Goal: Transaction & Acquisition: Purchase product/service

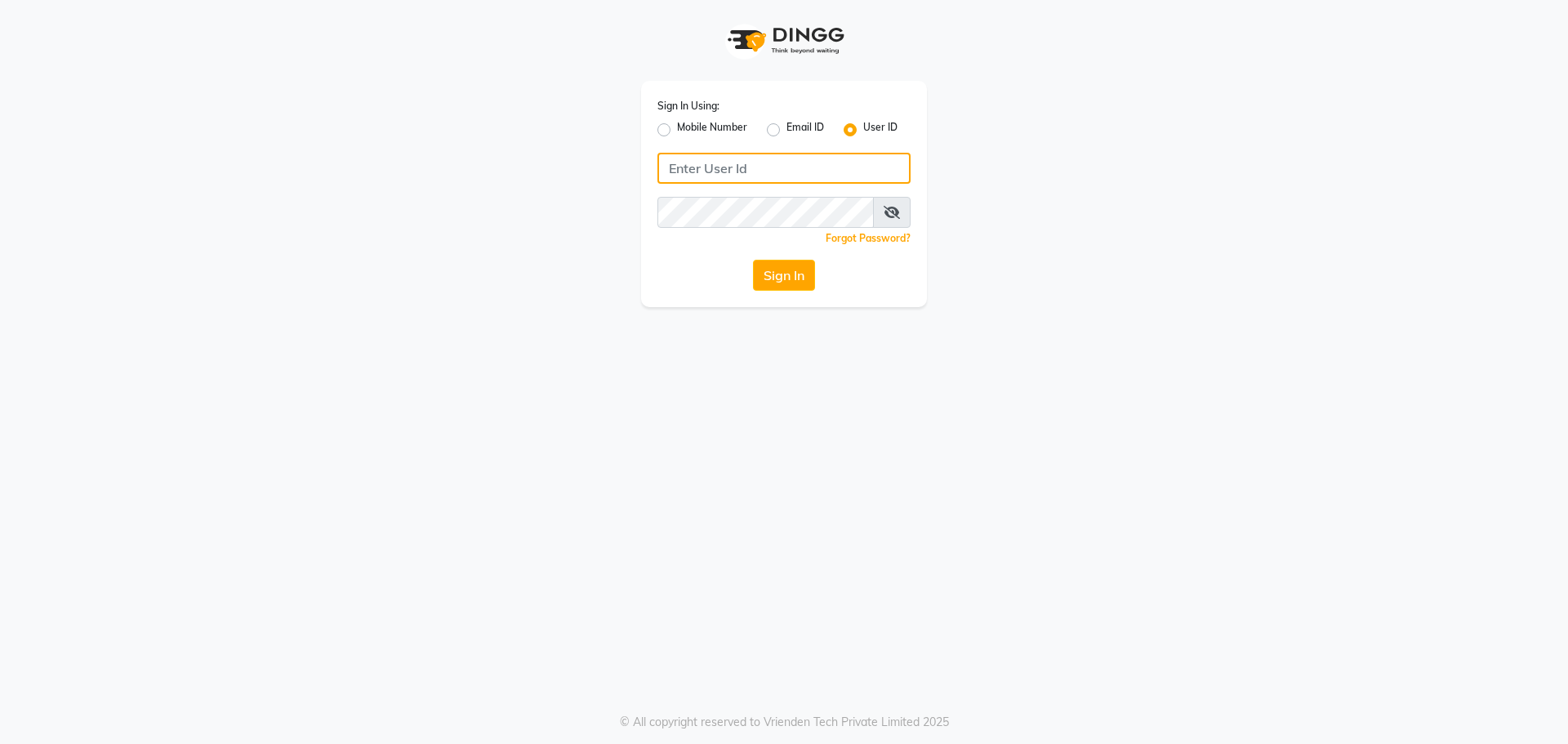
click at [743, 166] on input "Username" at bounding box center [784, 168] width 253 height 31
type input "e3995-01"
click at [897, 211] on icon at bounding box center [891, 212] width 16 height 13
click at [753, 259] on button "Sign In" at bounding box center [783, 274] width 62 height 31
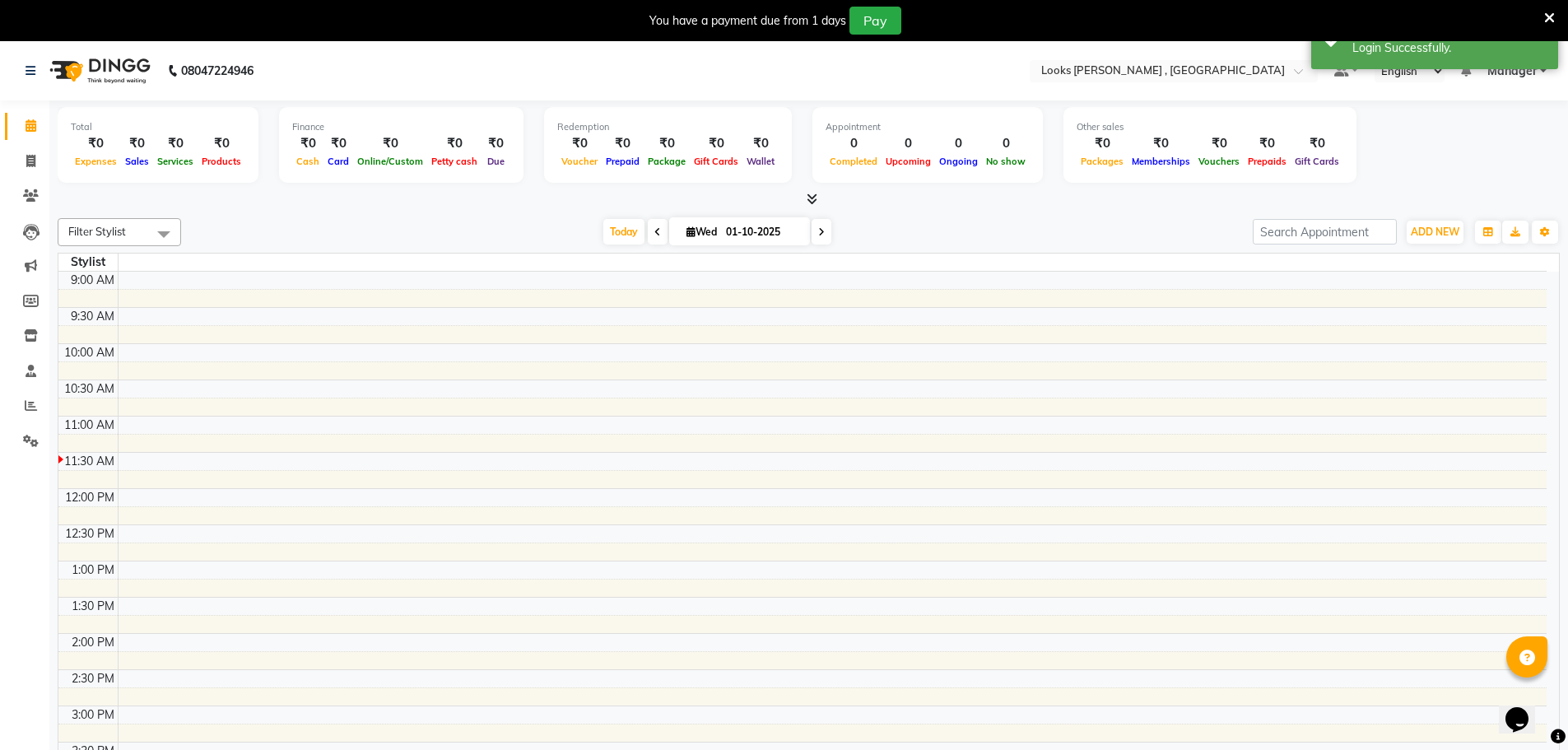
click at [1548, 14] on icon at bounding box center [1549, 18] width 11 height 14
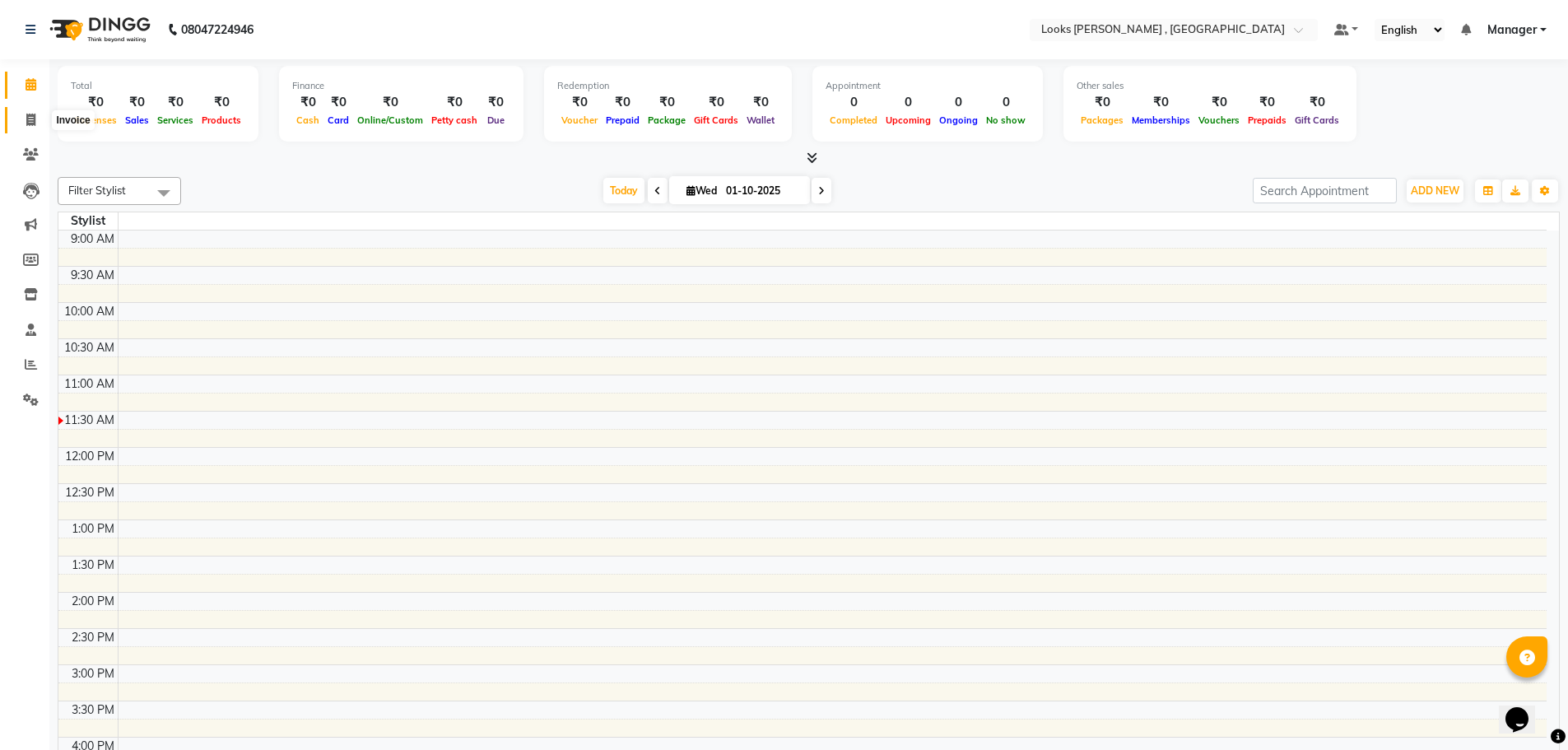
click at [31, 113] on icon at bounding box center [31, 119] width 9 height 13
select select "9135"
select select "service"
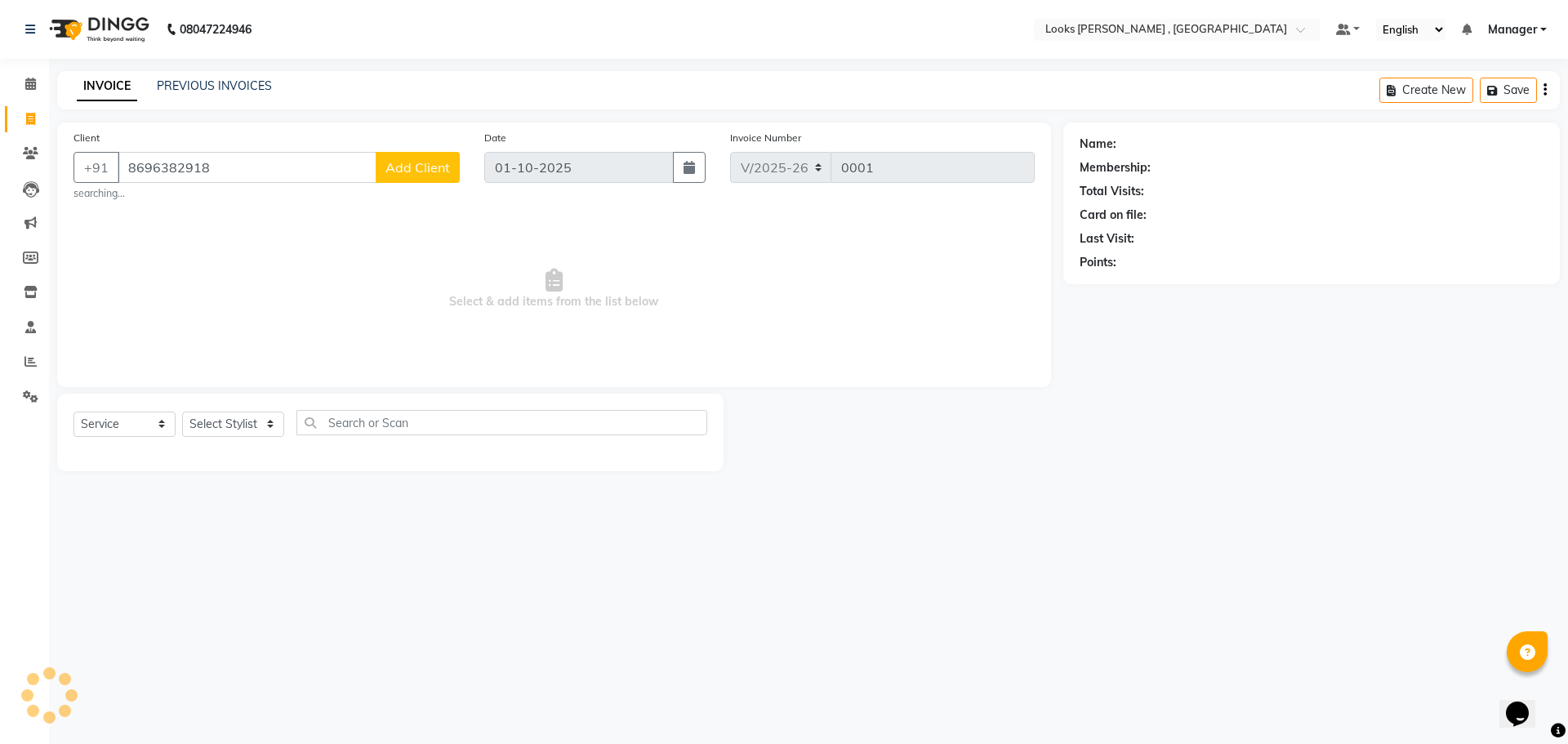
type input "8696382918"
select select "1: Object"
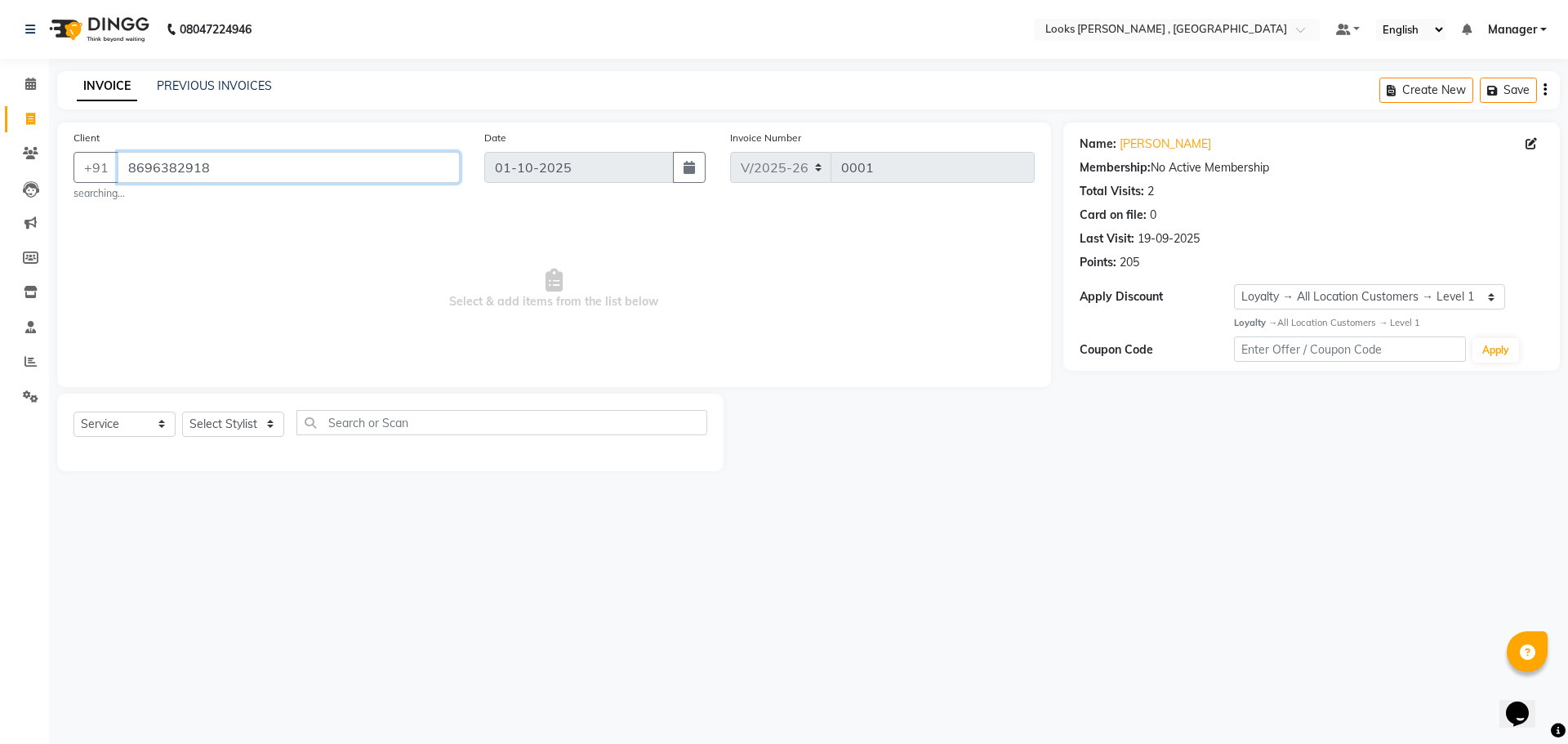
click at [340, 166] on input "8696382918" at bounding box center [288, 167] width 342 height 31
click at [159, 425] on select "Select Service Product Membership Package Voucher Prepaid Gift Card" at bounding box center [124, 424] width 102 height 25
click at [74, 411] on select "Select Service Product Membership Package Voucher Prepaid Gift Card" at bounding box center [124, 424] width 102 height 25
click at [227, 424] on select "Select Stylist Manager" at bounding box center [233, 424] width 102 height 25
click at [182, 411] on select "Select Stylist Manager" at bounding box center [233, 424] width 102 height 25
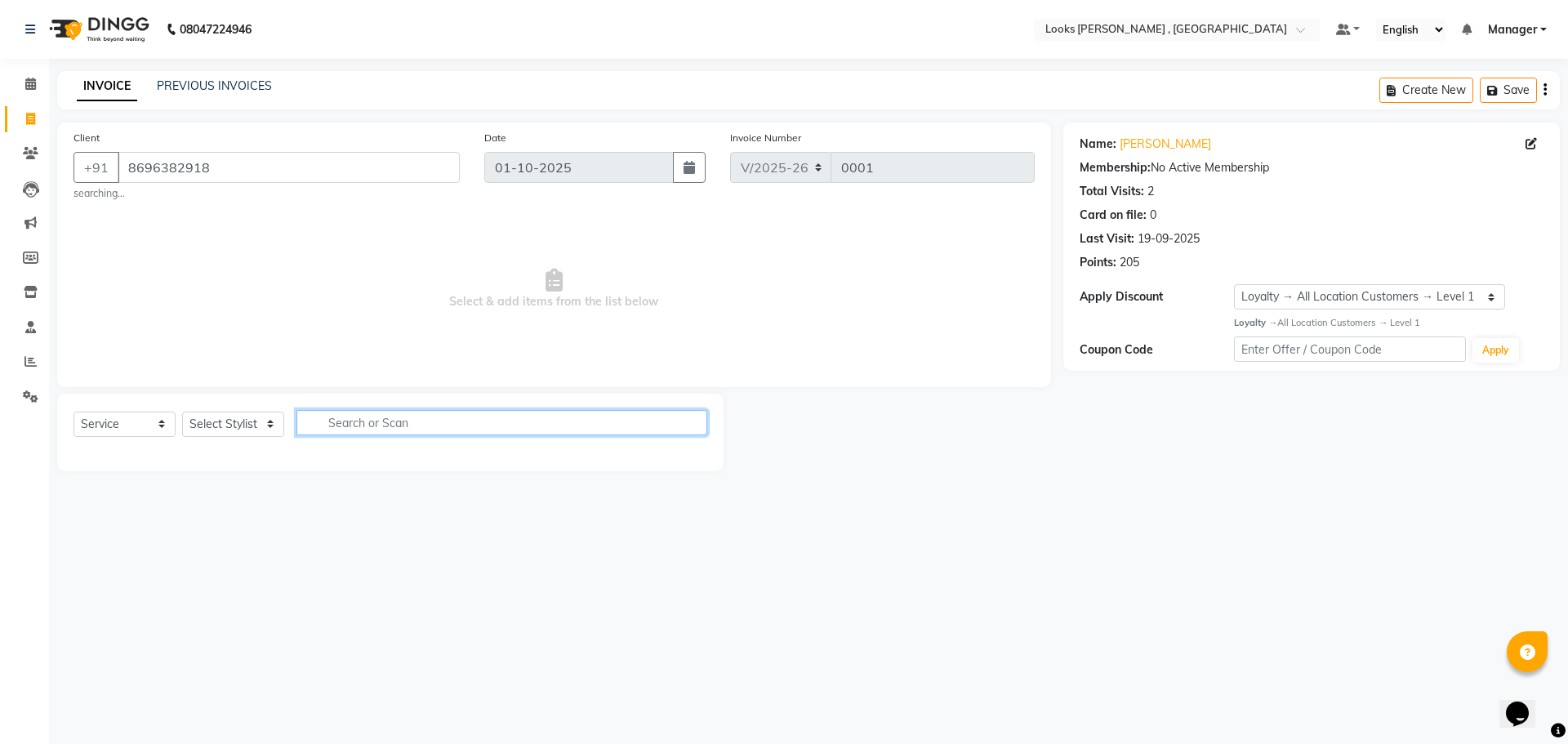
click at [359, 427] on input "text" at bounding box center [502, 422] width 411 height 25
click at [376, 421] on input "hanif" at bounding box center [490, 422] width 388 height 25
type input "h"
click at [237, 427] on select "Select Stylist Manager" at bounding box center [233, 424] width 102 height 25
click at [182, 411] on select "Select Stylist Manager" at bounding box center [233, 424] width 102 height 25
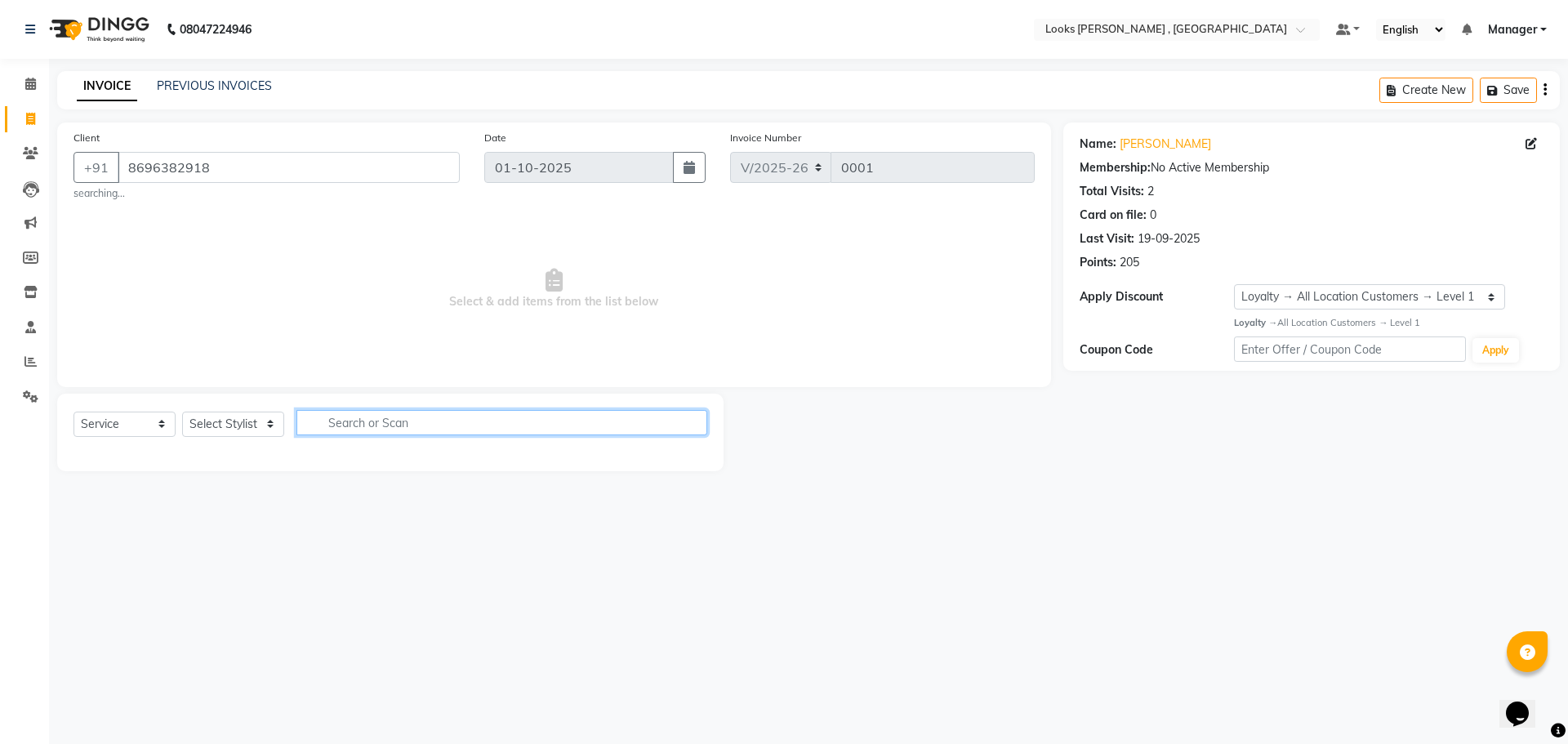
click at [335, 418] on input "text" at bounding box center [502, 422] width 411 height 25
type input "h"
click at [207, 86] on link "PREVIOUS INVOICES" at bounding box center [215, 85] width 115 height 14
click at [30, 154] on icon at bounding box center [30, 153] width 15 height 13
click at [37, 255] on icon at bounding box center [30, 258] width 15 height 13
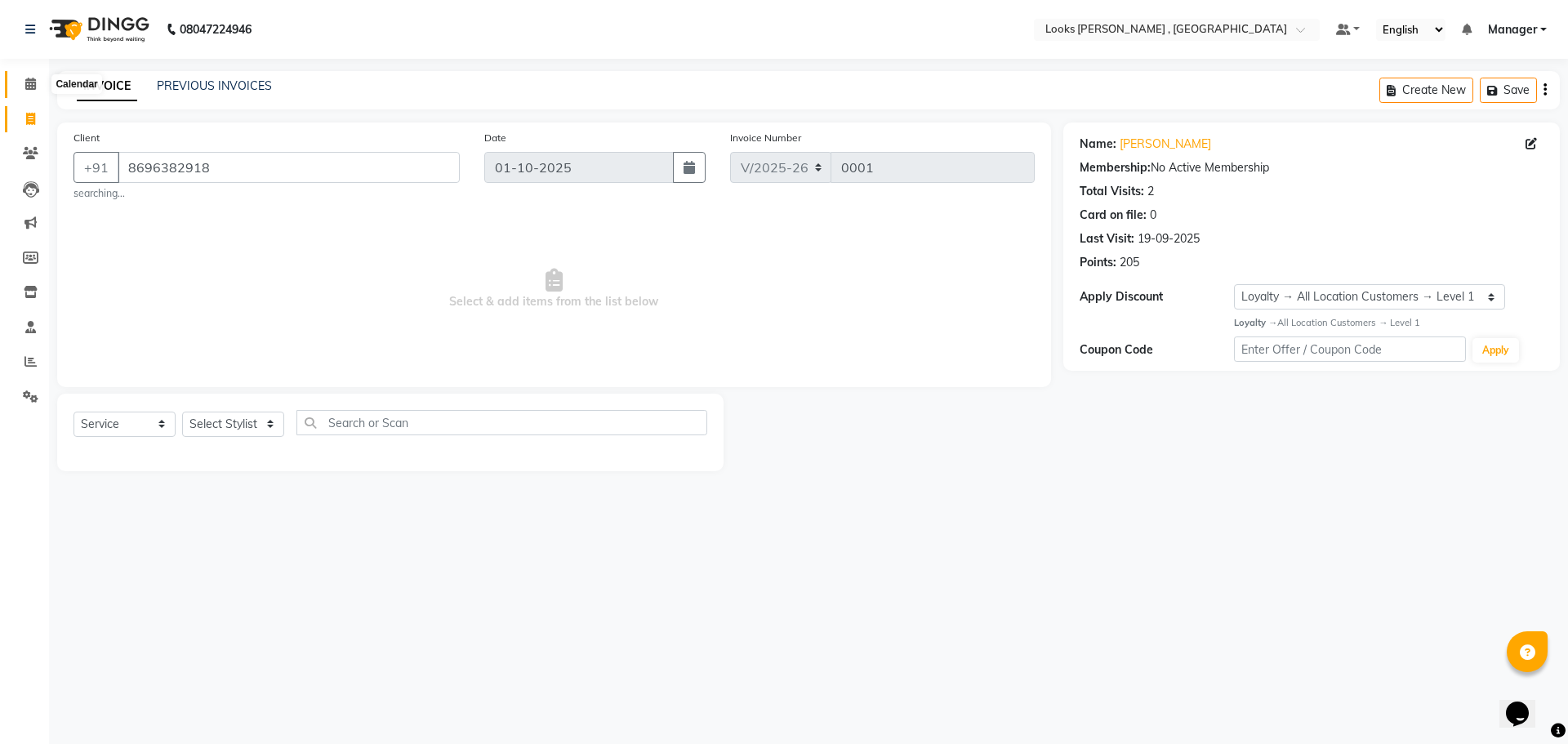
click at [28, 79] on icon at bounding box center [30, 84] width 11 height 13
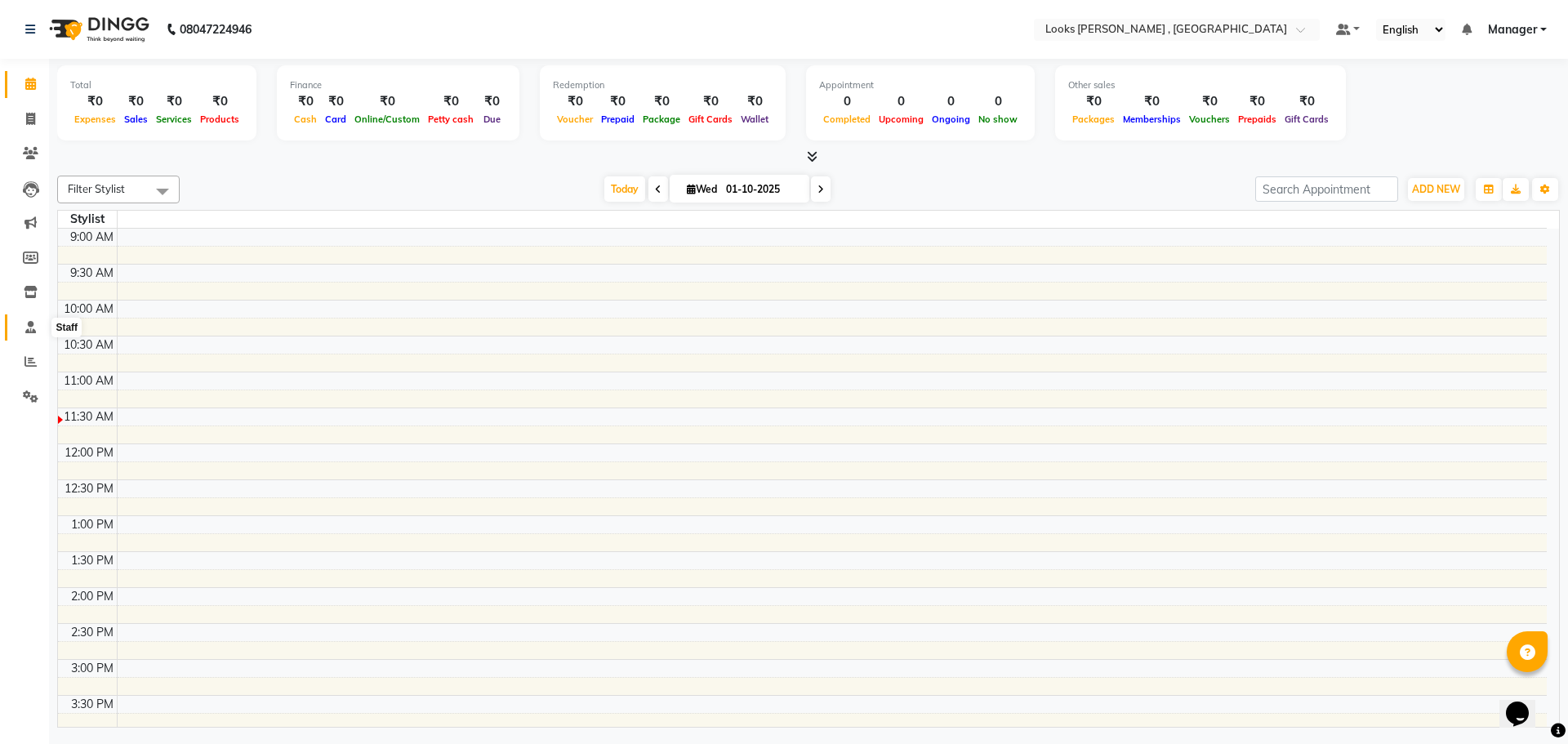
click at [30, 329] on icon at bounding box center [30, 327] width 11 height 13
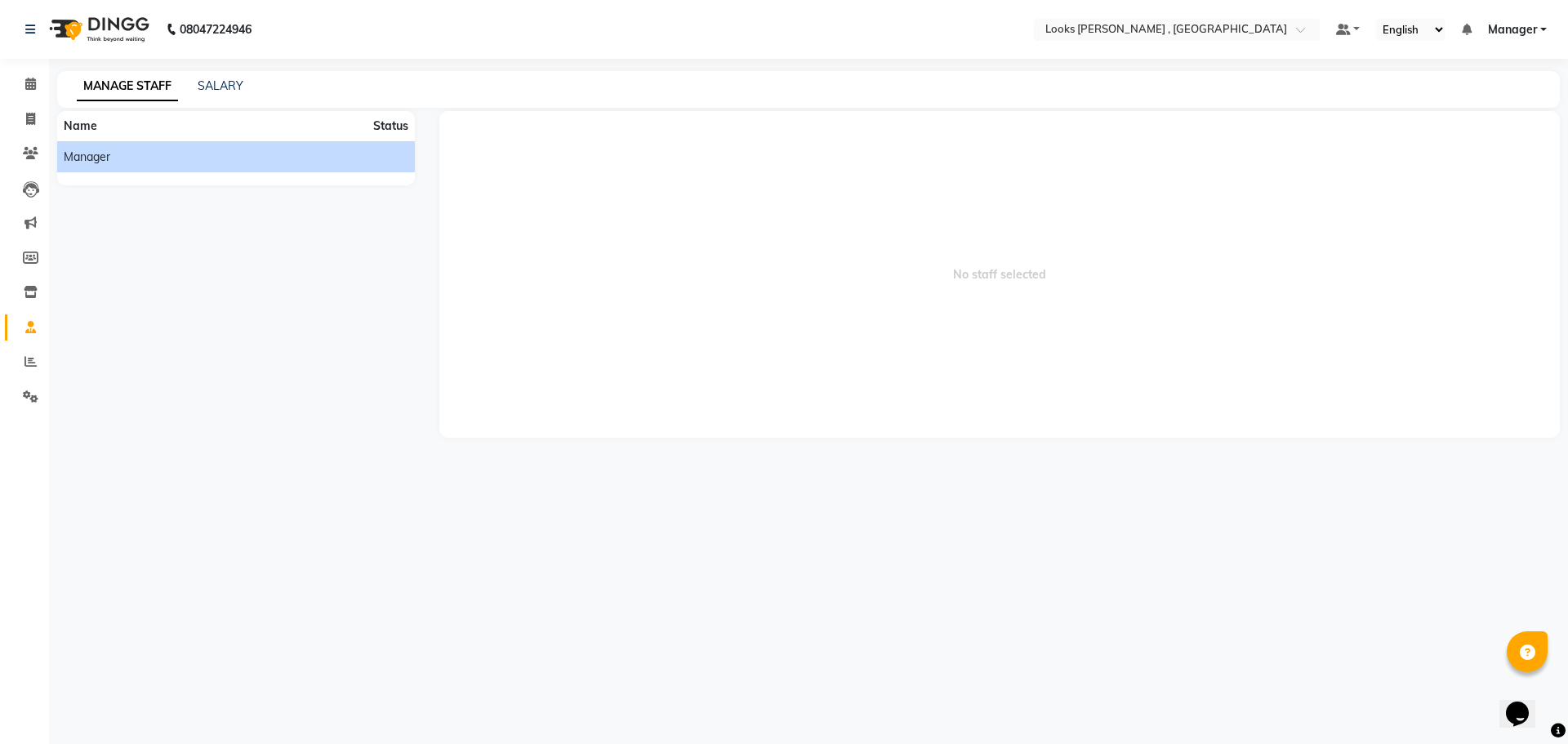
click at [188, 169] on li "Manager" at bounding box center [236, 156] width 357 height 31
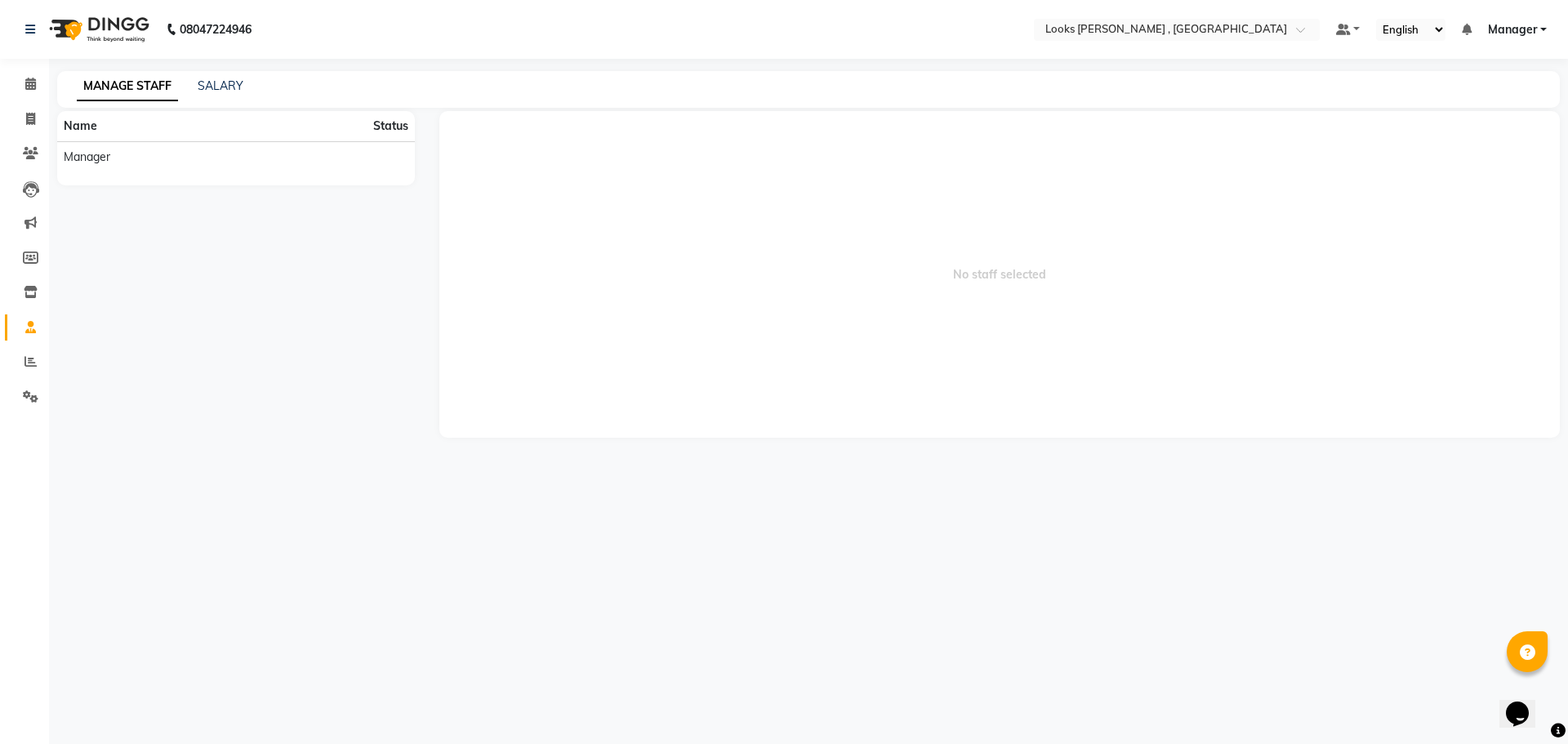
click at [125, 89] on link "MANAGE STAFF" at bounding box center [128, 86] width 101 height 30
click at [748, 216] on span "No staff selected" at bounding box center [999, 274] width 1121 height 327
click at [29, 91] on span at bounding box center [30, 84] width 29 height 19
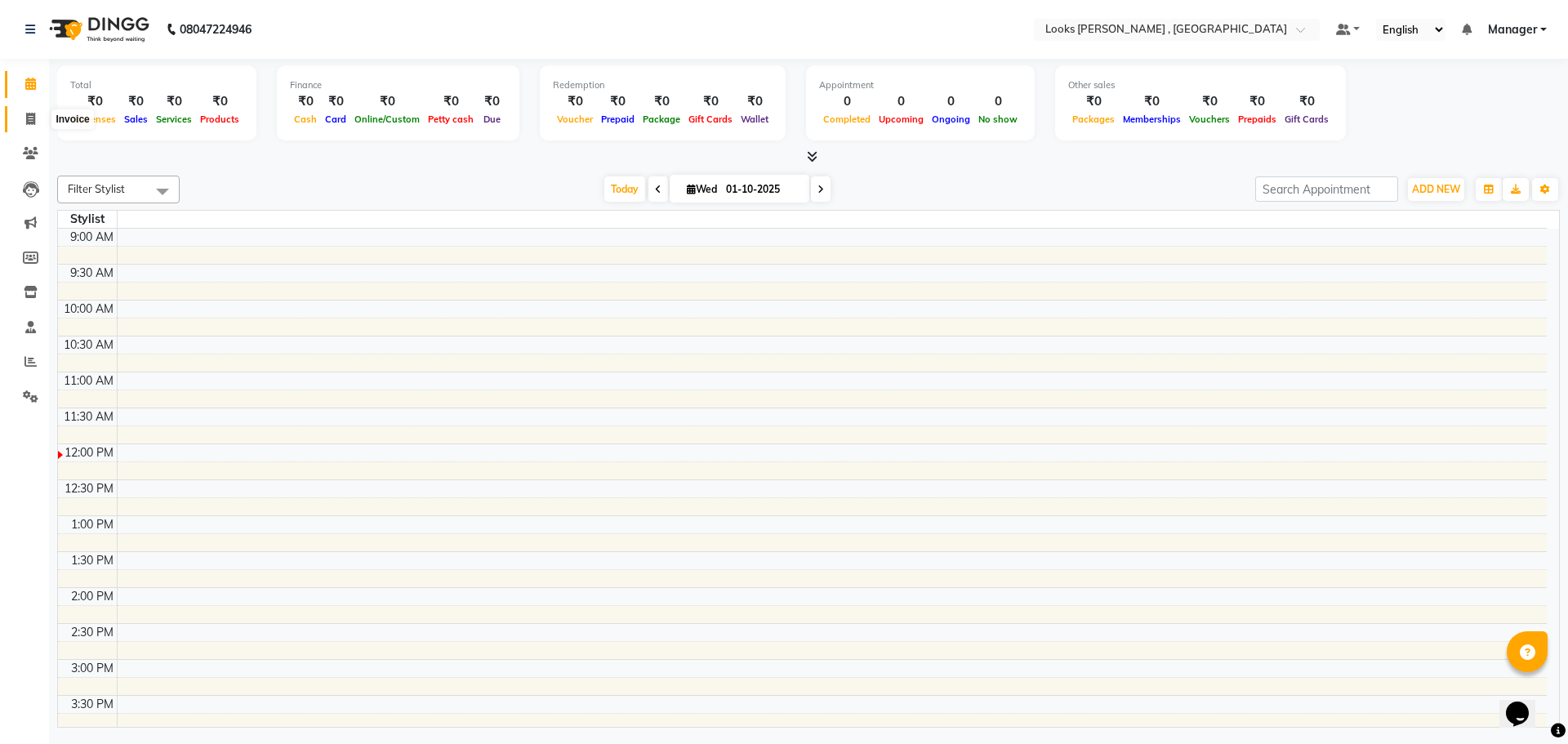
click at [33, 125] on span at bounding box center [30, 120] width 29 height 19
select select "service"
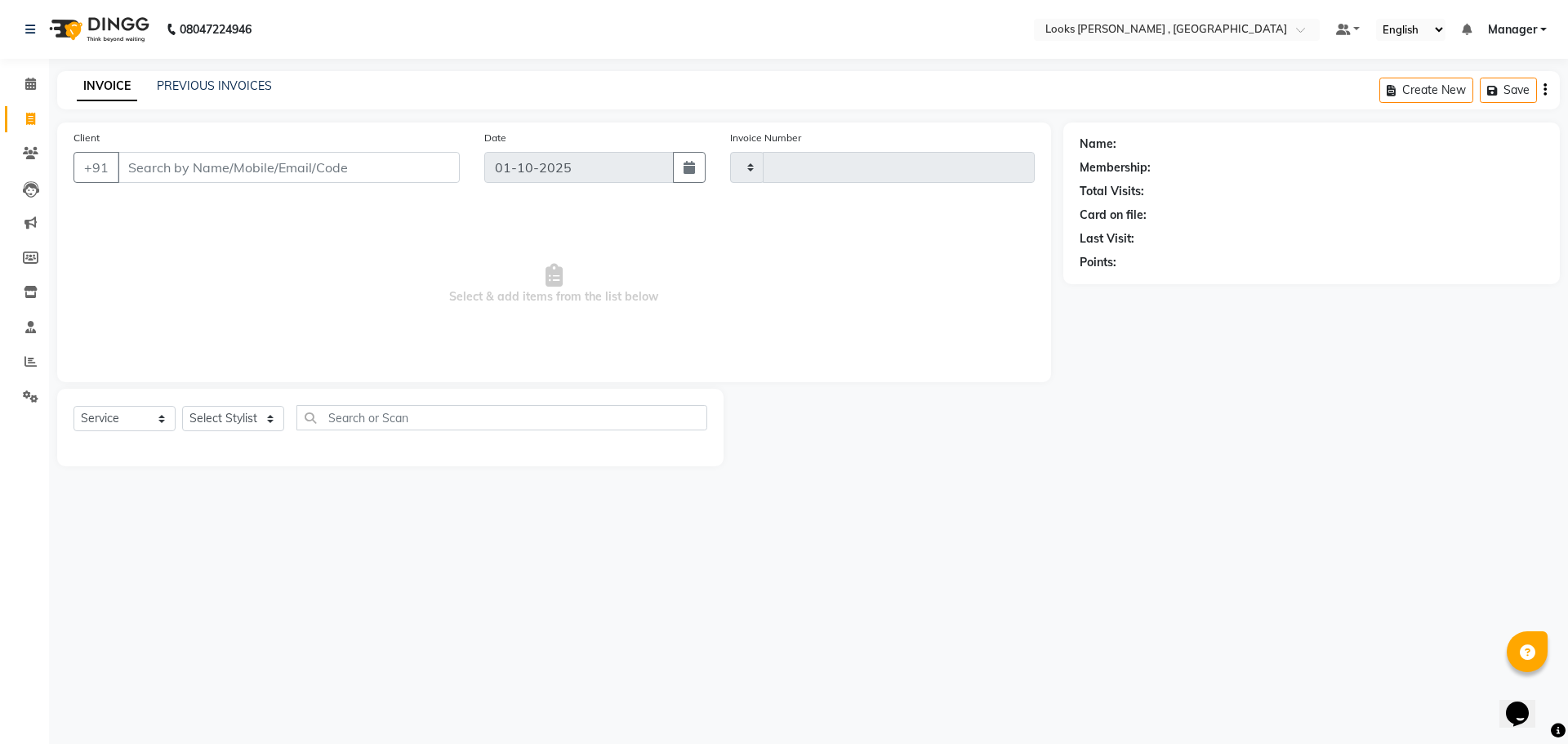
type input "0001"
select select "9135"
click at [28, 150] on icon at bounding box center [30, 153] width 15 height 13
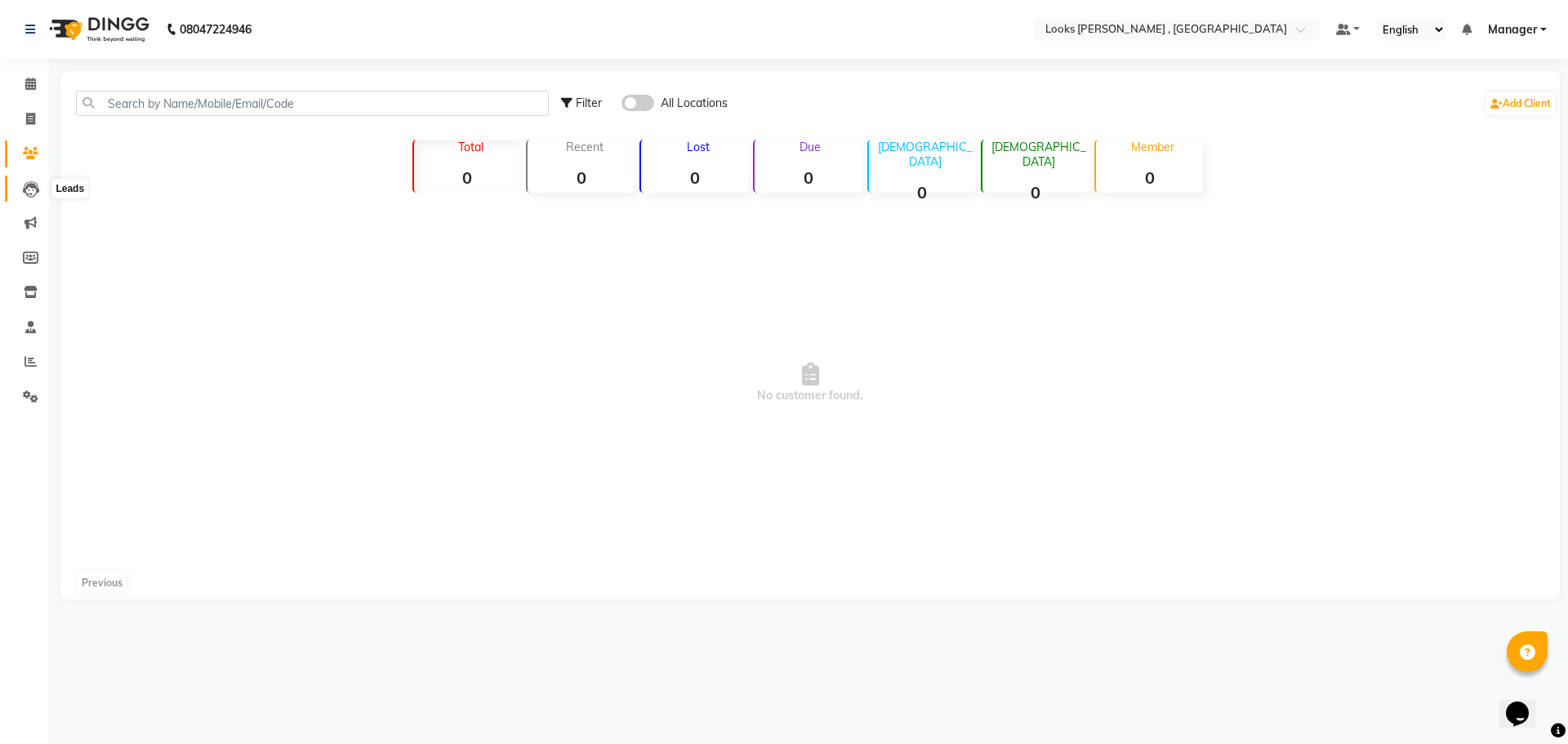
click at [35, 185] on icon at bounding box center [30, 189] width 16 height 16
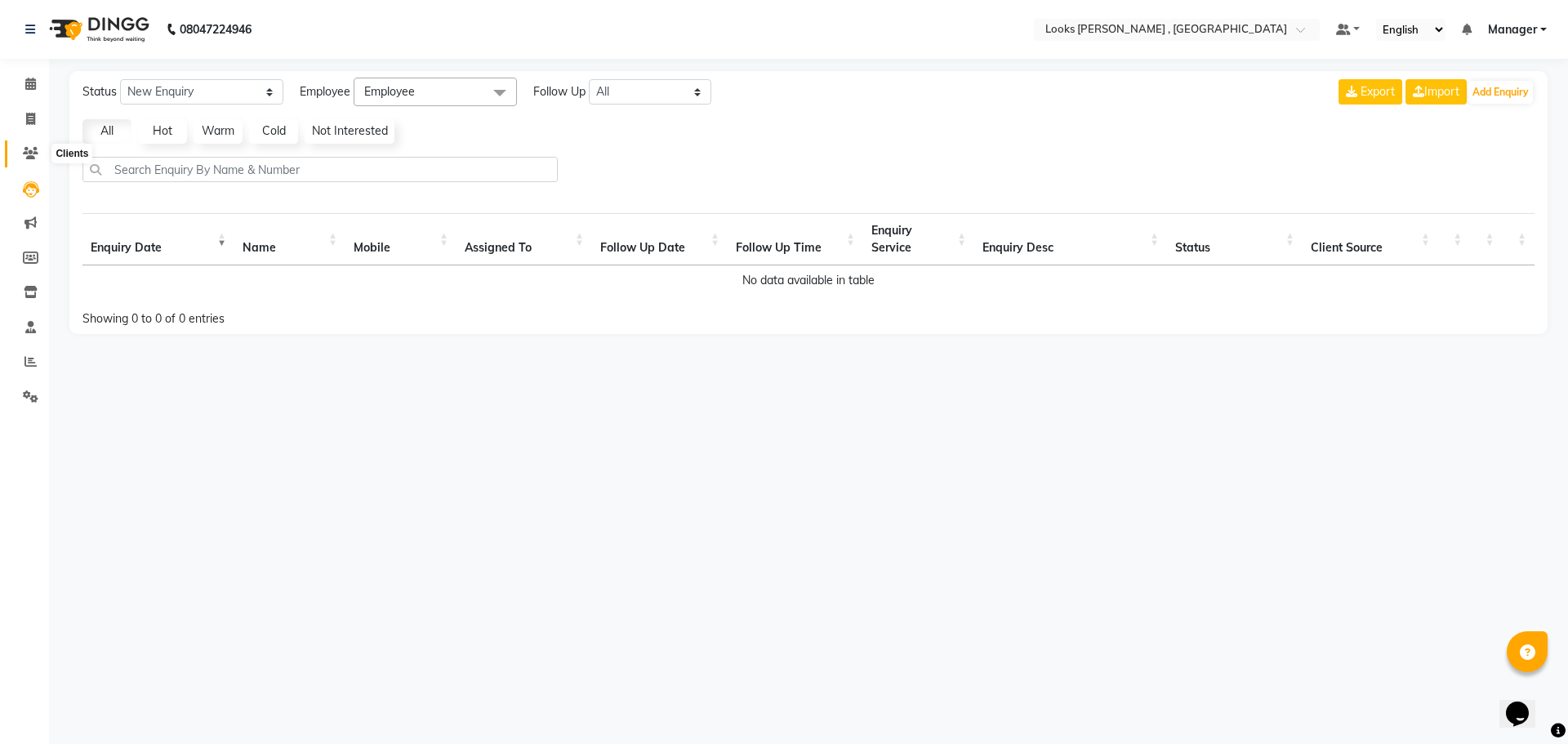
click at [30, 153] on icon at bounding box center [30, 153] width 15 height 13
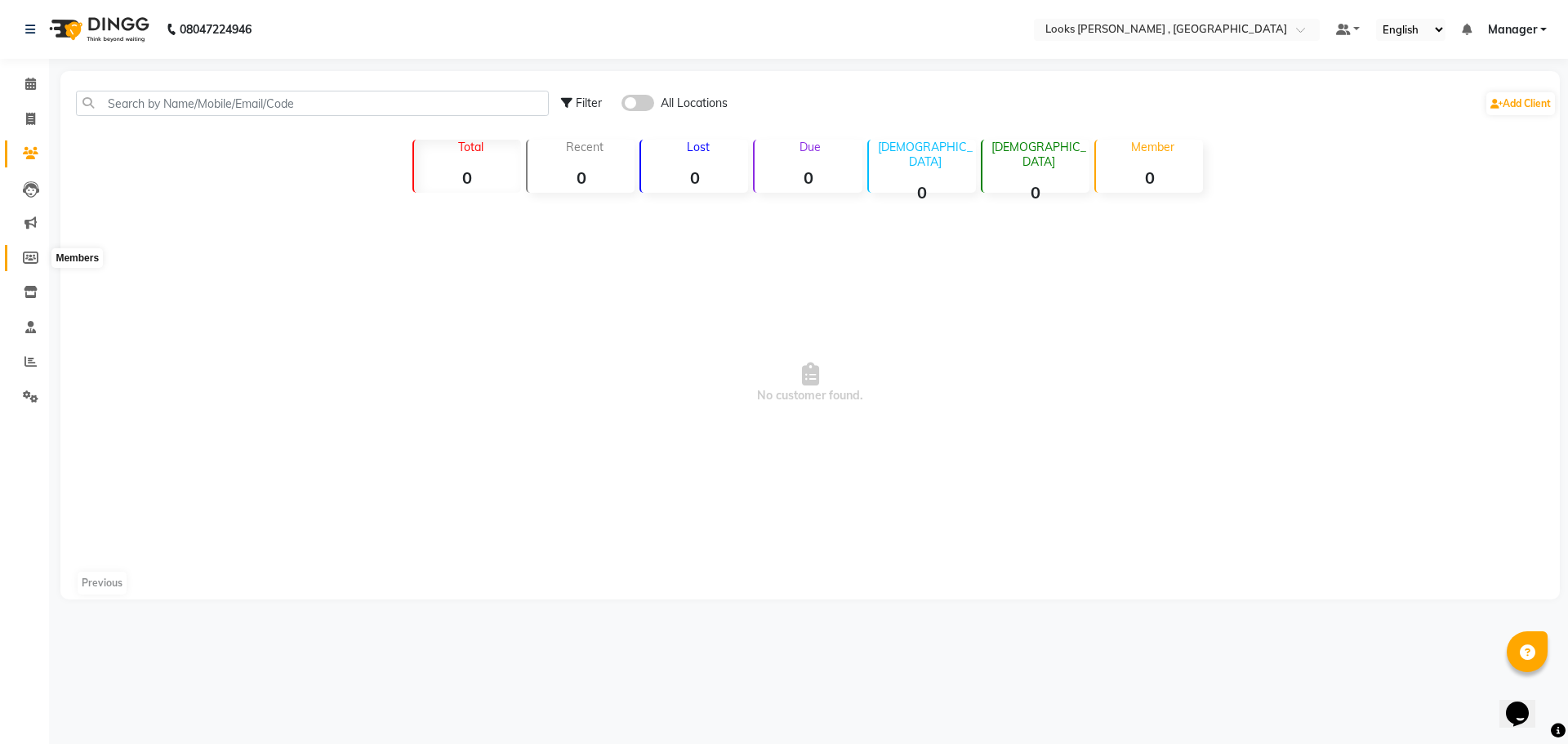
click at [30, 249] on span at bounding box center [30, 258] width 29 height 19
select select
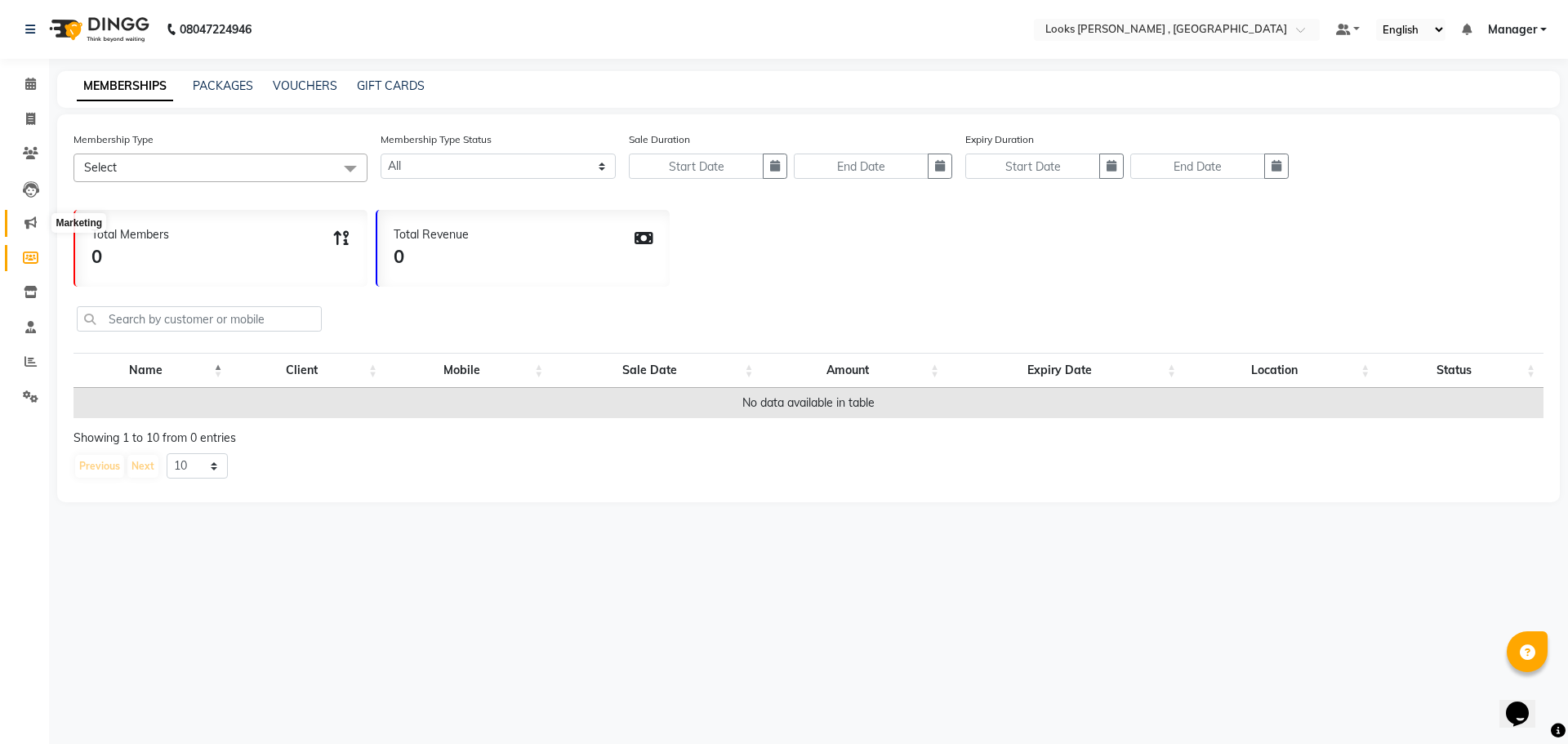
click at [35, 224] on icon at bounding box center [30, 222] width 13 height 13
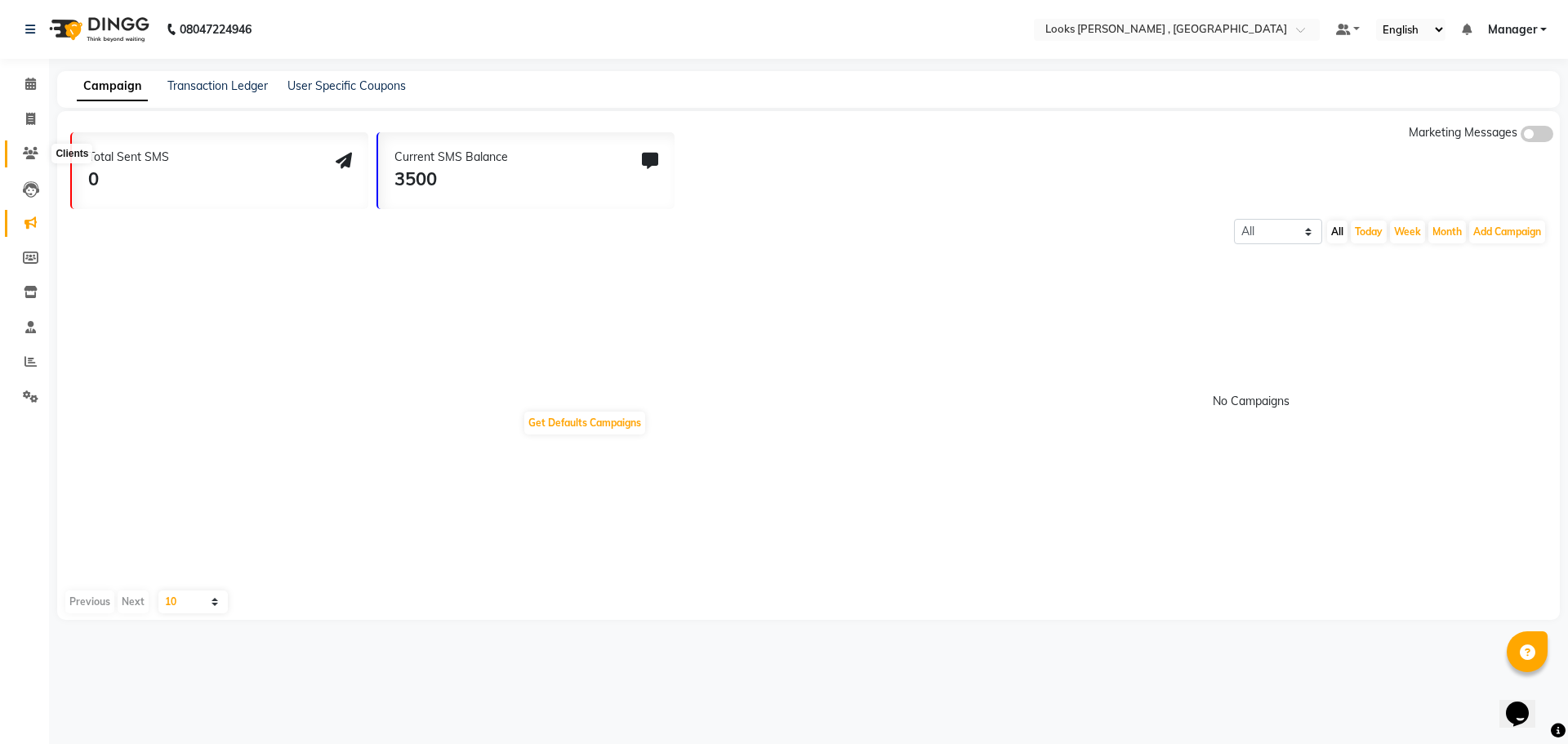
click at [38, 148] on span at bounding box center [30, 154] width 29 height 19
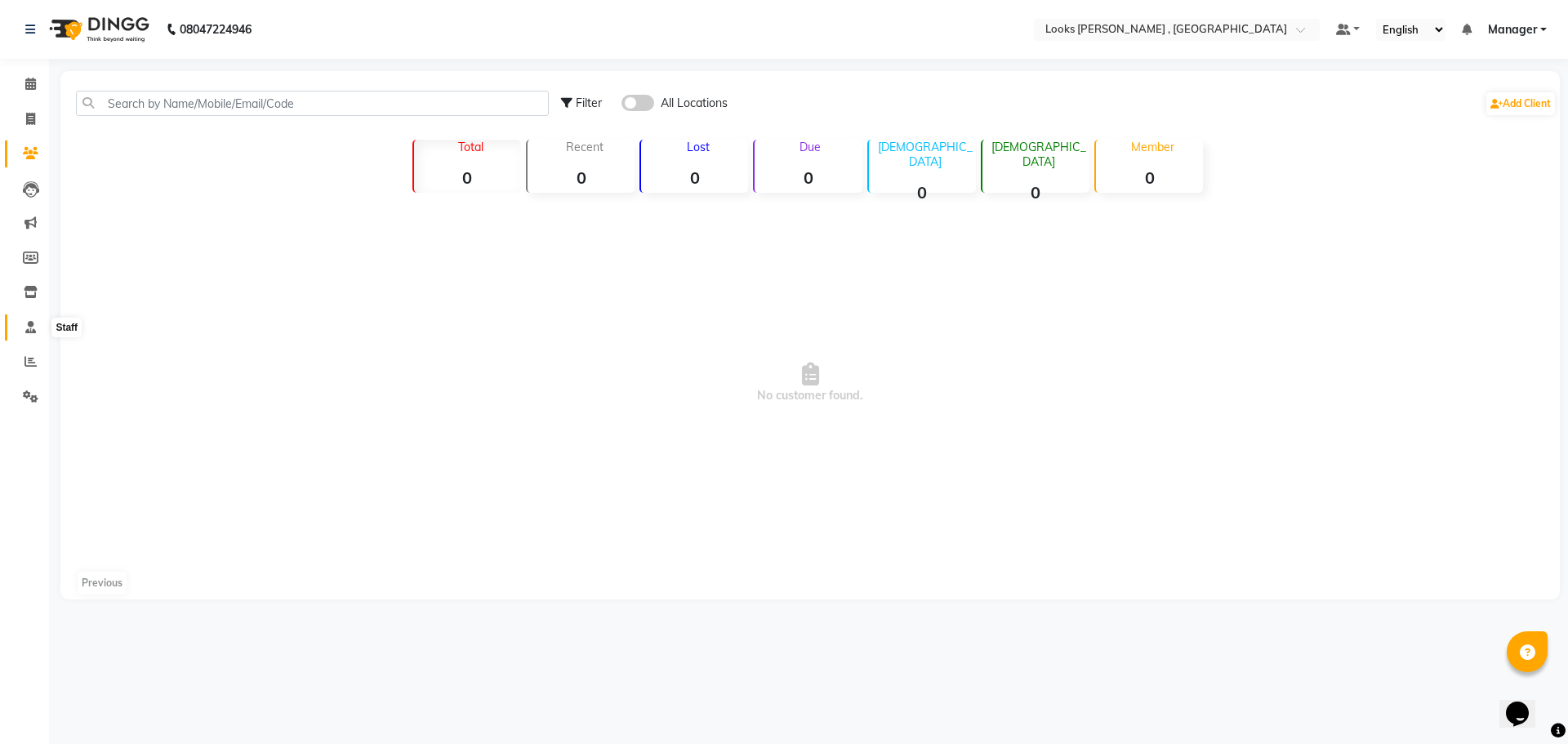
click at [38, 323] on span at bounding box center [30, 328] width 29 height 19
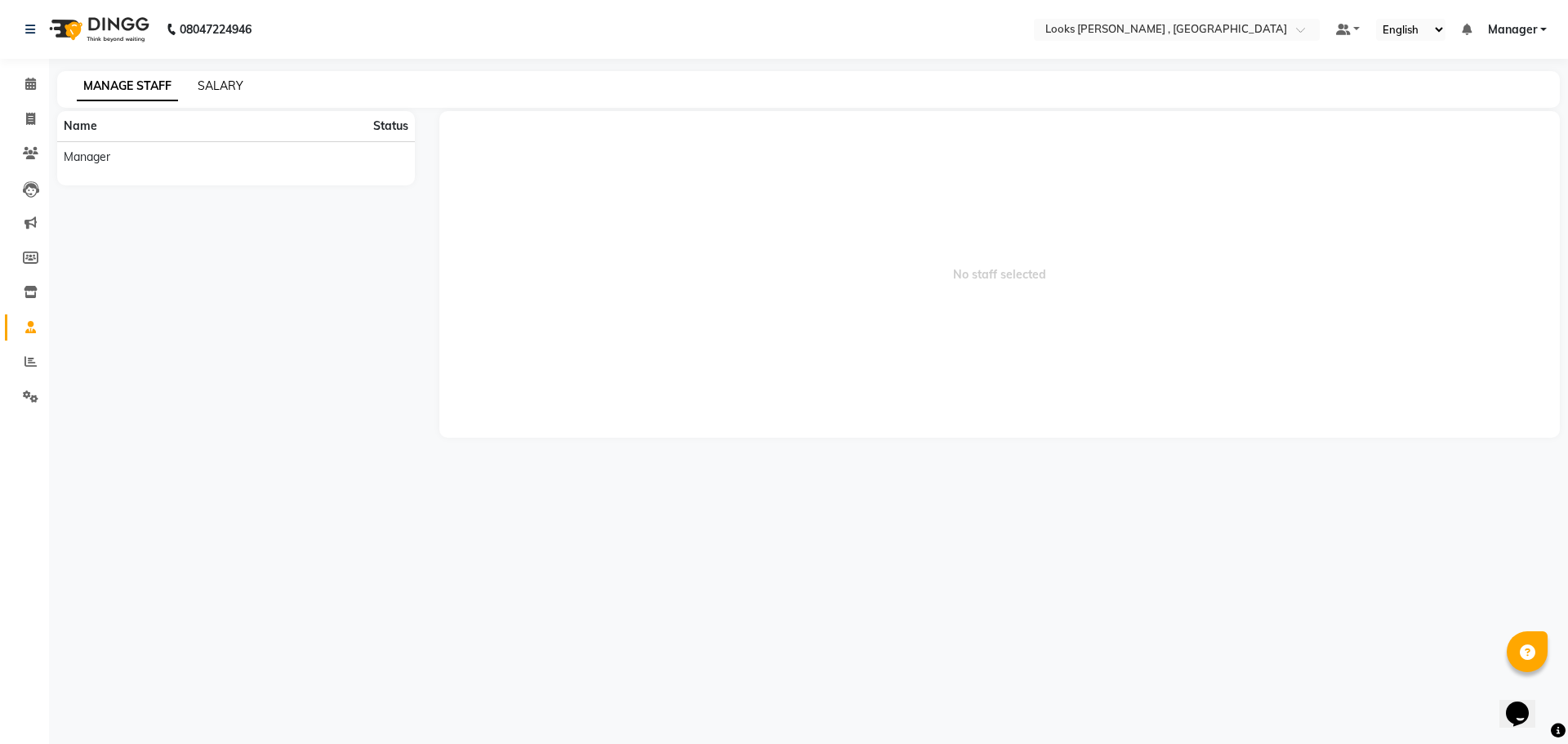
click at [213, 80] on link "SALARY" at bounding box center [220, 85] width 46 height 14
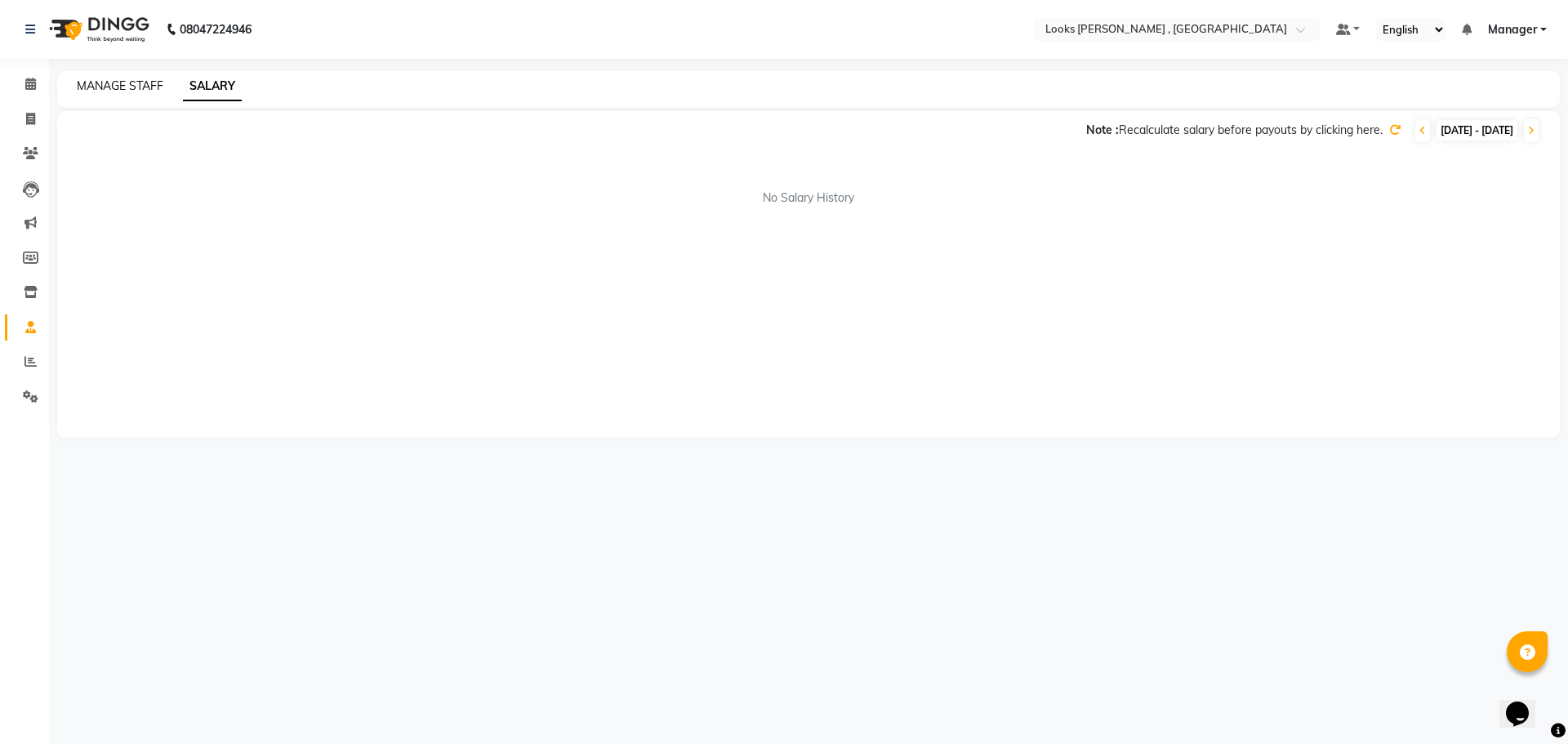
click at [116, 87] on link "MANAGE STAFF" at bounding box center [120, 85] width 86 height 14
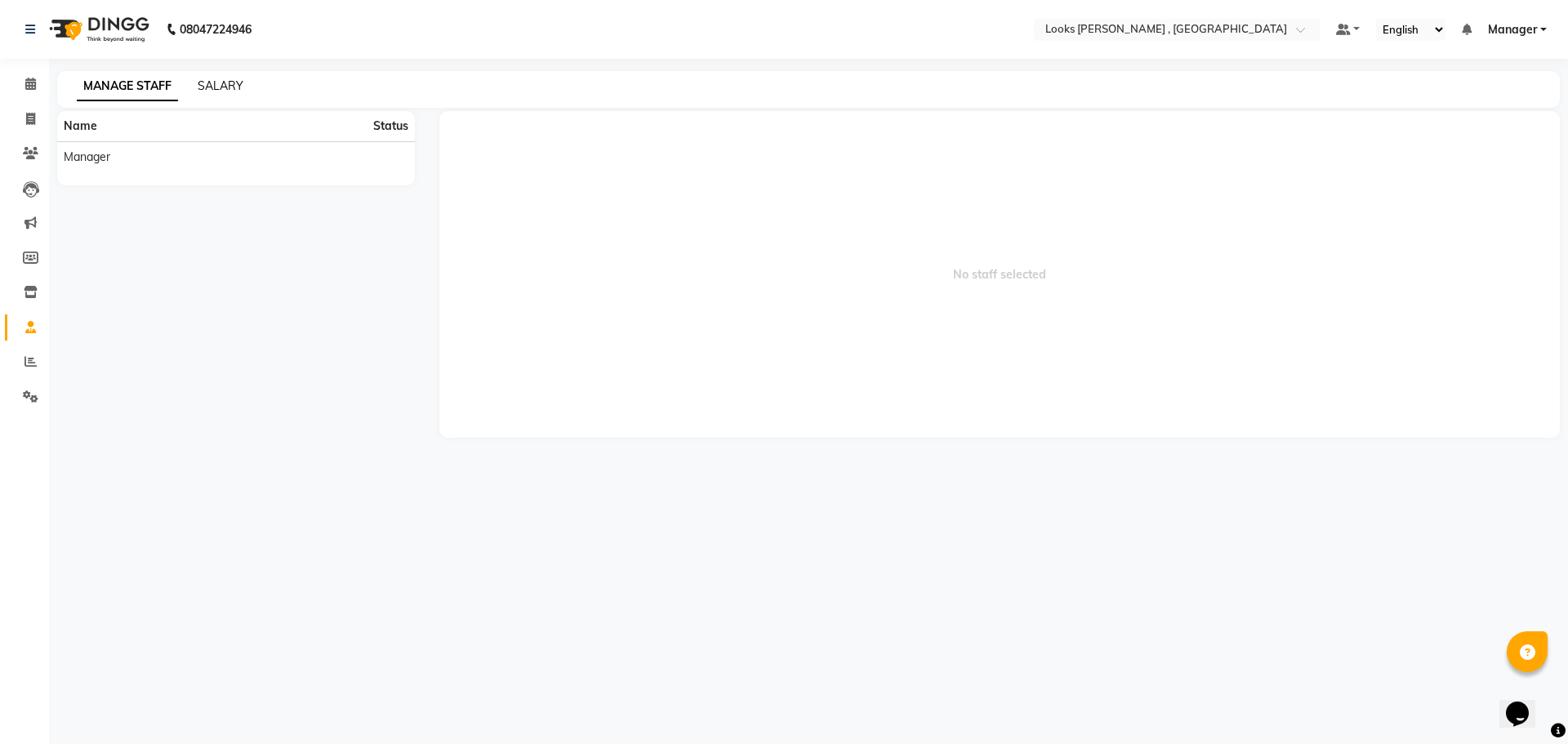
click at [228, 79] on link "SALARY" at bounding box center [220, 85] width 46 height 14
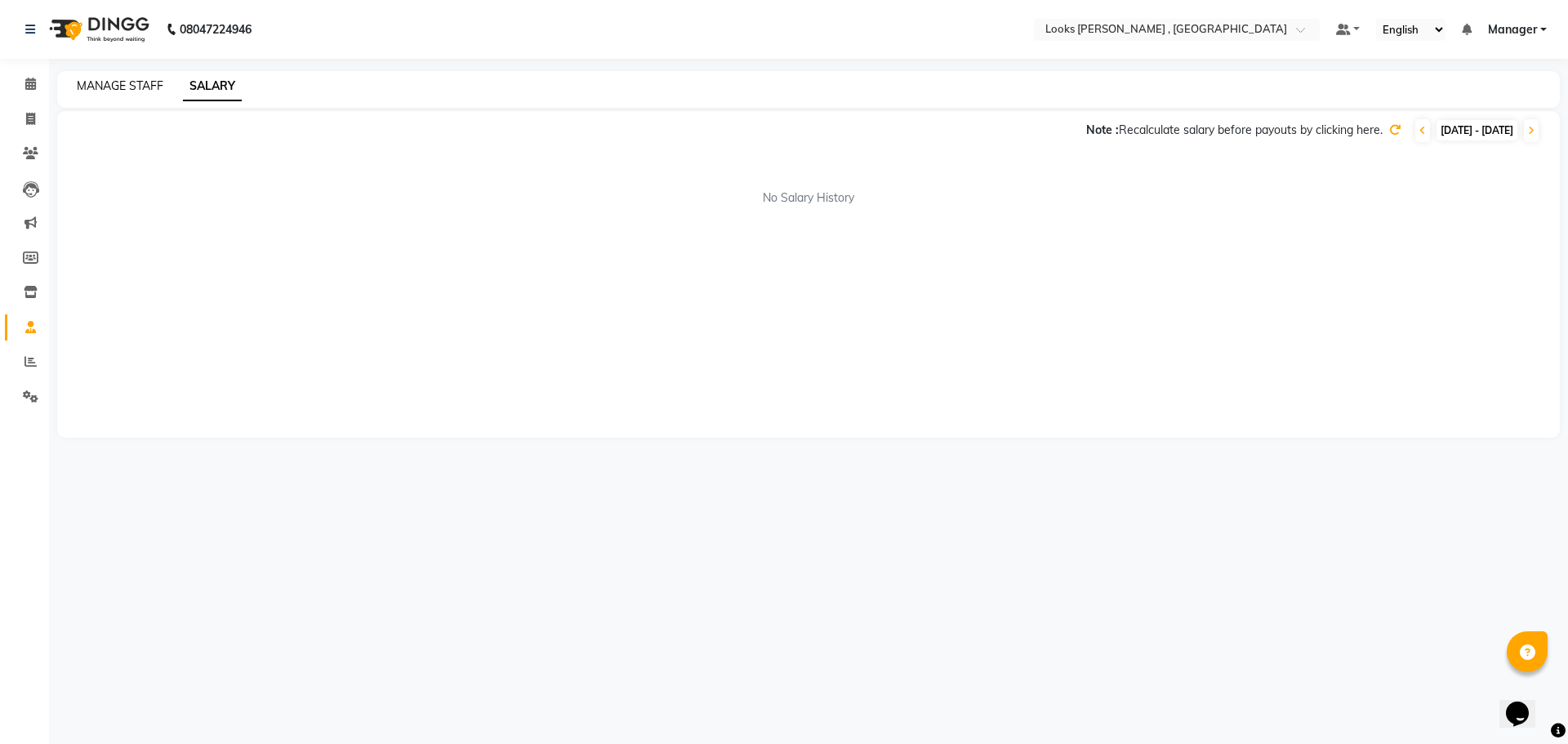
click at [109, 85] on link "MANAGE STAFF" at bounding box center [120, 85] width 86 height 14
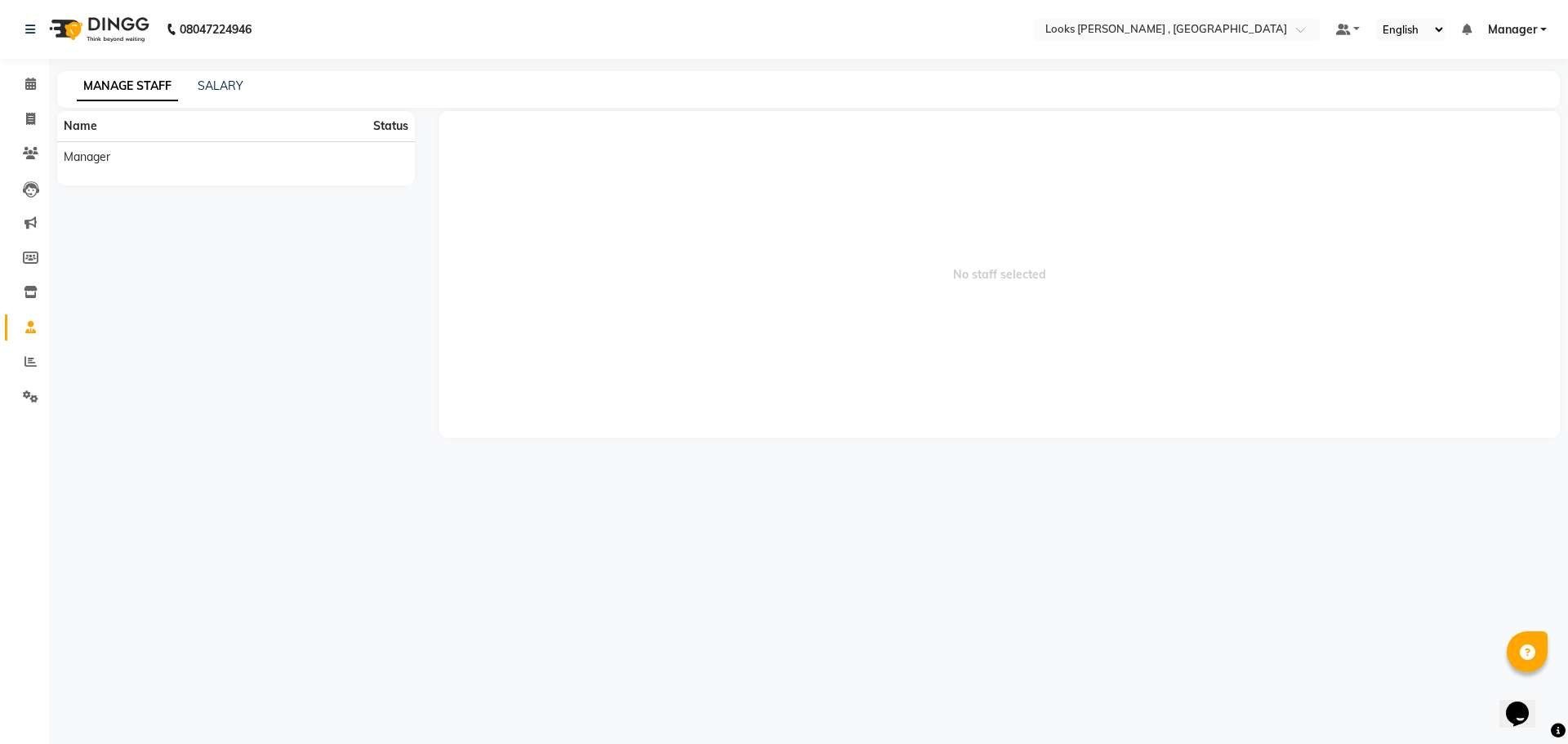
click at [1507, 31] on span "Manager" at bounding box center [1512, 30] width 49 height 17
click at [1150, 224] on span "No staff selected" at bounding box center [999, 274] width 1121 height 327
click at [23, 326] on span at bounding box center [30, 328] width 29 height 19
click at [26, 321] on icon at bounding box center [30, 327] width 11 height 13
click at [95, 133] on li "Name Status" at bounding box center [236, 126] width 357 height 30
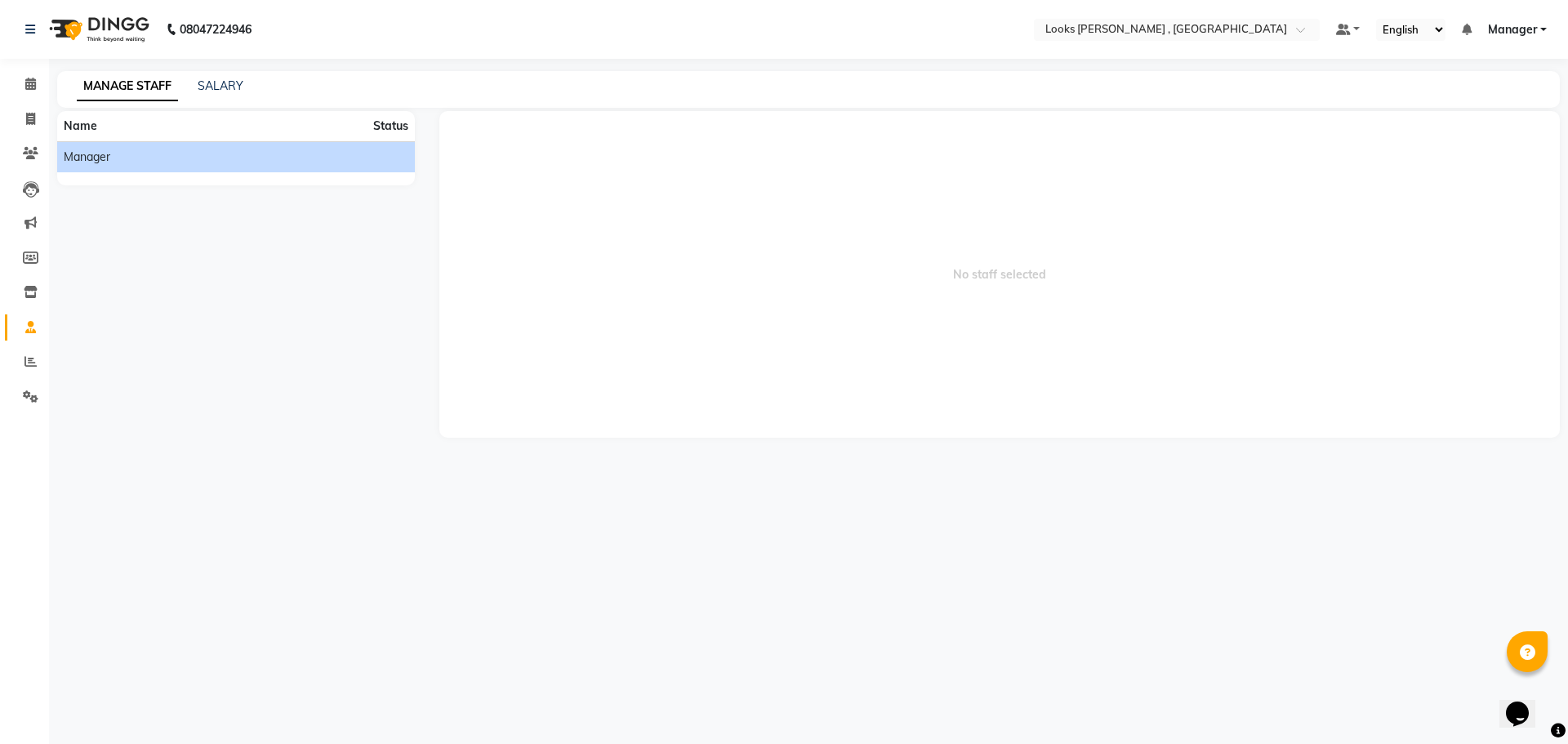
click at [88, 162] on span "Manager" at bounding box center [86, 157] width 46 height 17
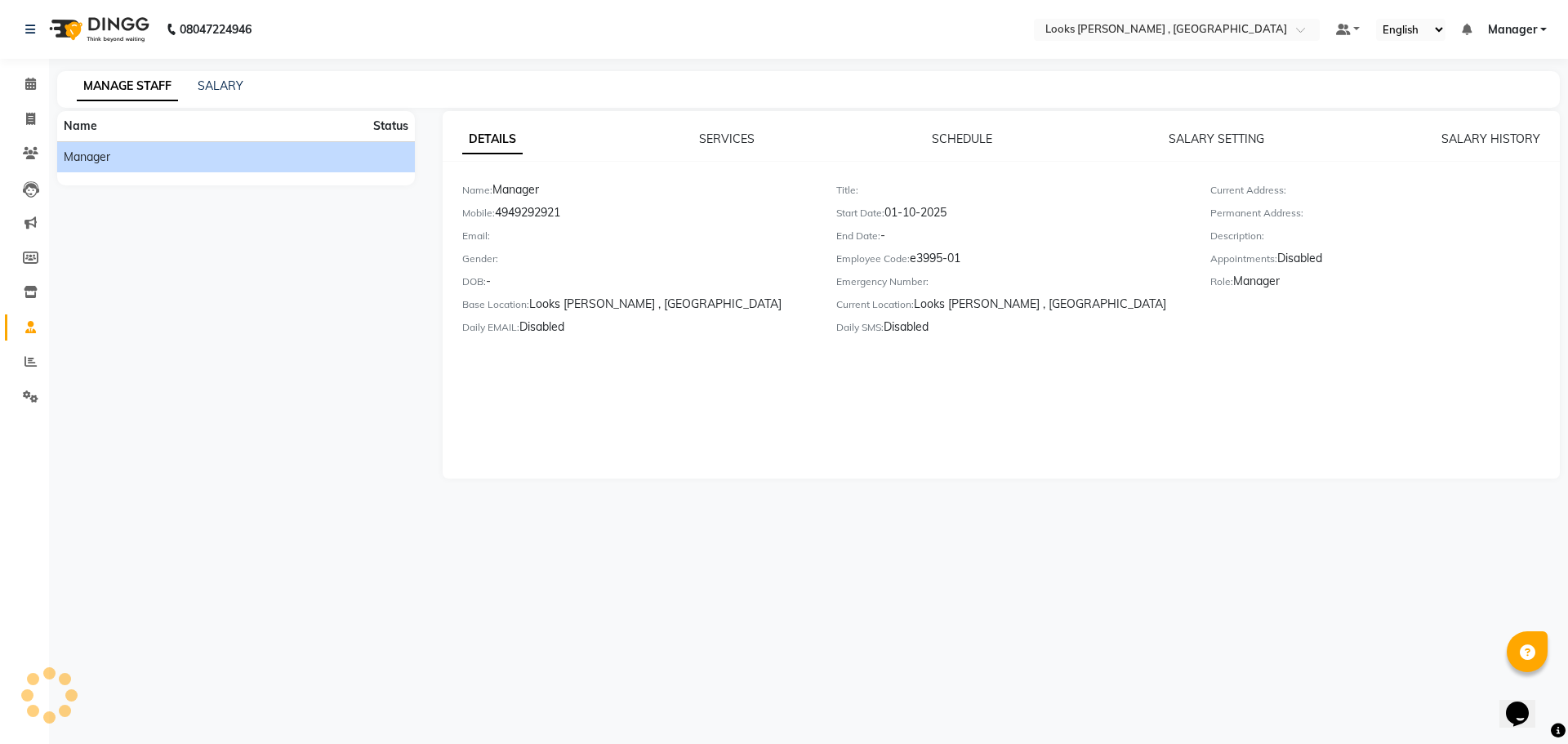
click at [83, 128] on span "Name" at bounding box center [80, 125] width 34 height 14
click at [33, 79] on icon at bounding box center [30, 84] width 11 height 13
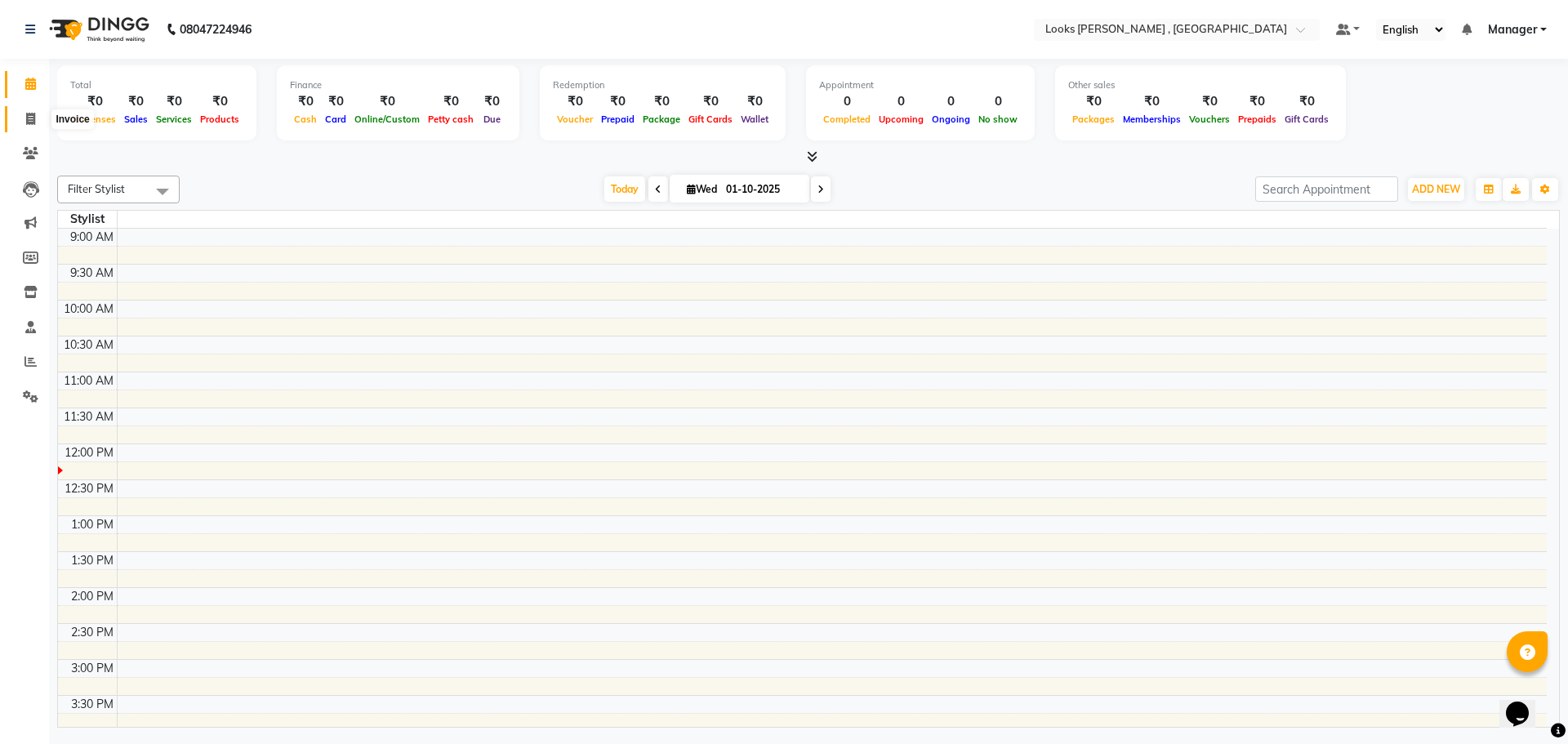
click at [35, 122] on icon at bounding box center [30, 118] width 9 height 13
select select "9135"
select select "service"
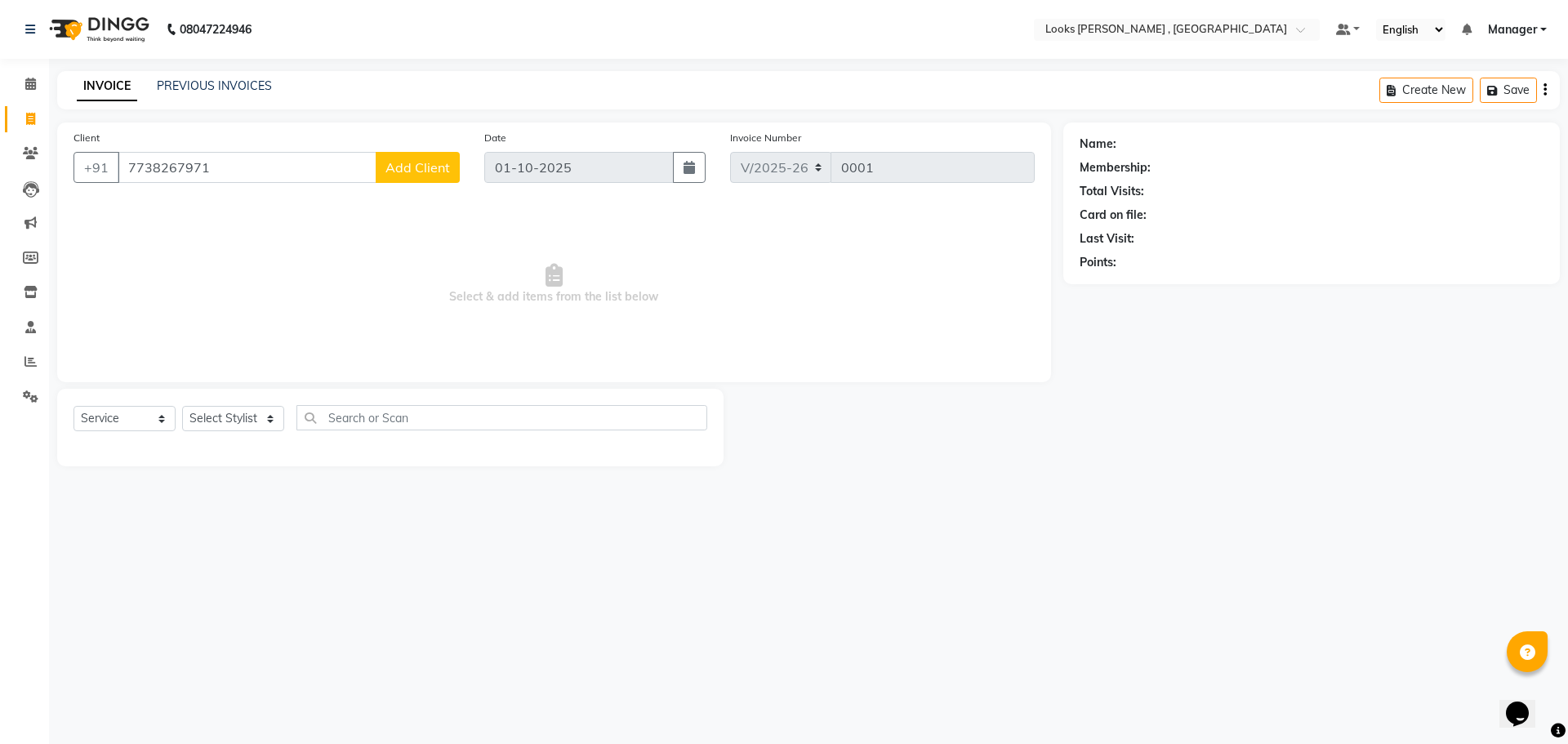
type input "7738267971"
click at [391, 168] on span "Add Client" at bounding box center [417, 167] width 64 height 16
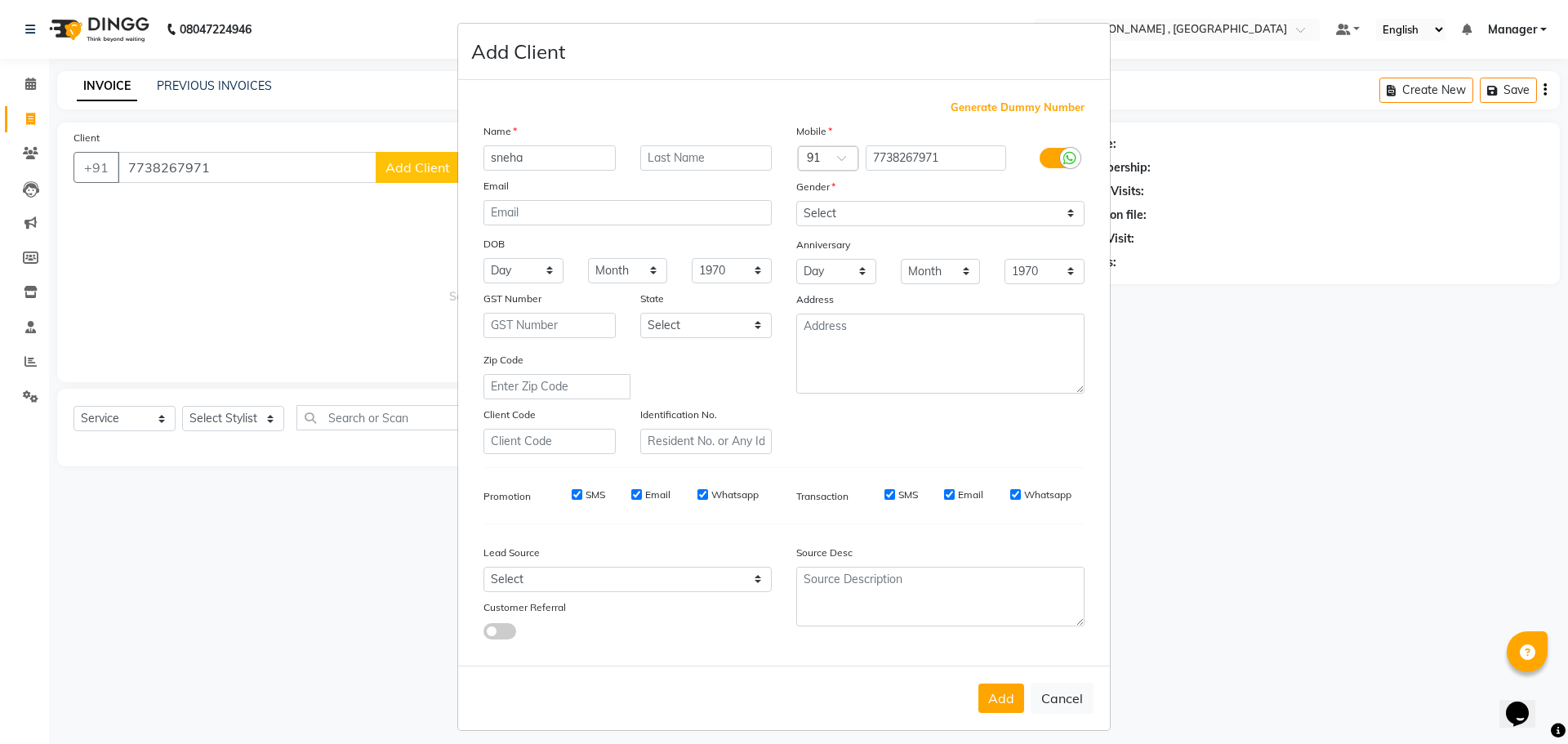
type input "sneha"
type input "."
click at [999, 220] on select "Select [DEMOGRAPHIC_DATA] [DEMOGRAPHIC_DATA] Other Prefer Not To Say" at bounding box center [940, 214] width 288 height 25
select select "[DEMOGRAPHIC_DATA]"
click at [797, 201] on select "Select [DEMOGRAPHIC_DATA] [DEMOGRAPHIC_DATA] Other Prefer Not To Say" at bounding box center [940, 214] width 288 height 25
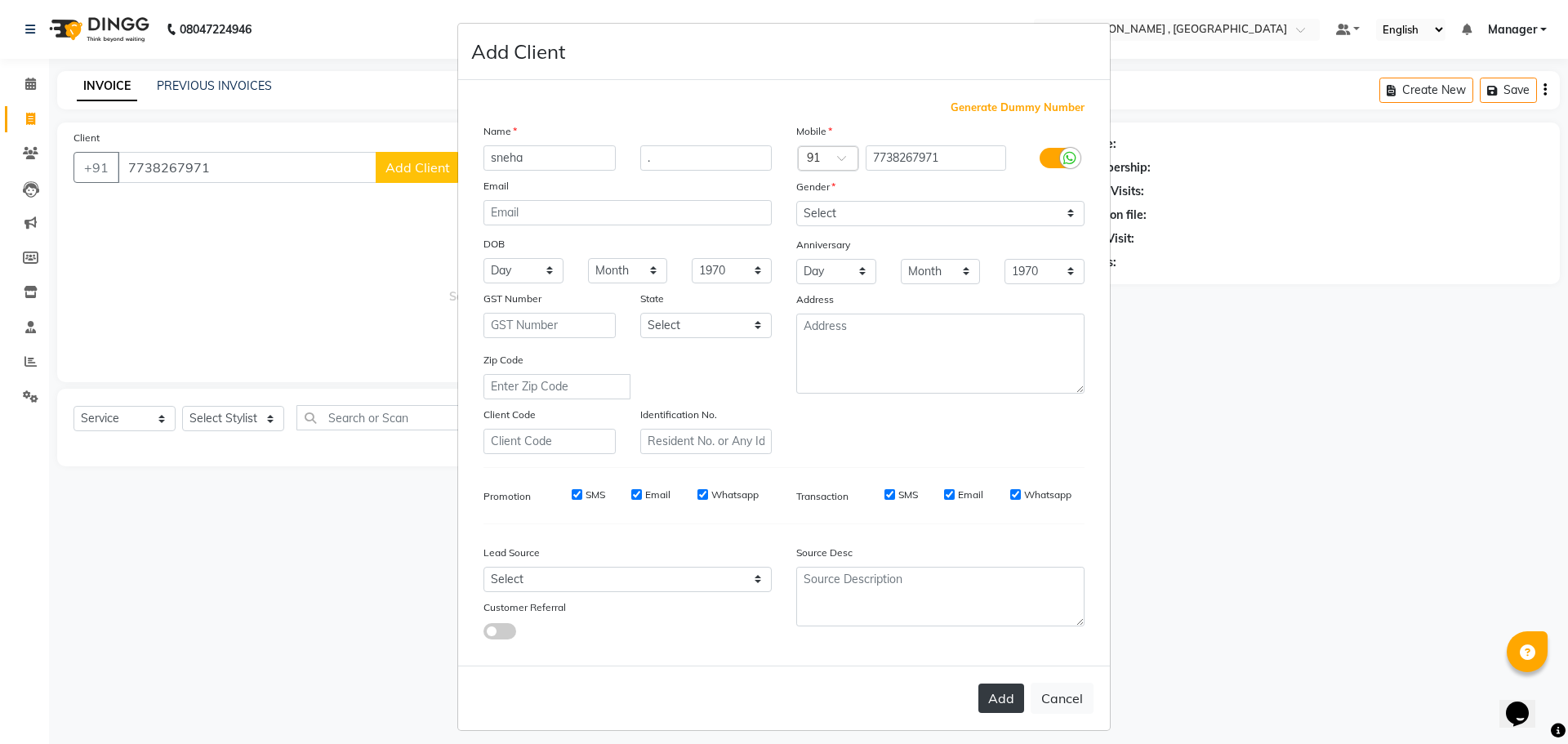
click at [1005, 704] on button "Add" at bounding box center [1001, 698] width 46 height 30
select select
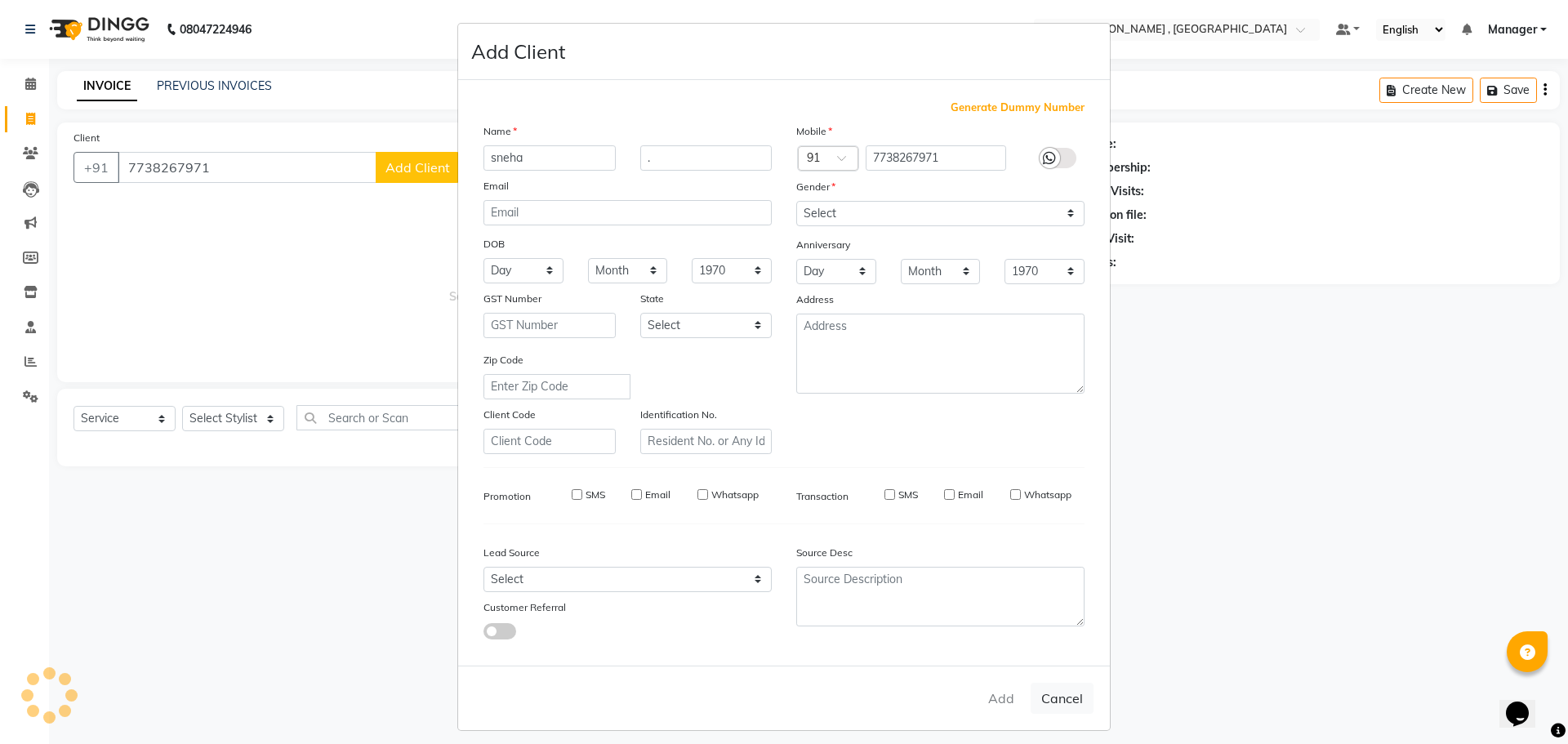
select select
checkbox input "false"
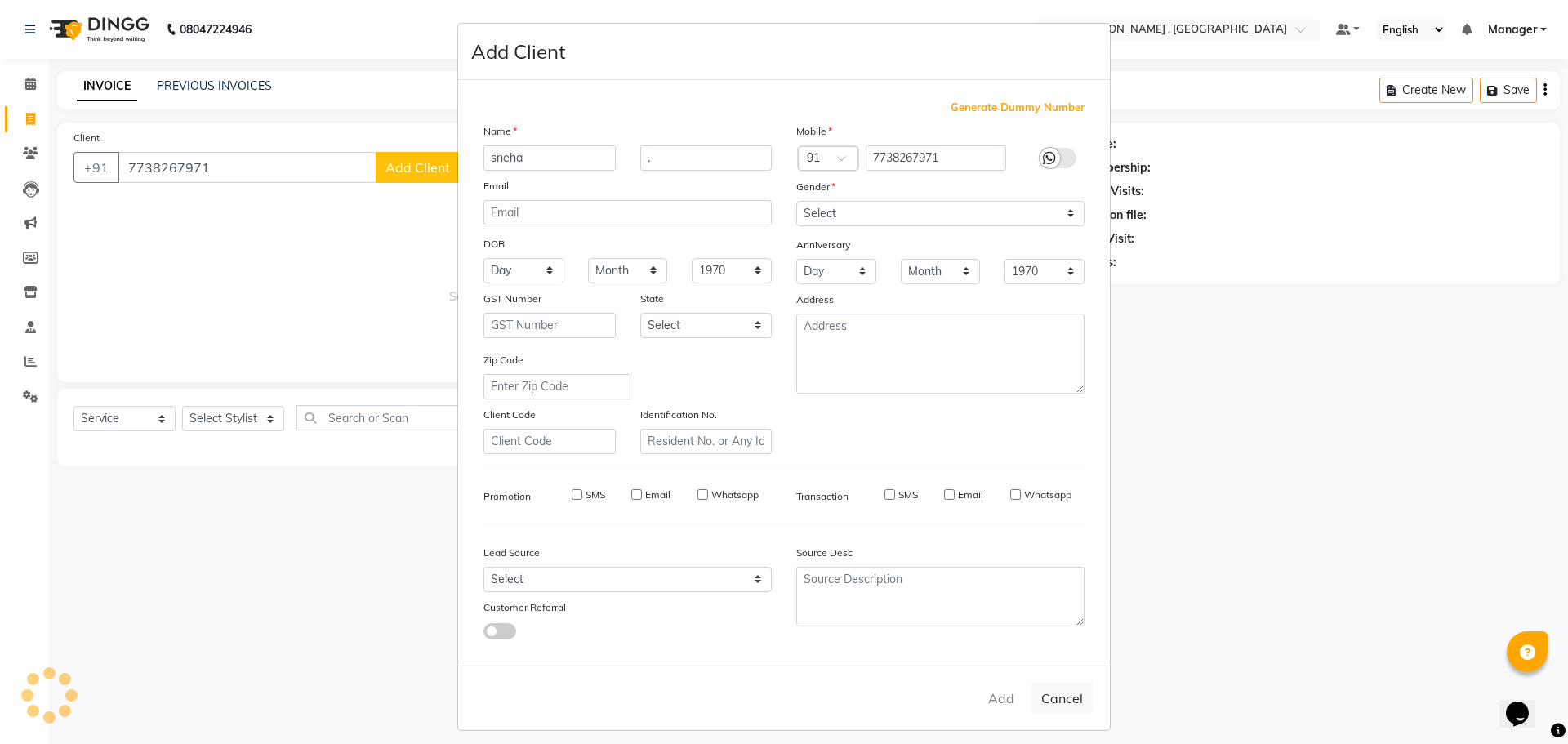
checkbox input "false"
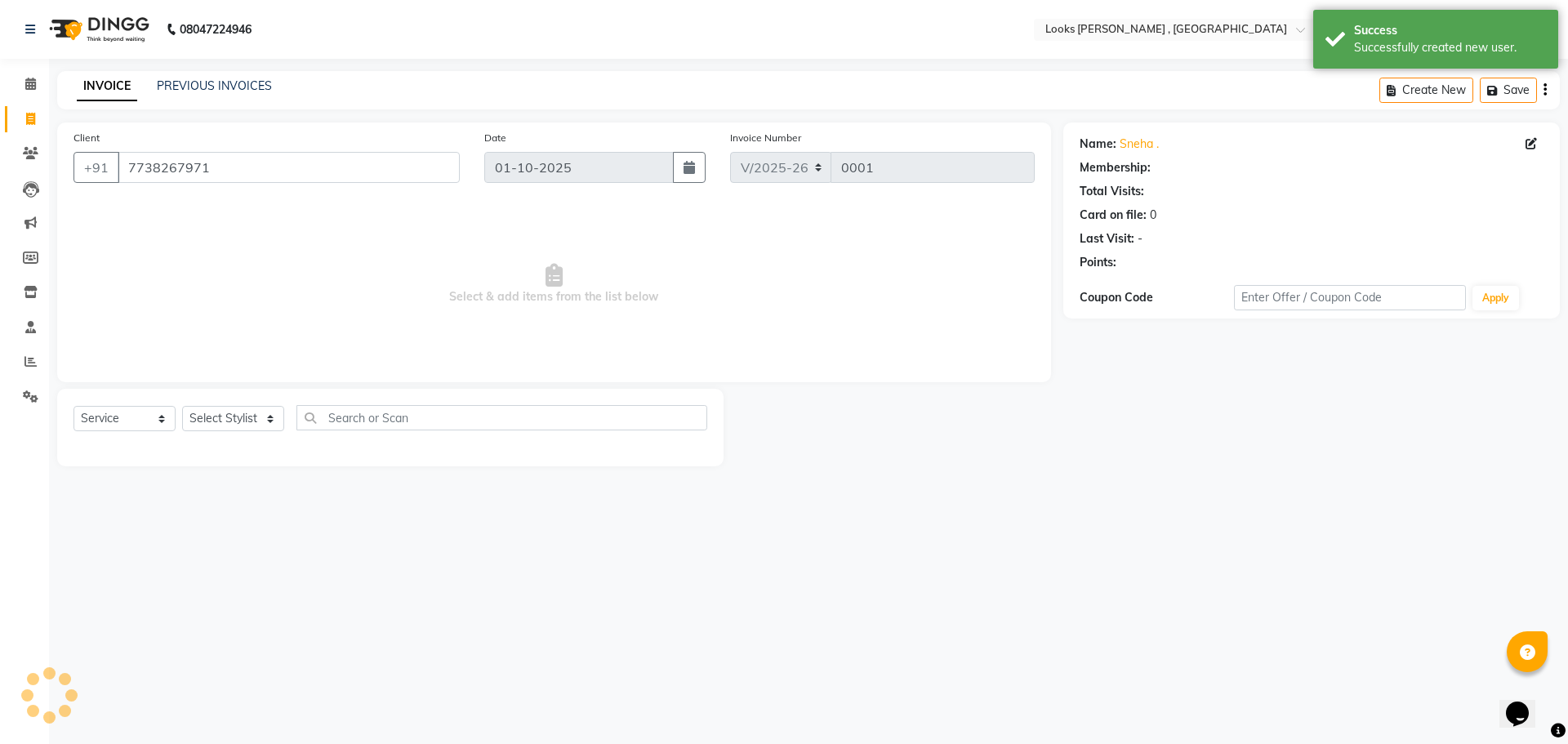
select select "1: Object"
click at [160, 415] on select "Select Service Product Membership Package Voucher Prepaid Gift Card" at bounding box center [124, 418] width 102 height 25
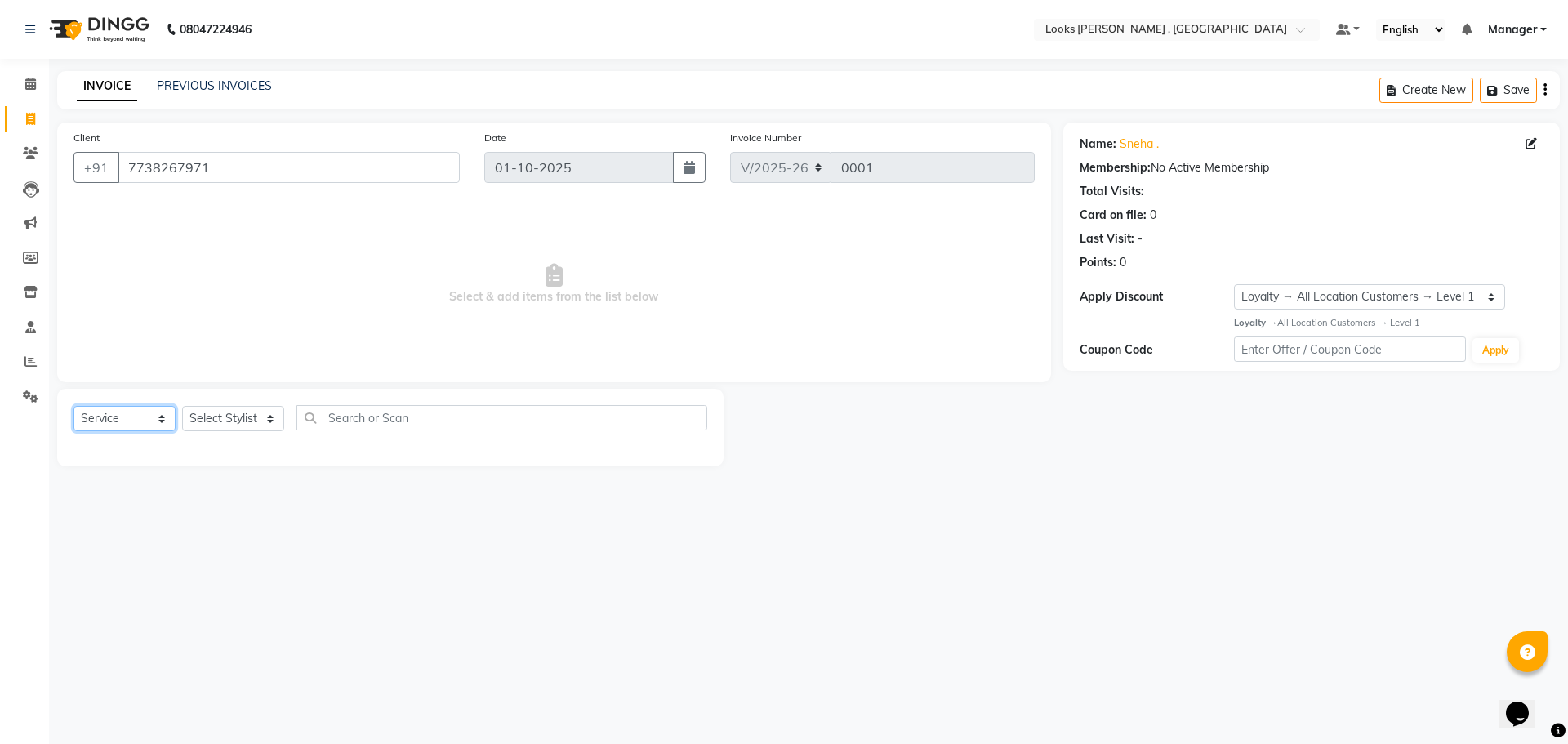
click at [74, 405] on select "Select Service Product Membership Package Voucher Prepaid Gift Card" at bounding box center [124, 418] width 102 height 25
click at [247, 421] on select "Select Stylist Manager" at bounding box center [233, 418] width 102 height 25
select select "93352"
click at [182, 405] on select "Select Stylist Manager" at bounding box center [233, 418] width 102 height 25
click at [381, 413] on input "text" at bounding box center [502, 418] width 411 height 25
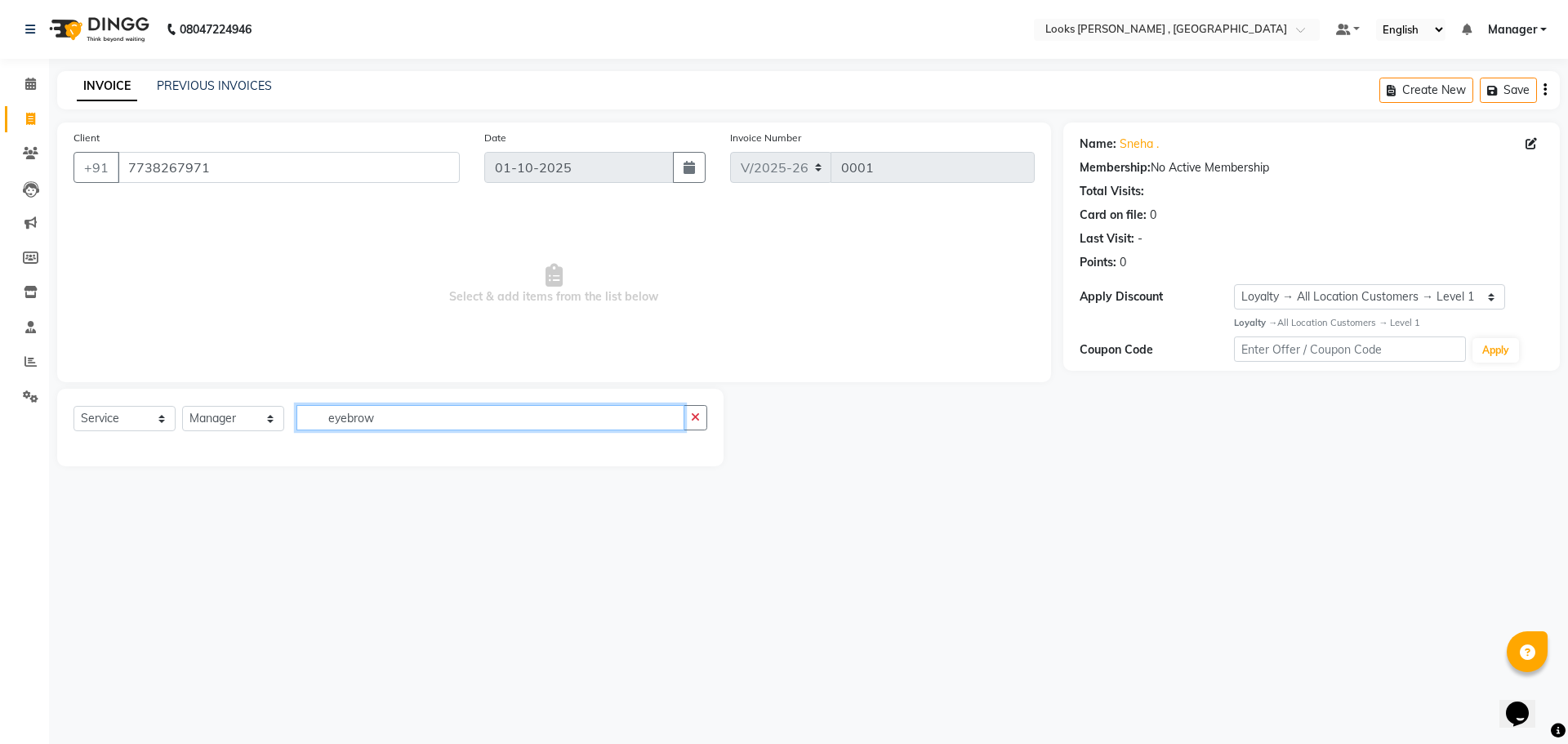
type input "eyebrow"
click at [272, 422] on select "Select Stylist Manager" at bounding box center [233, 418] width 102 height 25
click at [182, 405] on select "Select Stylist Manager" at bounding box center [233, 418] width 102 height 25
click at [334, 426] on input "eyebrow" at bounding box center [490, 418] width 388 height 25
click at [279, 421] on select "Select Stylist Manager" at bounding box center [233, 418] width 102 height 25
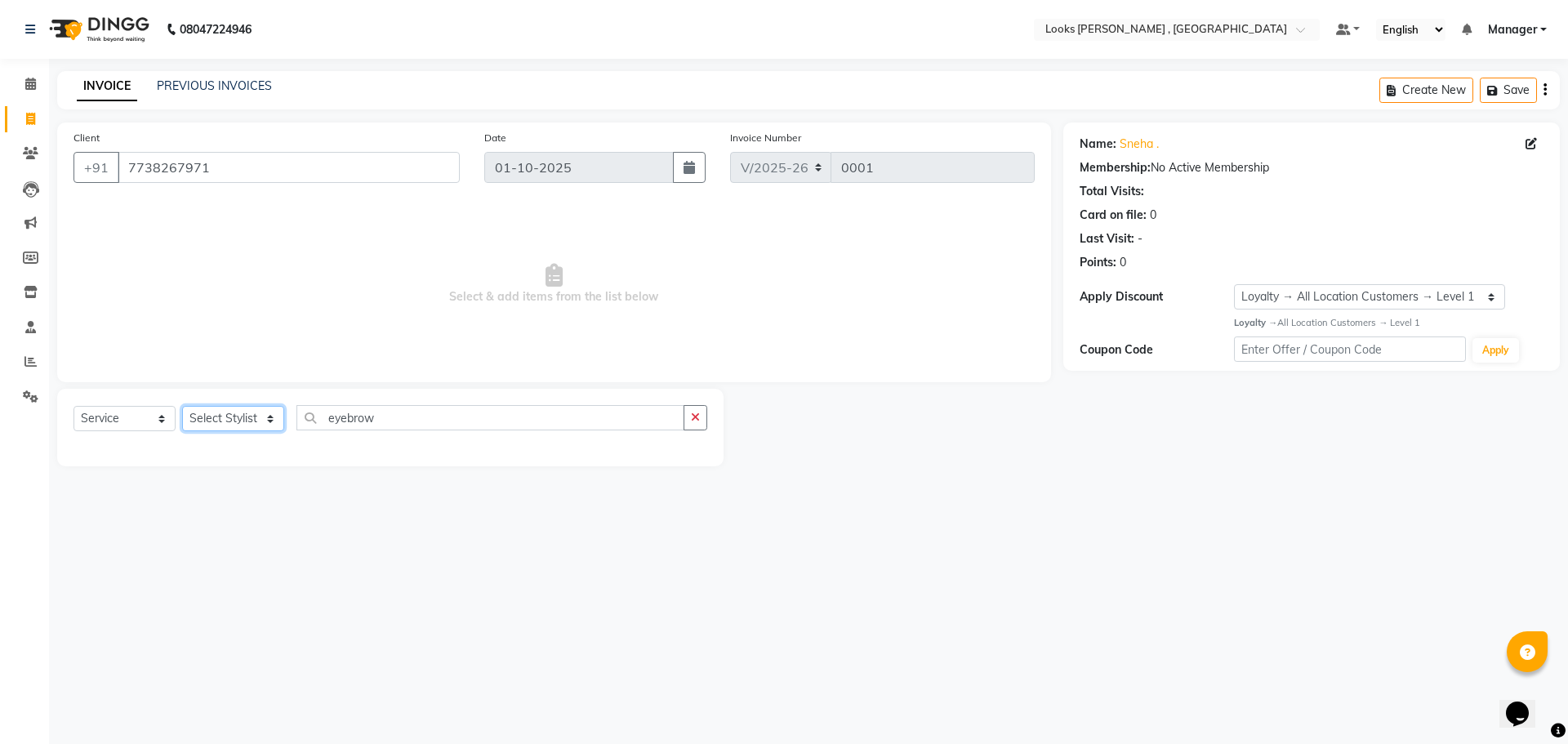
select select "93352"
click at [182, 405] on select "Select Stylist Manager" at bounding box center [233, 418] width 102 height 25
click at [367, 432] on div "Select Service Product Membership Package Voucher Prepaid Gift Card Select Styl…" at bounding box center [390, 424] width 634 height 38
click at [390, 418] on input "eyebrow" at bounding box center [490, 418] width 388 height 25
type input "e"
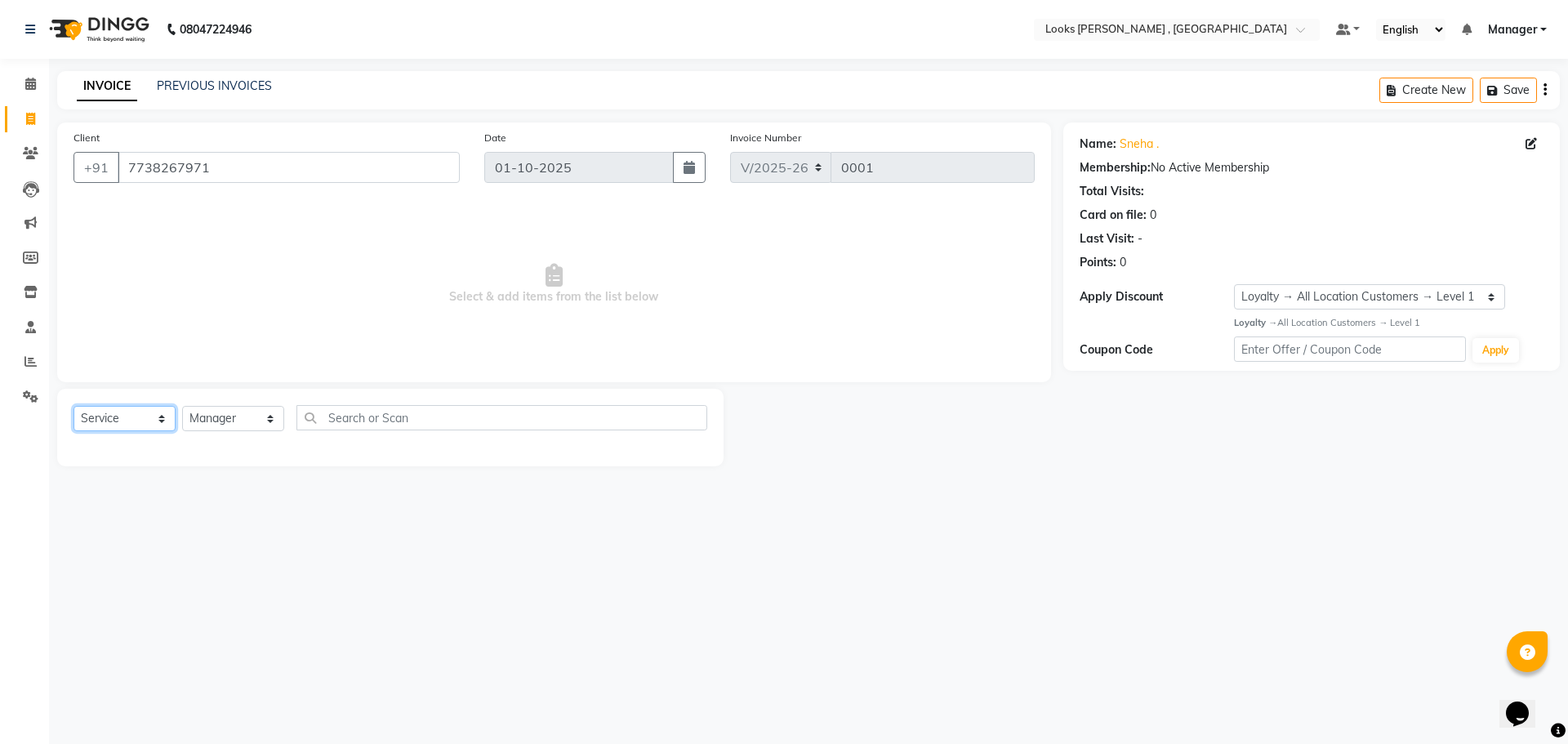
click at [162, 417] on select "Select Service Product Membership Package Voucher Prepaid Gift Card" at bounding box center [124, 418] width 102 height 25
click at [74, 405] on select "Select Service Product Membership Package Voucher Prepaid Gift Card" at bounding box center [124, 418] width 102 height 25
click at [343, 424] on input "text" at bounding box center [502, 418] width 411 height 25
click at [689, 323] on span "Select & add items from the list below" at bounding box center [554, 284] width 961 height 163
click at [430, 416] on input "eye" at bounding box center [490, 418] width 388 height 25
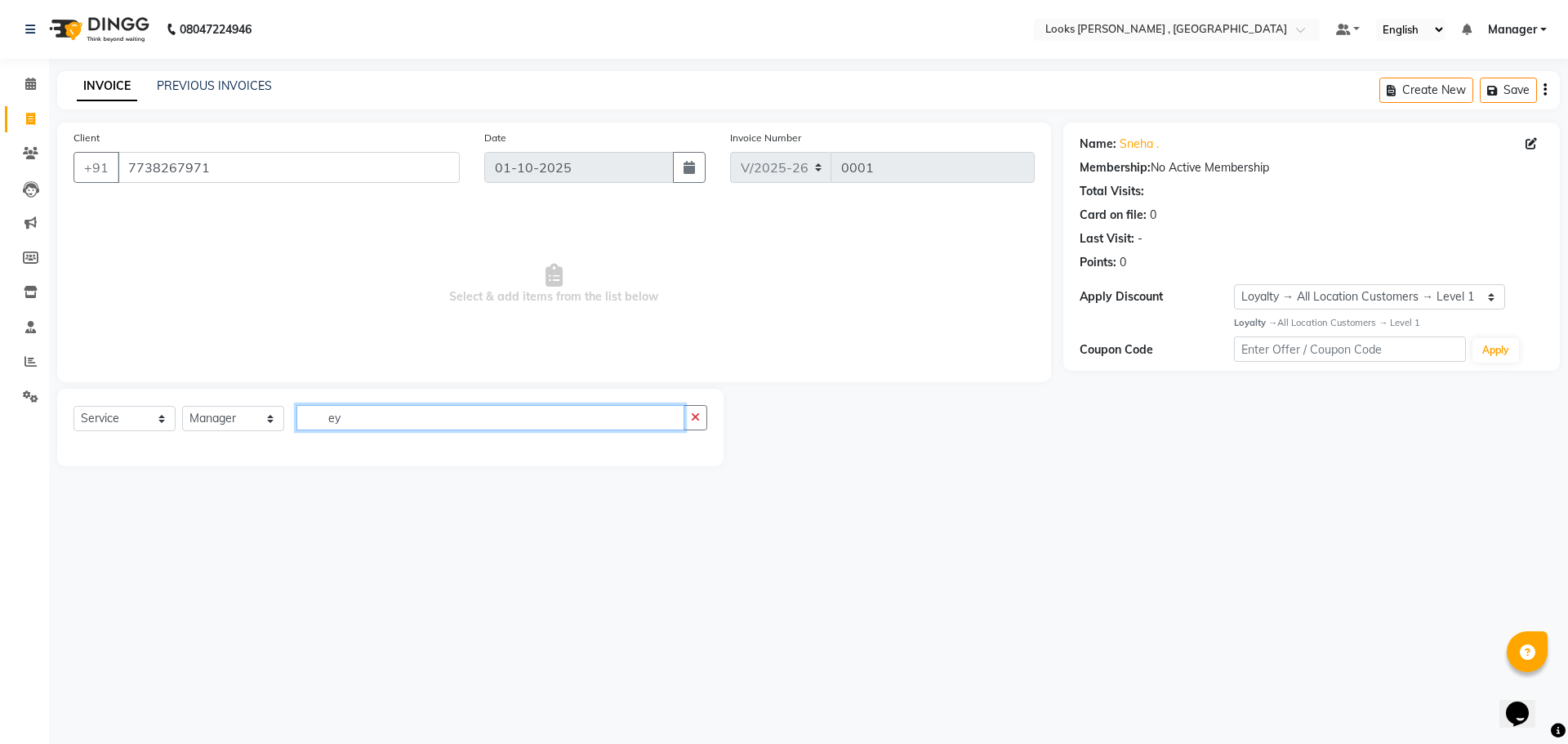
type input "e"
click at [155, 417] on select "Select Service Product Membership Package Voucher Prepaid Gift Card" at bounding box center [124, 418] width 102 height 25
click at [74, 405] on select "Select Service Product Membership Package Voucher Prepaid Gift Card" at bounding box center [124, 418] width 102 height 25
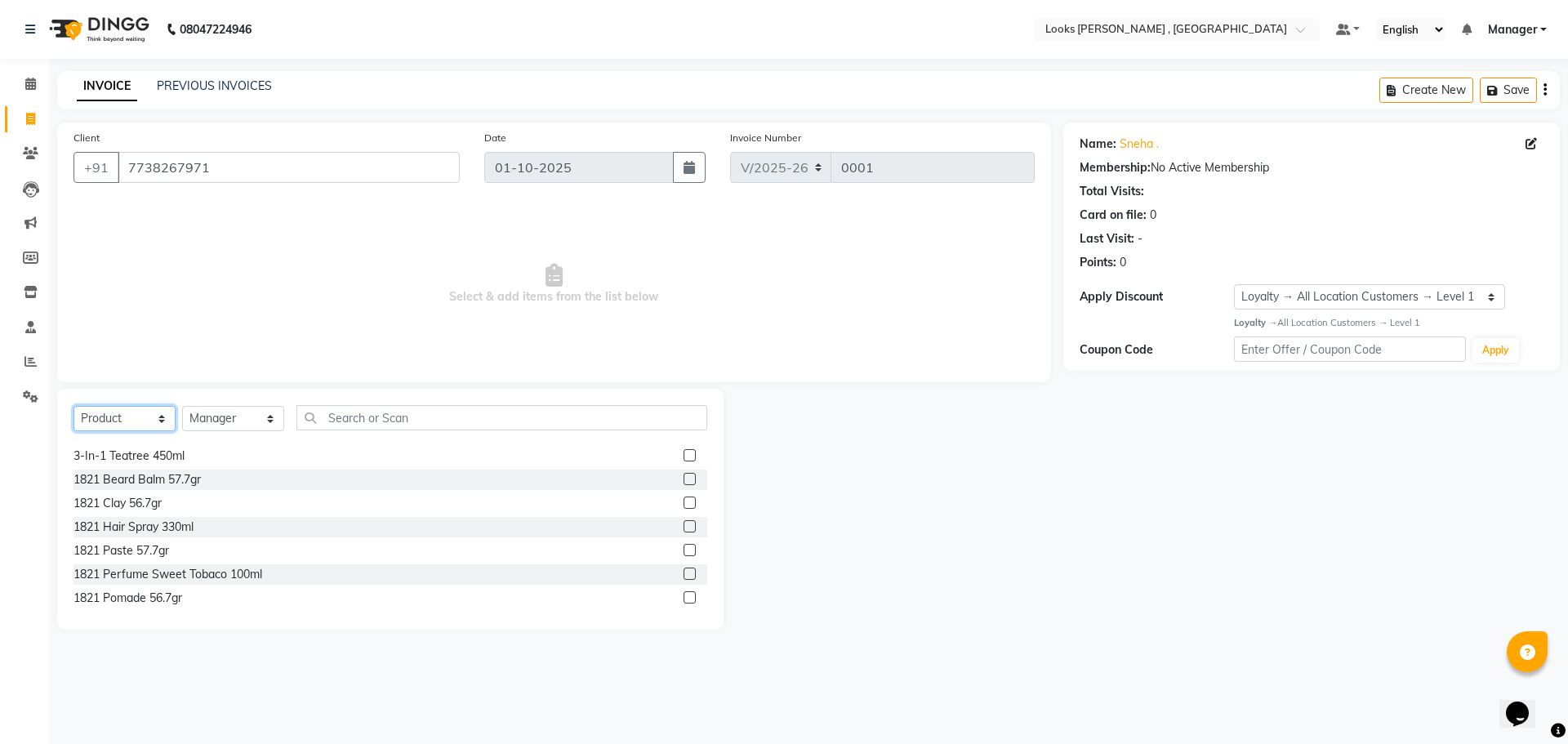
scroll to position [408, 0]
click at [160, 428] on select "Select Service Product Membership Package Voucher Prepaid Gift Card" at bounding box center [124, 418] width 102 height 25
select select "service"
click at [74, 405] on select "Select Service Product Membership Package Voucher Prepaid Gift Card" at bounding box center [124, 418] width 102 height 25
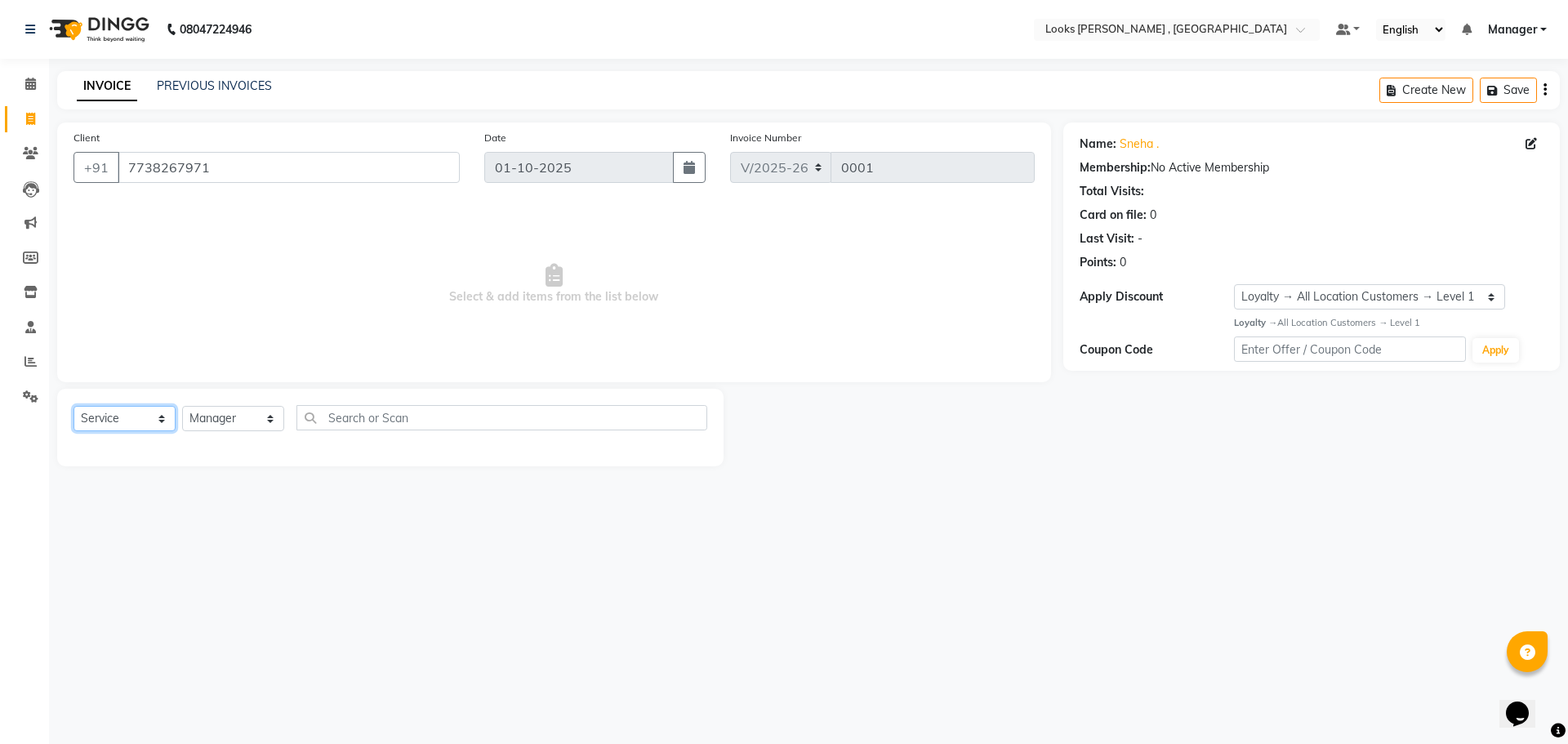
scroll to position [0, 0]
click at [231, 416] on select "Select Stylist Manager" at bounding box center [233, 418] width 102 height 25
click at [182, 405] on select "Select Stylist Manager" at bounding box center [233, 418] width 102 height 25
click at [346, 428] on input "text" at bounding box center [502, 418] width 411 height 25
type input "e"
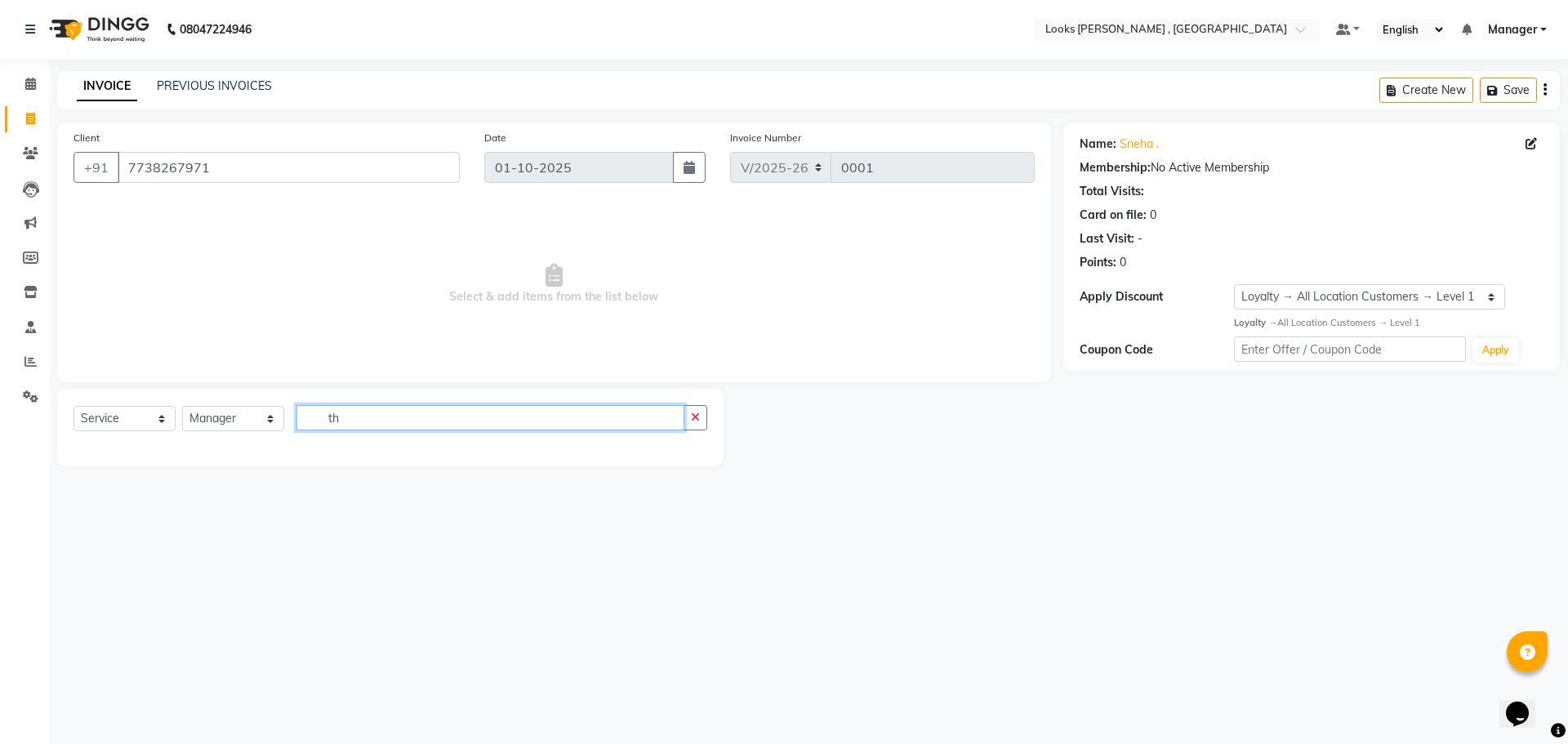
type input "t"
click at [786, 253] on span "Select & add items from the list below" at bounding box center [554, 284] width 961 height 163
click at [506, 421] on input "text" at bounding box center [502, 418] width 411 height 25
click at [389, 415] on input "text" at bounding box center [502, 418] width 411 height 25
click at [154, 420] on select "Select Service Product Membership Package Voucher Prepaid Gift Card" at bounding box center [124, 418] width 102 height 25
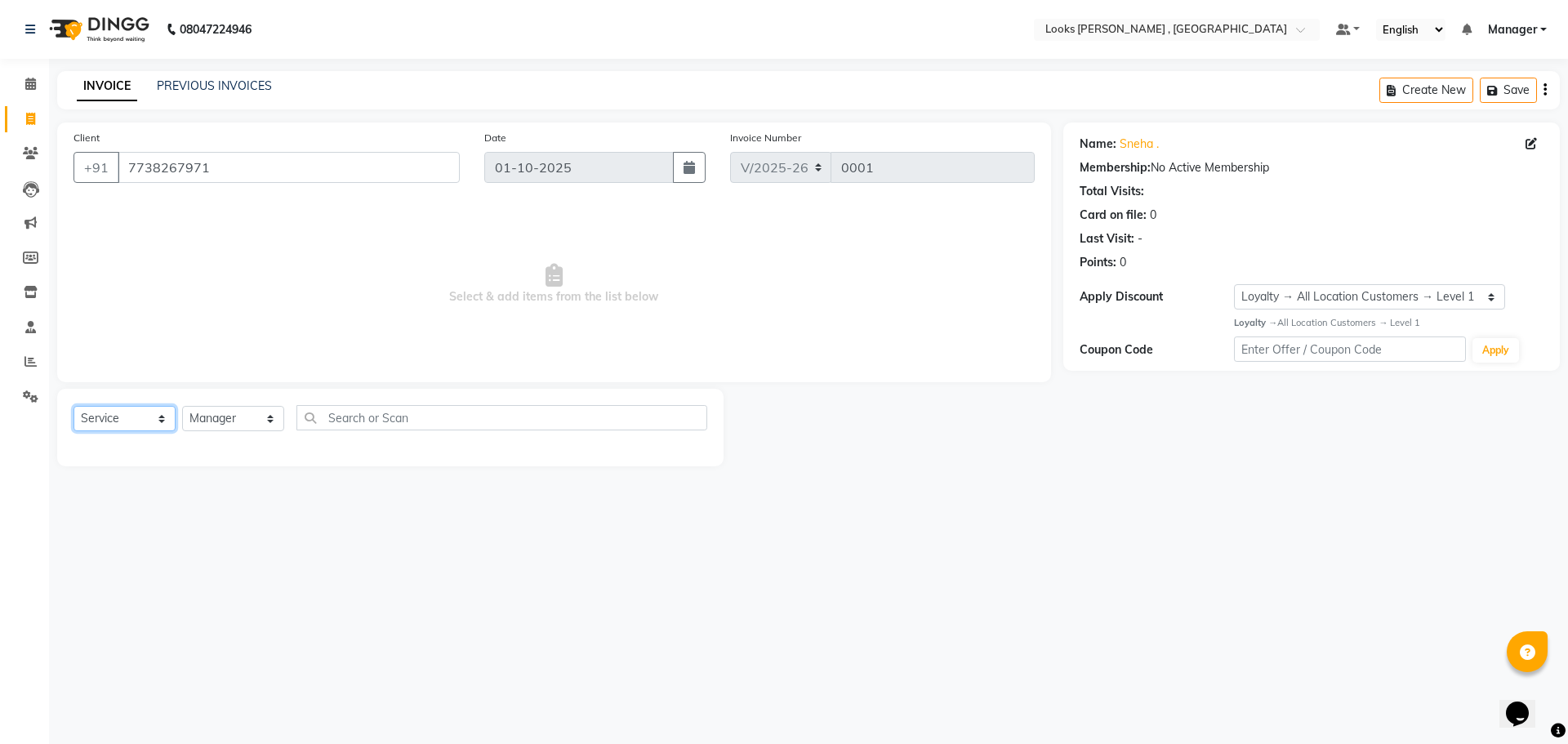
click at [74, 405] on select "Select Service Product Membership Package Voucher Prepaid Gift Card" at bounding box center [124, 418] width 102 height 25
click at [233, 418] on select "Select Stylist Manager" at bounding box center [233, 418] width 102 height 25
click at [182, 405] on select "Select Stylist Manager" at bounding box center [233, 418] width 102 height 25
click at [261, 424] on select "Select Stylist Manager" at bounding box center [233, 418] width 102 height 25
click at [182, 405] on select "Select Stylist Manager" at bounding box center [233, 418] width 102 height 25
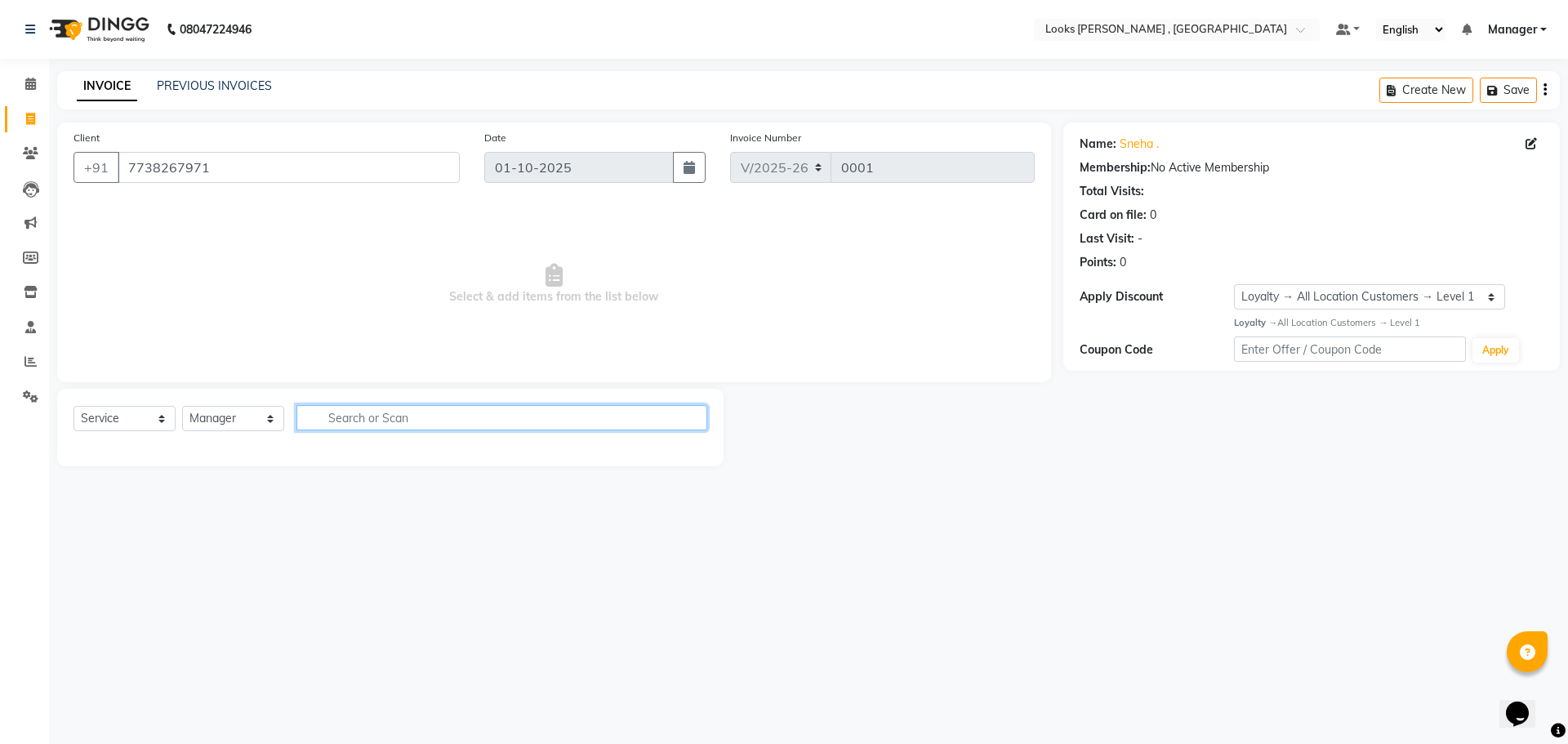
click at [373, 422] on input "text" at bounding box center [502, 418] width 411 height 25
click at [363, 417] on input "text" at bounding box center [502, 418] width 411 height 25
click at [30, 82] on icon at bounding box center [30, 84] width 11 height 13
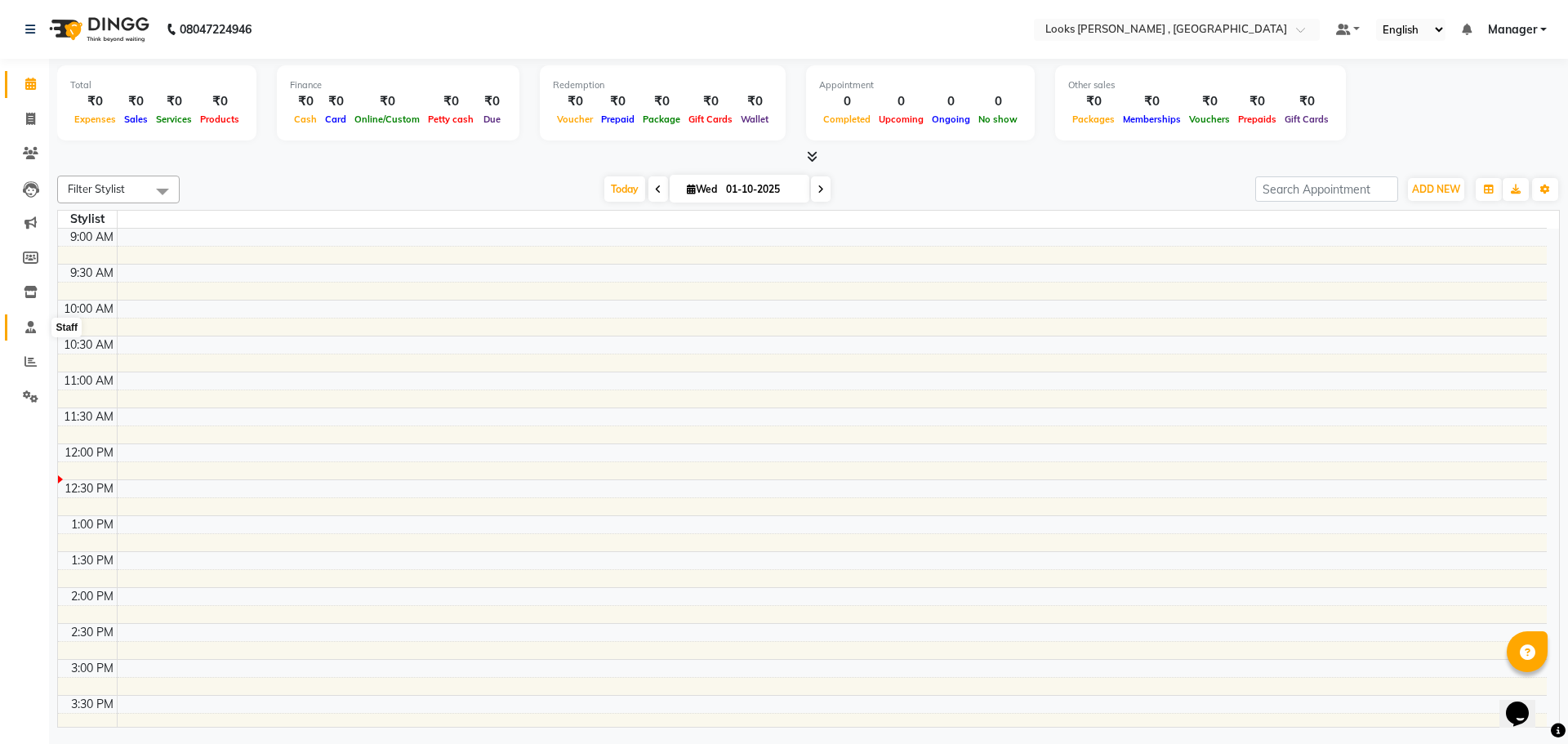
click at [35, 325] on icon at bounding box center [30, 327] width 11 height 13
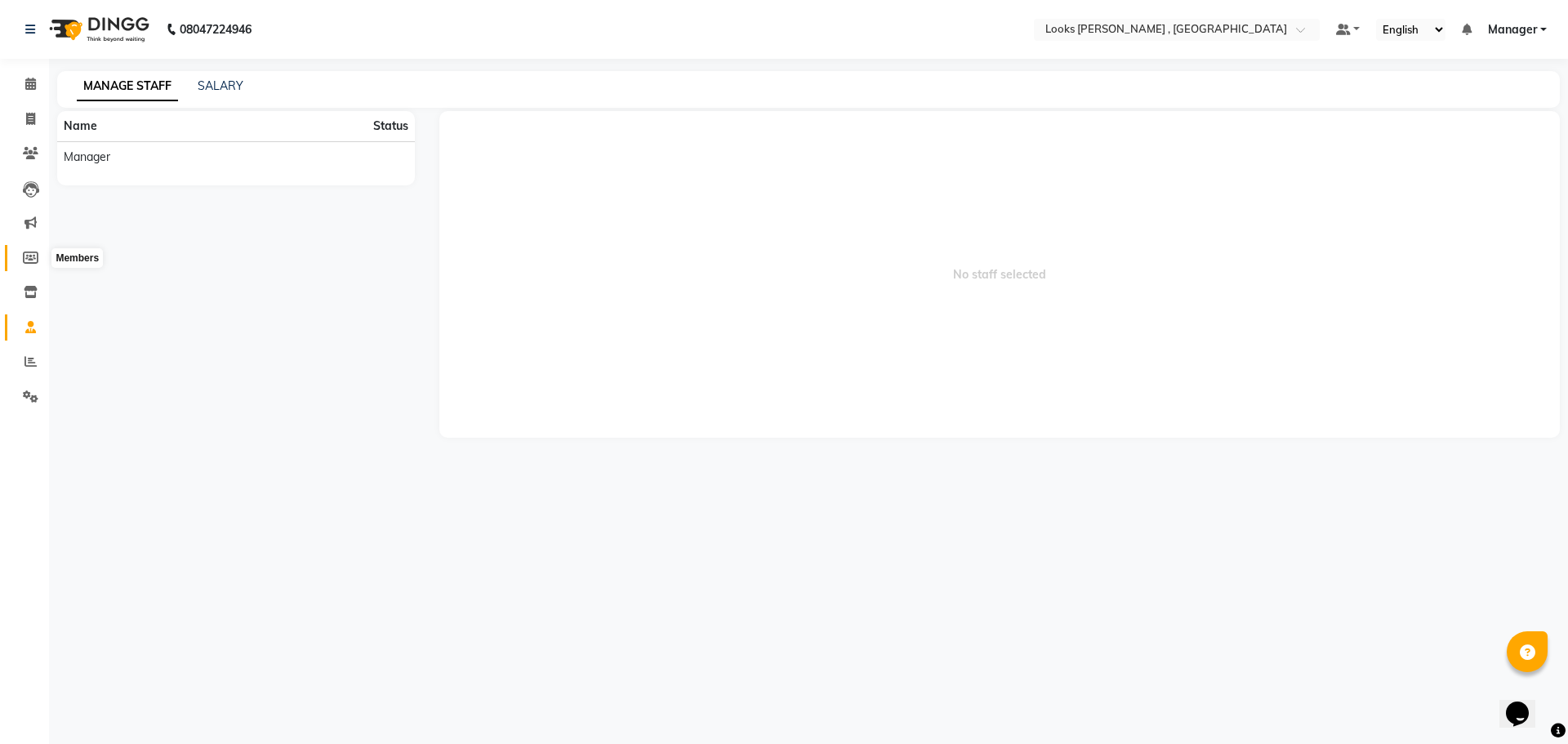
click at [37, 265] on span at bounding box center [30, 258] width 29 height 19
select select
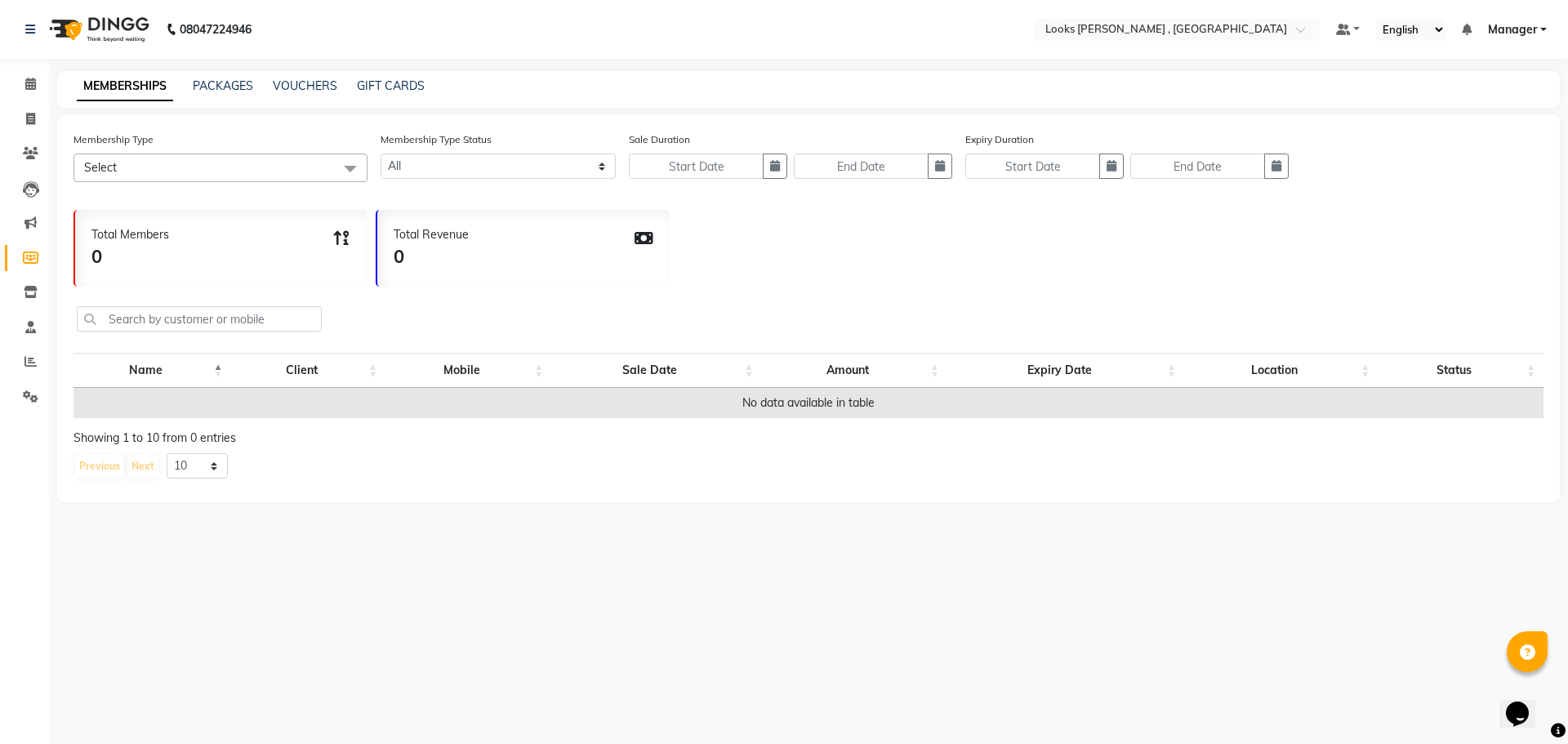
click at [356, 164] on span at bounding box center [350, 169] width 33 height 31
click at [598, 174] on select "Active Expired All" at bounding box center [498, 166] width 235 height 25
click at [338, 166] on span at bounding box center [350, 169] width 33 height 31
click at [746, 239] on div "Total Members 0 Total Revenue 0" at bounding box center [808, 244] width 1470 height 85
click at [31, 329] on icon at bounding box center [30, 327] width 11 height 13
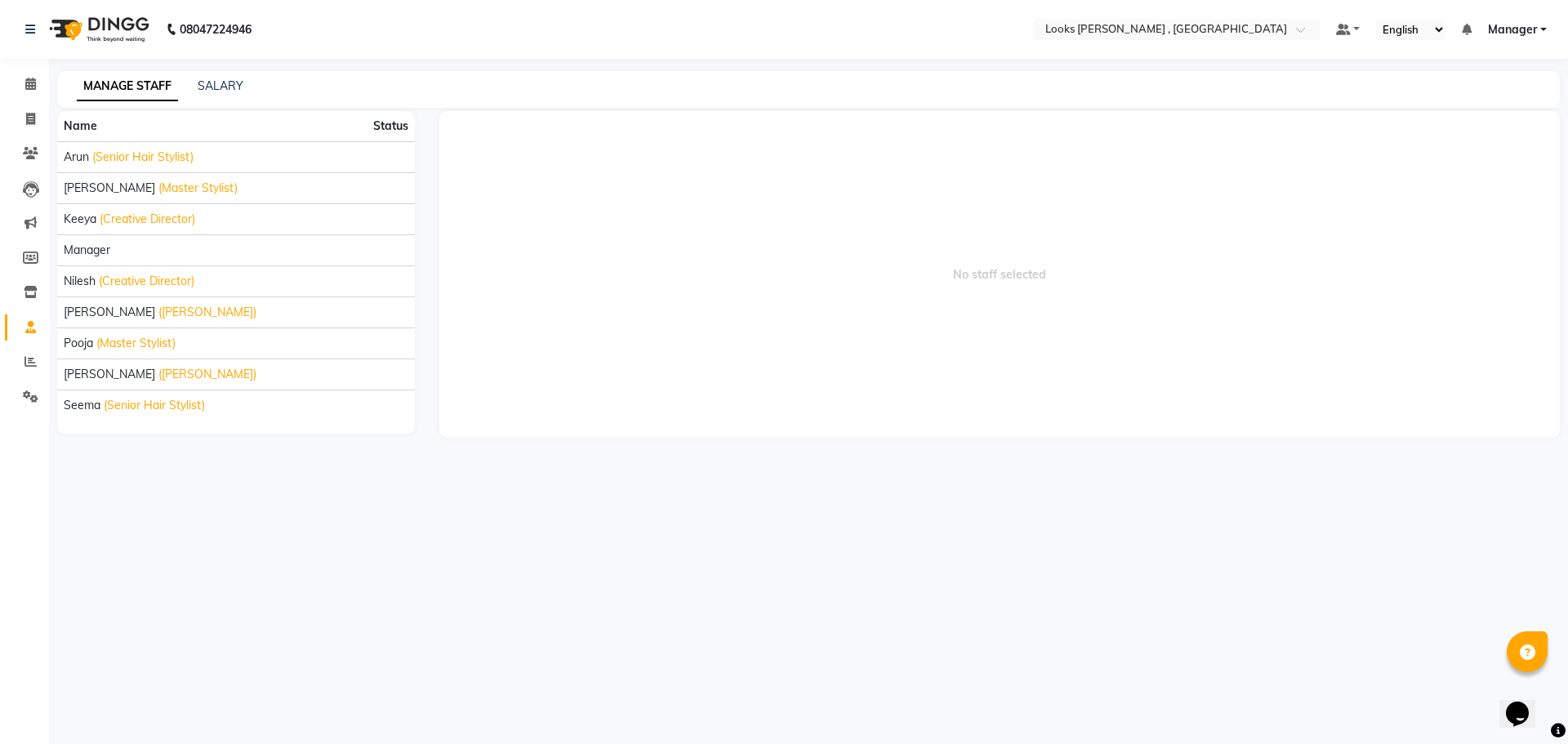
click at [127, 87] on link "MANAGE STAFF" at bounding box center [128, 86] width 101 height 30
click at [226, 83] on link "SALARY" at bounding box center [220, 85] width 46 height 14
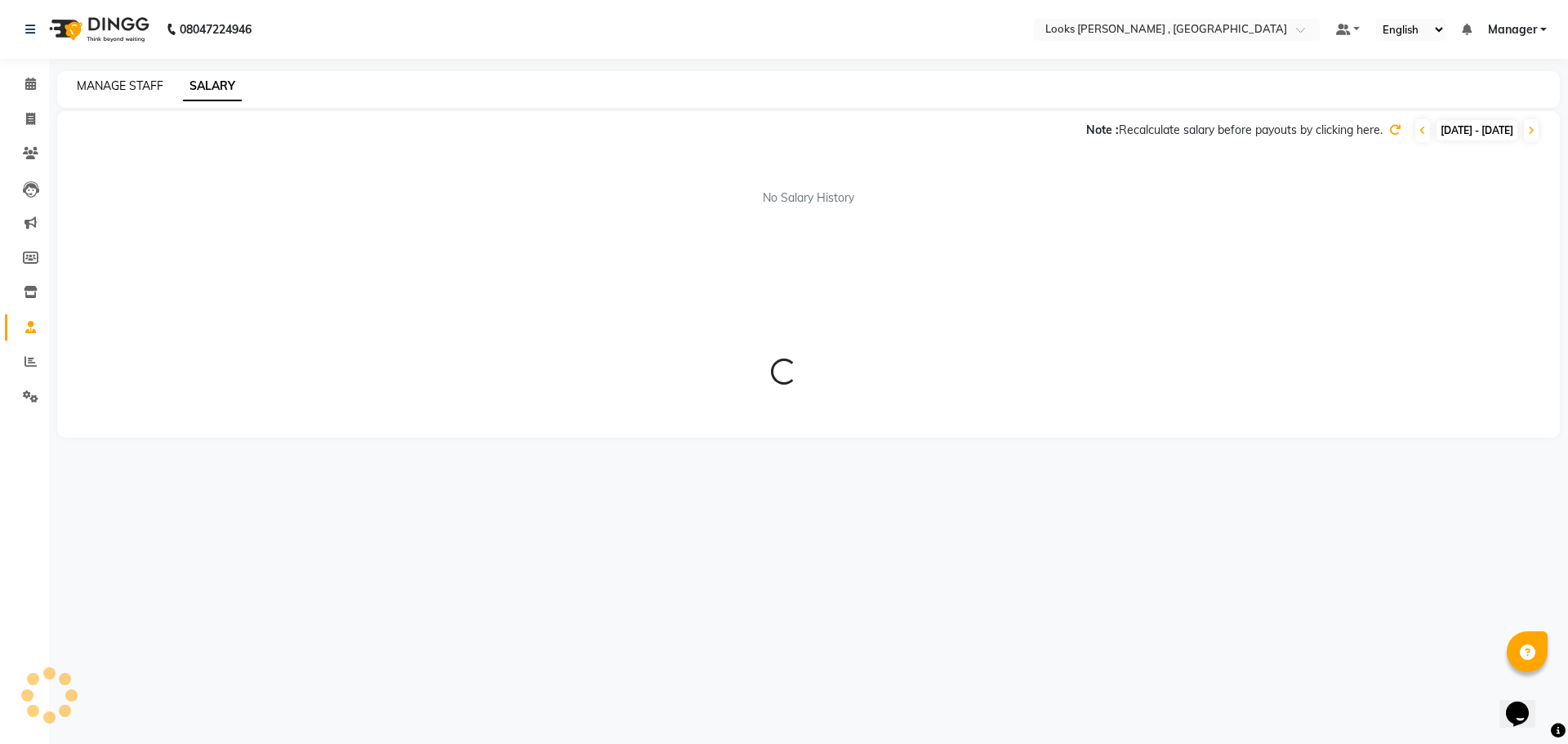
click at [155, 84] on link "MANAGE STAFF" at bounding box center [120, 85] width 86 height 14
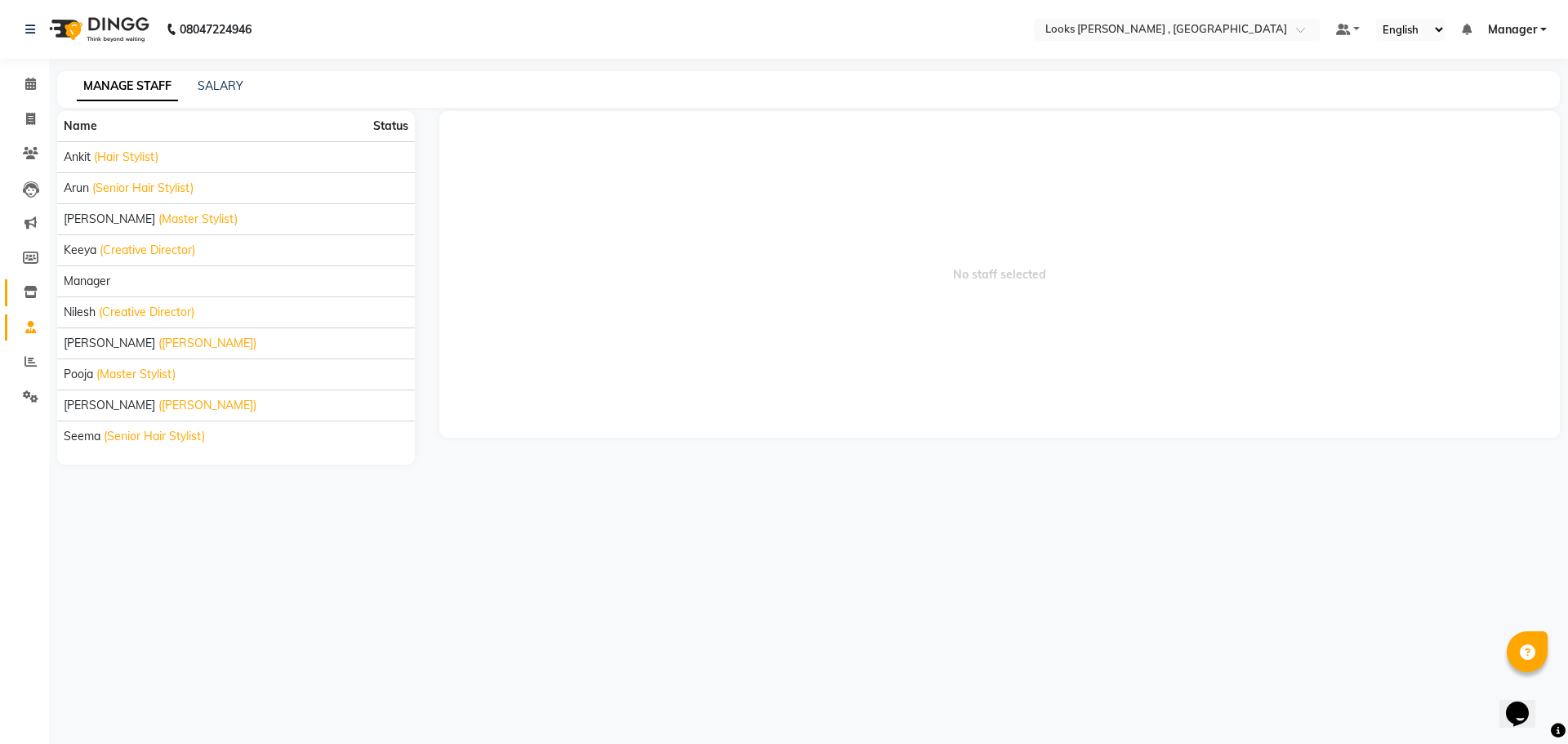
click at [34, 304] on link "Inventory" at bounding box center [24, 293] width 39 height 27
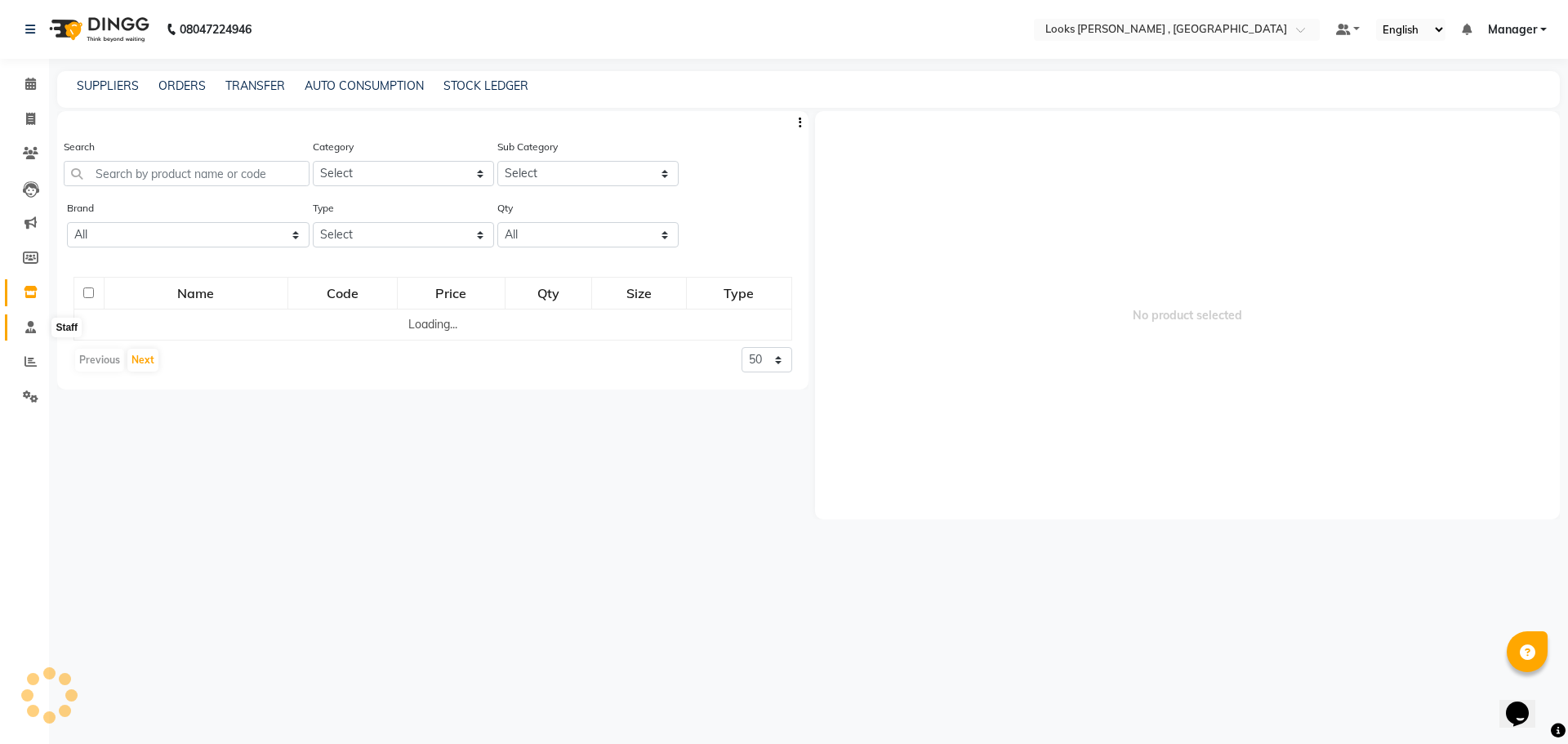
click at [35, 323] on icon at bounding box center [30, 327] width 11 height 13
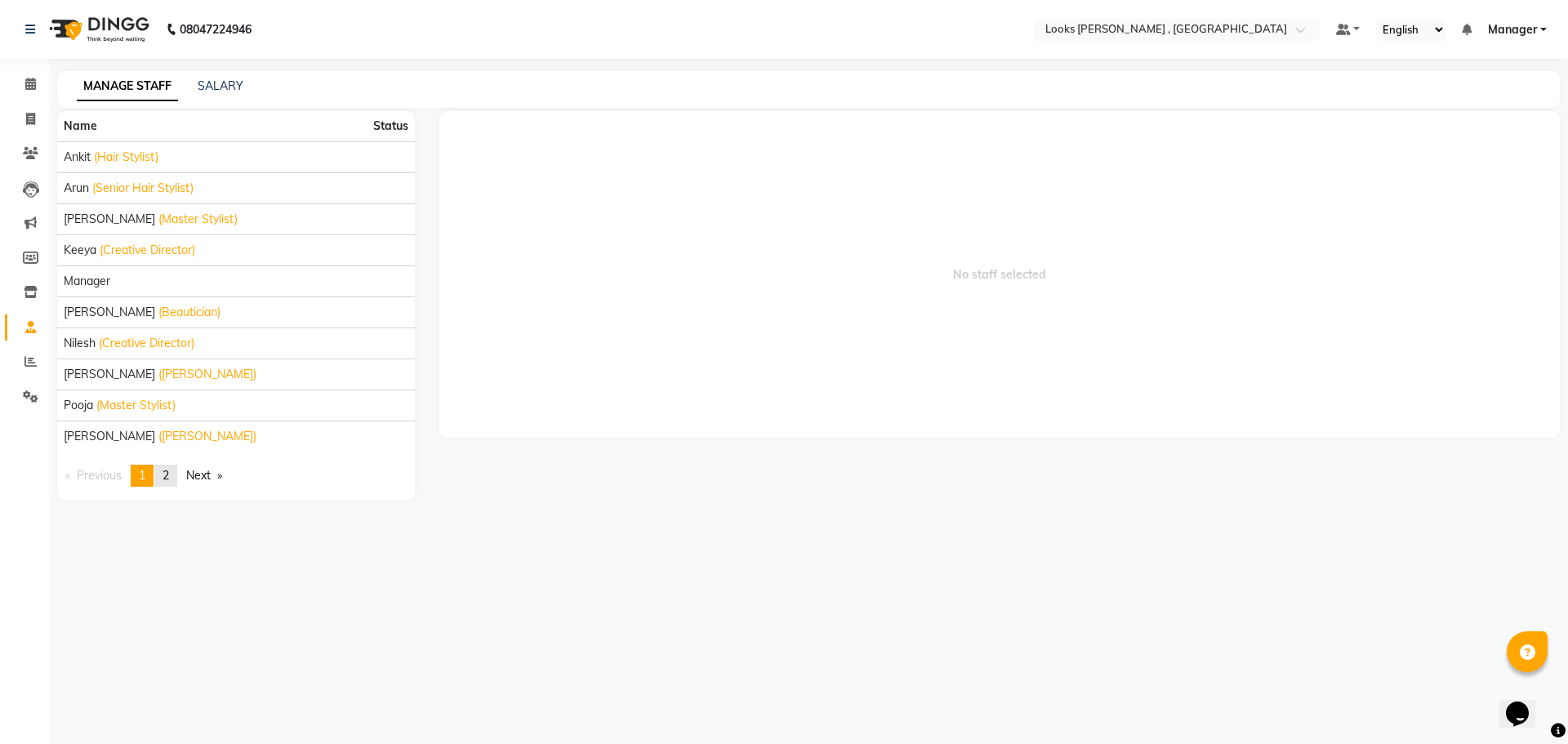
click at [176, 469] on link "page 2" at bounding box center [166, 475] width 23 height 22
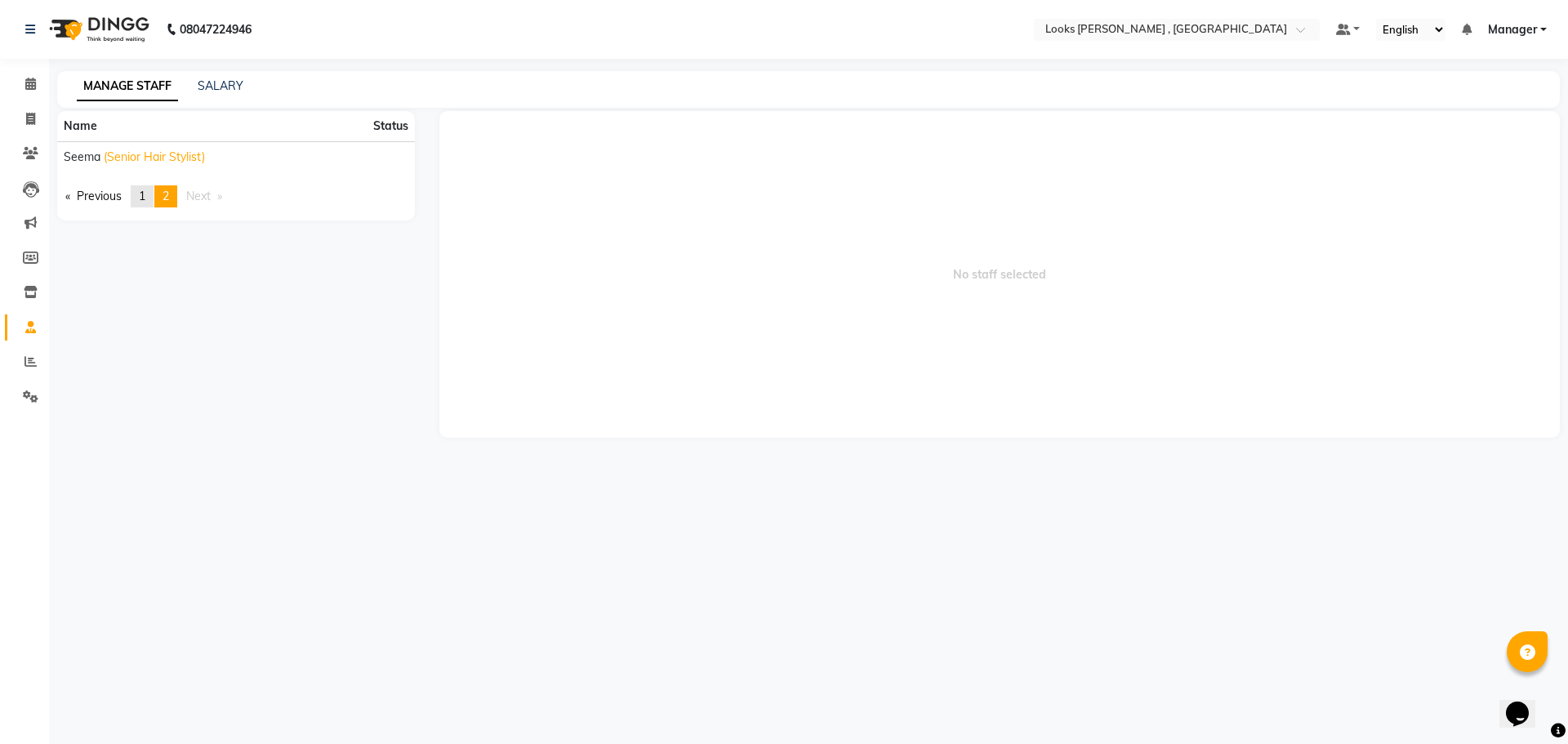
click at [150, 196] on link "page 1" at bounding box center [142, 196] width 23 height 22
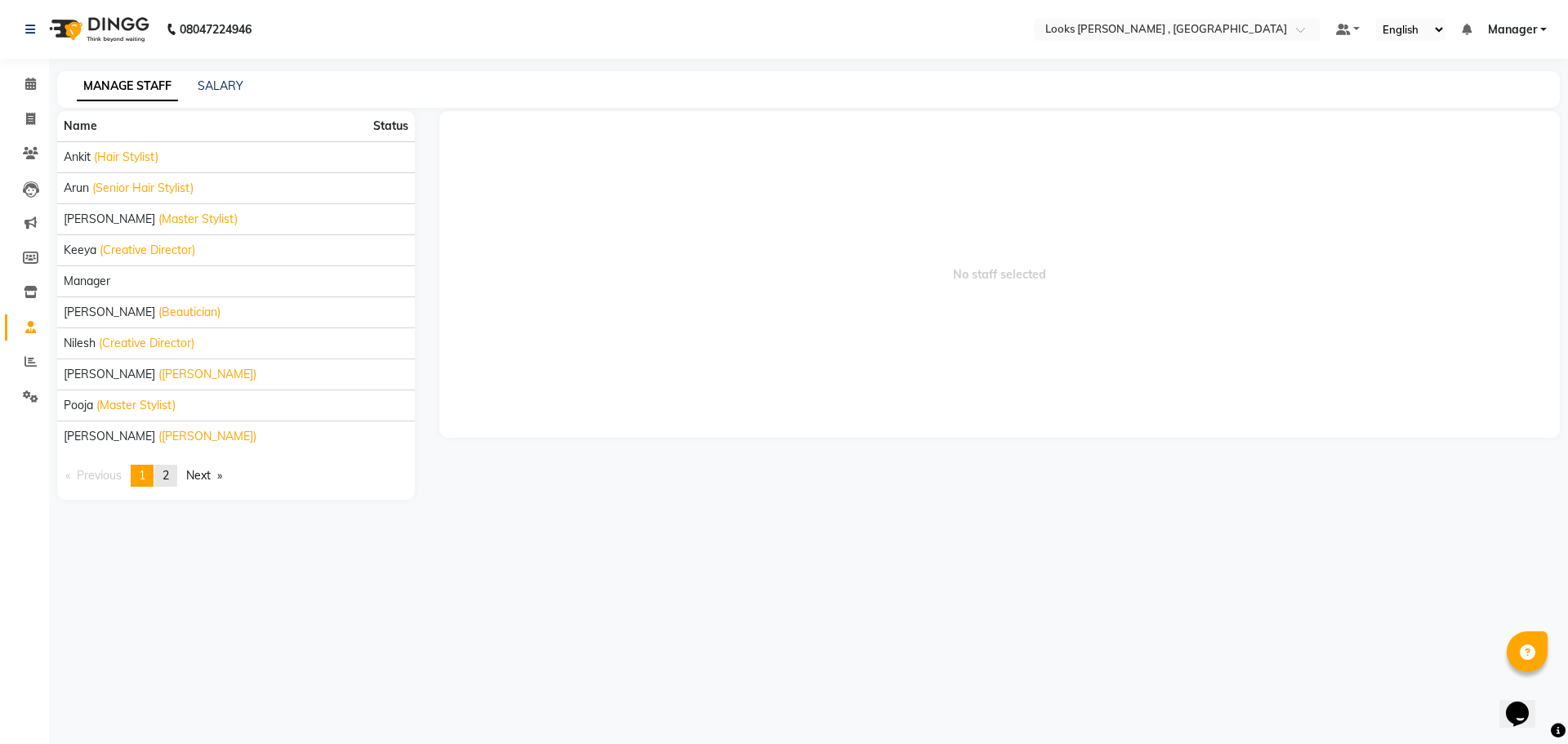
click at [173, 468] on link "page 2" at bounding box center [166, 475] width 23 height 22
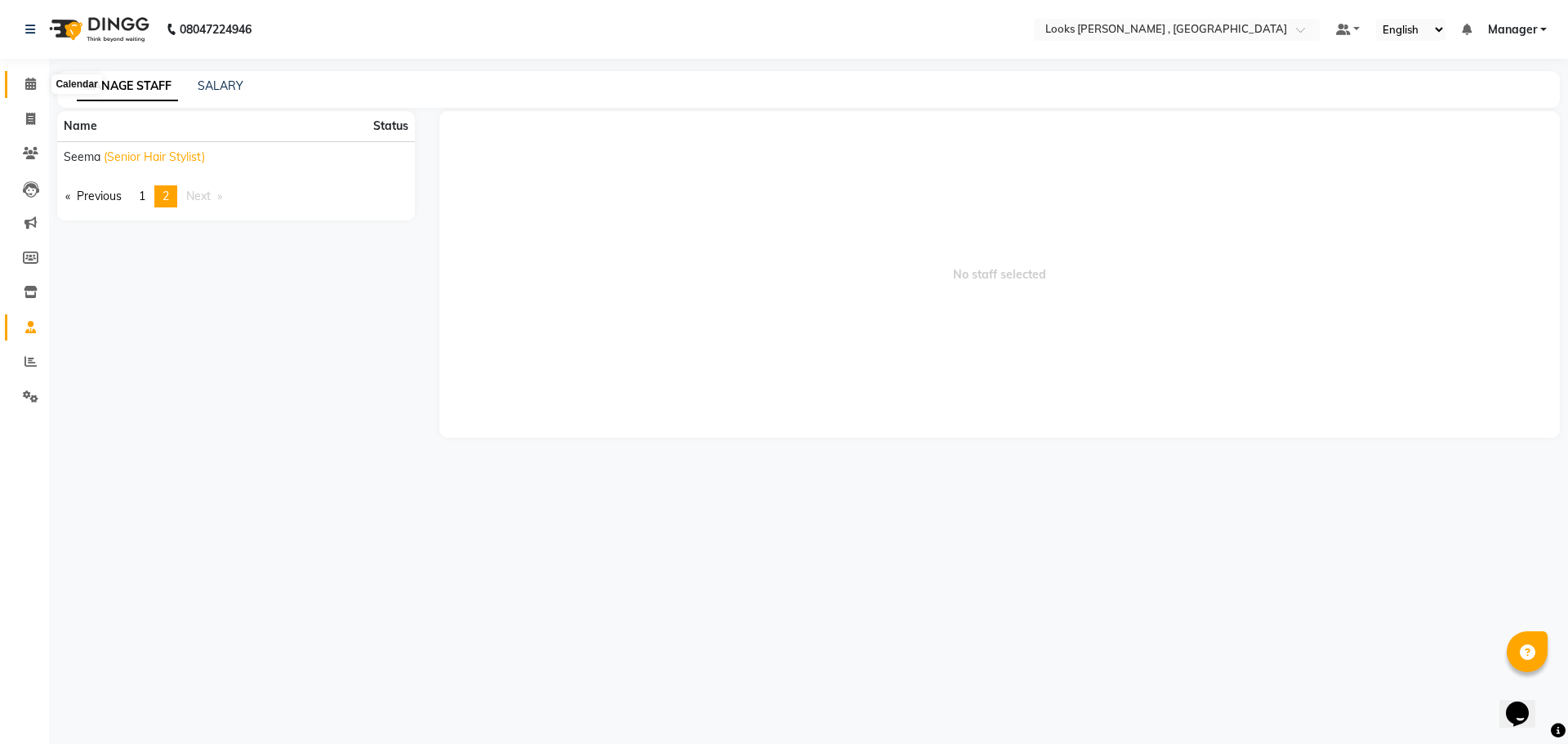
click at [40, 86] on span at bounding box center [30, 84] width 29 height 19
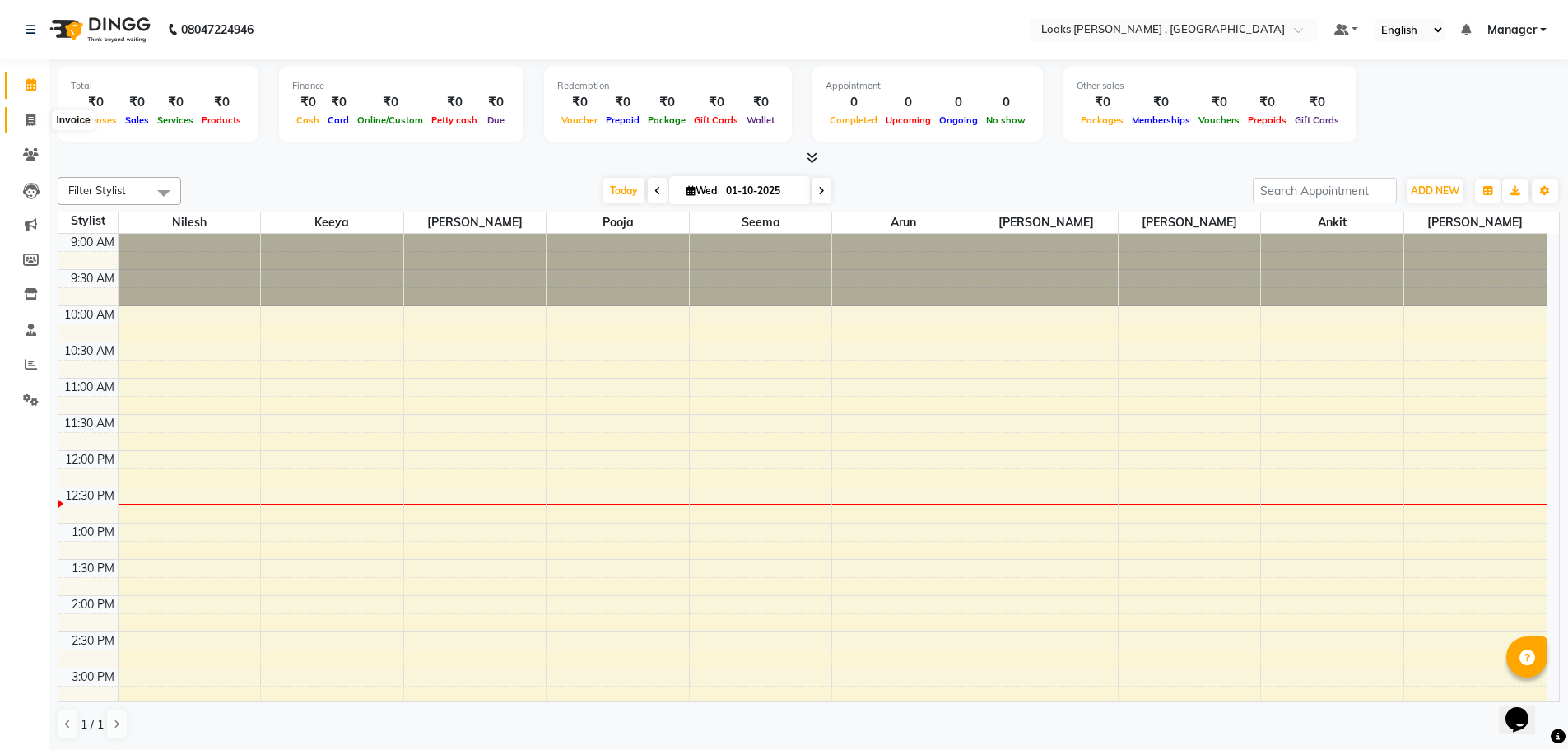
click at [39, 124] on span at bounding box center [31, 121] width 29 height 19
select select "9135"
select select "service"
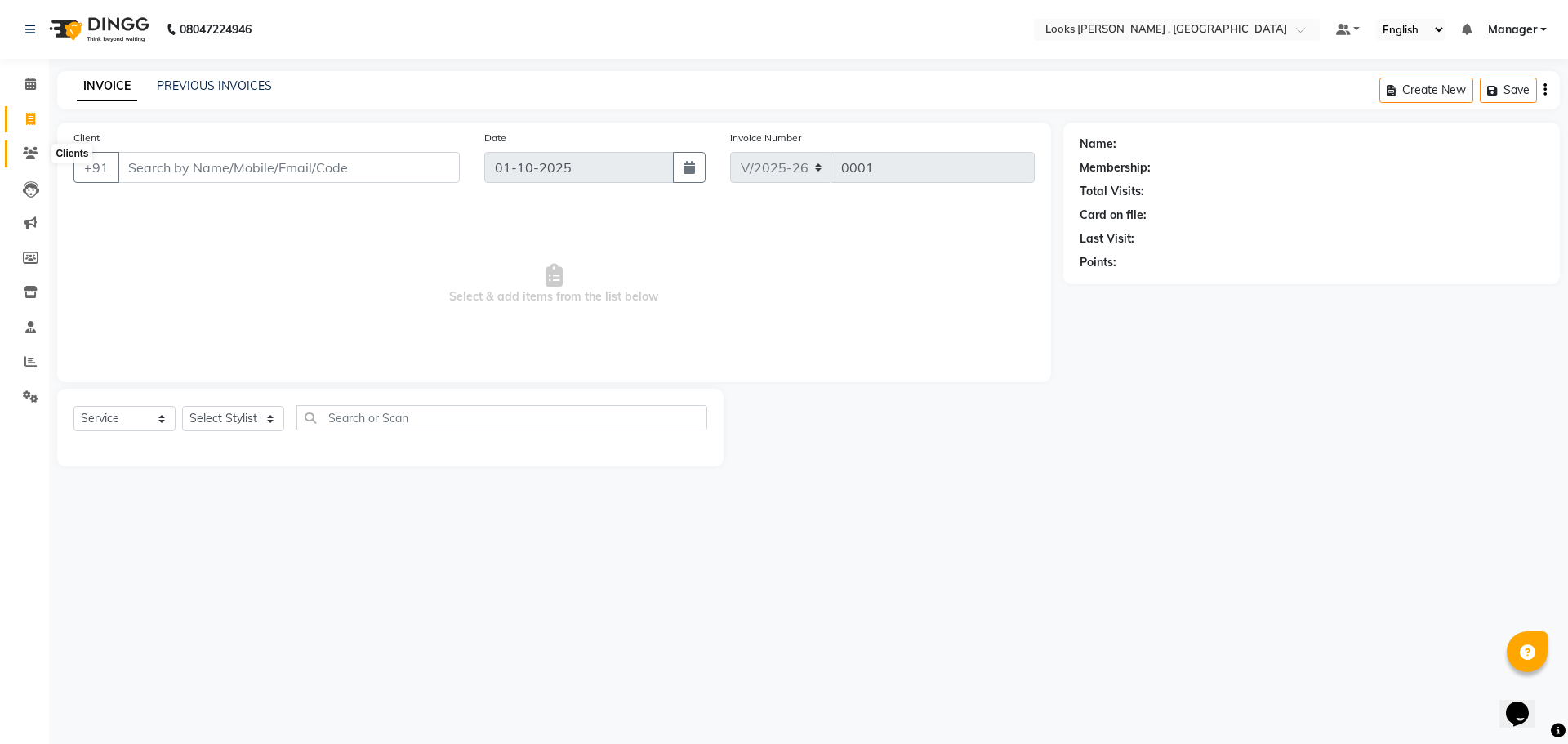
click at [31, 160] on span at bounding box center [30, 154] width 29 height 19
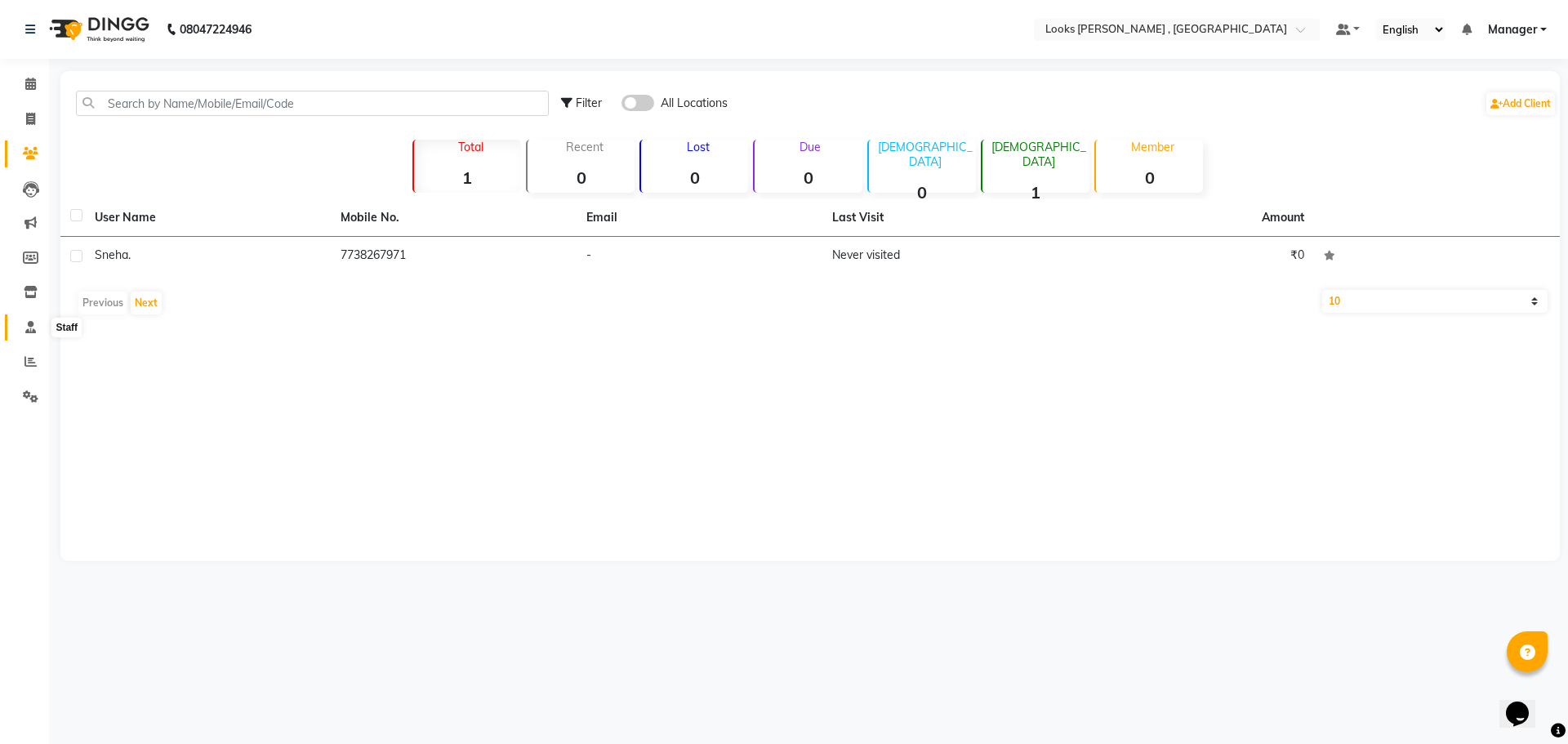
click at [32, 329] on icon at bounding box center [30, 327] width 11 height 13
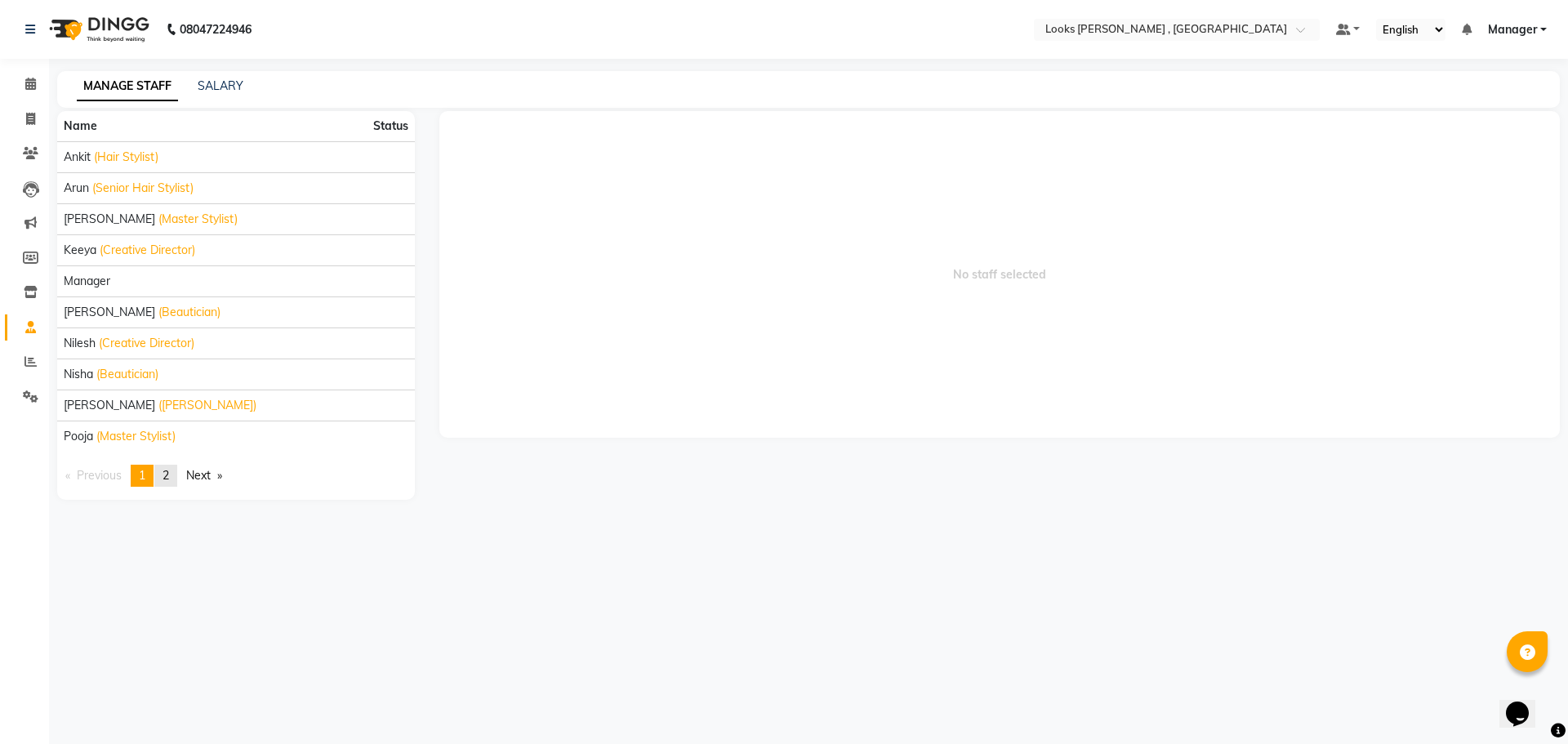
click at [169, 475] on span "2" at bounding box center [166, 475] width 7 height 14
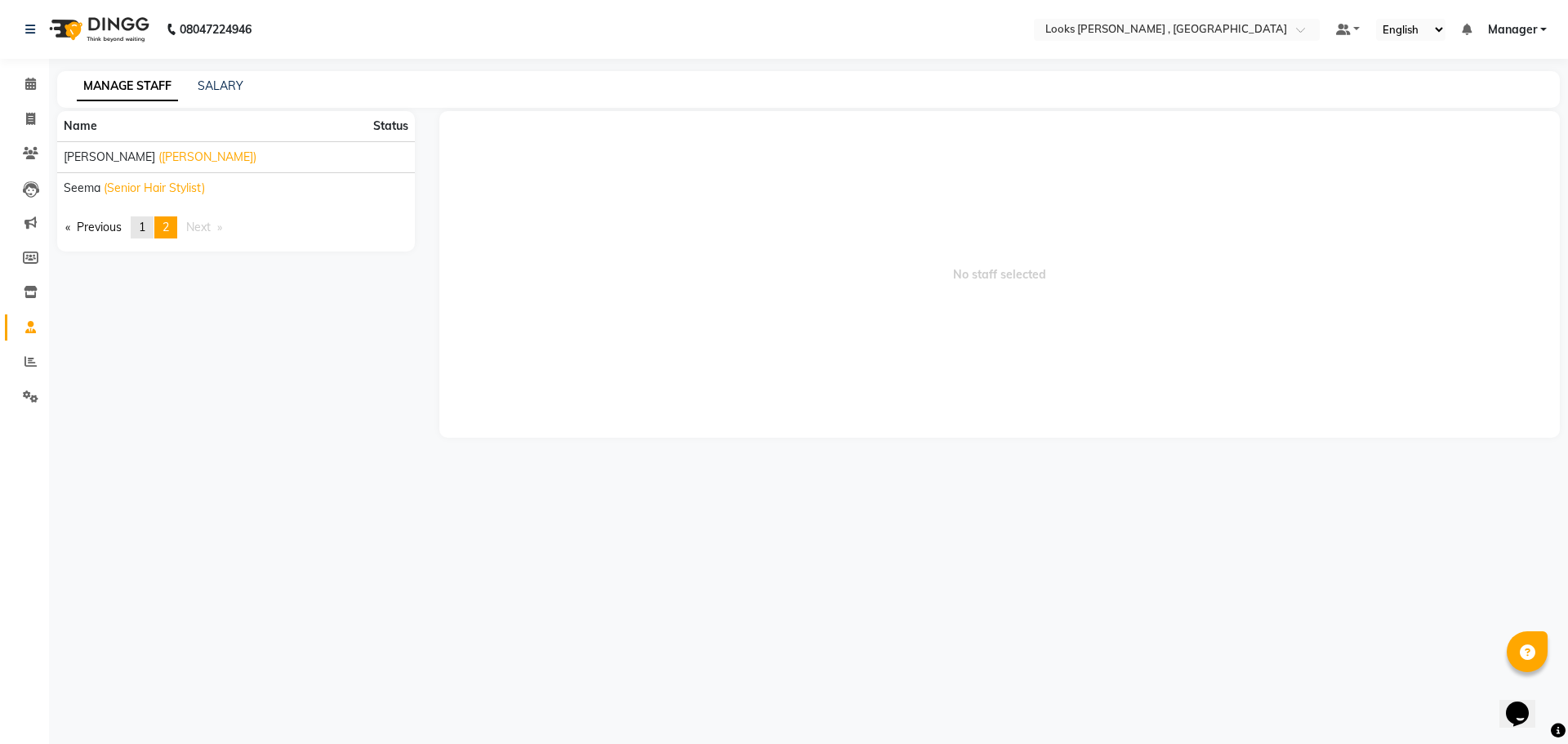
click at [144, 231] on span "1" at bounding box center [142, 226] width 7 height 14
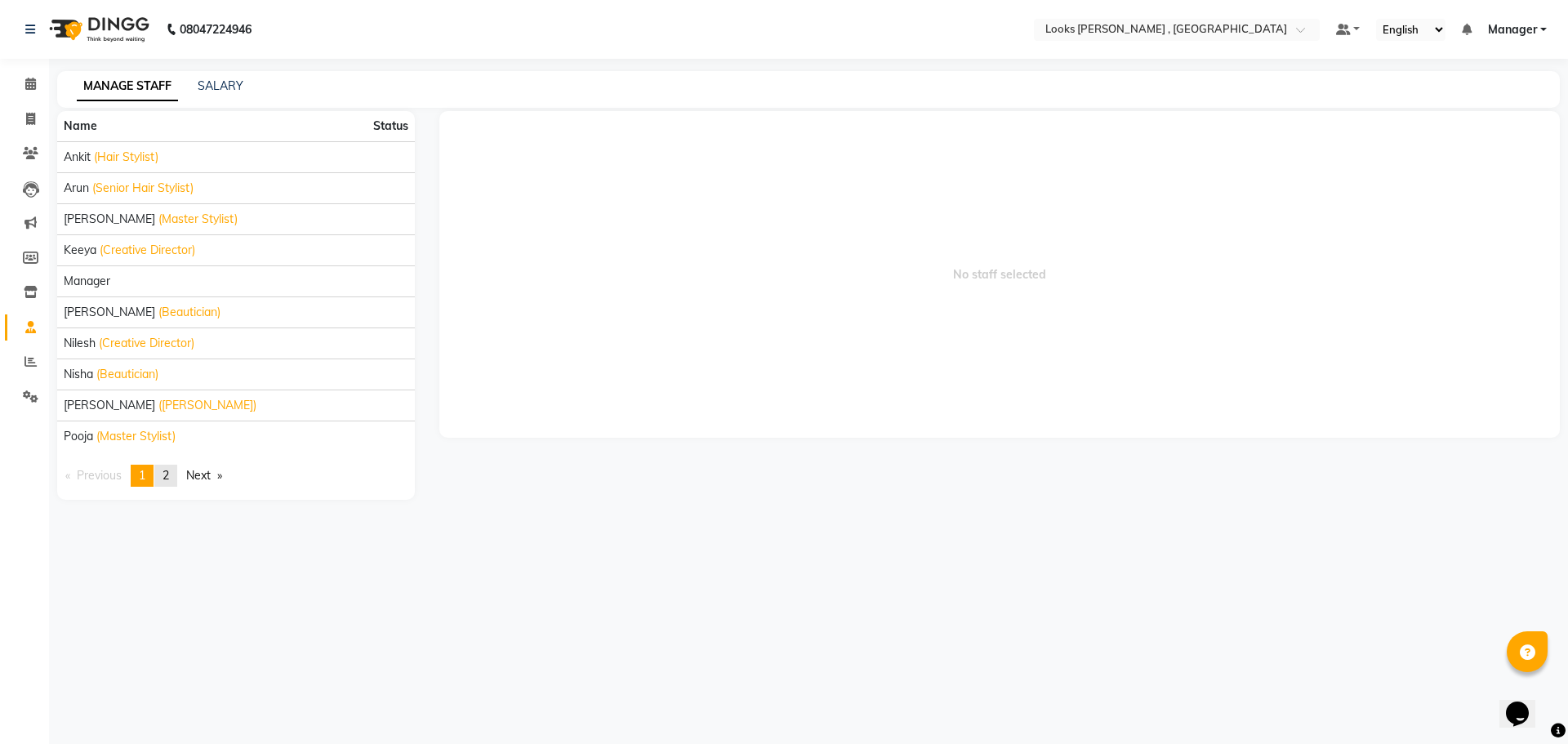
click at [161, 474] on link "page 2" at bounding box center [166, 475] width 23 height 22
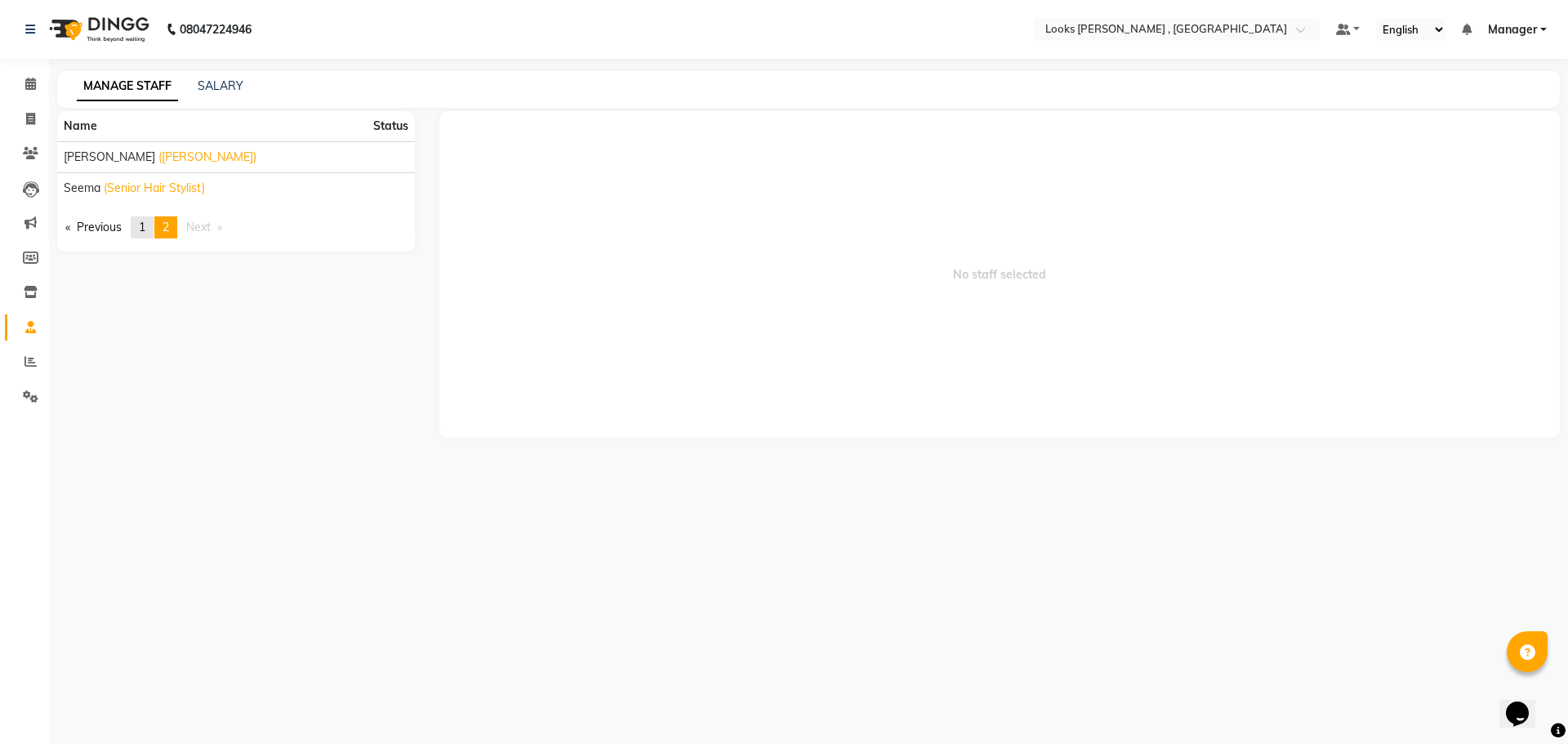
click at [144, 225] on span "1" at bounding box center [142, 226] width 7 height 14
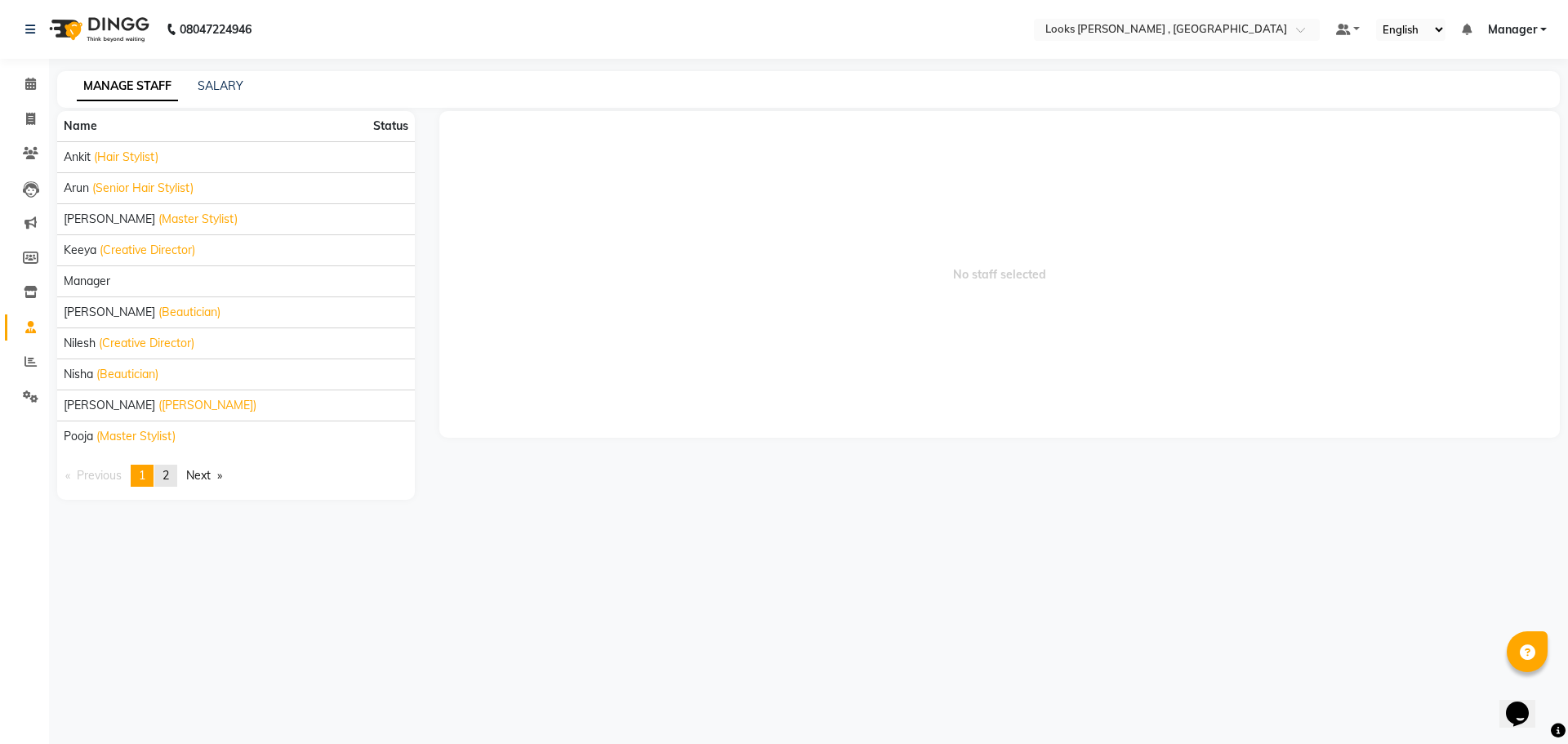
click at [177, 474] on link "page 2" at bounding box center [166, 475] width 23 height 22
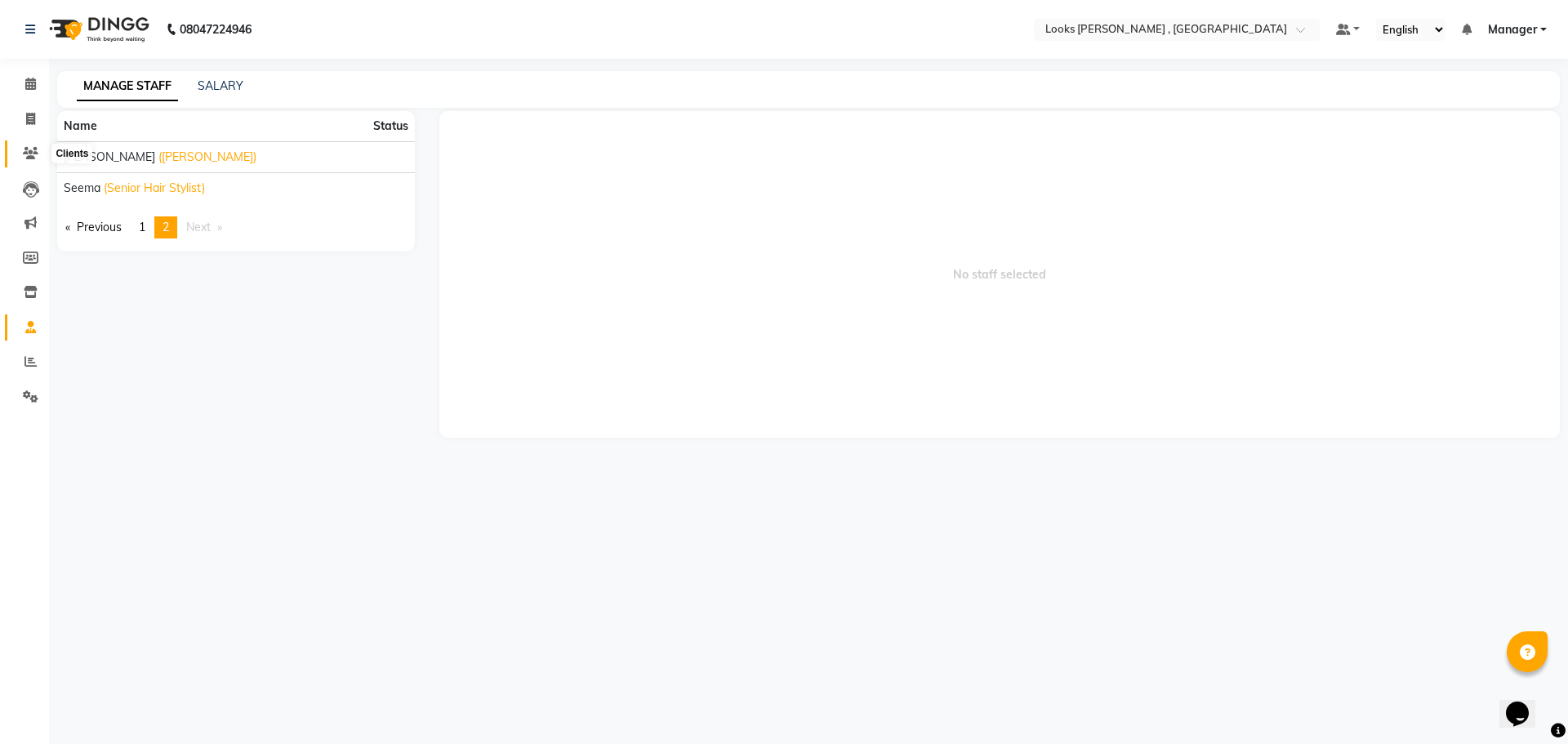
click at [43, 154] on span at bounding box center [30, 154] width 29 height 19
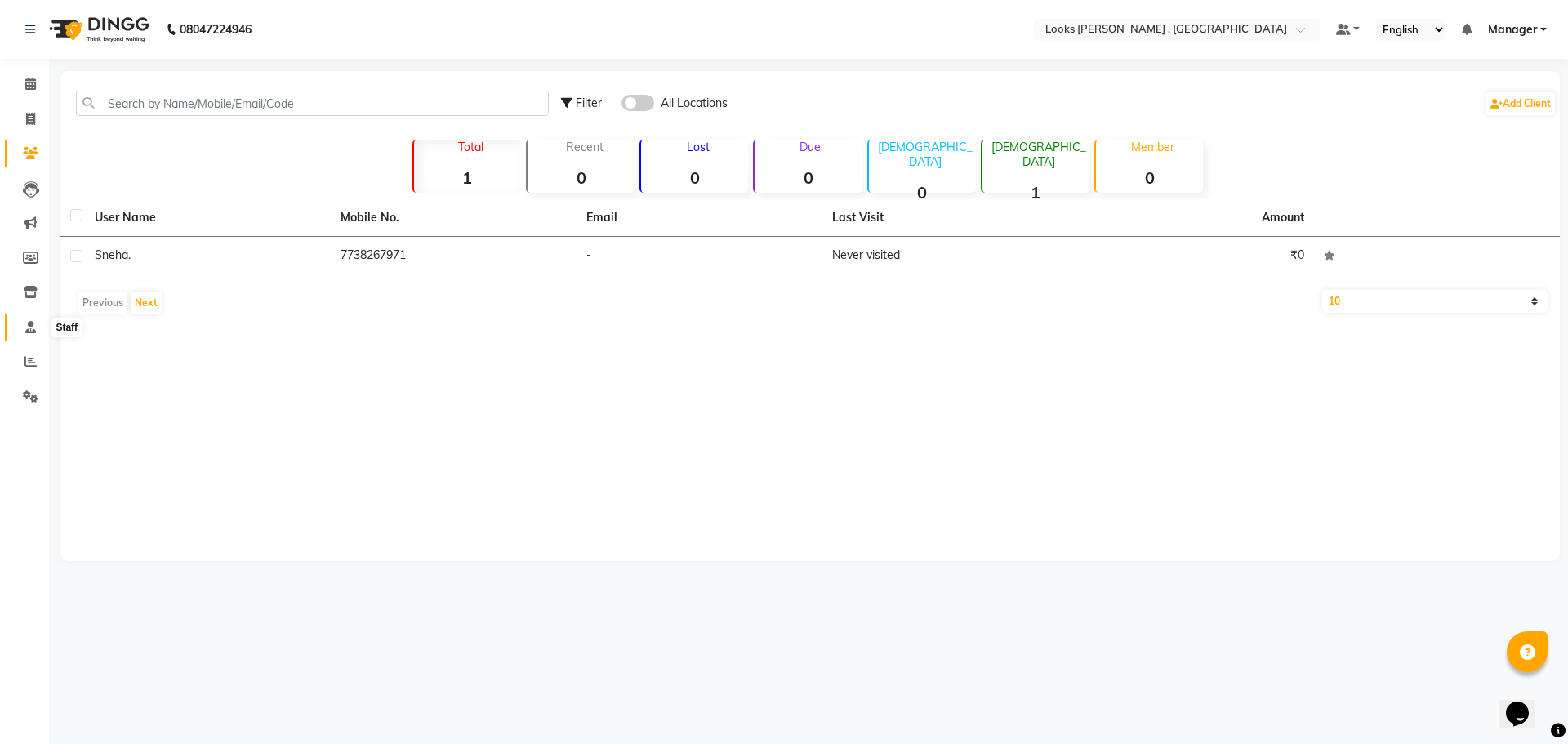
click at [32, 325] on icon at bounding box center [30, 327] width 11 height 13
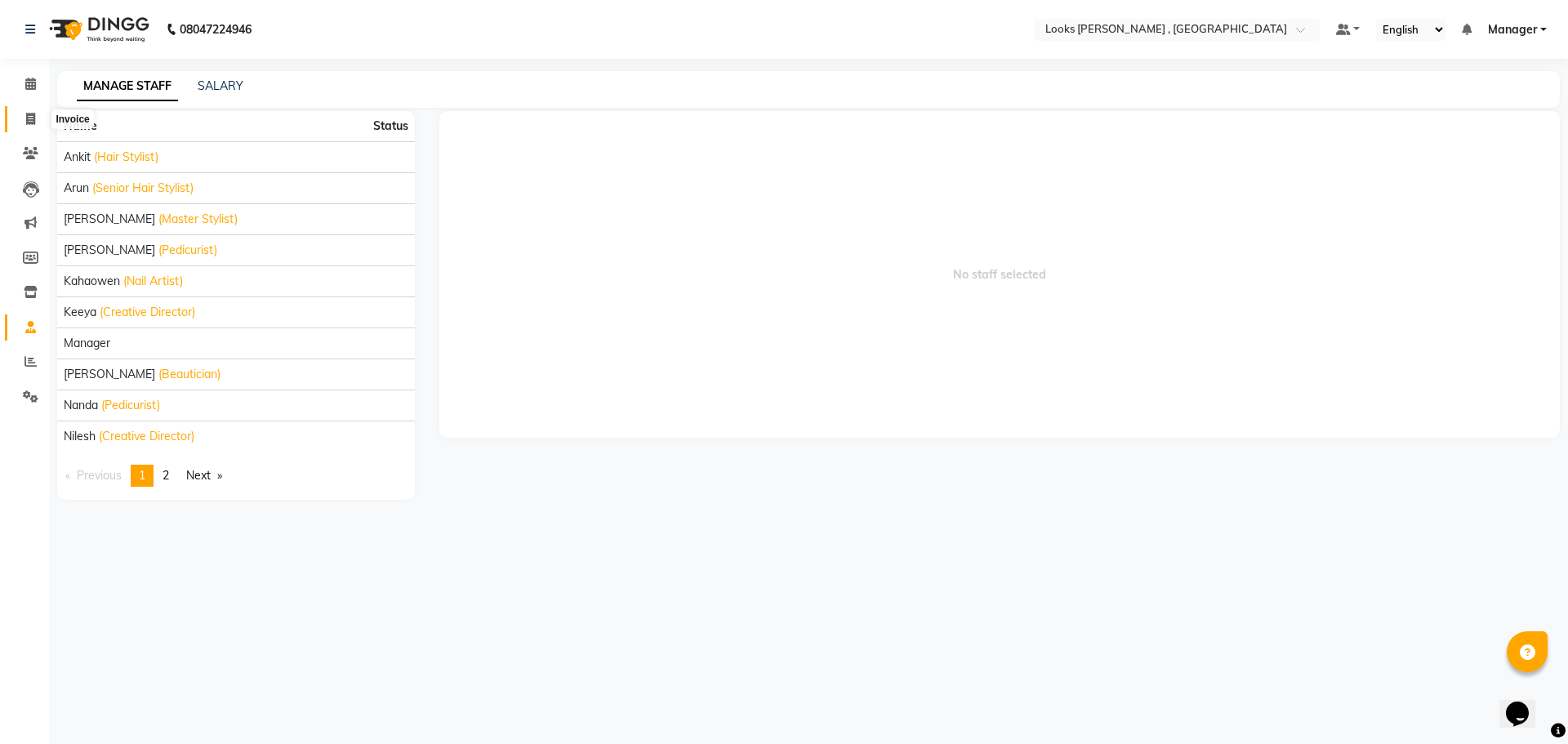
click at [36, 120] on span at bounding box center [30, 120] width 29 height 19
select select "service"
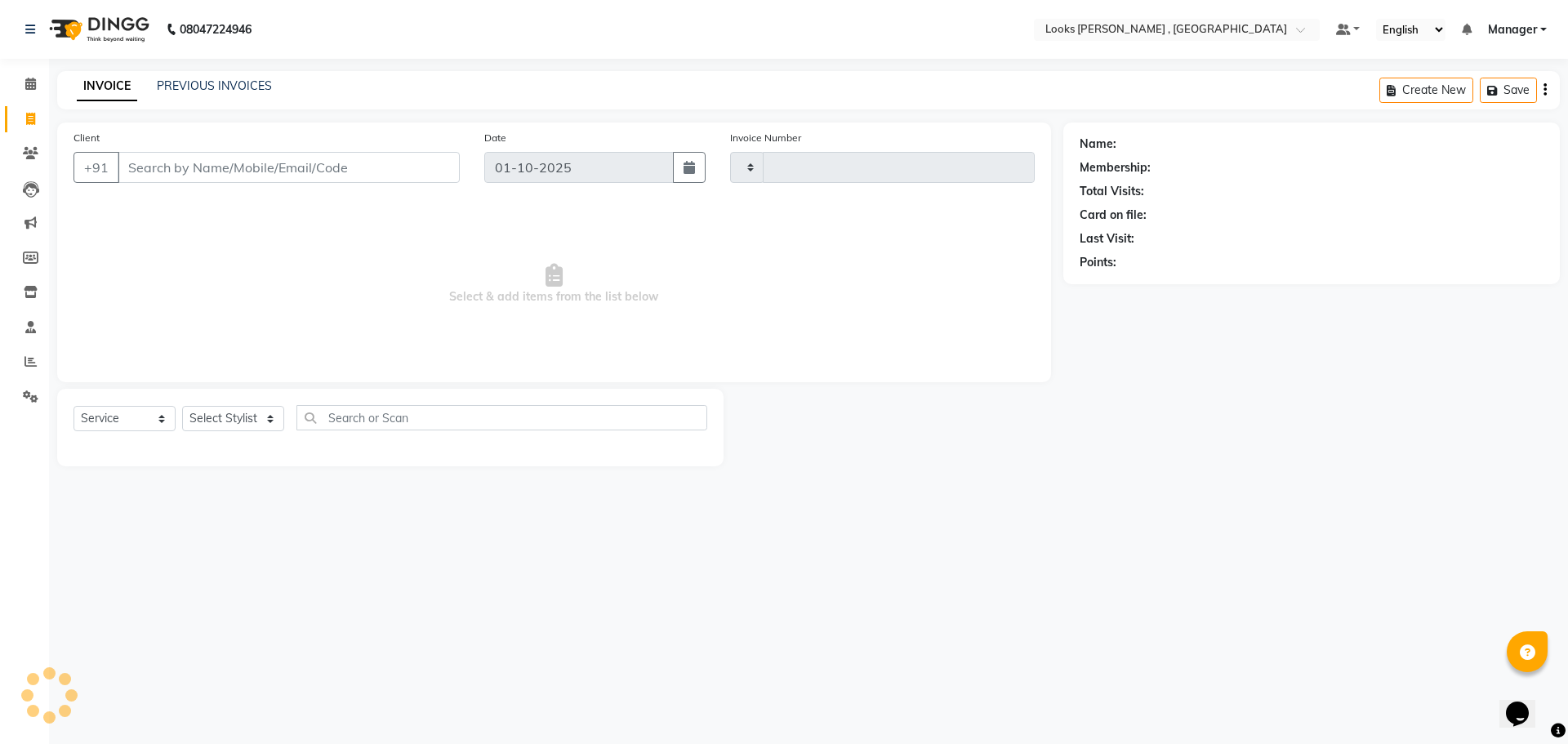
type input "0001"
select select "9135"
click at [31, 258] on icon at bounding box center [30, 258] width 15 height 13
select select
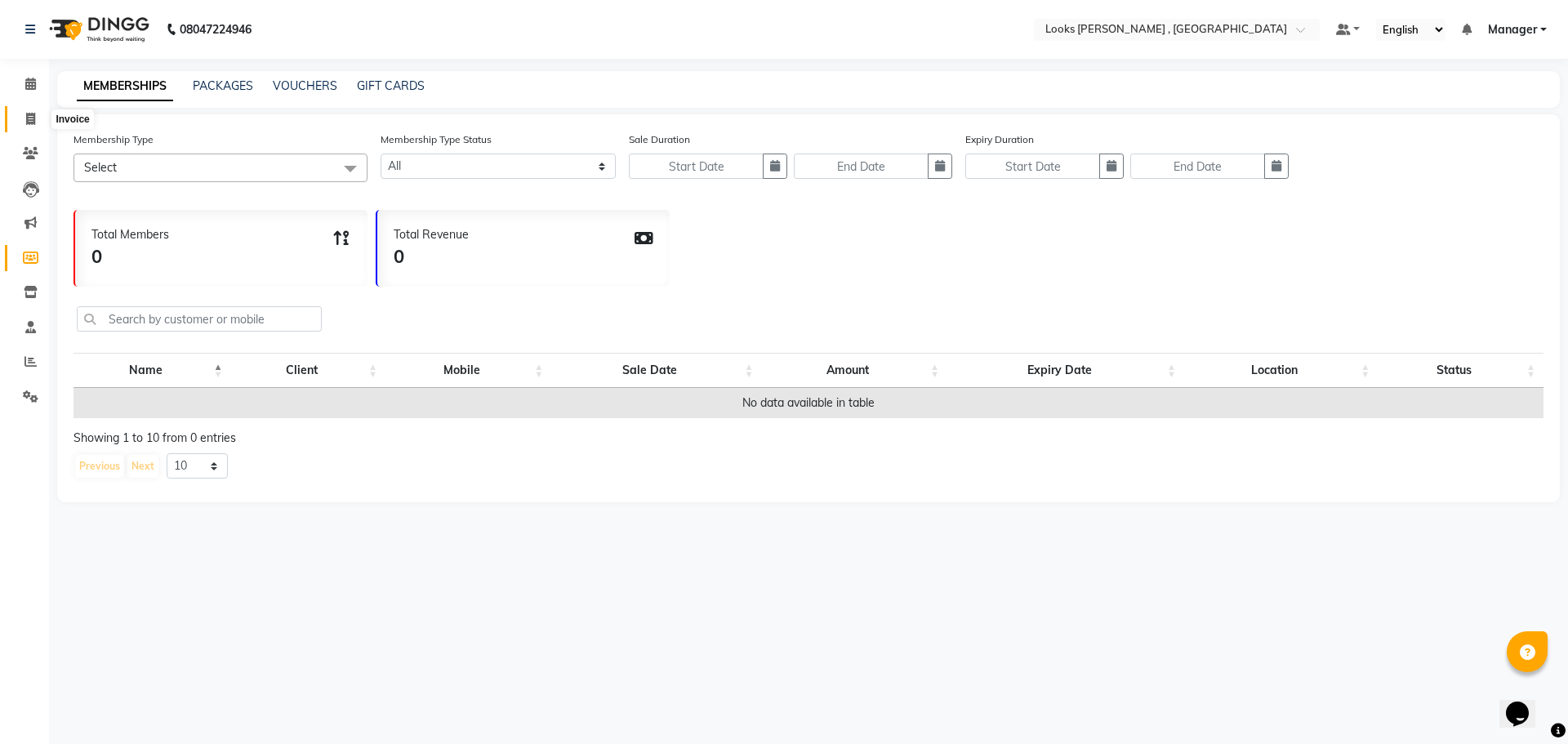
click at [38, 125] on span at bounding box center [30, 120] width 29 height 19
select select "9135"
select select "service"
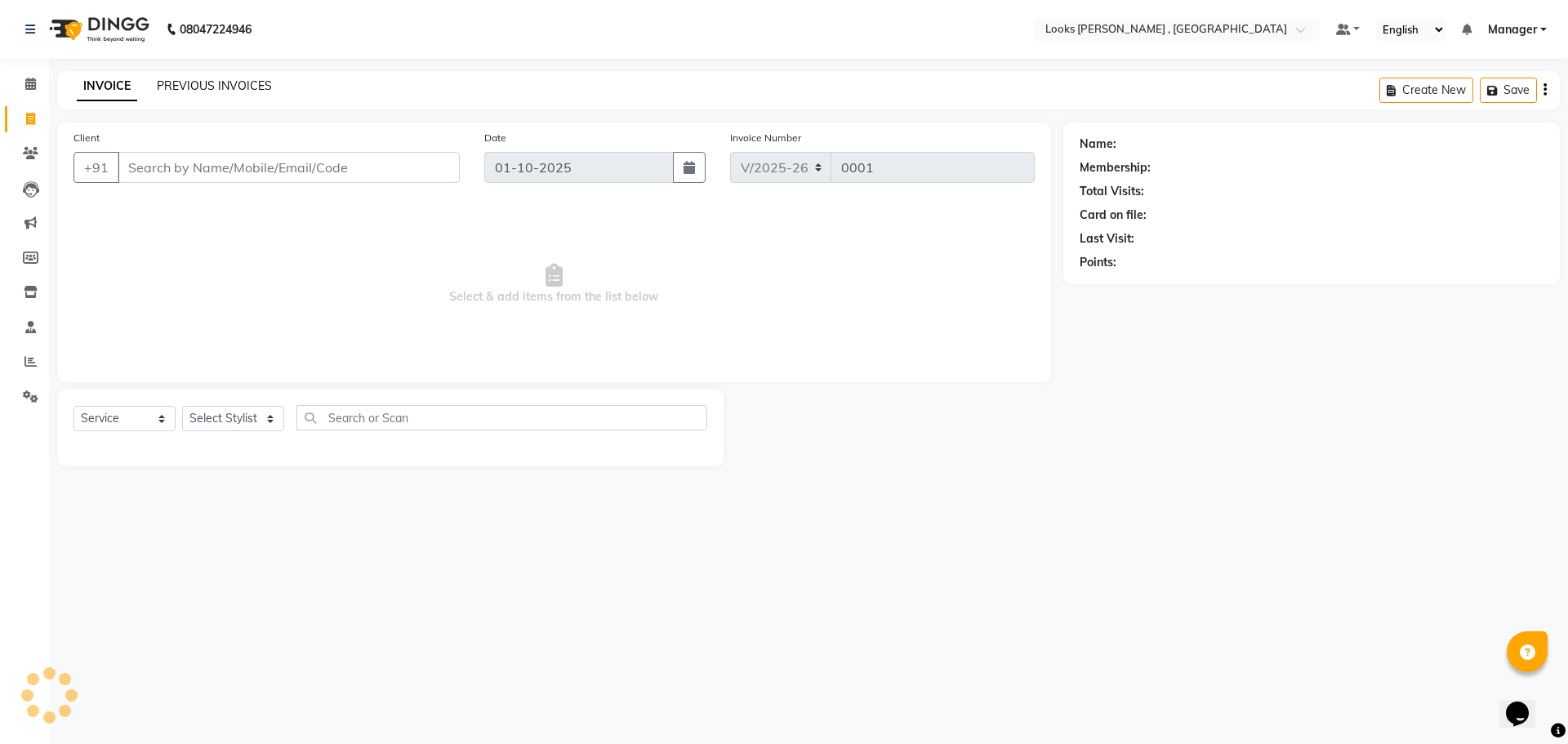
click at [190, 79] on link "PREVIOUS INVOICES" at bounding box center [215, 85] width 115 height 14
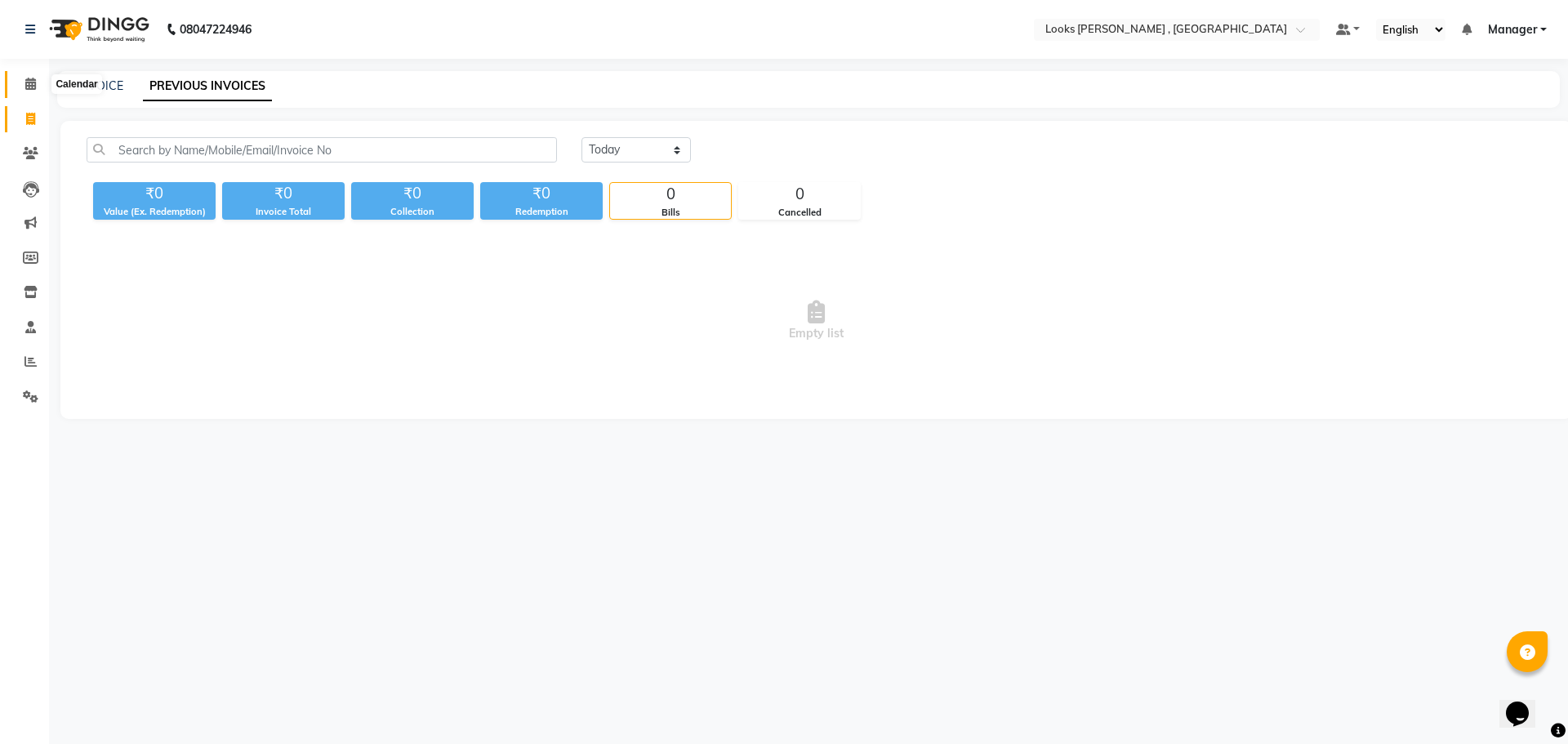
click at [38, 85] on span at bounding box center [30, 84] width 29 height 19
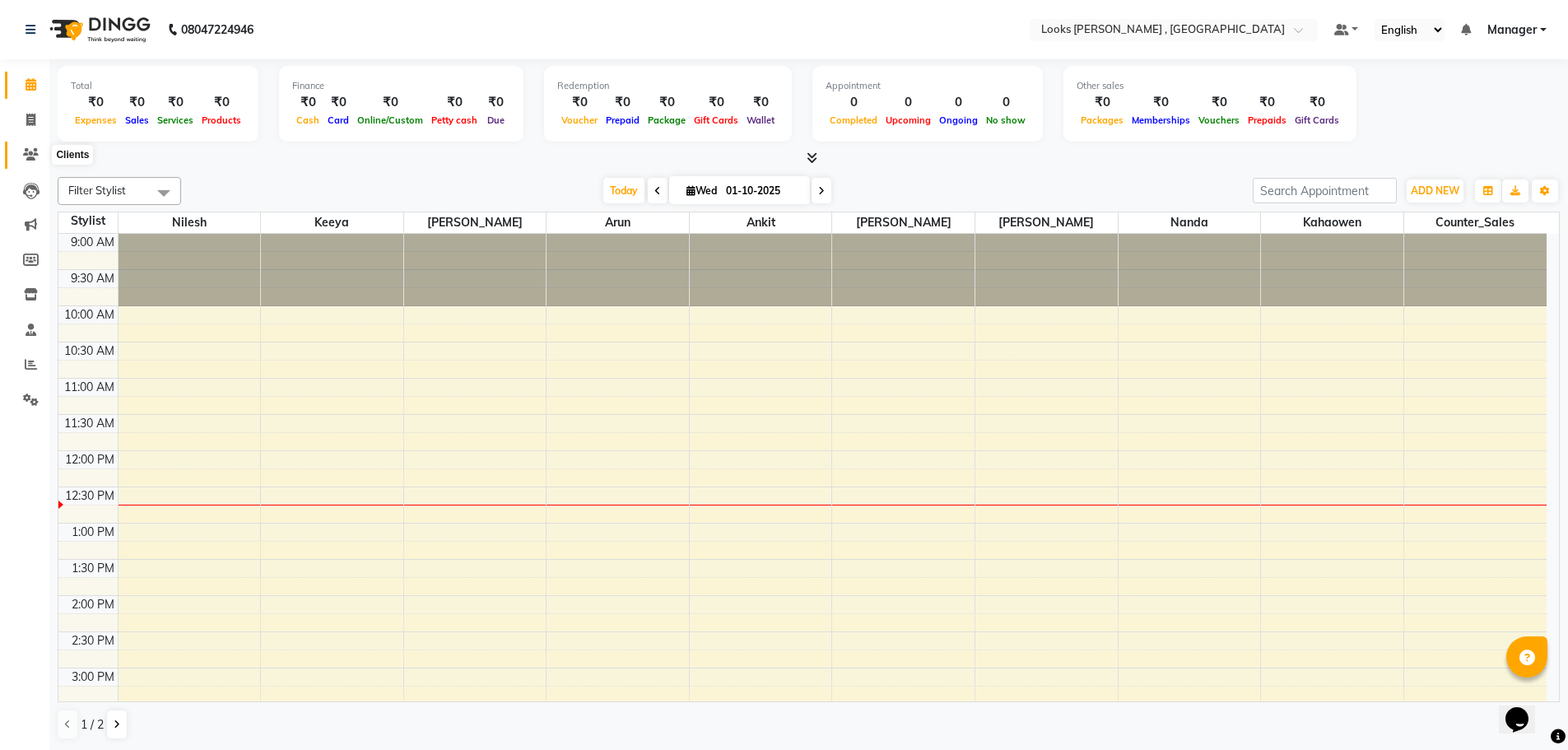
click at [37, 157] on icon at bounding box center [31, 154] width 15 height 13
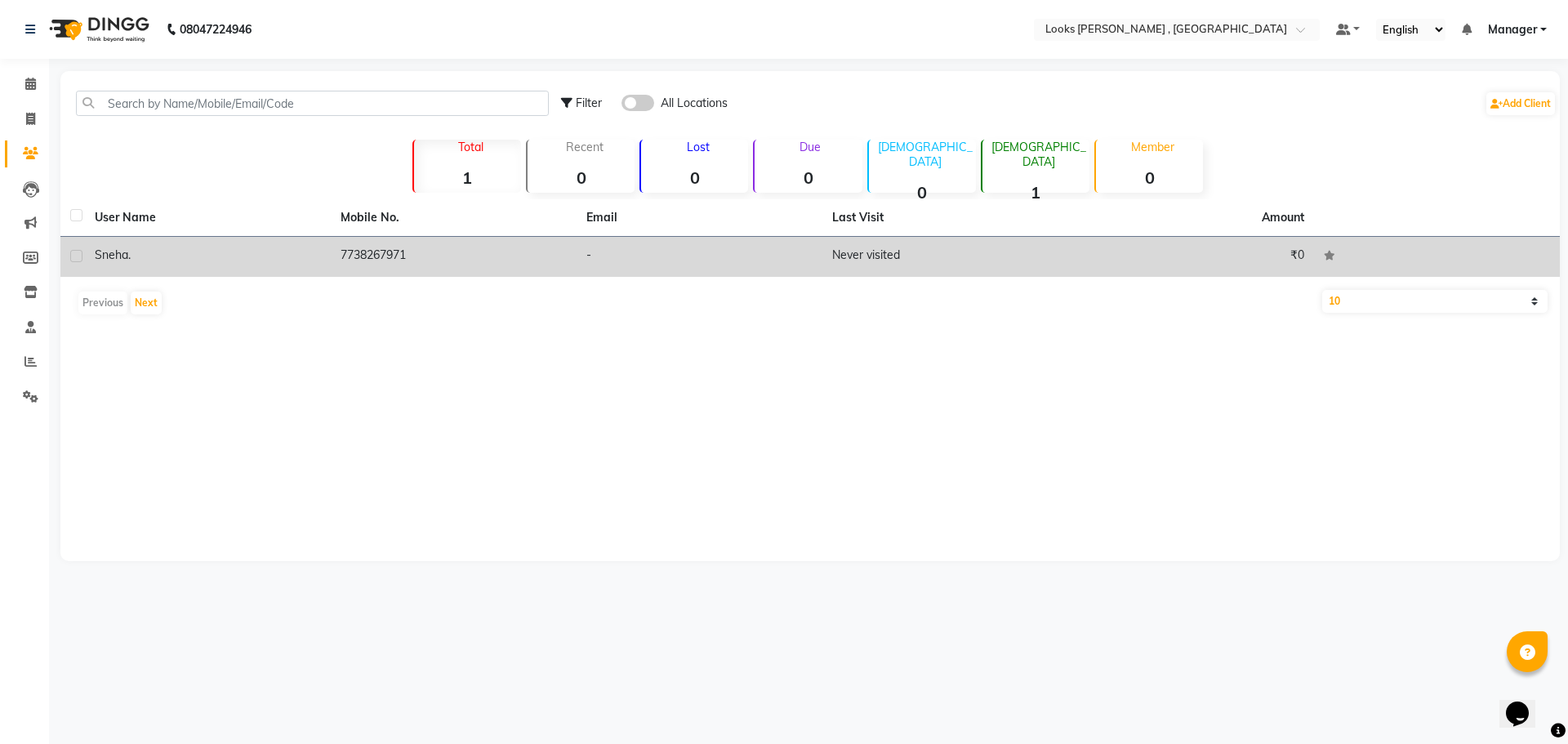
click at [367, 256] on td "7738267971" at bounding box center [454, 256] width 246 height 40
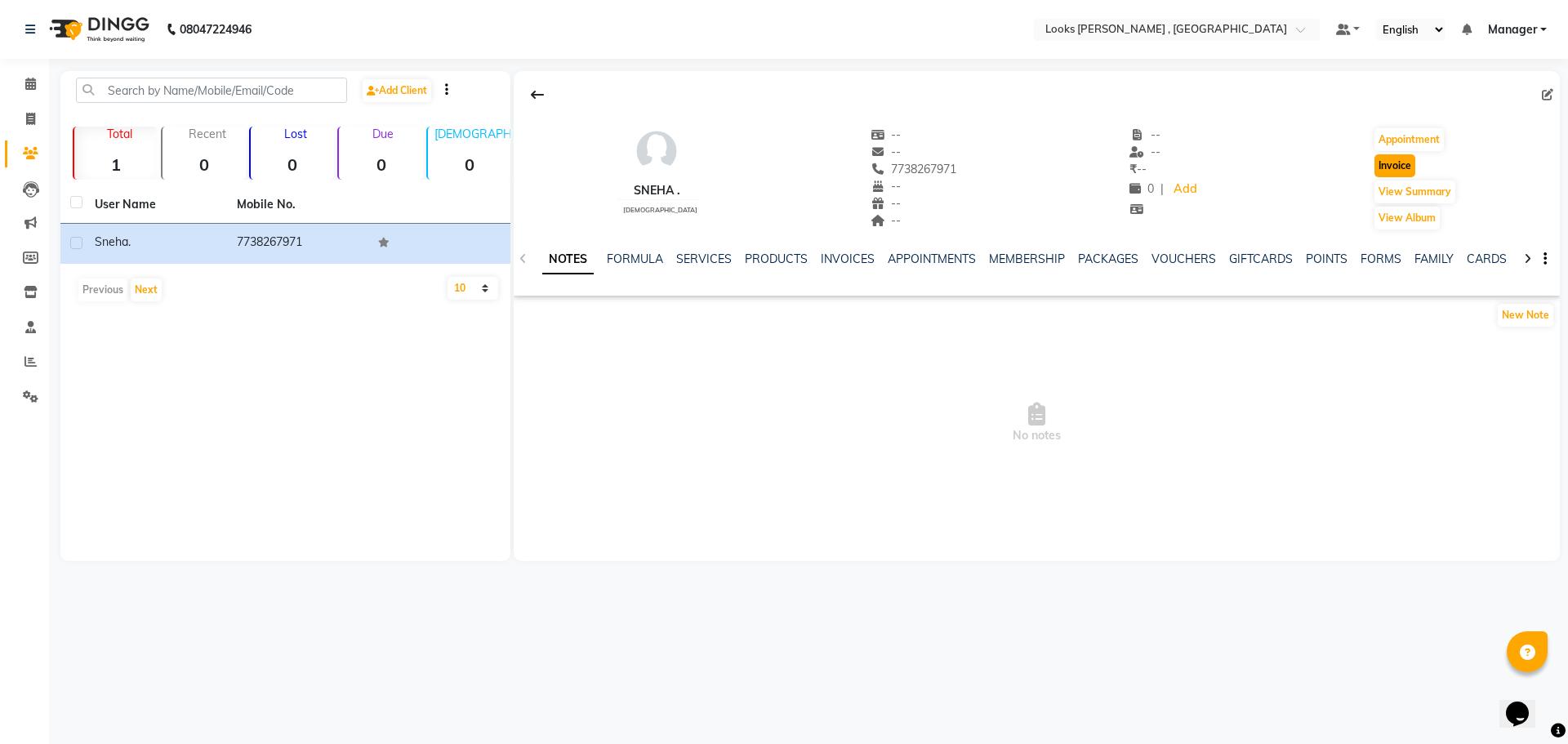
click at [1397, 169] on button "Invoice" at bounding box center [1395, 166] width 41 height 23
select select "9135"
select select "service"
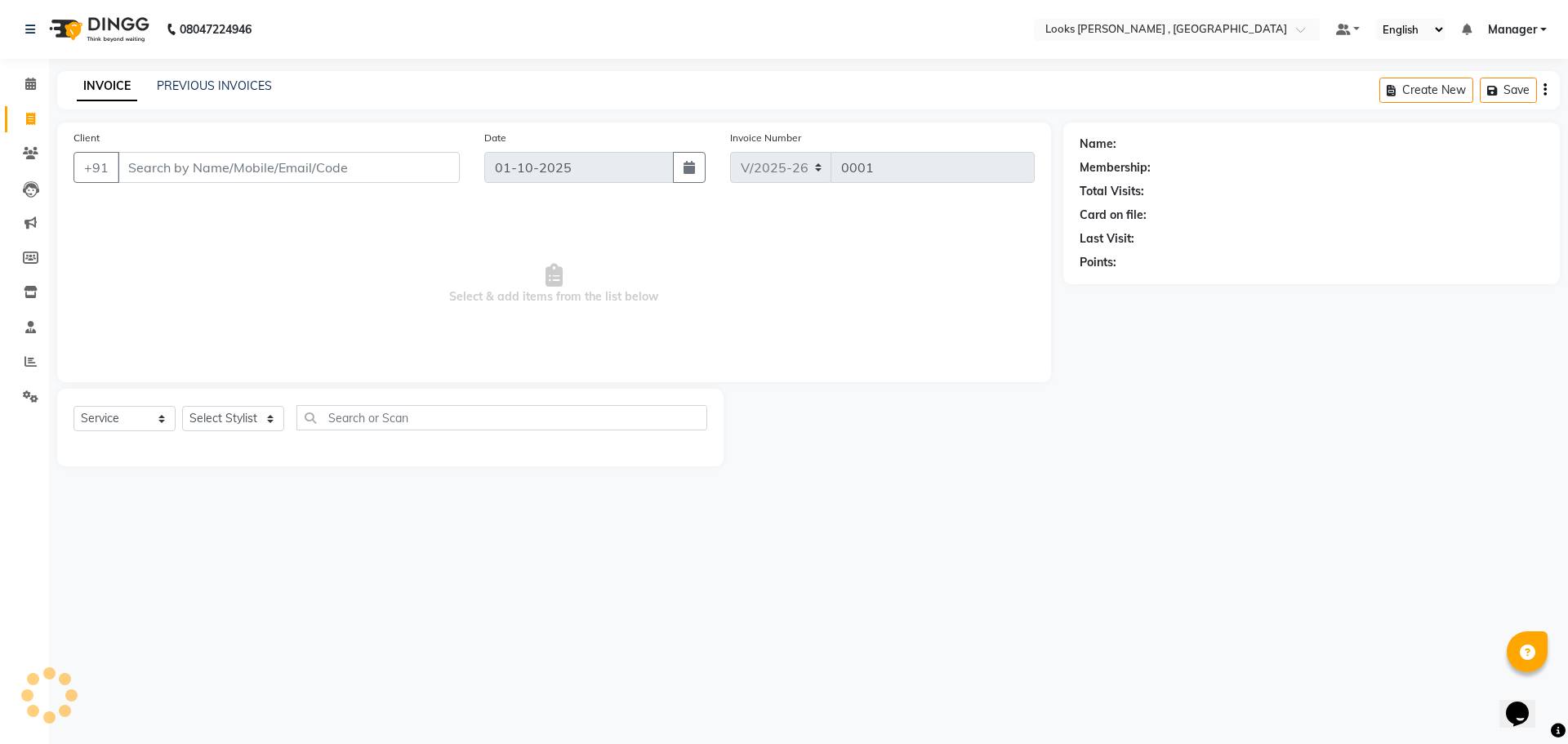
type input "7738267971"
select select "1: Object"
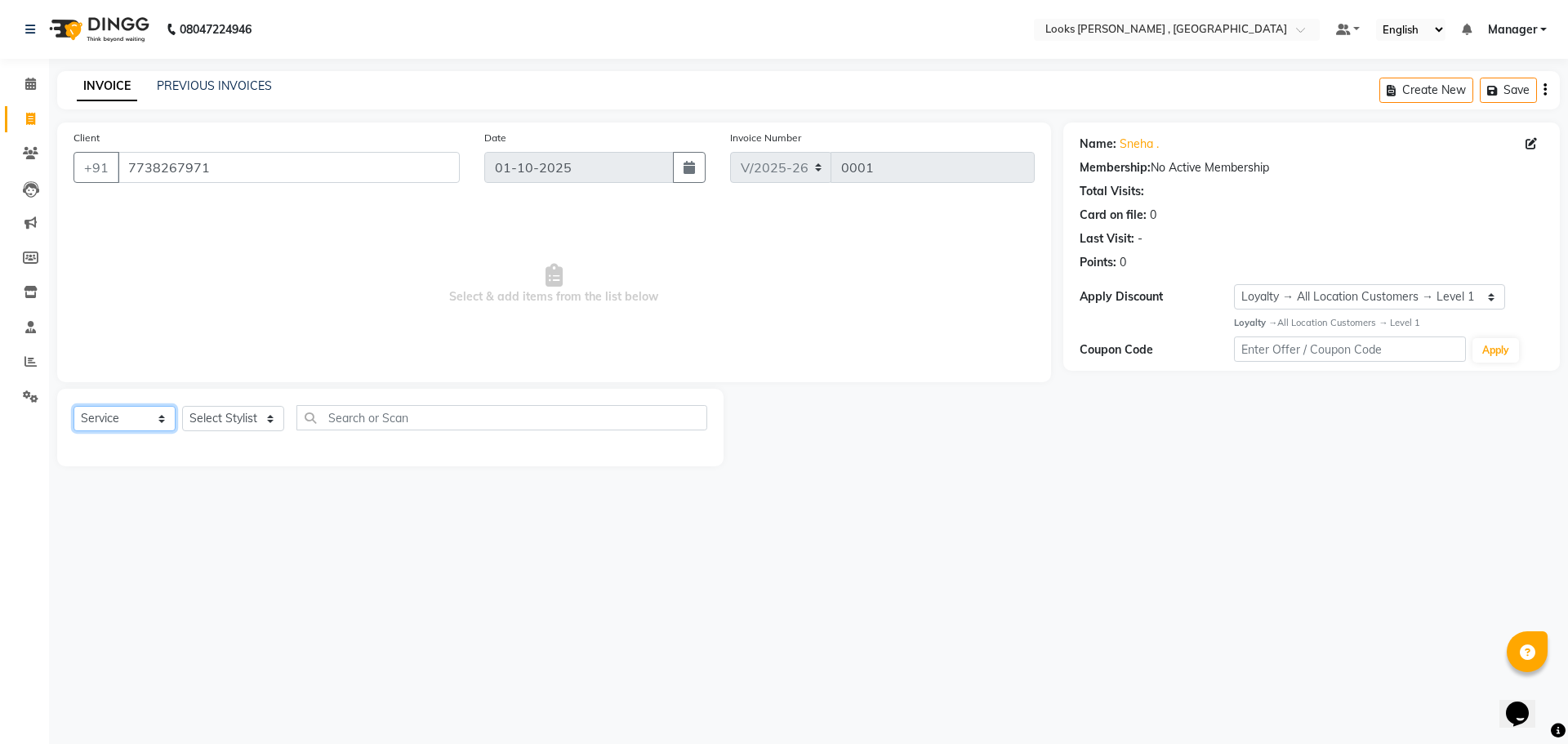
click at [121, 417] on select "Select Service Product Membership Package Voucher Prepaid Gift Card" at bounding box center [124, 418] width 102 height 25
click at [74, 405] on select "Select Service Product Membership Package Voucher Prepaid Gift Card" at bounding box center [124, 418] width 102 height 25
click at [224, 420] on select "Select Stylist Ankit Arun Counter_Sales [PERSON_NAME] [PERSON_NAME] Manager [PE…" at bounding box center [233, 418] width 102 height 25
select select "93423"
click at [182, 405] on select "Select Stylist Ankit Arun Counter_Sales [PERSON_NAME] [PERSON_NAME] Manager [PE…" at bounding box center [233, 418] width 102 height 25
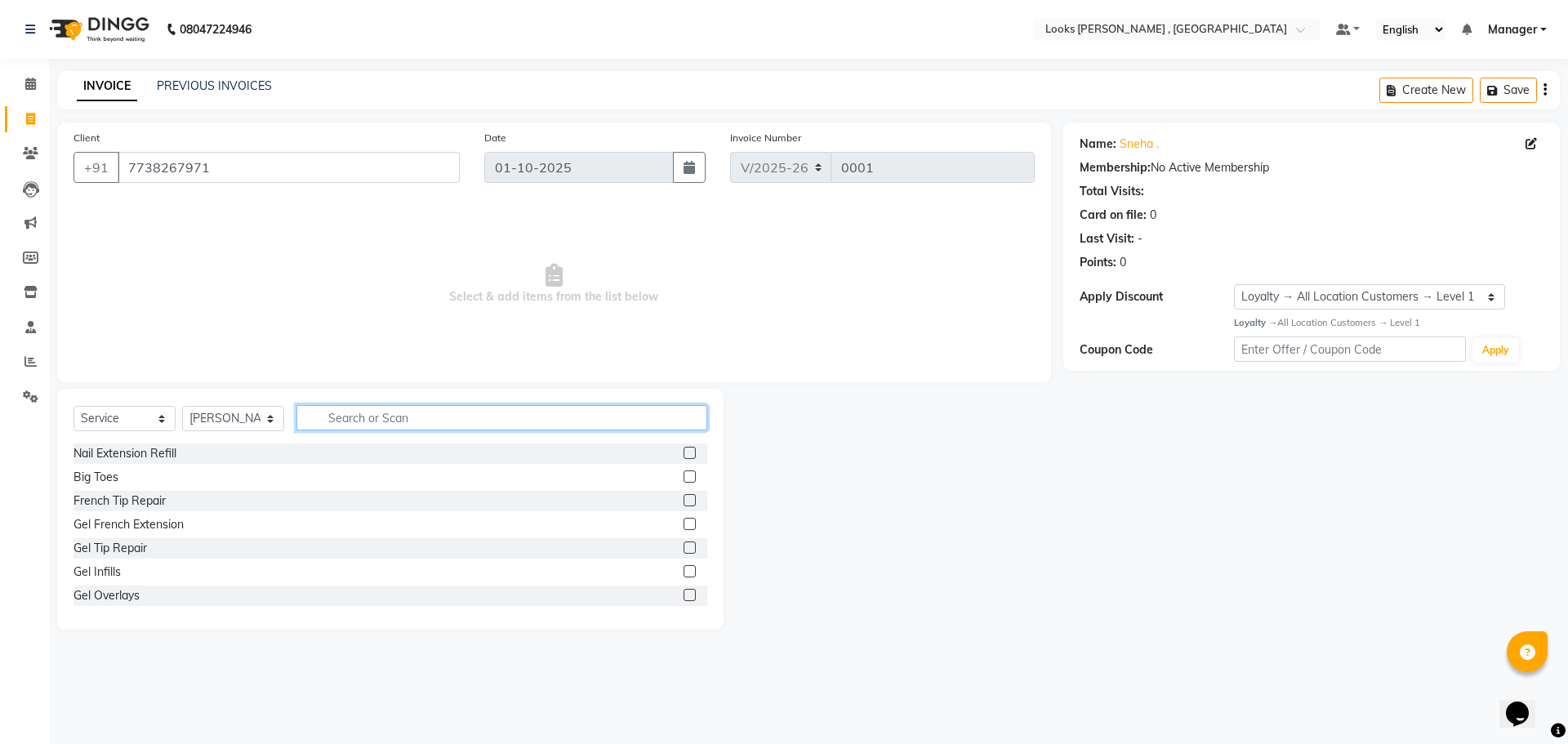
click at [369, 422] on input "text" at bounding box center [502, 418] width 411 height 25
type input "eye"
click at [156, 545] on div "Eyebrows" at bounding box center [390, 548] width 634 height 20
click at [683, 549] on label at bounding box center [689, 547] width 13 height 13
click at [683, 549] on input "checkbox" at bounding box center [689, 548] width 11 height 11
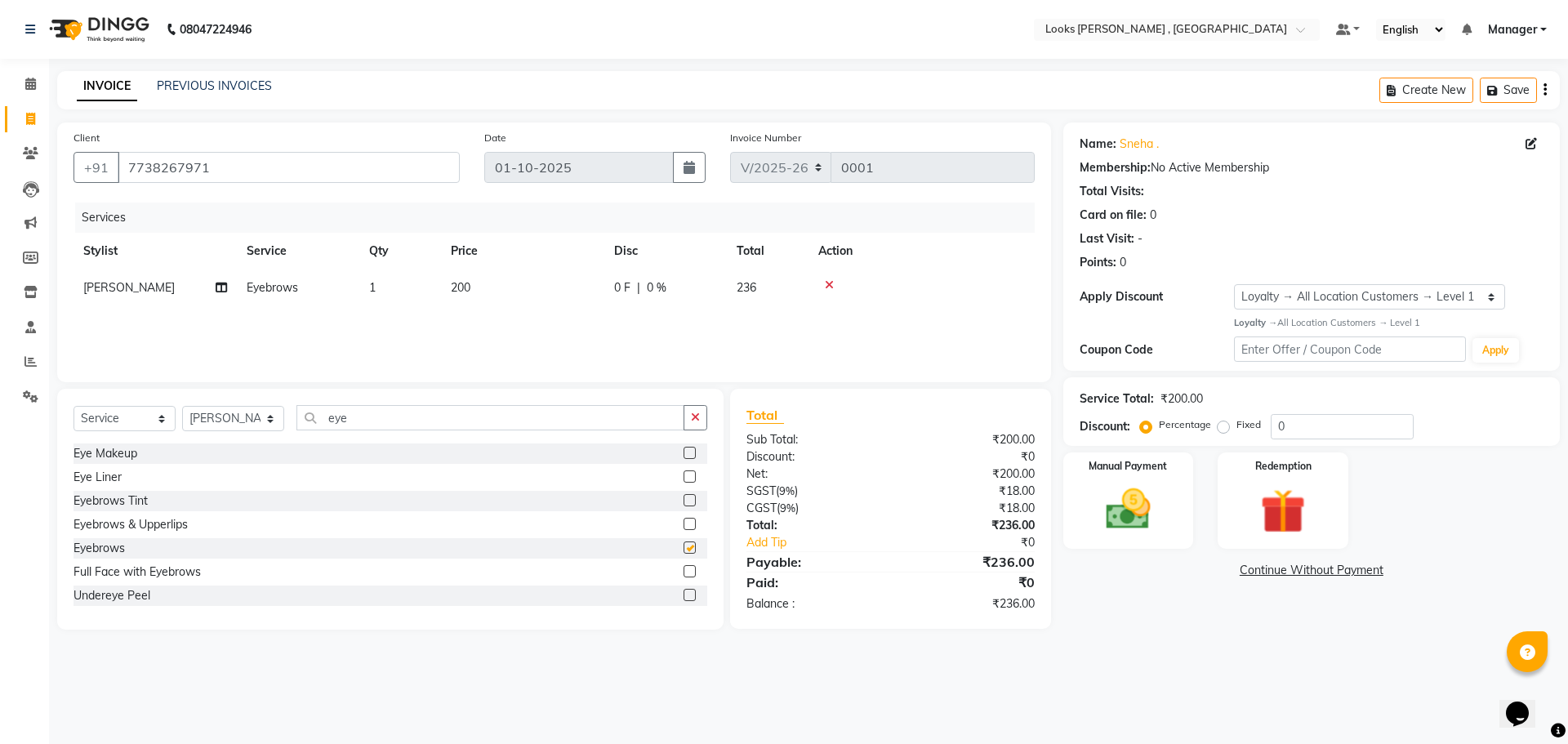
checkbox input "false"
click at [463, 292] on span "200" at bounding box center [460, 287] width 19 height 14
select select "93423"
click at [574, 290] on input "200" at bounding box center [600, 292] width 144 height 25
type input "2"
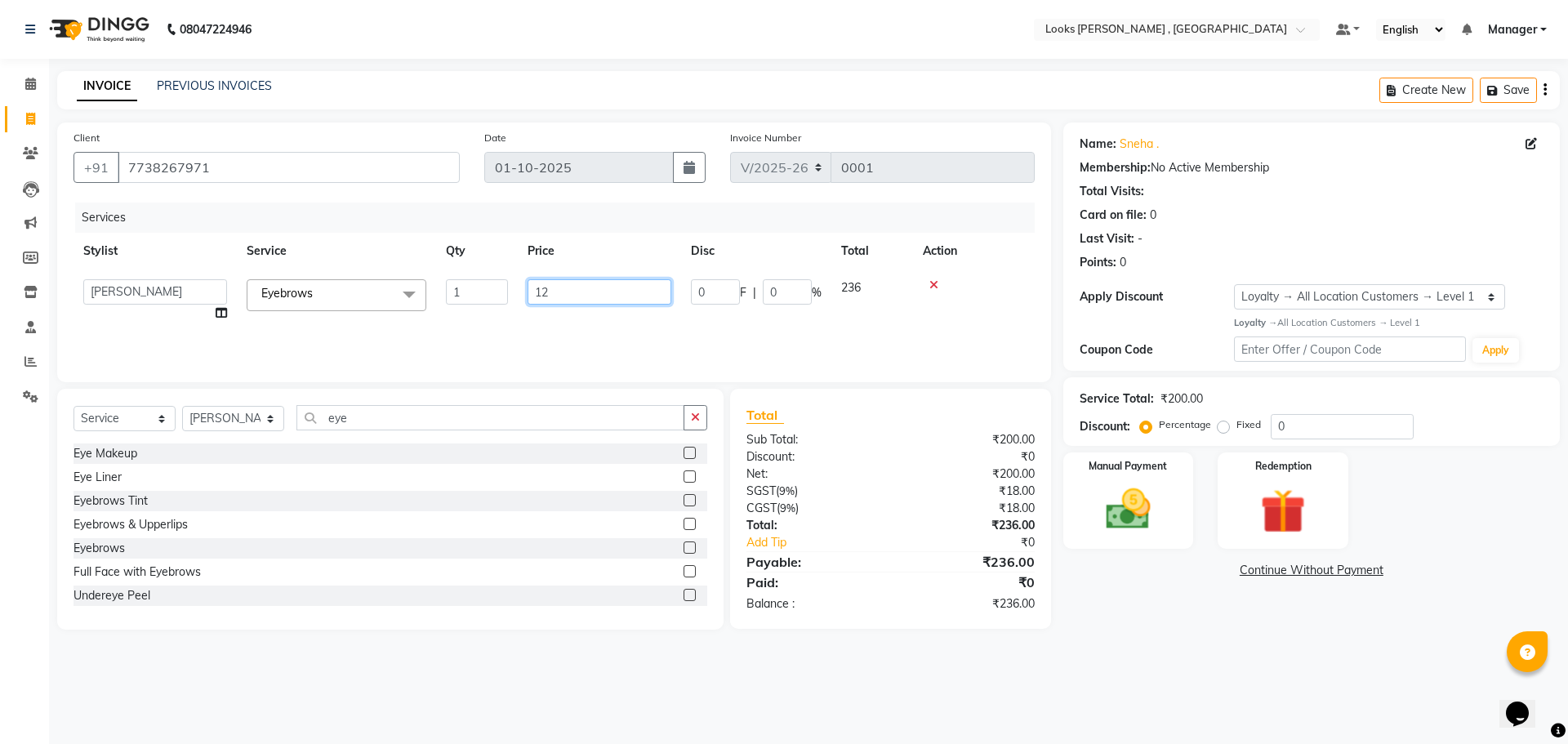
type input "127"
click at [648, 315] on div "Services Stylist Service Qty Price Disc Total Action Ankit Arun Counter_Sales H…" at bounding box center [554, 284] width 961 height 163
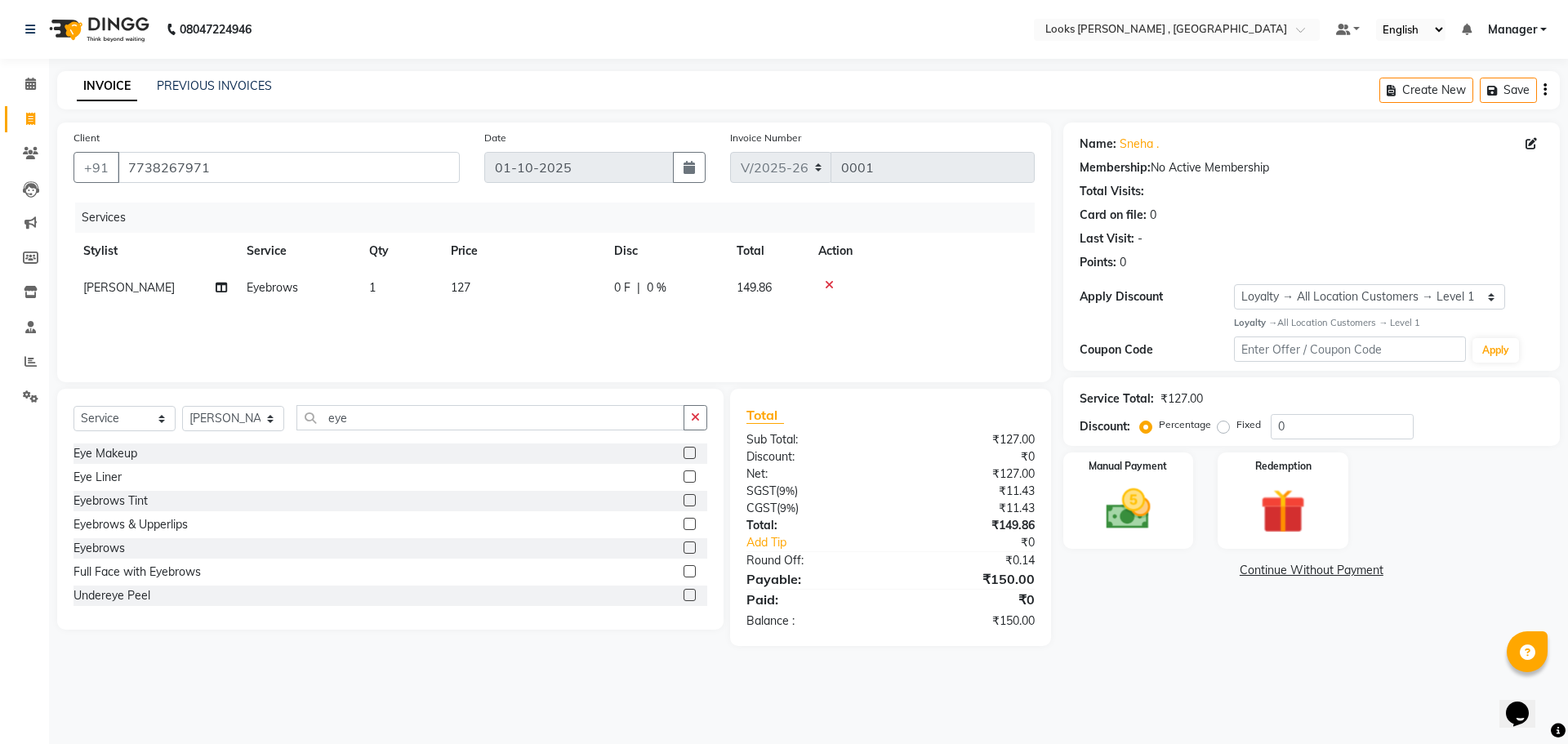
click at [460, 284] on span "127" at bounding box center [460, 287] width 19 height 14
select select "93423"
click at [569, 291] on input "127" at bounding box center [600, 292] width 144 height 25
type input "125"
click at [625, 325] on div "Services Stylist Service Qty Price Disc Total Action Ankit Arun Counter_Sales H…" at bounding box center [554, 284] width 961 height 163
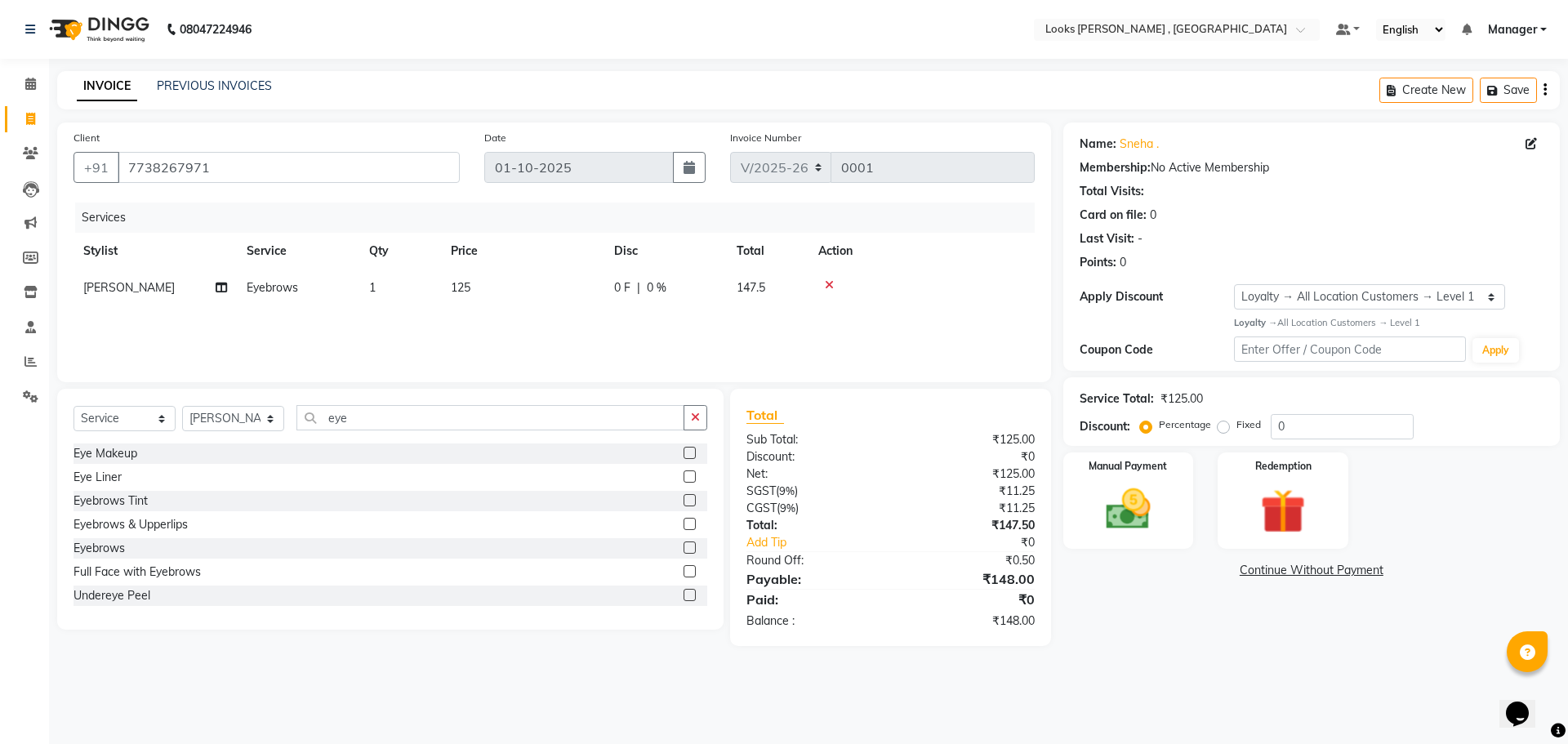
drag, startPoint x: 423, startPoint y: 291, endPoint x: 445, endPoint y: 291, distance: 22.0
click at [433, 291] on td "1" at bounding box center [400, 288] width 82 height 37
select select "93423"
click at [880, 332] on div "Services Stylist Service Qty Price Disc Total Action Ankit Arun Counter_Sales H…" at bounding box center [554, 284] width 961 height 163
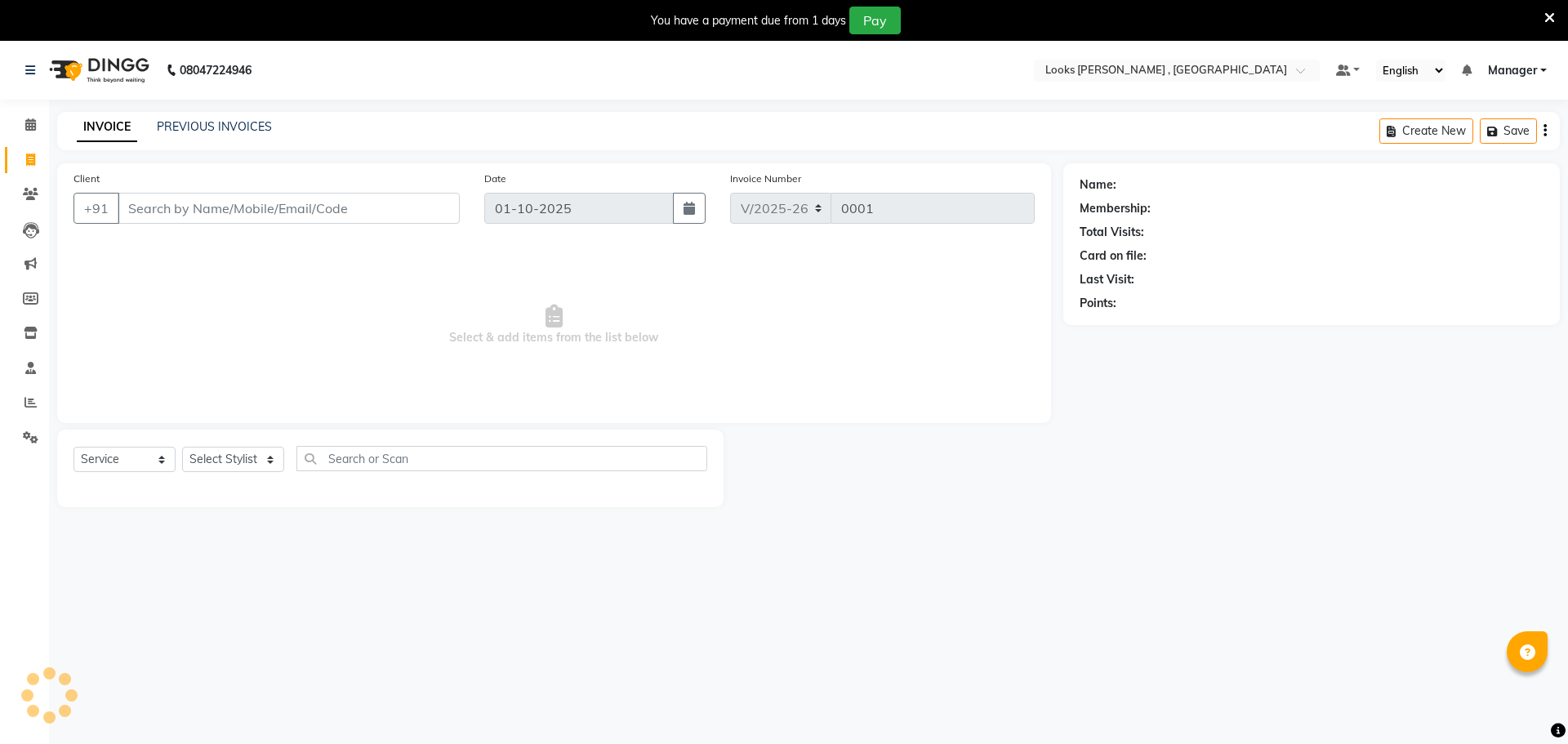
select select "9135"
select select "service"
type input "7738267971"
select select "1: Object"
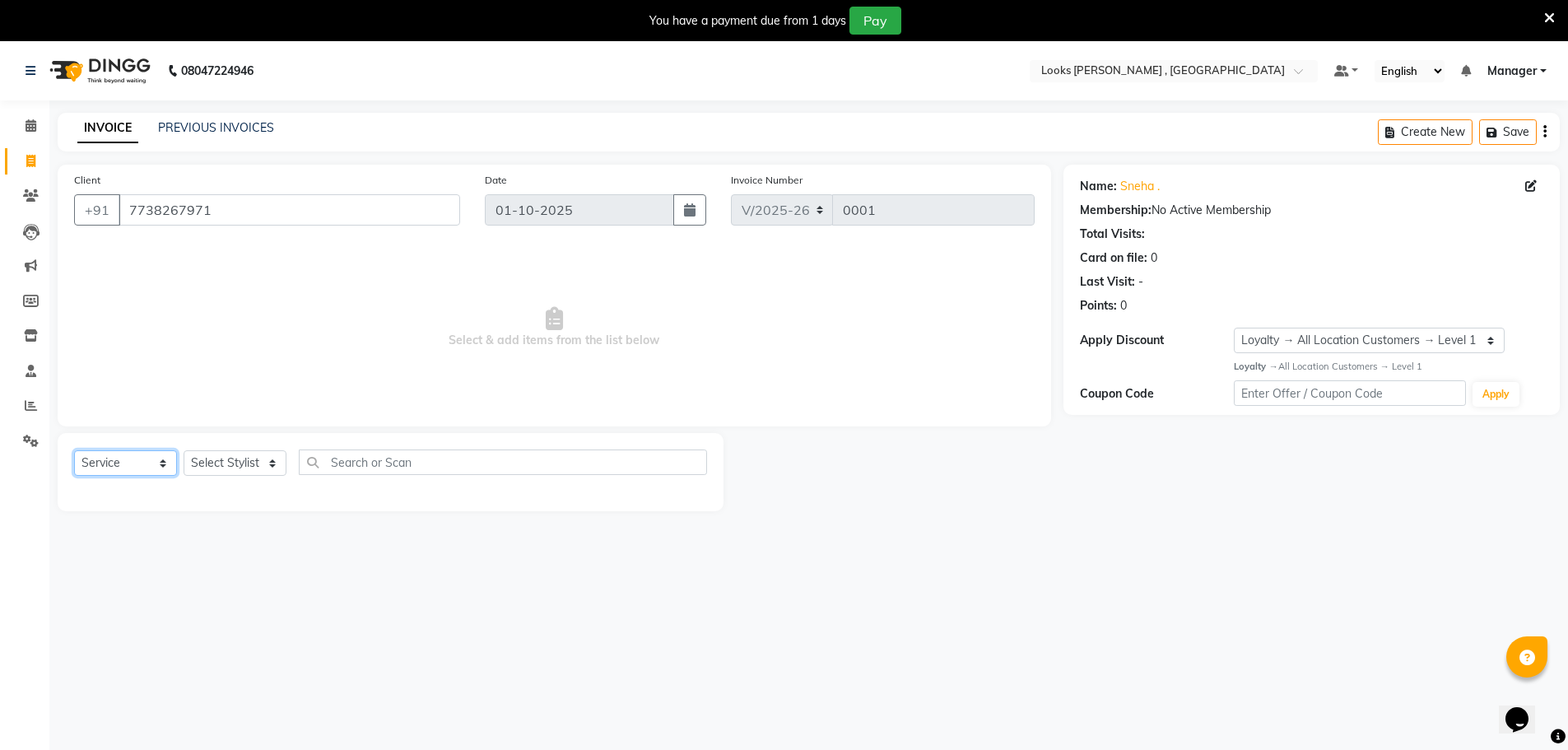
click at [151, 467] on select "Select Service Product Membership Package Voucher Prepaid Gift Card" at bounding box center [125, 463] width 103 height 26
click at [74, 450] on select "Select Service Product Membership Package Voucher Prepaid Gift Card" at bounding box center [125, 463] width 103 height 26
click at [238, 461] on select "Select Stylist Ankit Arun Counter_Sales [PERSON_NAME] [PERSON_NAME] Manager [PE…" at bounding box center [235, 463] width 103 height 26
select select "93423"
click at [184, 450] on select "Select Stylist Ankit Arun Counter_Sales [PERSON_NAME] [PERSON_NAME] Manager [PE…" at bounding box center [235, 463] width 103 height 26
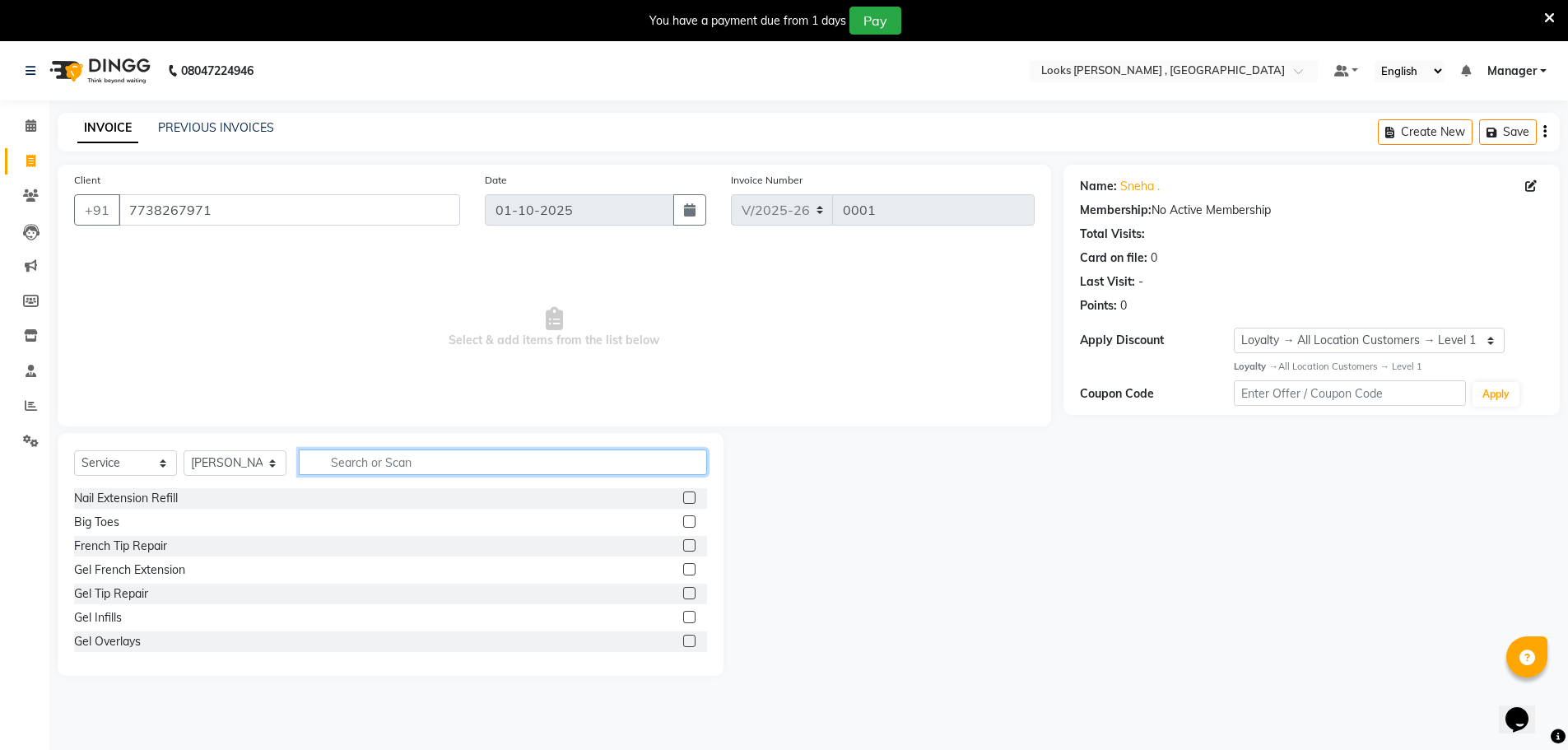
click at [343, 466] on input "text" at bounding box center [503, 462] width 409 height 26
type input "eye"
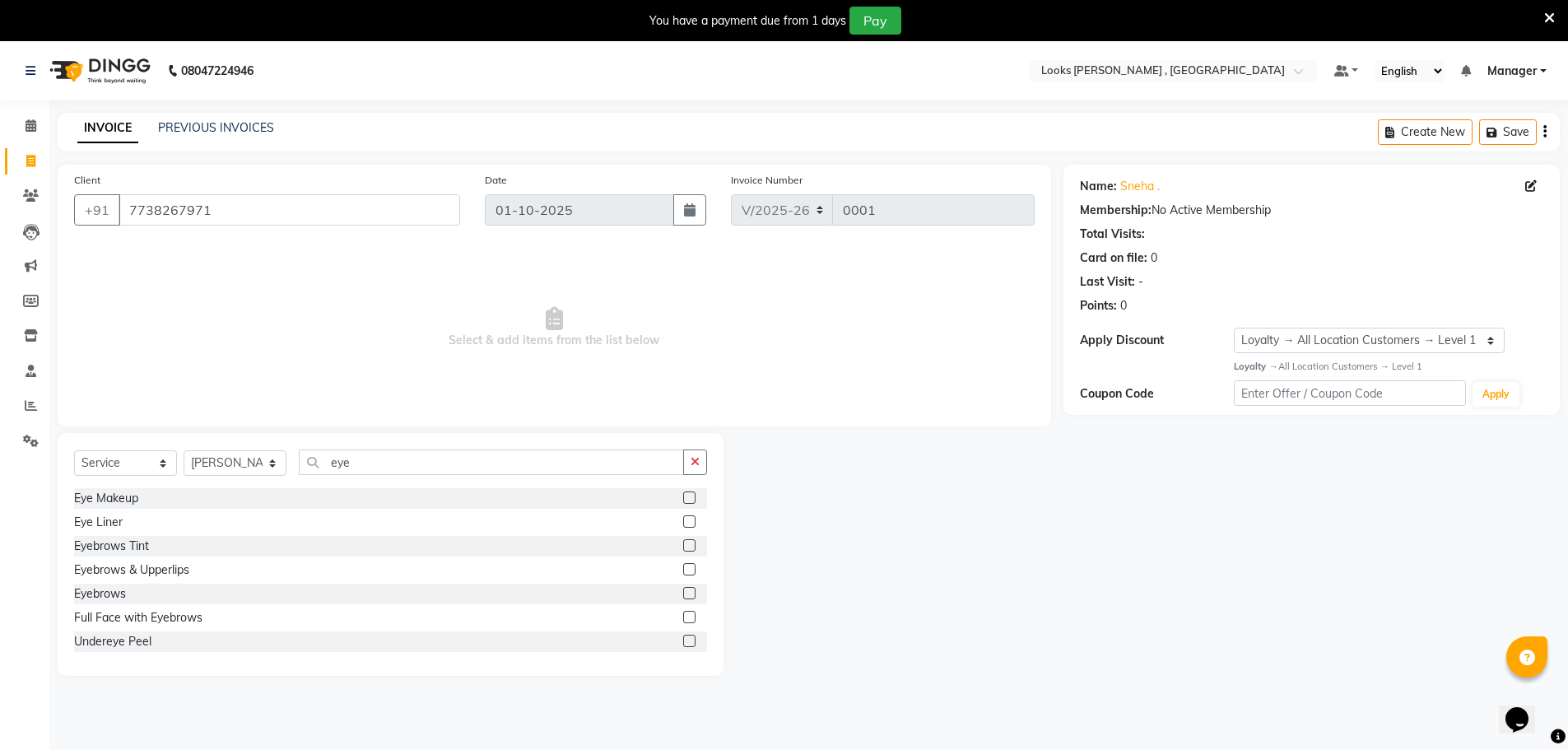
click at [114, 603] on div "Eyebrows" at bounding box center [390, 593] width 632 height 20
click at [122, 595] on div "Eyebrows" at bounding box center [100, 593] width 52 height 17
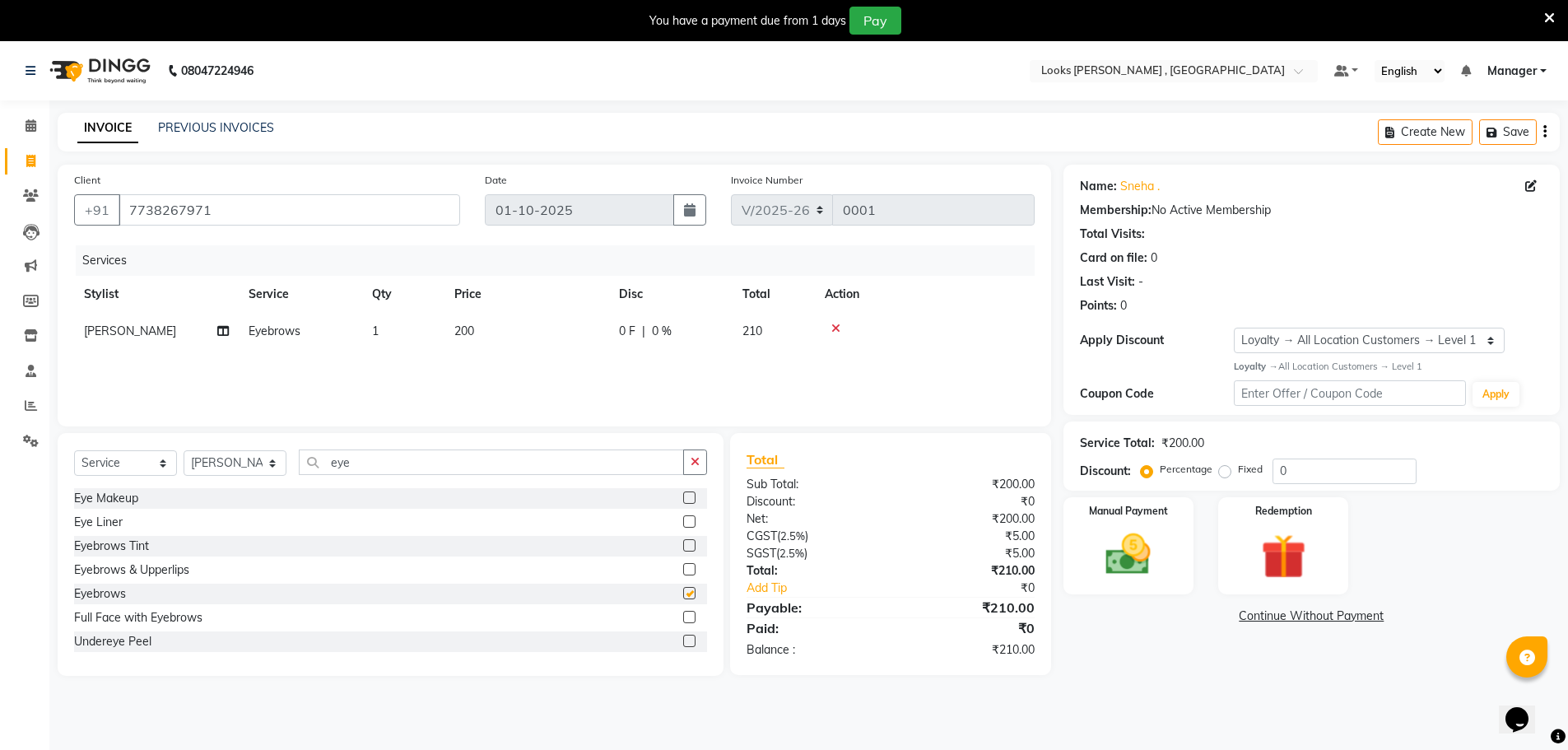
checkbox input "false"
click at [469, 331] on span "200" at bounding box center [464, 330] width 20 height 14
select select "93423"
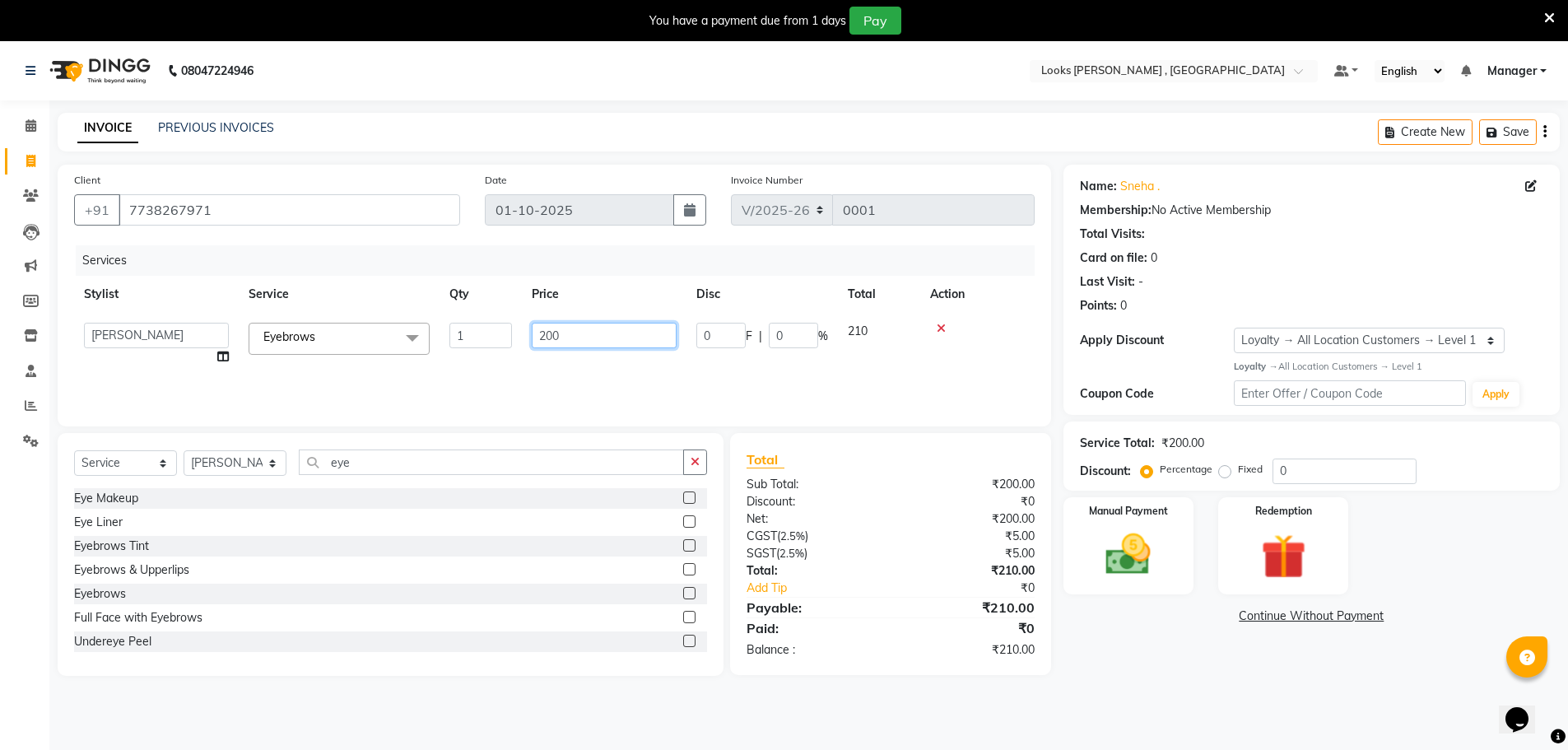
click at [585, 334] on input "200" at bounding box center [604, 335] width 145 height 26
type input "2"
type input "125"
click at [776, 367] on div "Services Stylist Service Qty Price Disc Total Action Ankit Arun Counter_Sales H…" at bounding box center [554, 327] width 960 height 164
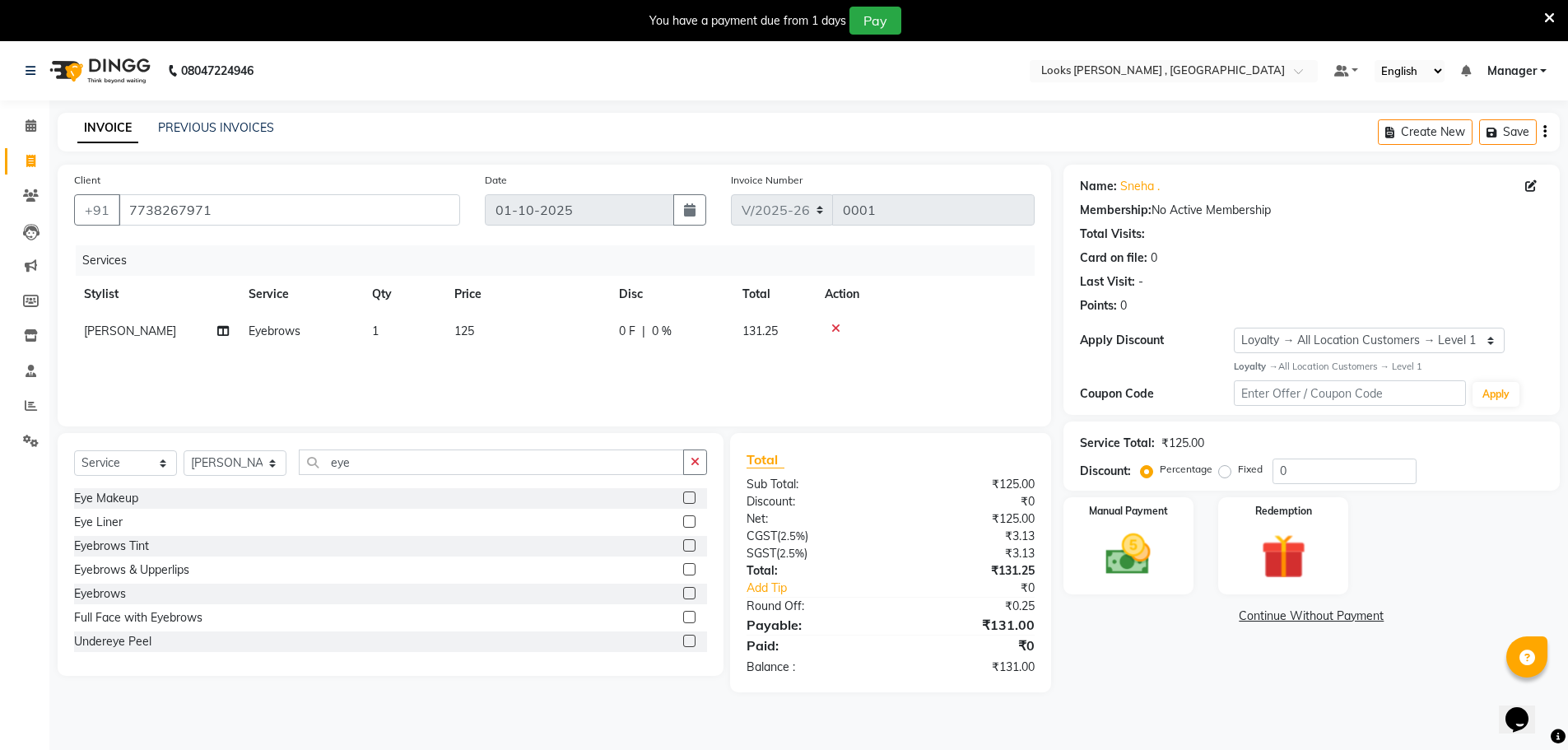
click at [460, 337] on span "125" at bounding box center [464, 330] width 20 height 14
select select "93423"
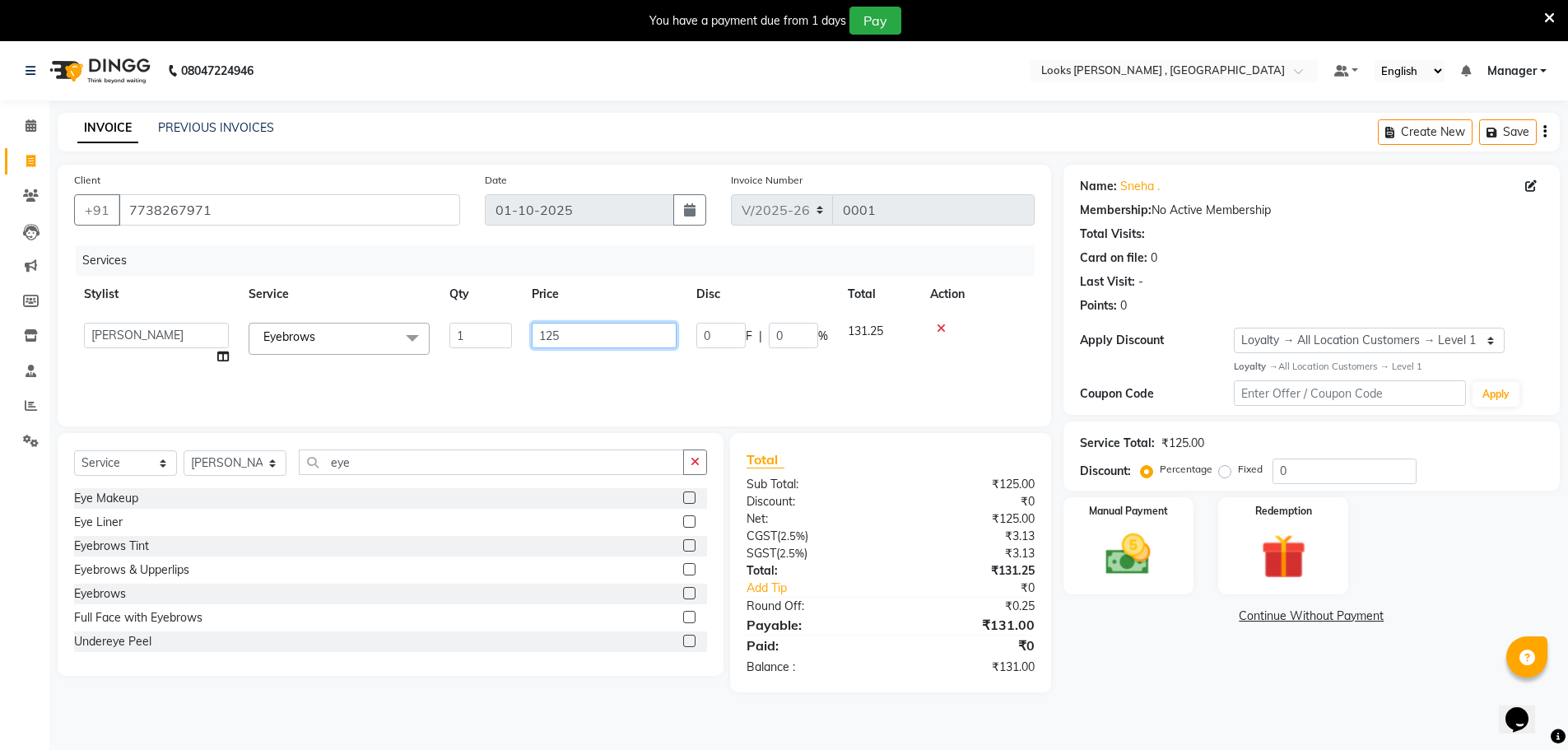
click at [558, 334] on input "125" at bounding box center [604, 335] width 145 height 26
type input "127"
click at [606, 367] on div "Services Stylist Service Qty Price Disc Total Action Ankit Arun Counter_Sales H…" at bounding box center [554, 327] width 960 height 164
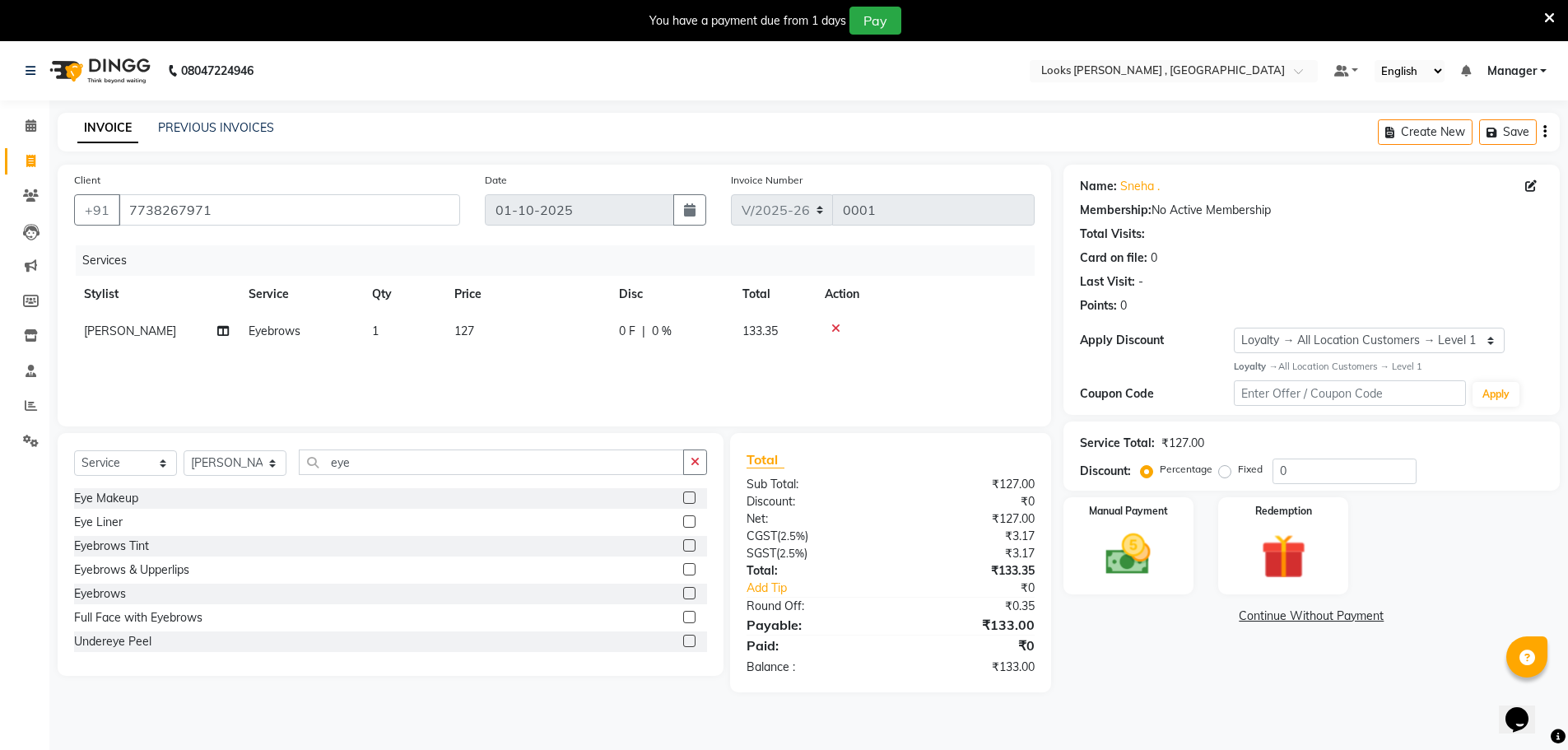
scroll to position [41, 0]
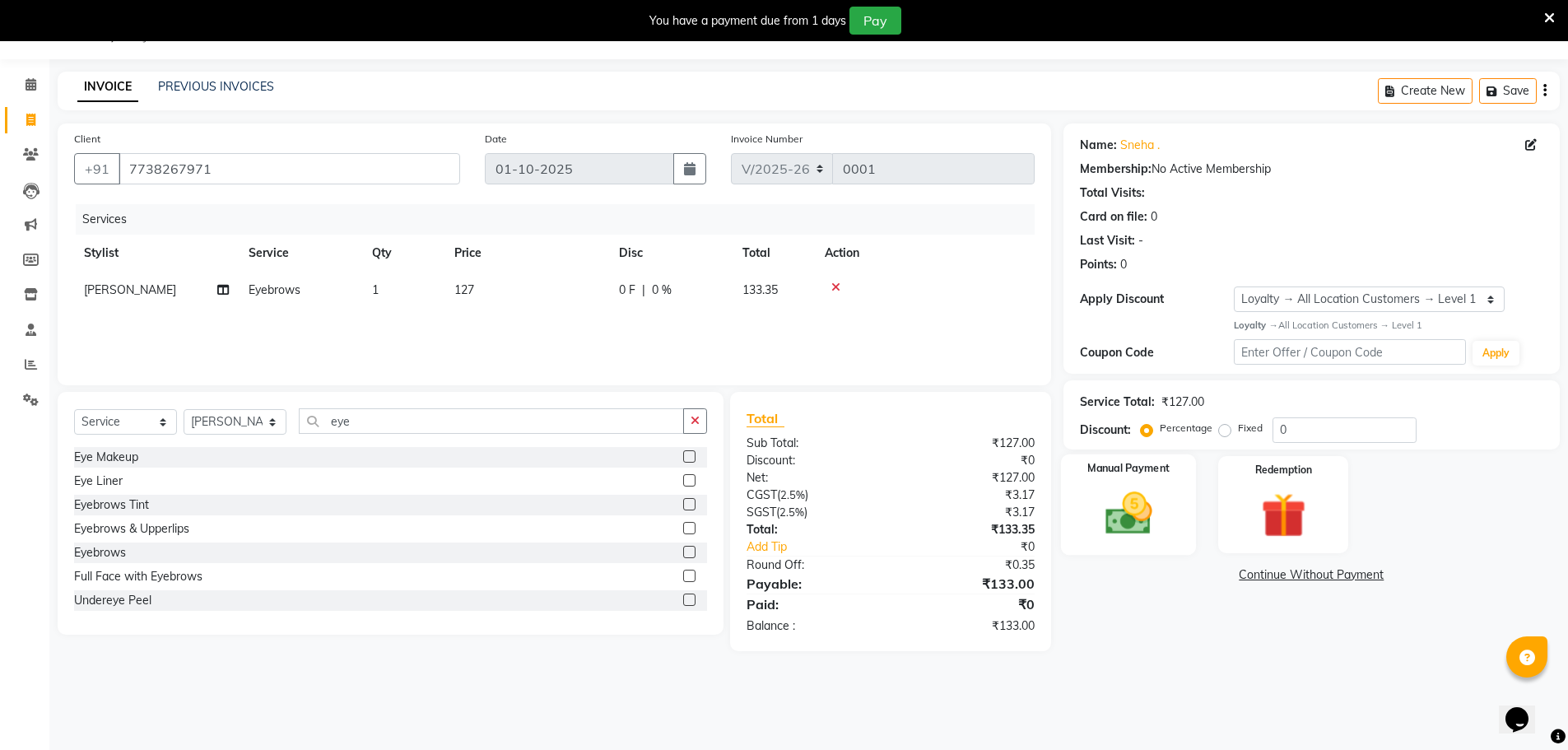
click at [1157, 483] on div "Manual Payment" at bounding box center [1128, 504] width 136 height 101
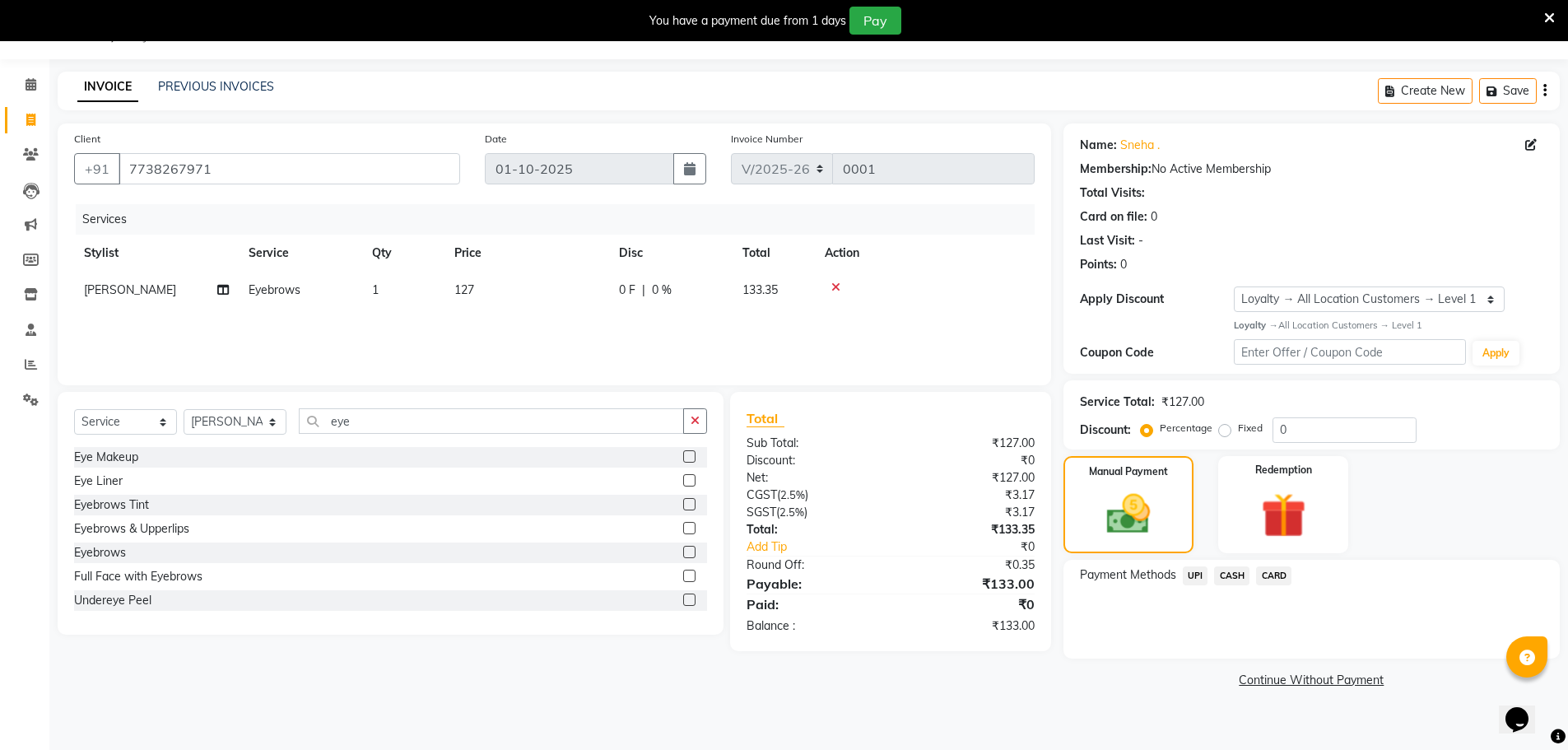
click at [1193, 579] on span "UPI" at bounding box center [1195, 575] width 26 height 19
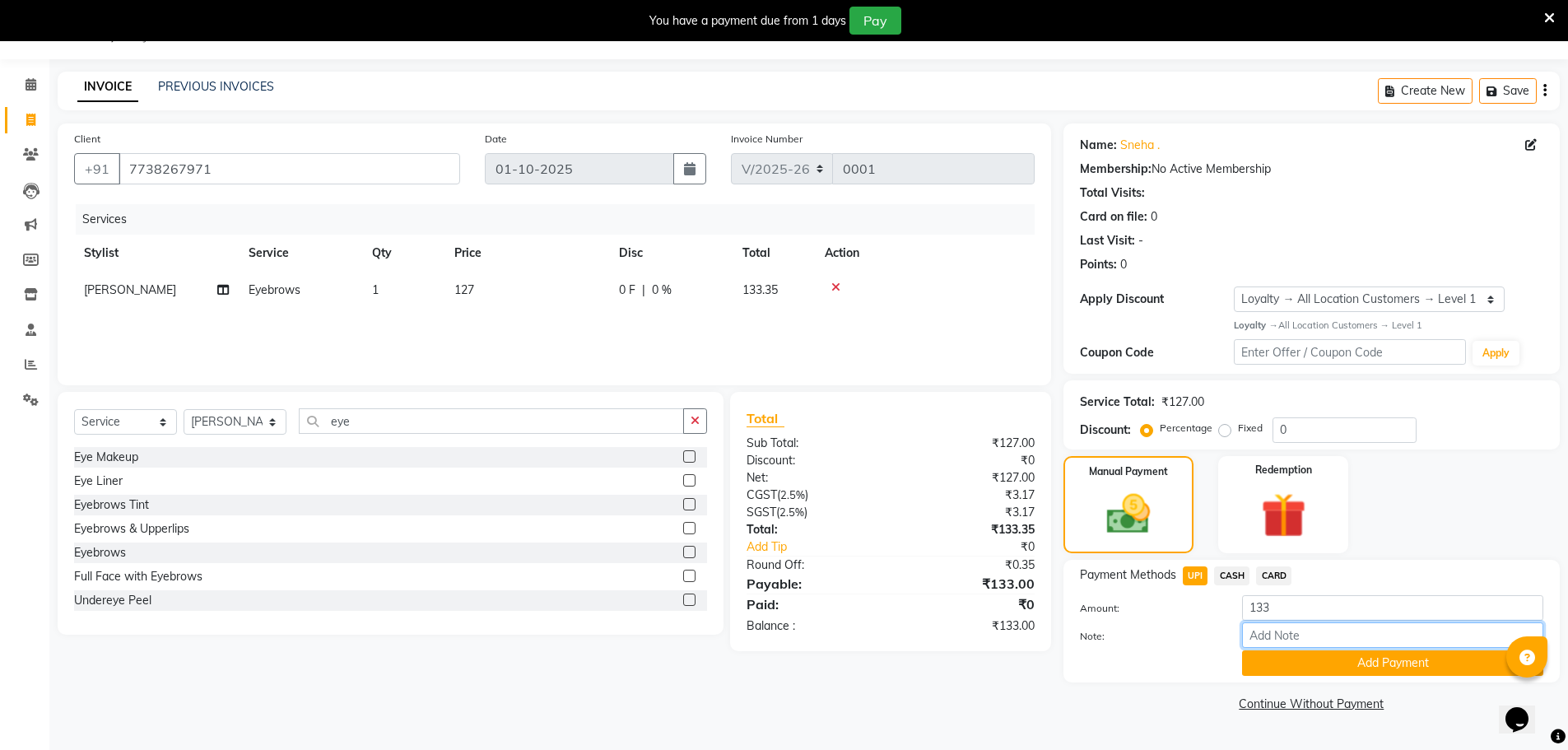
click at [1296, 628] on input "Note:" at bounding box center [1393, 635] width 301 height 26
paste input "112013643033"
type input "112013643033"
click at [1394, 667] on button "Add Payment" at bounding box center [1393, 663] width 301 height 26
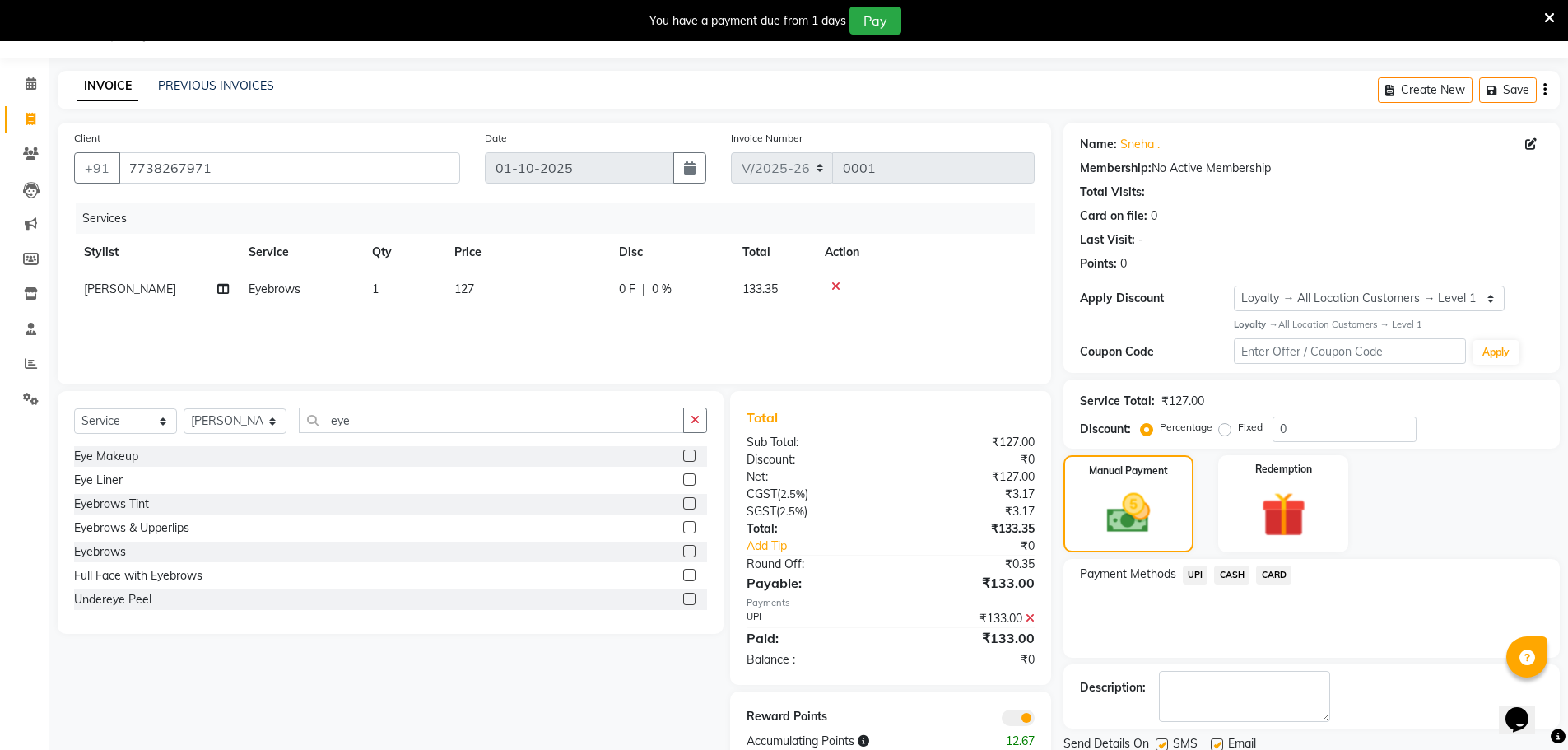
scroll to position [101, 0]
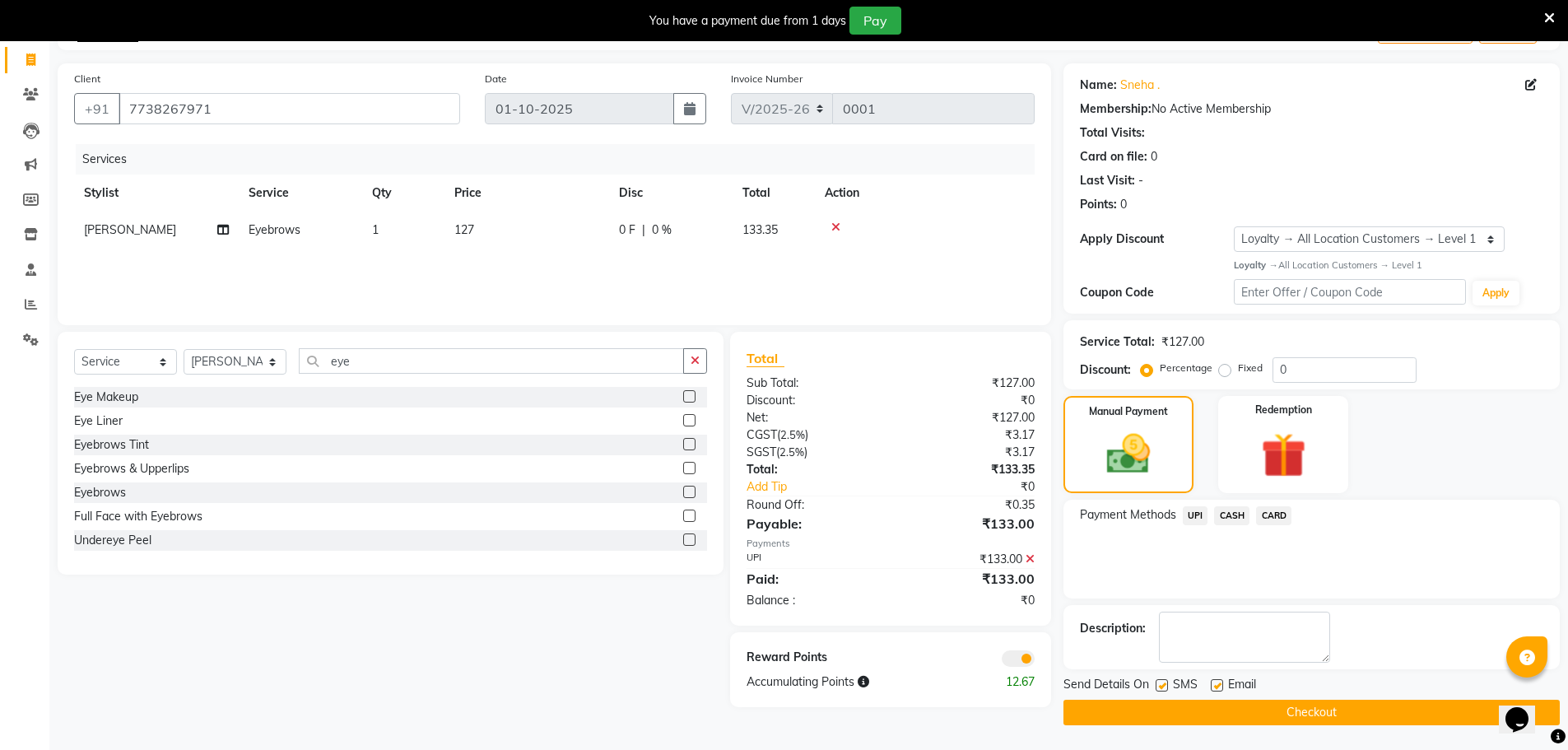
click at [1199, 520] on span "UPI" at bounding box center [1195, 516] width 26 height 19
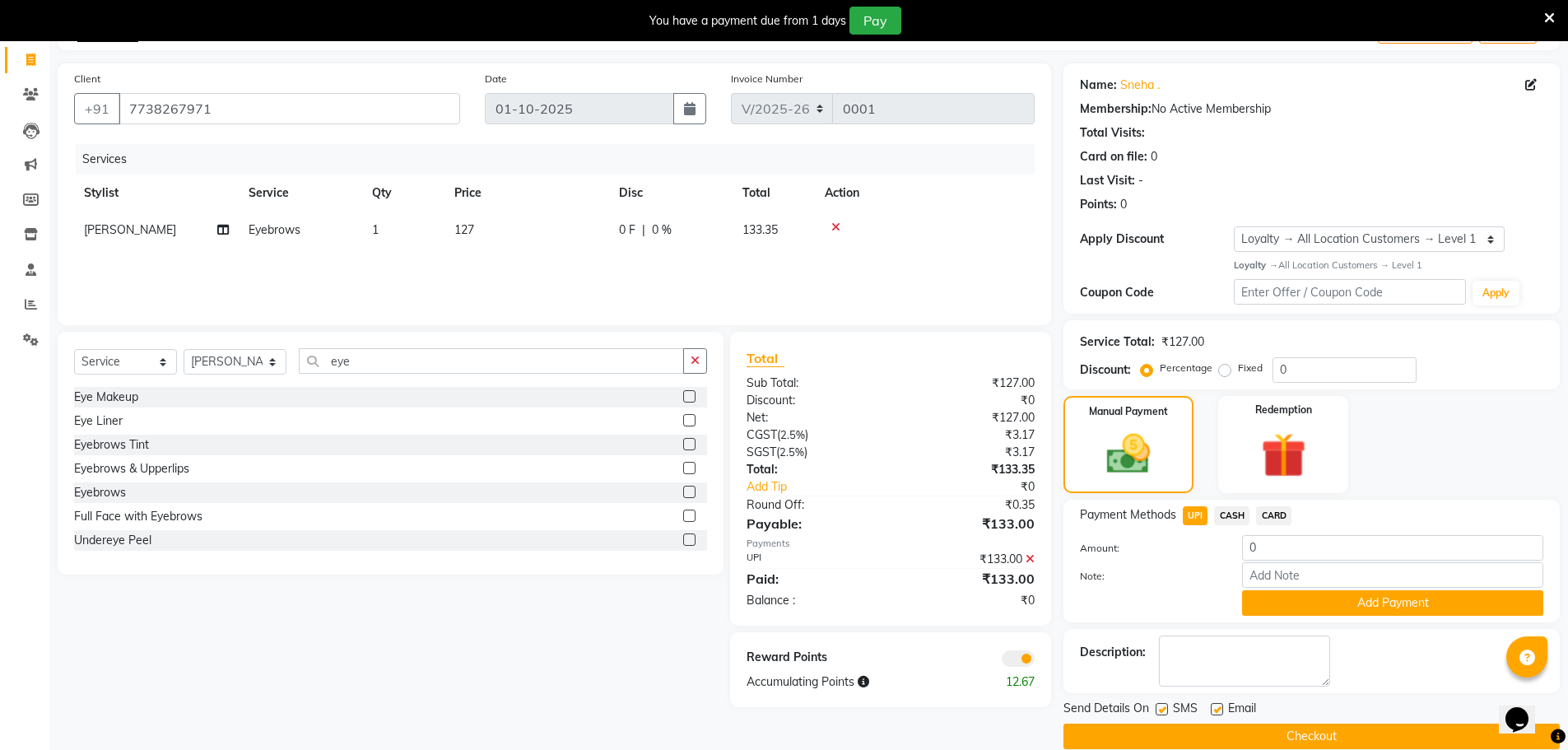
click at [1179, 595] on div at bounding box center [1148, 603] width 163 height 26
click at [1273, 555] on input "0" at bounding box center [1393, 547] width 301 height 26
type input "133"
click at [1218, 588] on div "Note:" at bounding box center [1311, 575] width 488 height 28
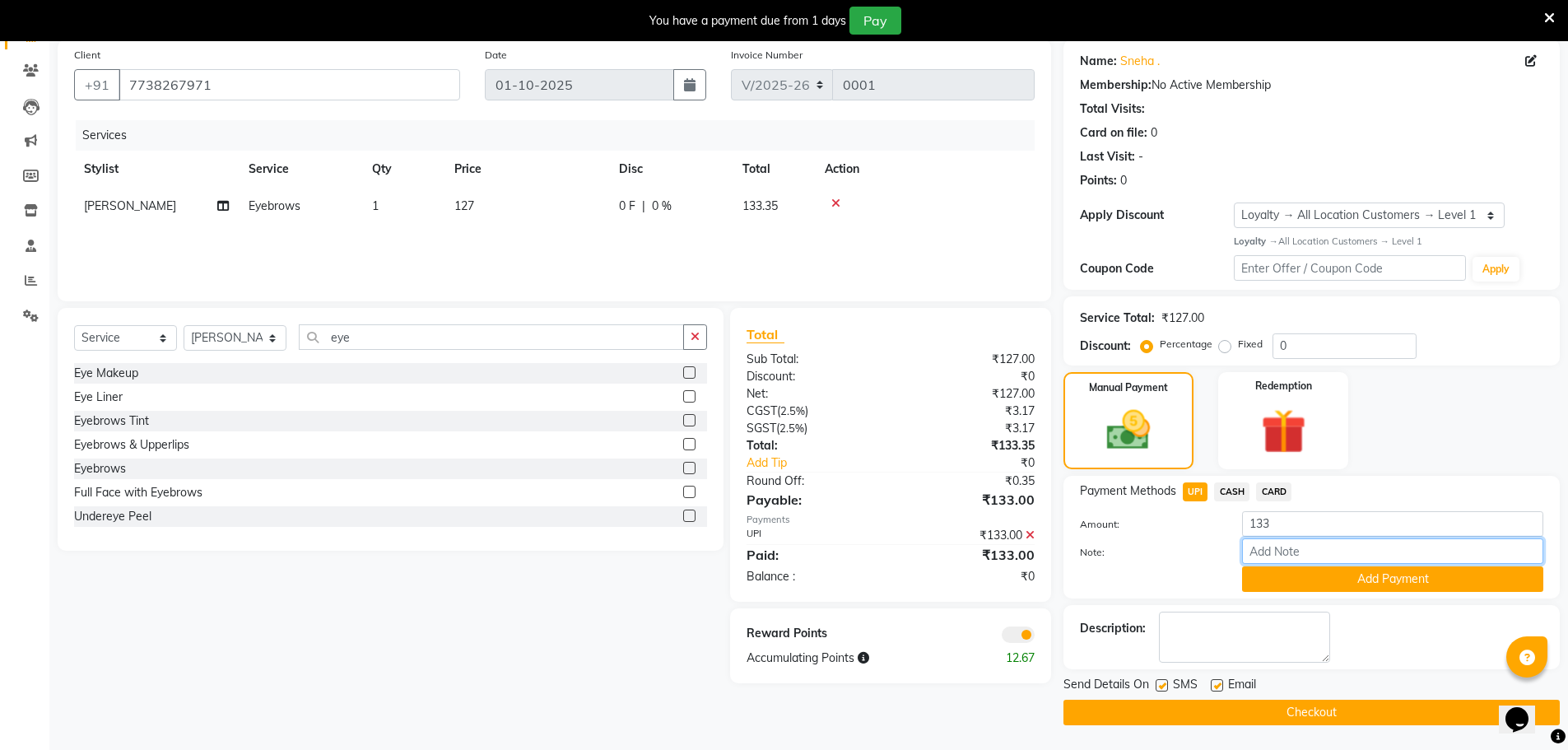
click at [1317, 553] on input "Note:" at bounding box center [1393, 551] width 301 height 26
paste input "112013643033"
type input "112013643033"
click at [1348, 703] on button "Checkout" at bounding box center [1311, 713] width 496 height 26
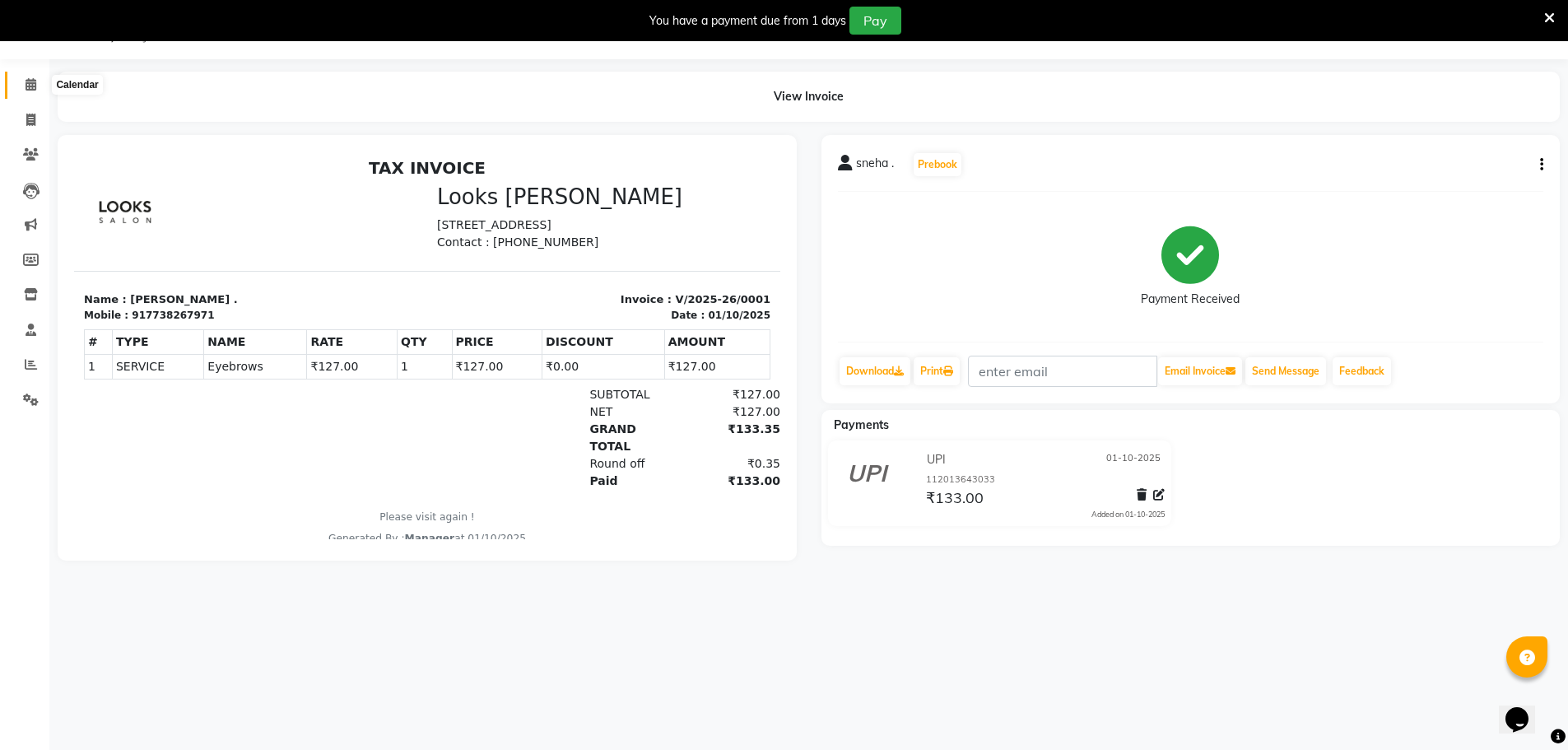
drag, startPoint x: 36, startPoint y: 87, endPoint x: 35, endPoint y: 101, distance: 14.0
click at [36, 87] on icon at bounding box center [31, 84] width 11 height 13
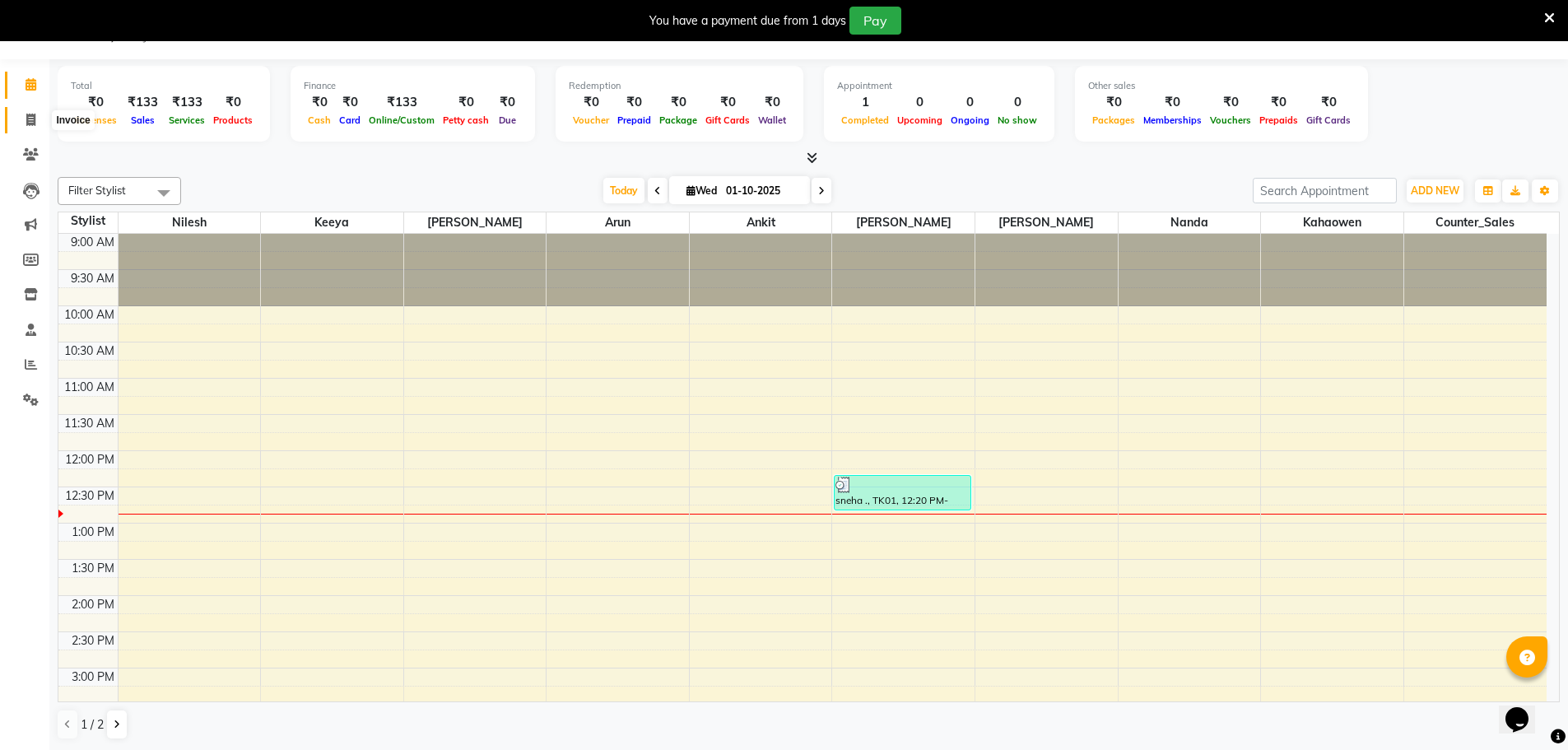
click at [35, 122] on icon at bounding box center [31, 119] width 9 height 13
select select "9135"
select select "service"
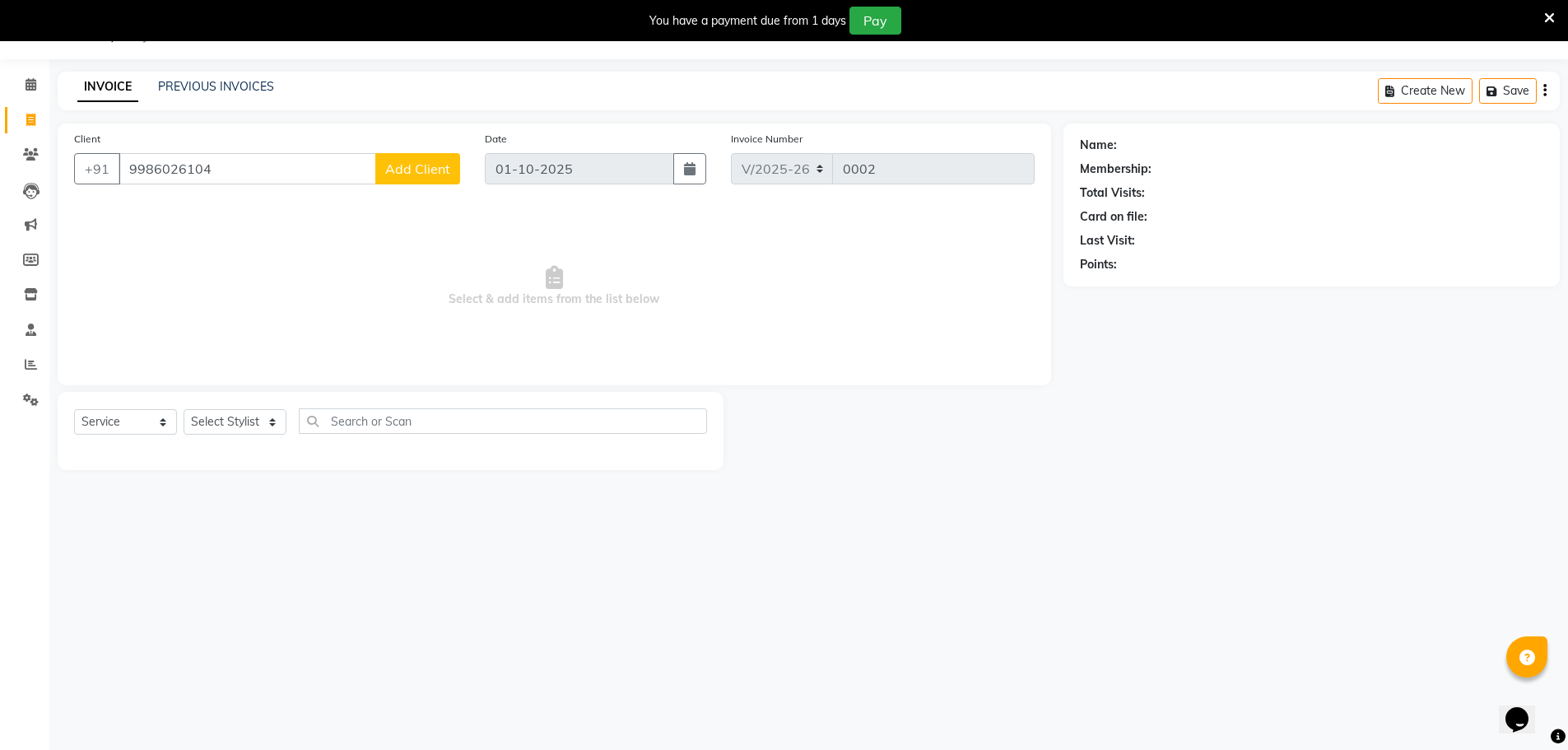
type input "9986026104"
click at [433, 174] on span "Add Client" at bounding box center [417, 169] width 65 height 16
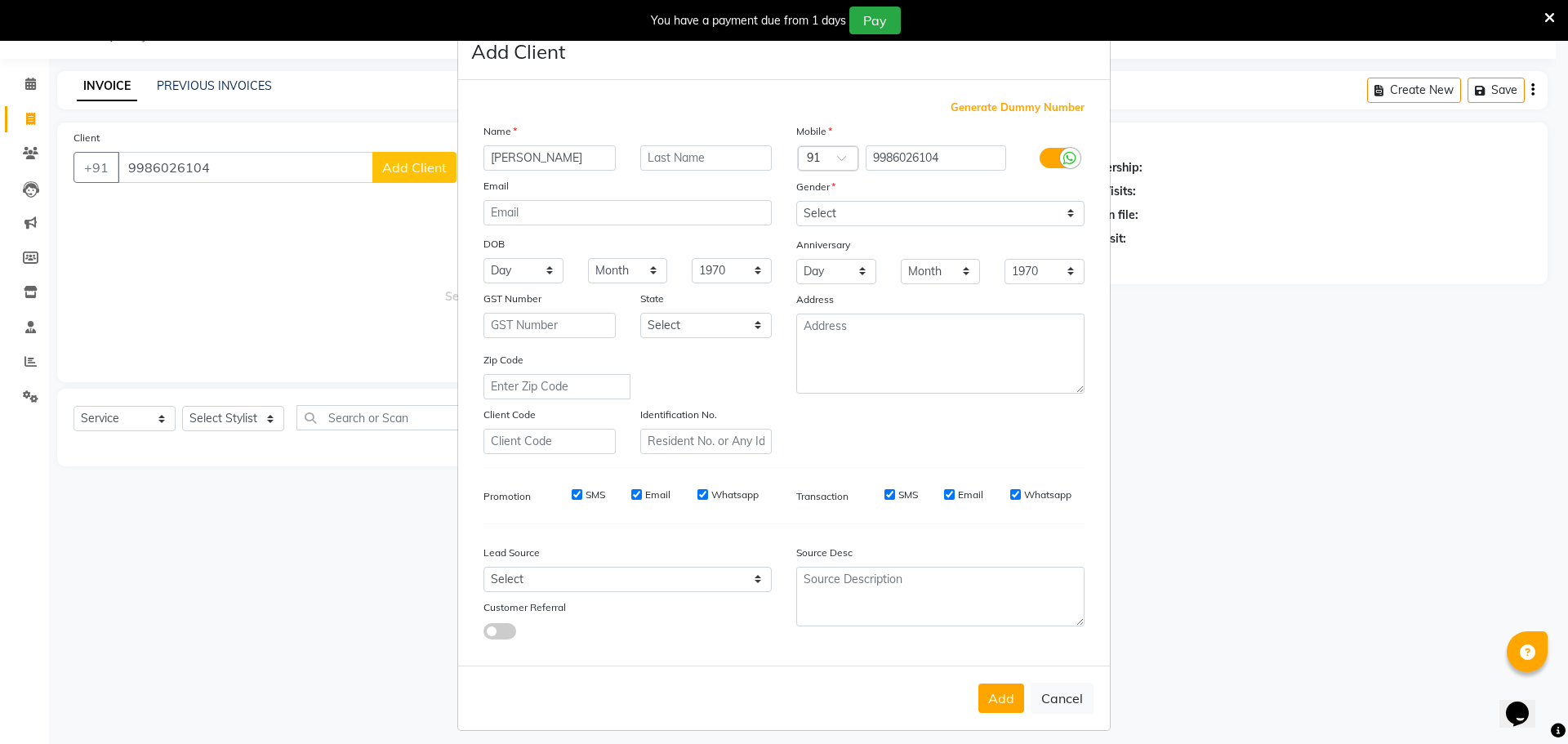
type input "arpita"
type input "."
click at [992, 695] on button "Add" at bounding box center [1001, 698] width 46 height 30
click at [1061, 215] on select "Select [DEMOGRAPHIC_DATA] [DEMOGRAPHIC_DATA] Other Prefer Not To Say" at bounding box center [940, 214] width 288 height 25
select select "[DEMOGRAPHIC_DATA]"
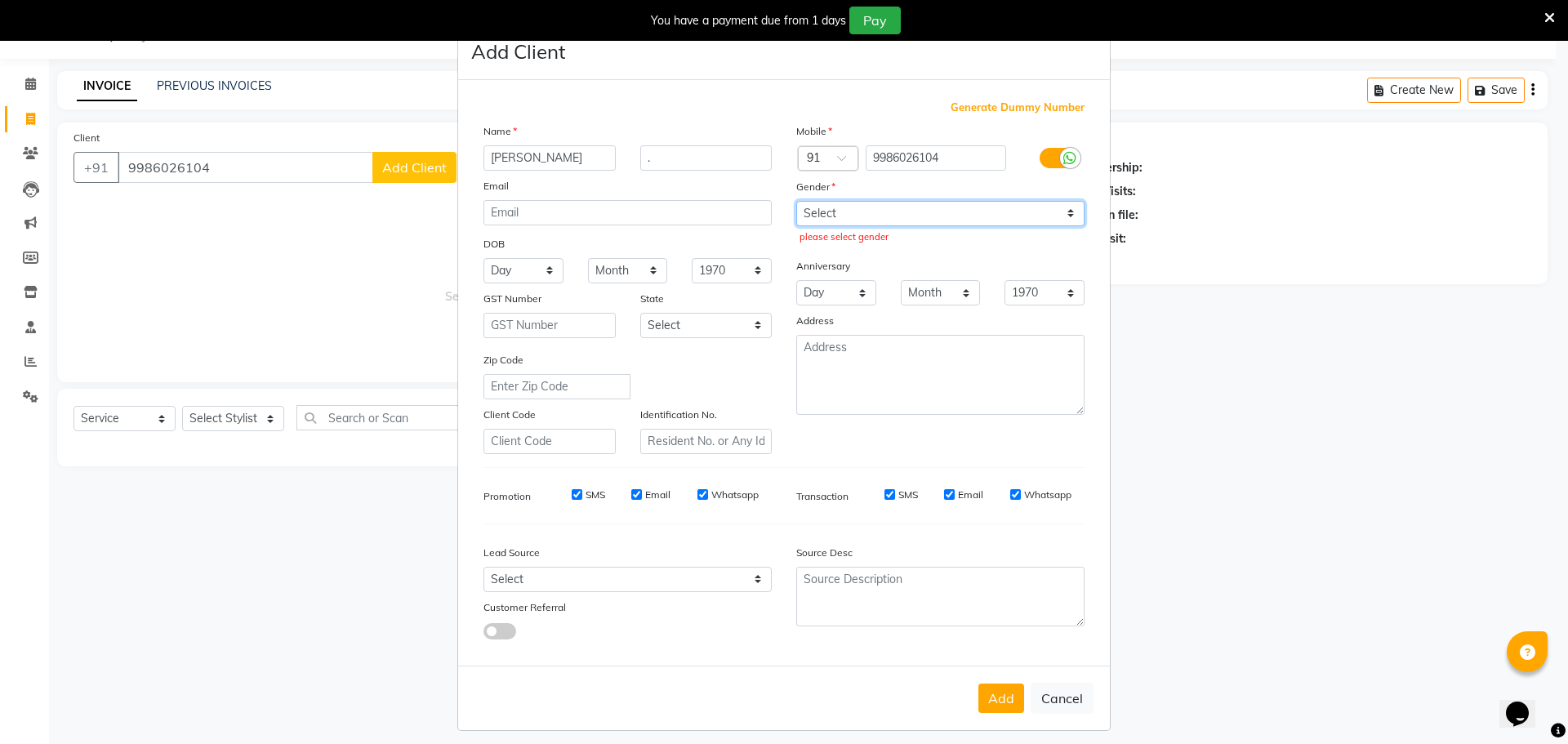
click at [797, 201] on select "Select [DEMOGRAPHIC_DATA] [DEMOGRAPHIC_DATA] Other Prefer Not To Say" at bounding box center [940, 214] width 288 height 25
click at [1003, 696] on button "Add" at bounding box center [1001, 698] width 46 height 30
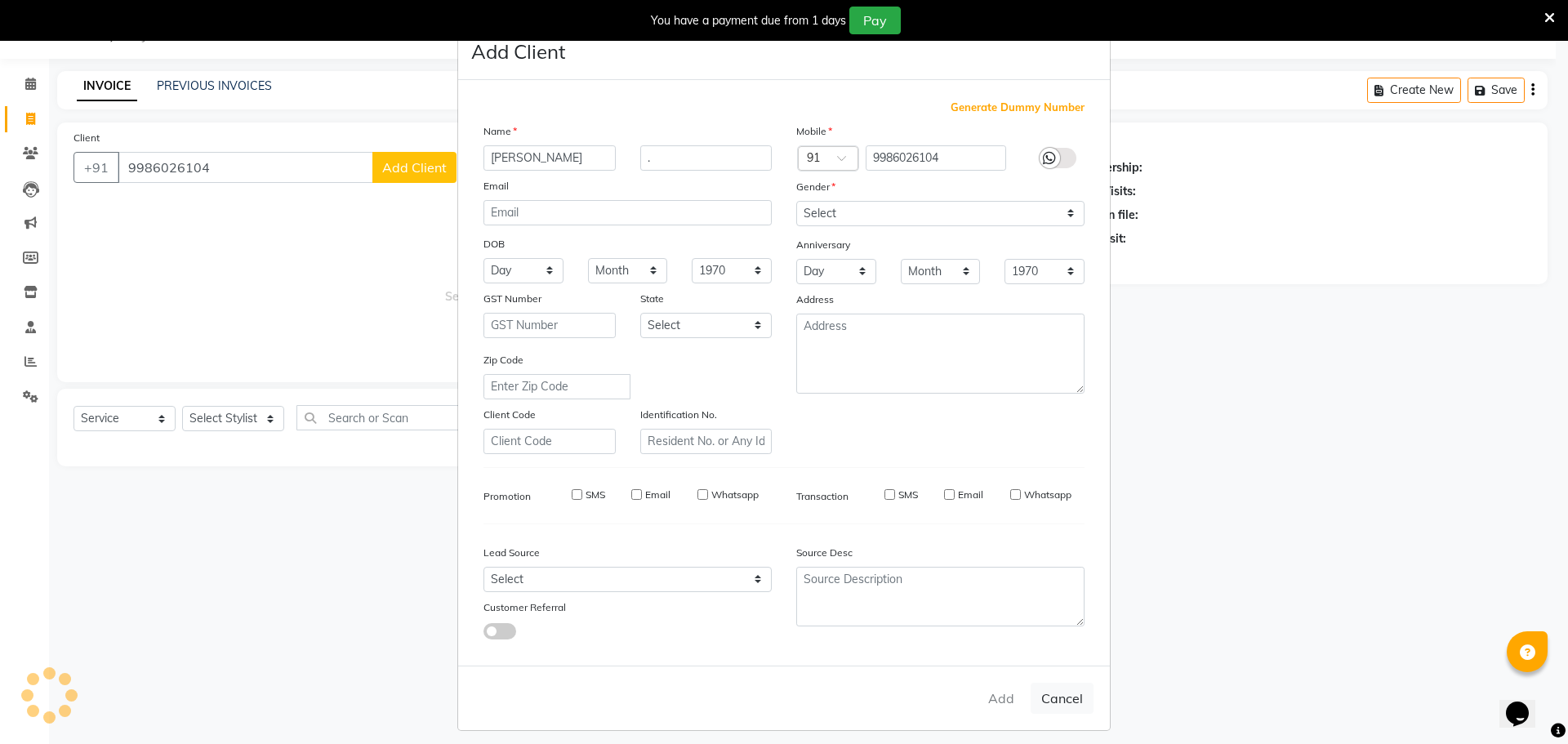
select select
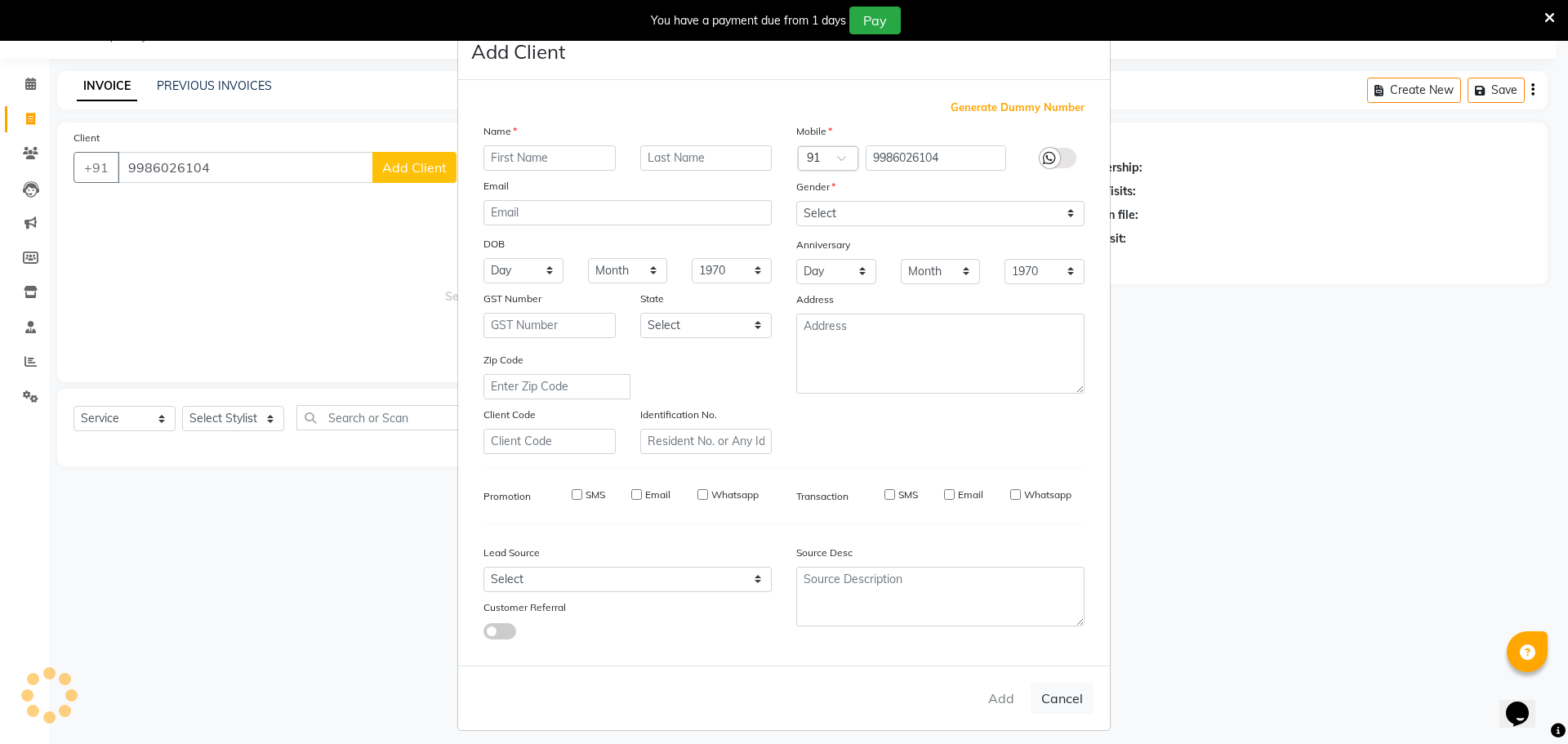
select select
checkbox input "false"
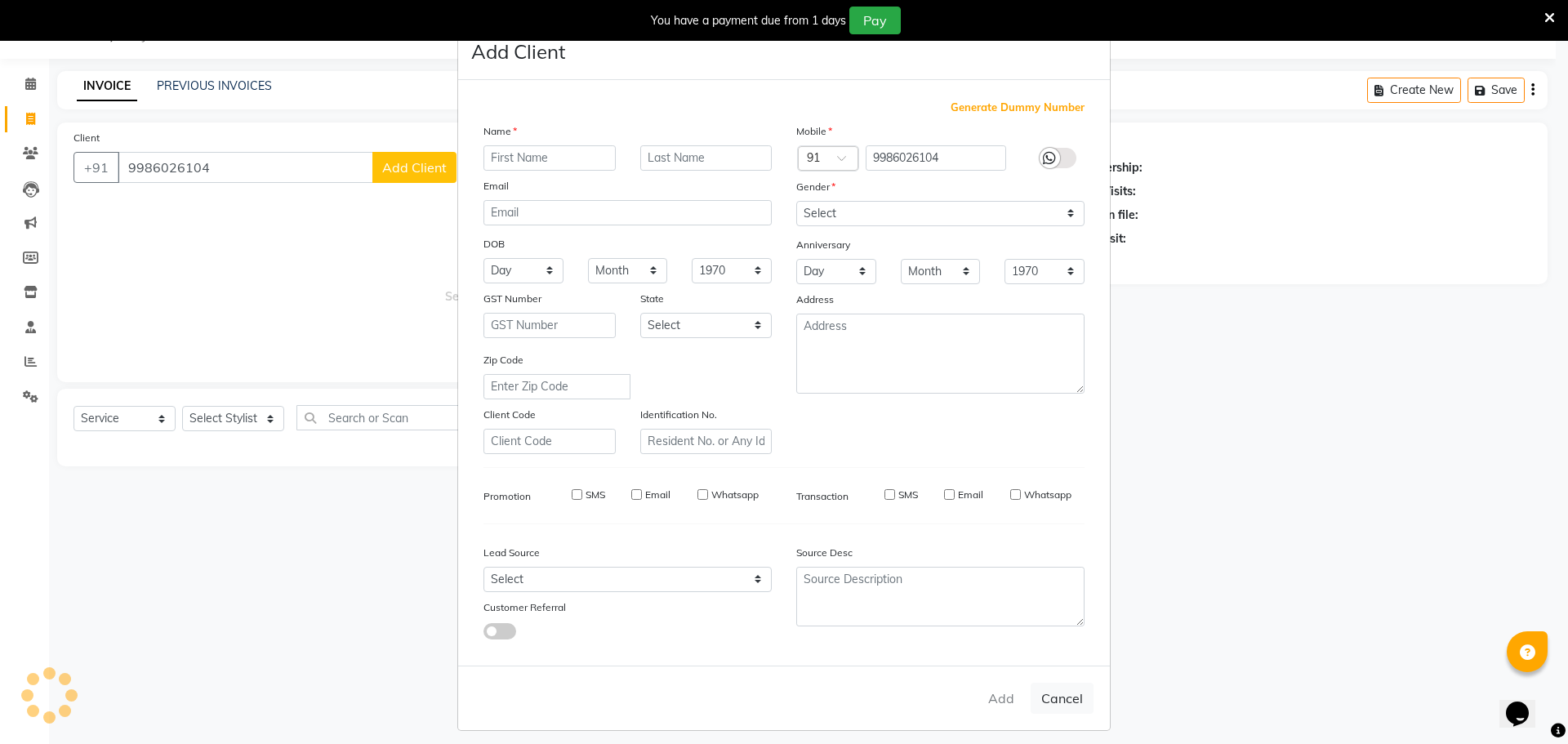
checkbox input "false"
select select "1: Object"
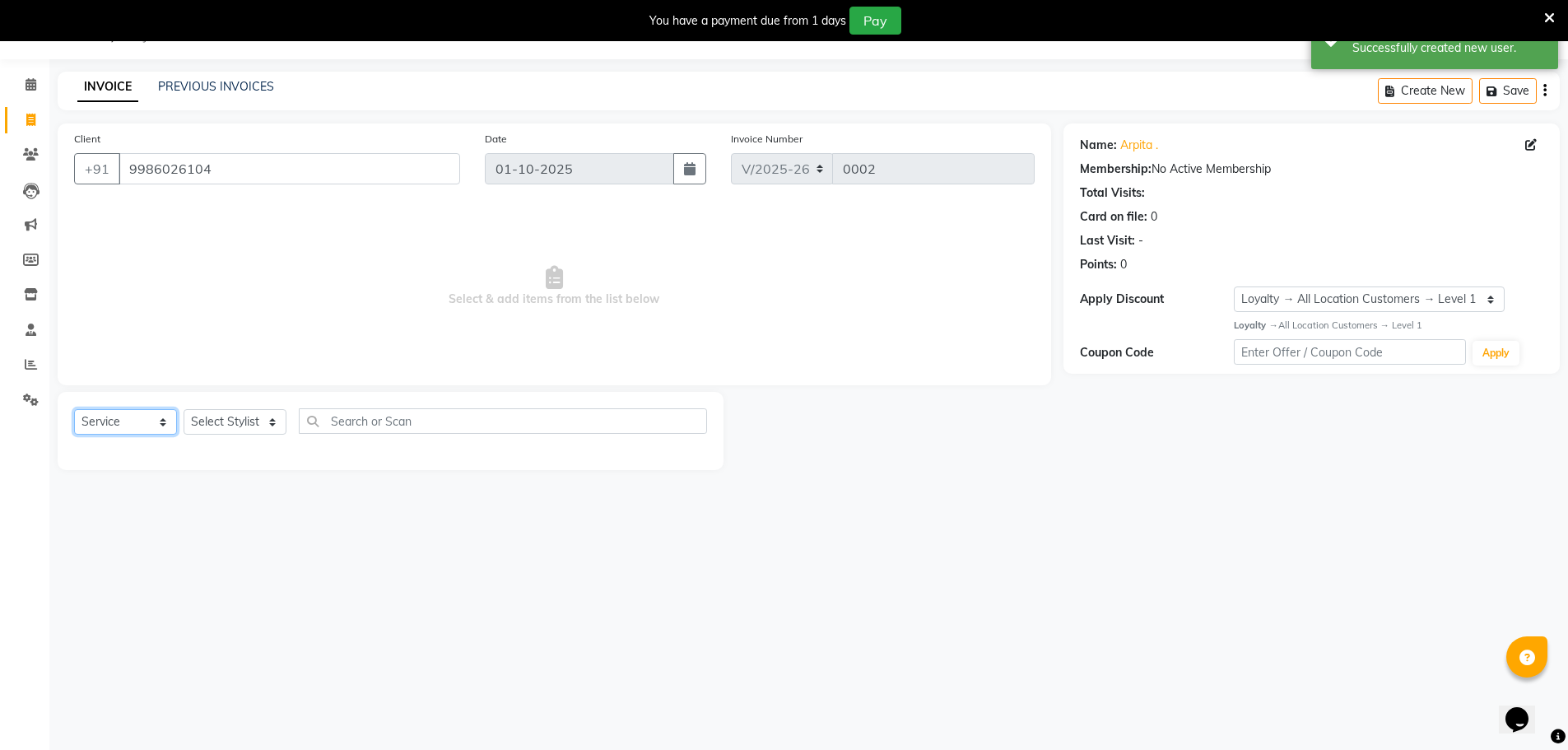
click at [129, 422] on select "Select Service Product Membership Package Voucher Prepaid Gift Card" at bounding box center [125, 421] width 103 height 26
click at [74, 409] on select "Select Service Product Membership Package Voucher Prepaid Gift Card" at bounding box center [125, 421] width 103 height 26
click at [255, 423] on select "Select Stylist Ankit Arun Counter_Sales [PERSON_NAME] [PERSON_NAME] Manager [PE…" at bounding box center [235, 421] width 103 height 26
select select "93416"
click at [184, 409] on select "Select Stylist Ankit Arun Counter_Sales [PERSON_NAME] [PERSON_NAME] Manager [PE…" at bounding box center [235, 421] width 103 height 26
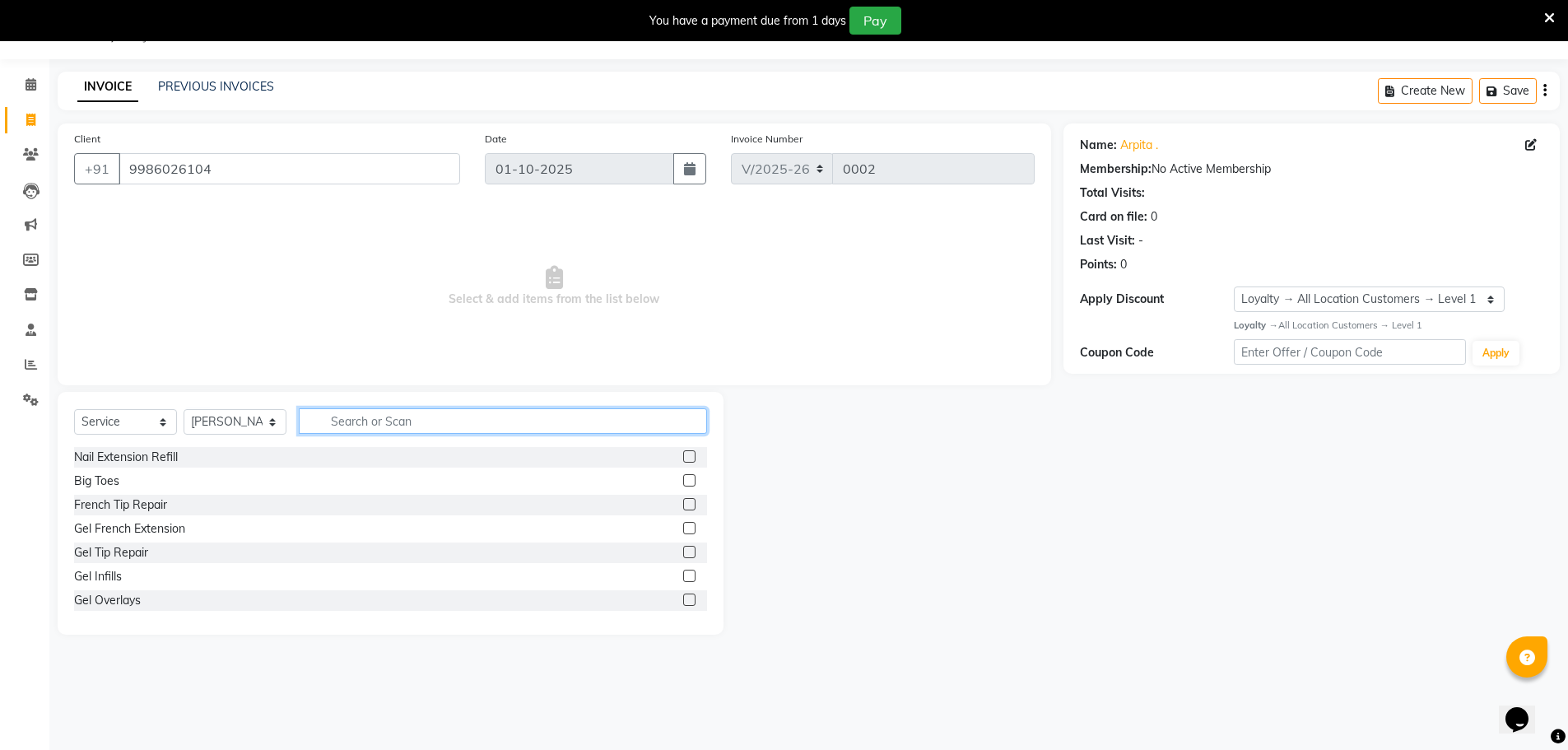
click at [388, 415] on input "text" at bounding box center [503, 421] width 409 height 26
type input "c"
type input "m"
type input "cut"
click at [214, 597] on div "Cr.Stylist Hair Cut(F)" at bounding box center [390, 600] width 632 height 20
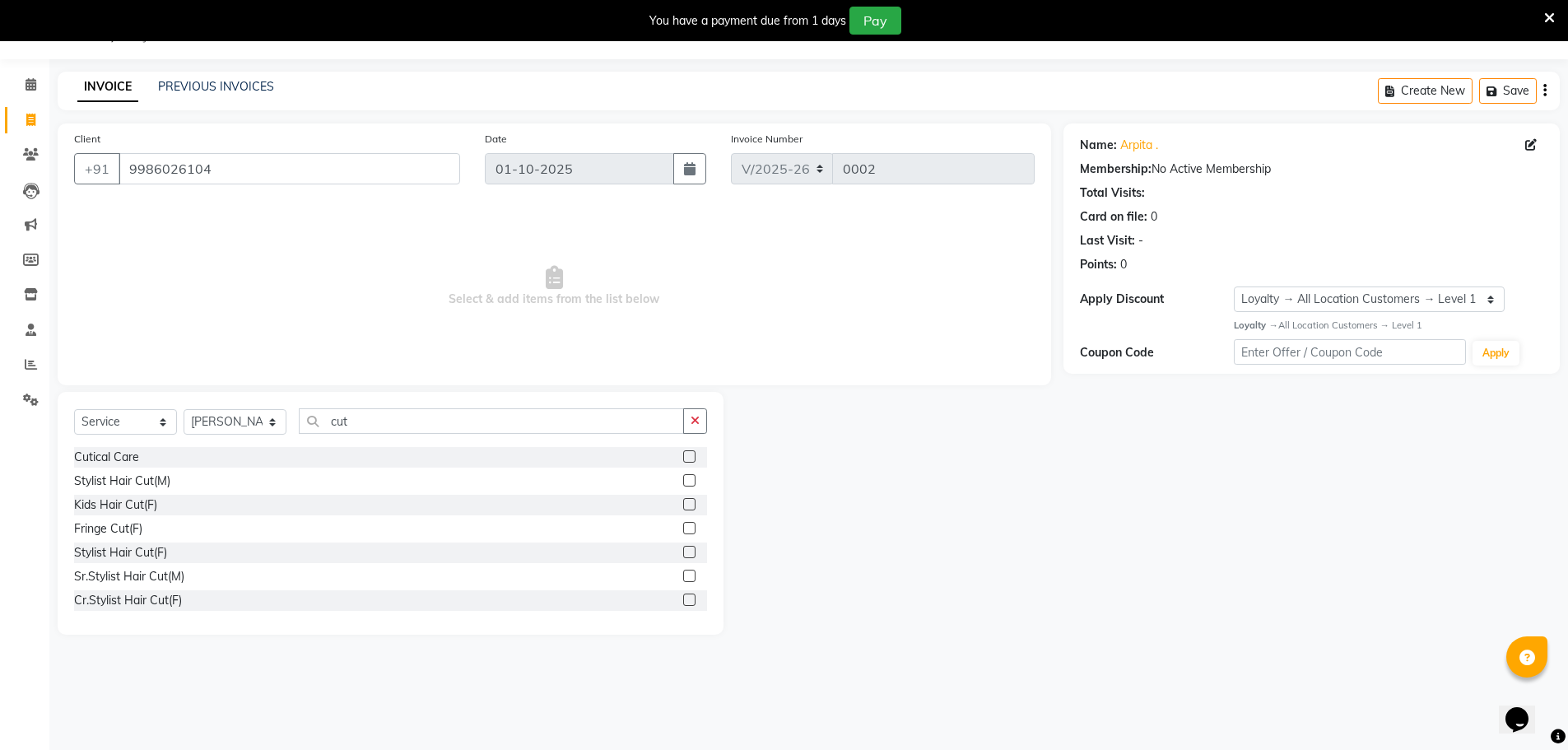
click at [683, 600] on label at bounding box center [689, 599] width 13 height 13
click at [683, 600] on input "checkbox" at bounding box center [688, 600] width 11 height 11
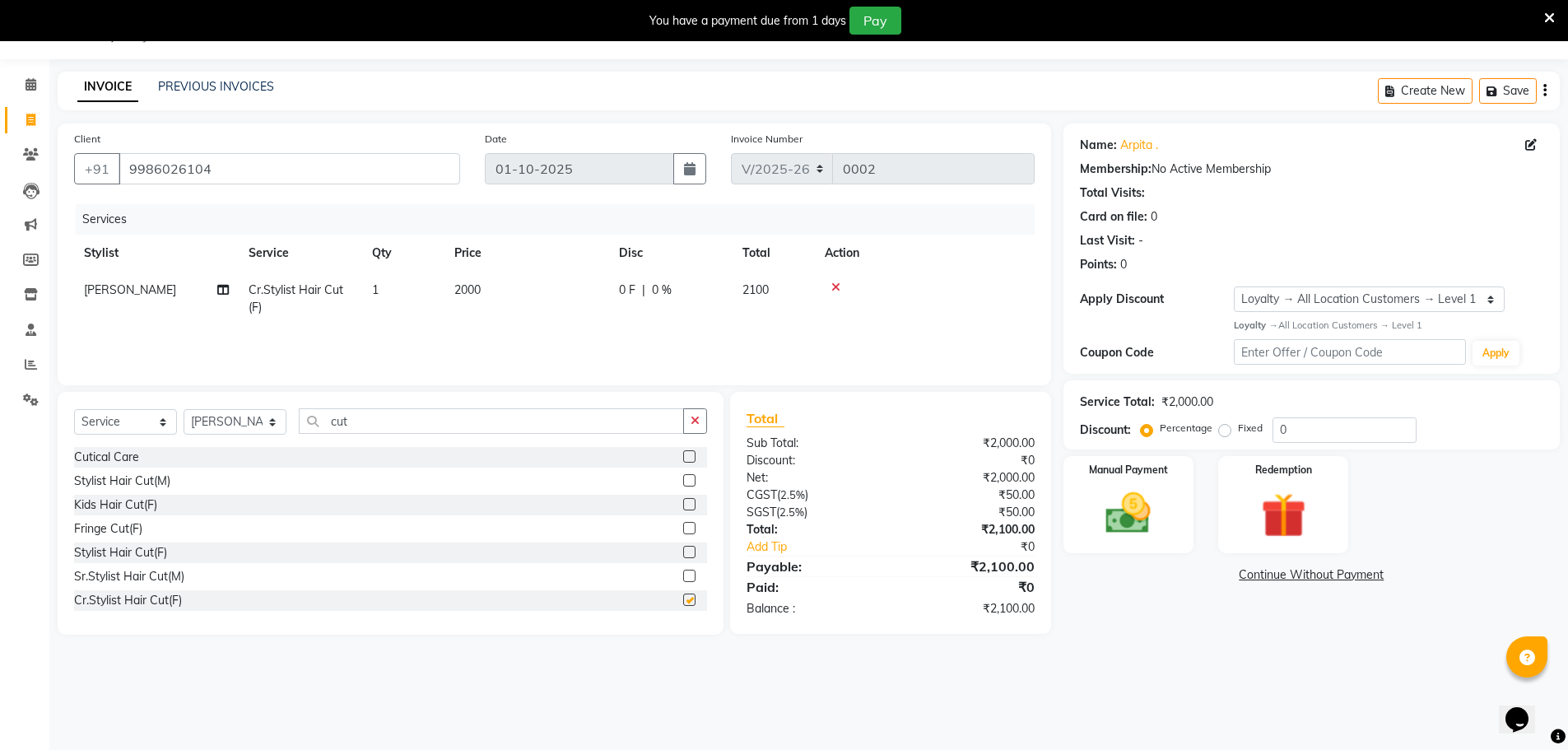
checkbox input "false"
click at [683, 564] on label at bounding box center [689, 563] width 13 height 13
click at [683, 564] on input "checkbox" at bounding box center [688, 564] width 11 height 11
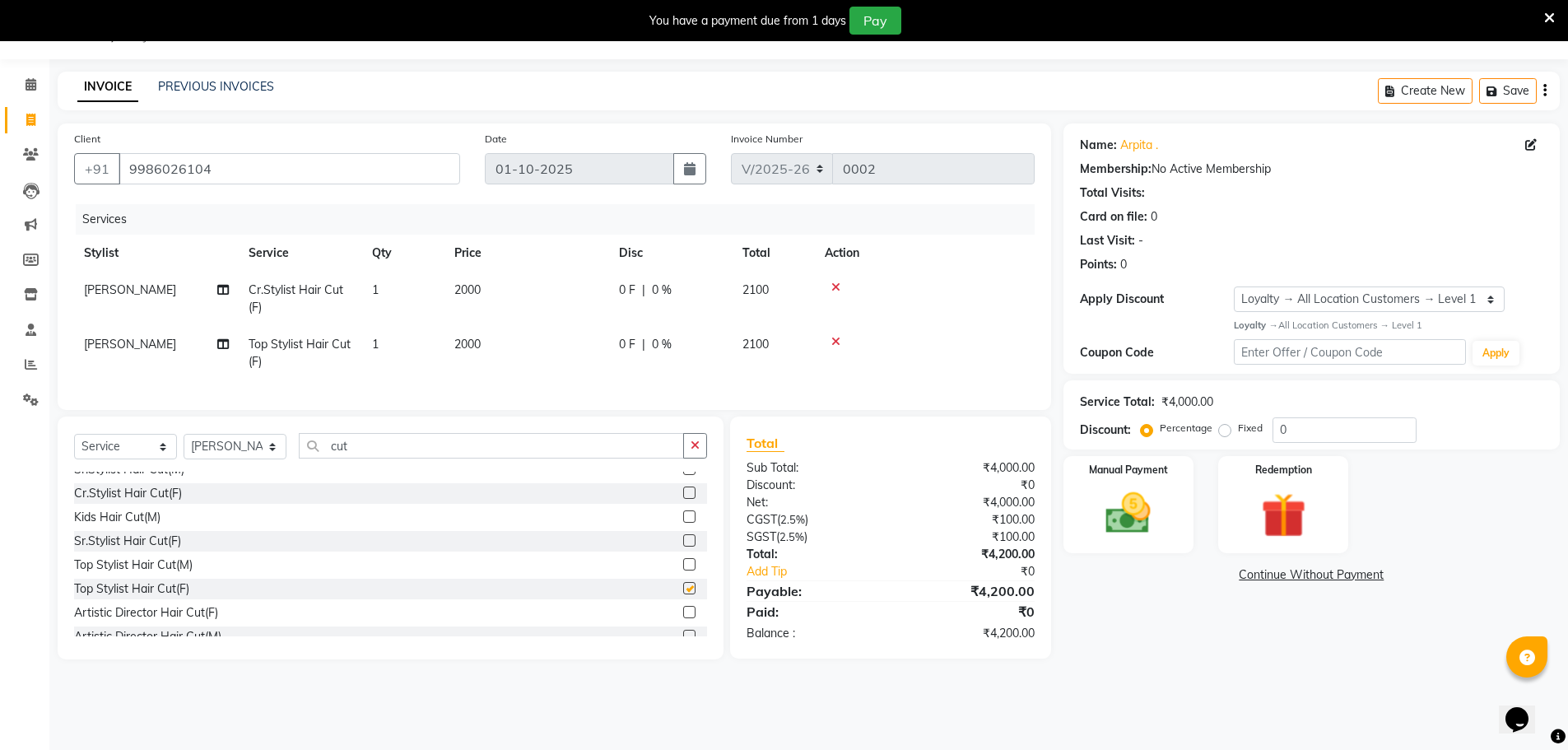
checkbox input "false"
click at [837, 285] on icon at bounding box center [835, 288] width 9 height 12
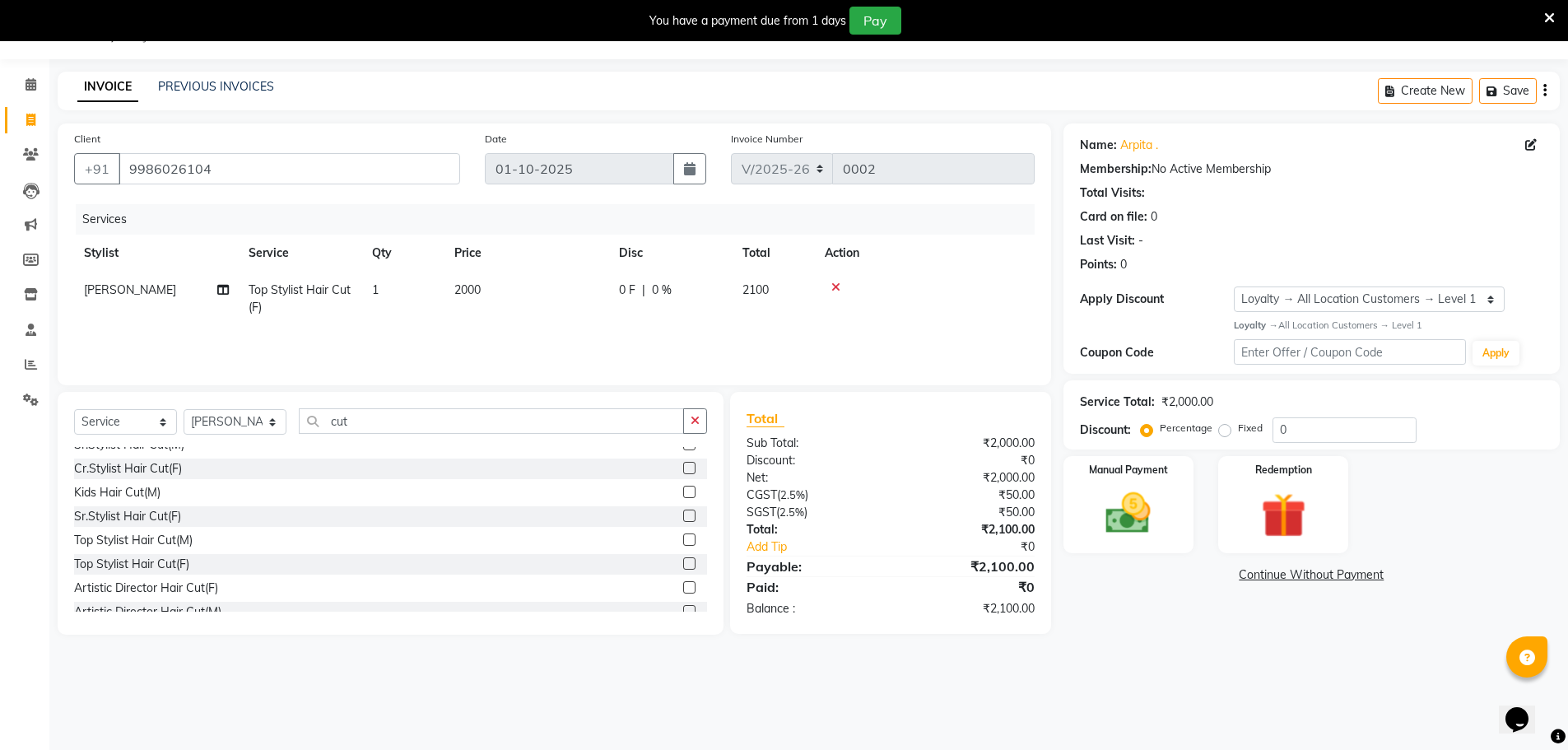
click at [470, 298] on td "2000" at bounding box center [526, 299] width 164 height 54
select select "93416"
click at [571, 298] on input "2000" at bounding box center [604, 295] width 145 height 26
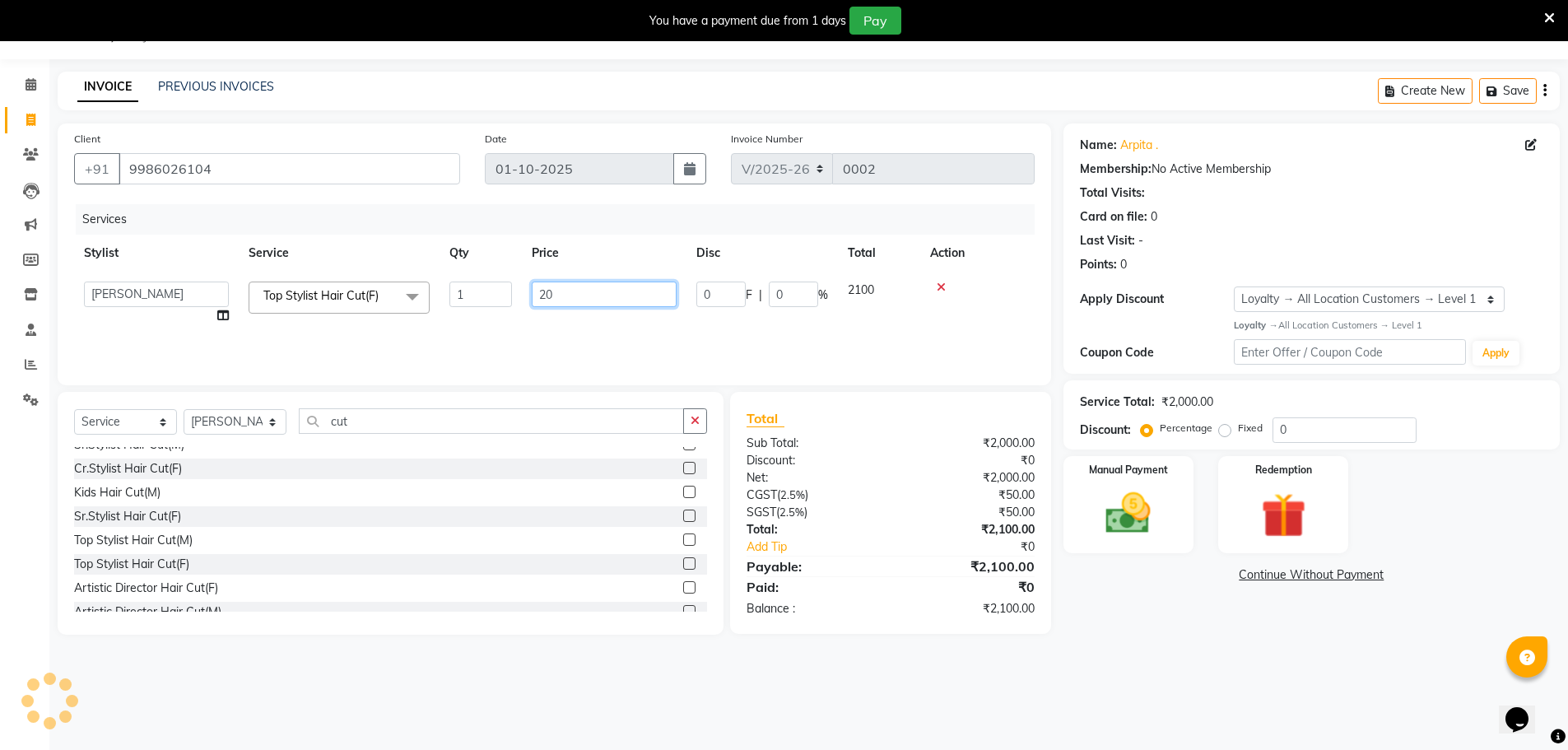
type input "2"
type input "1700"
click at [673, 333] on div "Services Stylist Service Qty Price Disc Total Action Ankit Arun Counter_Sales […" at bounding box center [554, 286] width 960 height 164
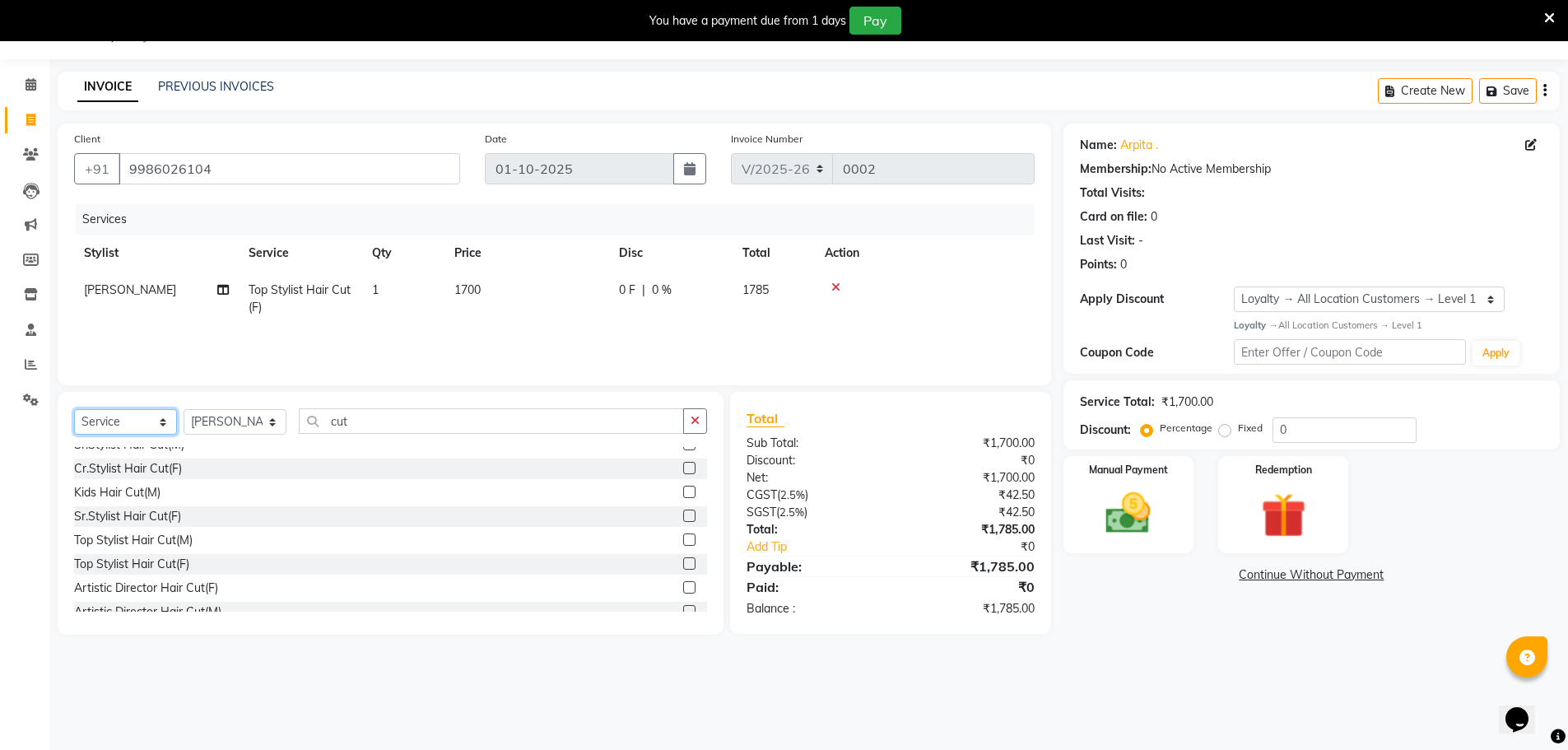
click at [163, 423] on select "Select Service Product Membership Package Voucher Prepaid Gift Card" at bounding box center [125, 421] width 103 height 26
select select "product"
click at [74, 409] on select "Select Service Product Membership Package Voucher Prepaid Gift Card" at bounding box center [125, 421] width 103 height 26
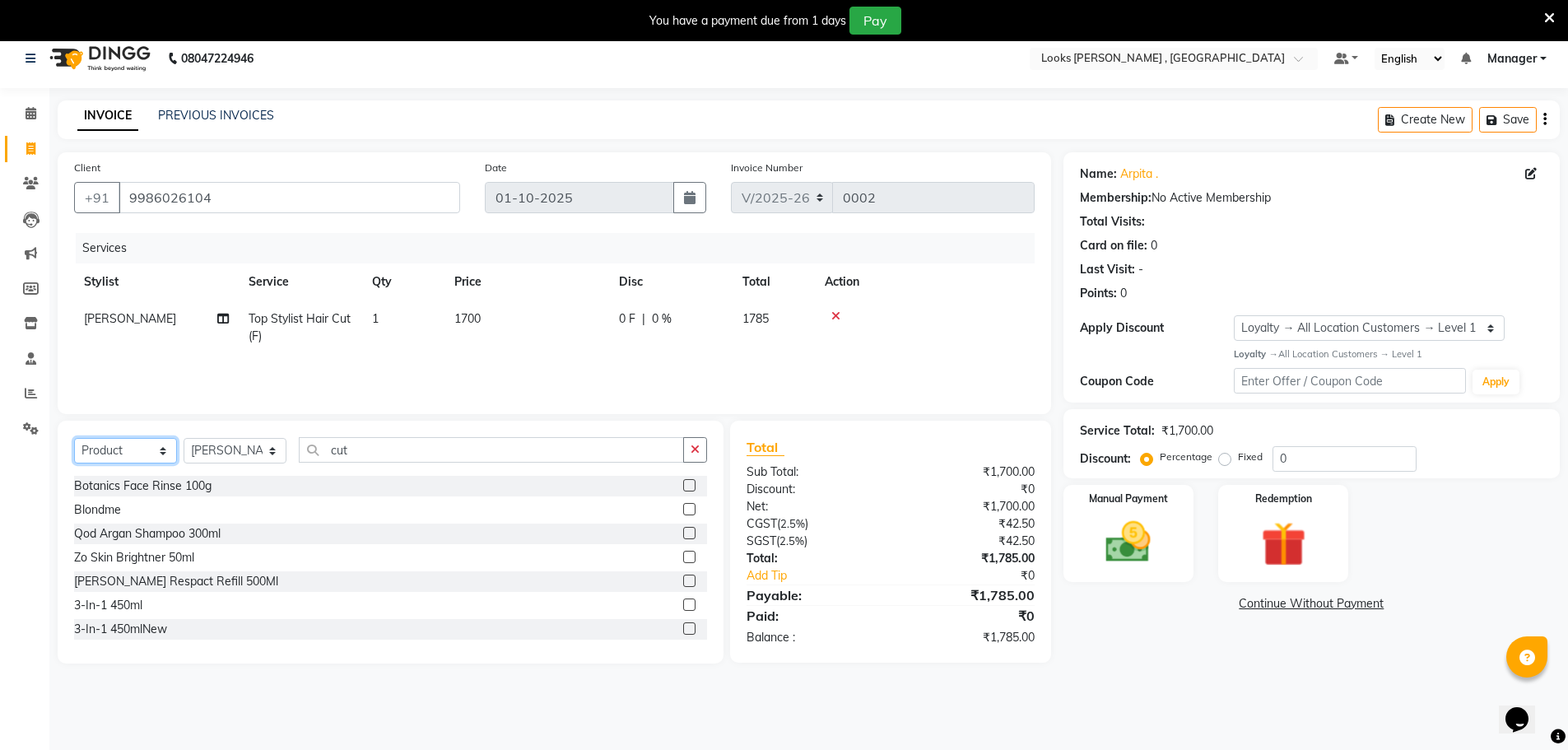
scroll to position [0, 0]
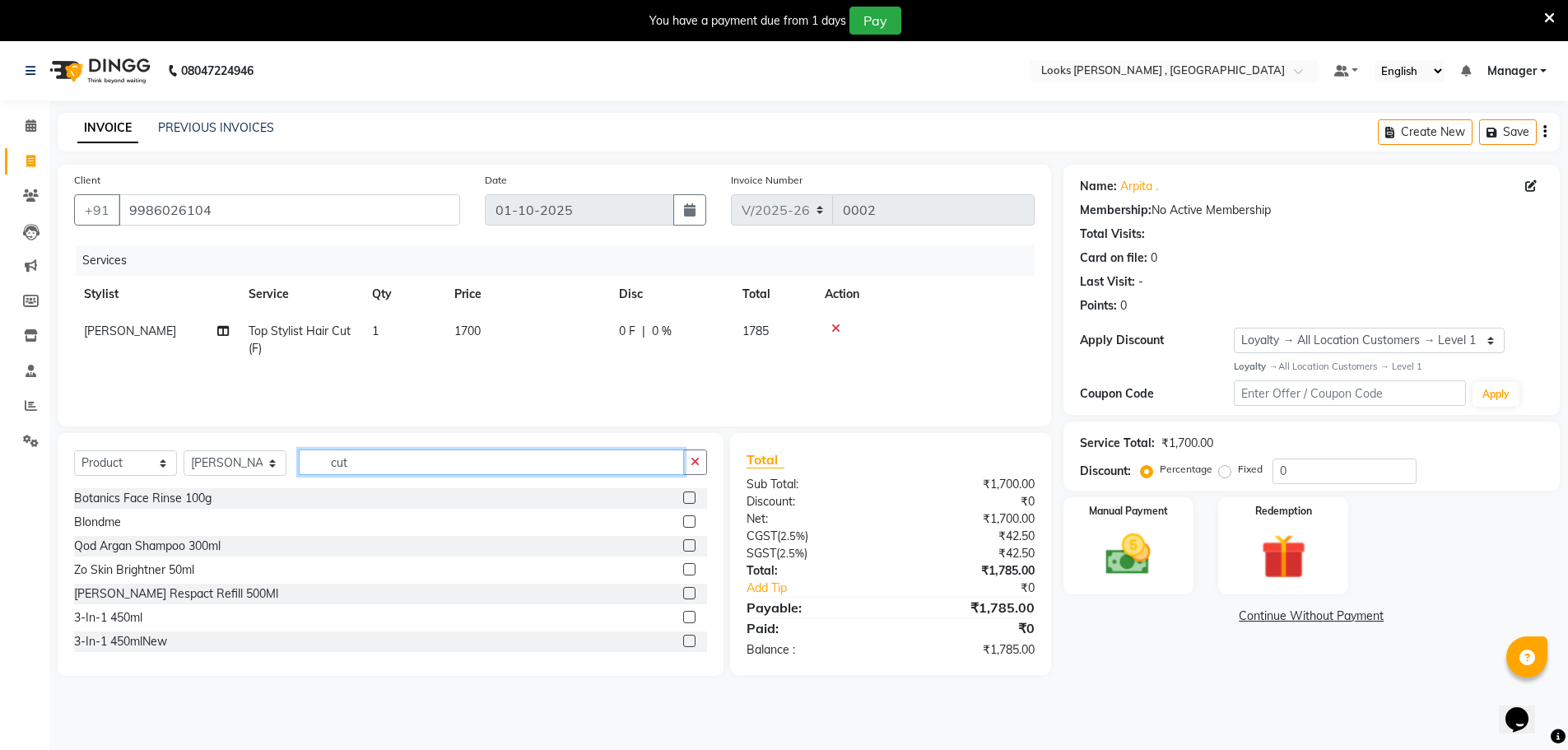
click at [442, 462] on input "cut" at bounding box center [491, 462] width 385 height 26
click at [689, 460] on button "button" at bounding box center [695, 462] width 24 height 26
click at [526, 464] on input "text" at bounding box center [503, 462] width 409 height 26
type input "8901526509300"
click at [484, 459] on input "text" at bounding box center [503, 462] width 409 height 26
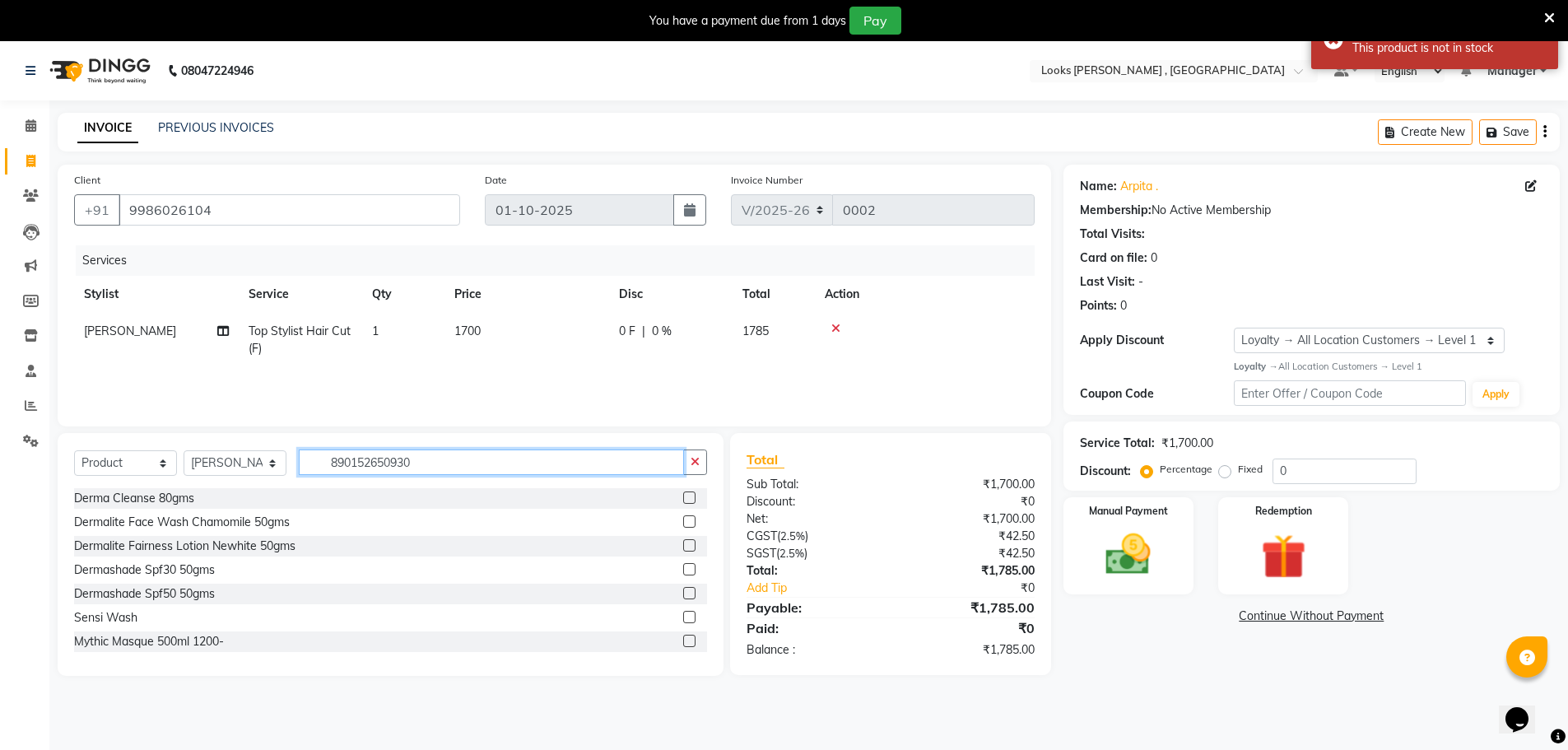
type input "8901526509300"
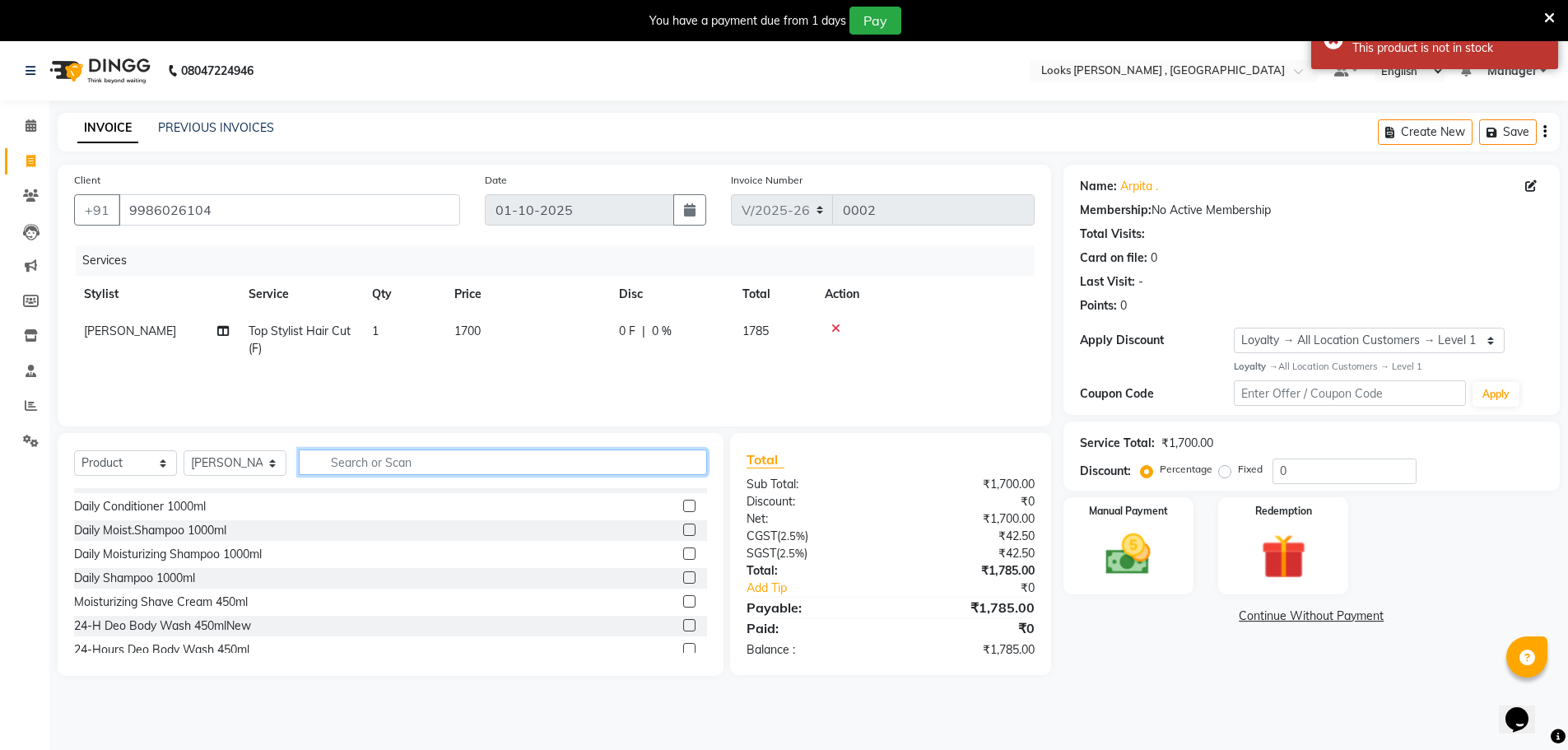
scroll to position [494, 0]
click at [428, 459] on input "text" at bounding box center [503, 462] width 409 height 26
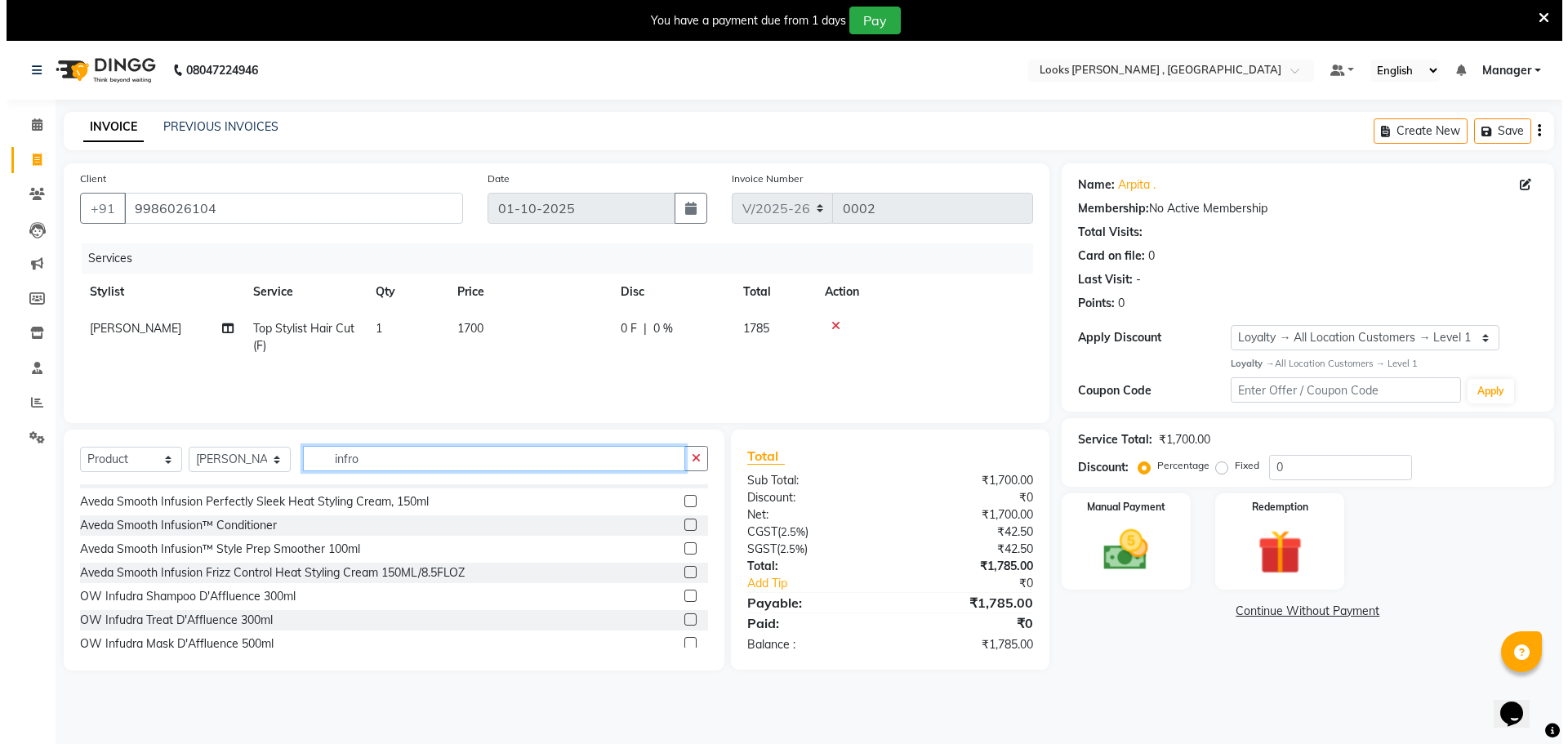
scroll to position [0, 0]
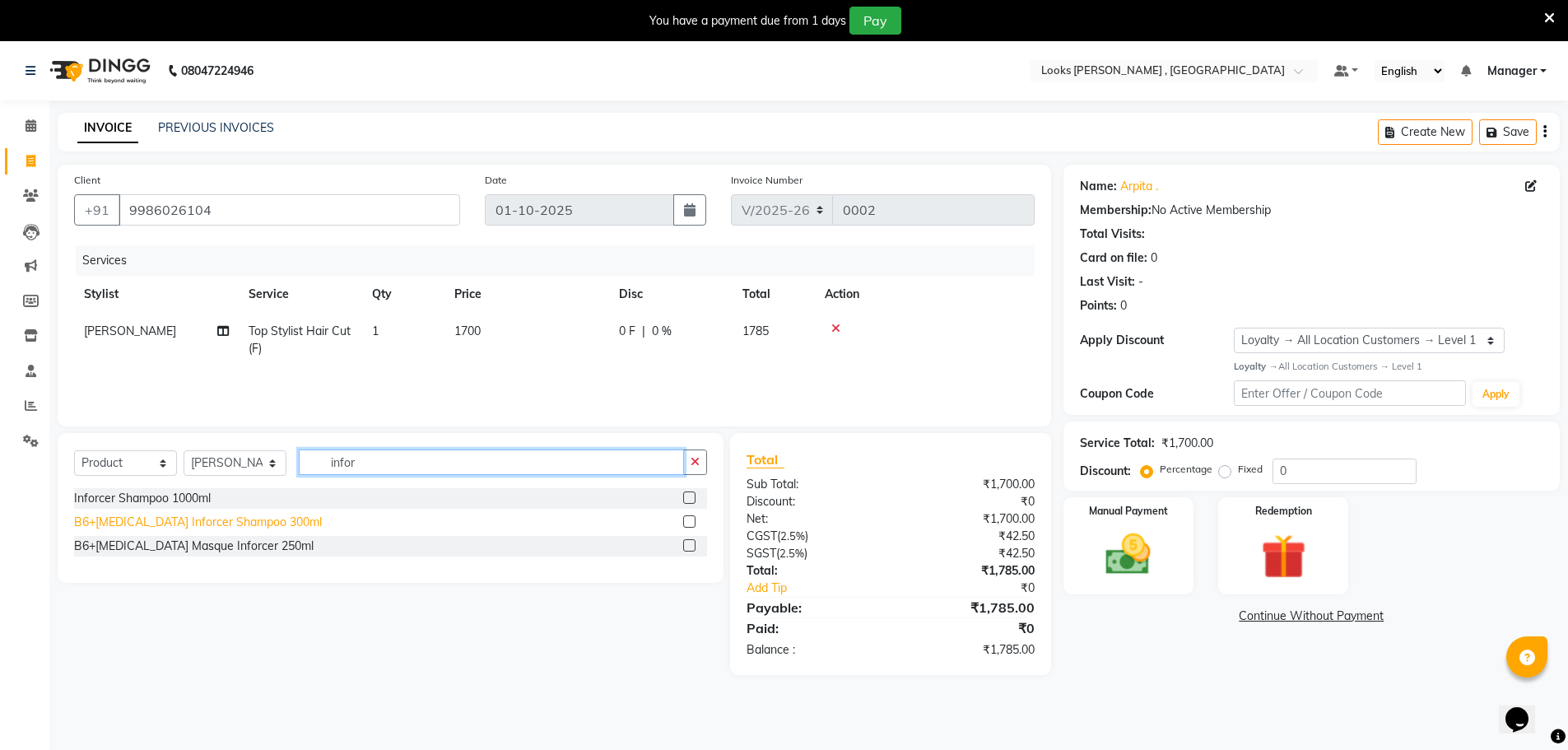
type input "infor"
click at [233, 524] on div "B6+[MEDICAL_DATA] Inforcer Shampoo 300ml" at bounding box center [197, 522] width 248 height 17
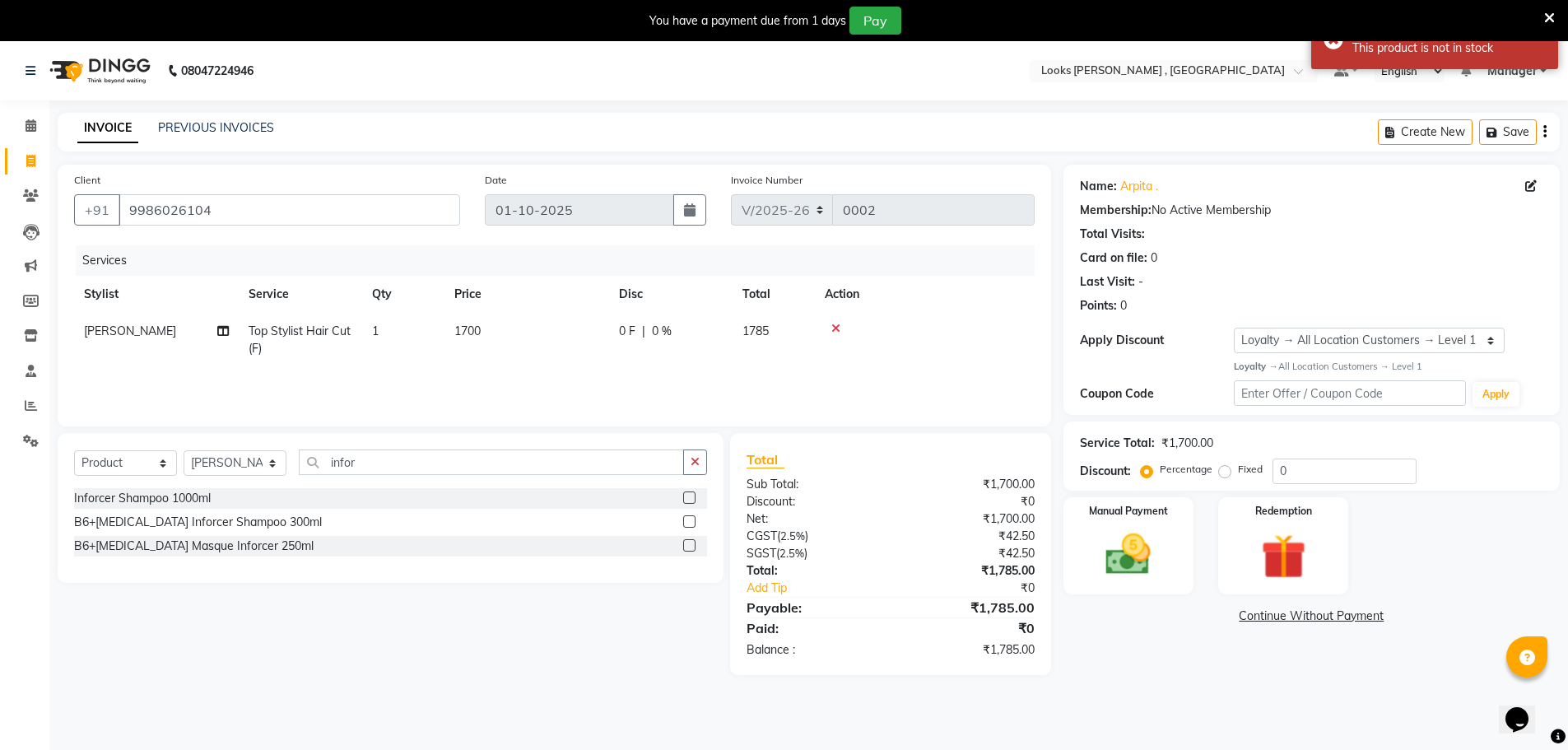
click at [683, 521] on label at bounding box center [689, 521] width 13 height 13
click at [683, 521] on input "checkbox" at bounding box center [688, 522] width 11 height 11
click at [693, 519] on label at bounding box center [689, 521] width 13 height 13
click at [693, 519] on input "checkbox" at bounding box center [688, 522] width 11 height 11
click at [692, 519] on label at bounding box center [689, 521] width 13 height 13
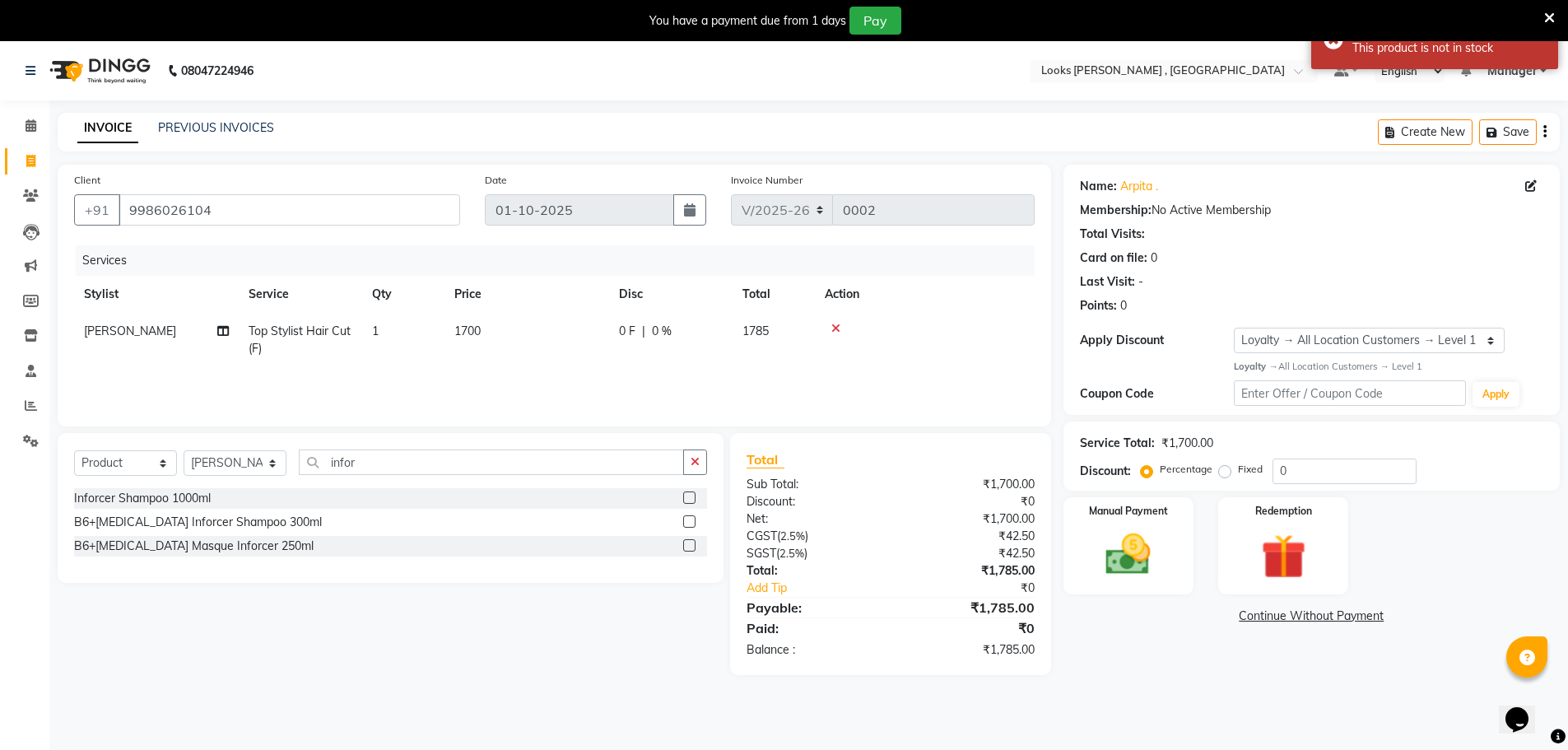
click at [692, 519] on input "checkbox" at bounding box center [688, 522] width 11 height 11
click at [692, 519] on label at bounding box center [689, 521] width 13 height 13
click at [692, 519] on input "checkbox" at bounding box center [688, 522] width 11 height 11
click at [649, 519] on div "B6+[MEDICAL_DATA] Inforcer Shampoo 300ml" at bounding box center [390, 522] width 632 height 20
click at [150, 515] on div "B6+[MEDICAL_DATA] Inforcer Shampoo 300ml" at bounding box center [197, 522] width 248 height 17
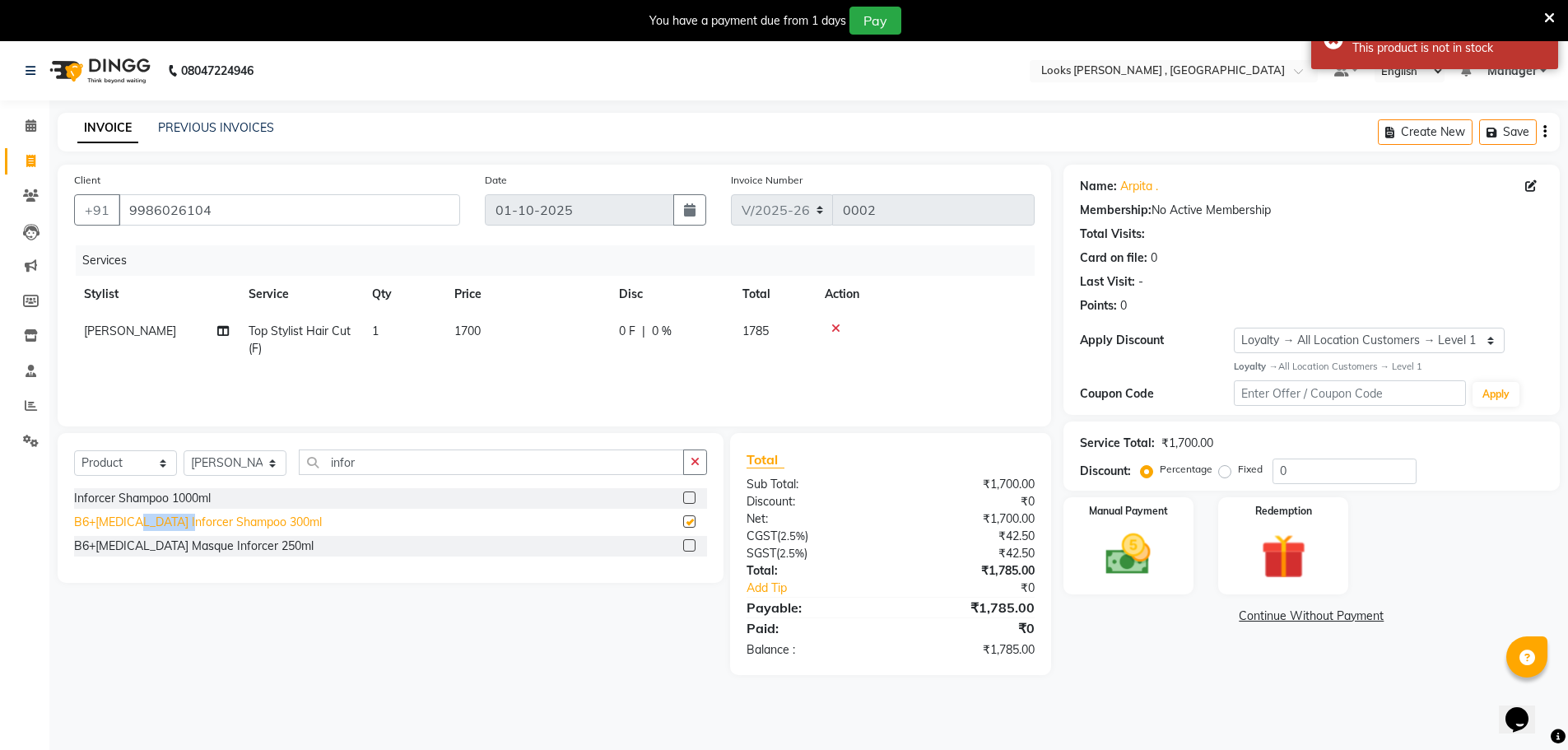
click at [150, 515] on div "B6+[MEDICAL_DATA] Inforcer Shampoo 300ml" at bounding box center [197, 522] width 248 height 17
click at [248, 519] on div "B6+[MEDICAL_DATA] Inforcer Shampoo 300ml" at bounding box center [197, 522] width 248 height 17
click at [261, 521] on div "B6+[MEDICAL_DATA] Inforcer Shampoo 300ml" at bounding box center [390, 522] width 632 height 20
click at [248, 523] on div "B6+[MEDICAL_DATA] Inforcer Shampoo 300ml" at bounding box center [197, 522] width 248 height 17
checkbox input "false"
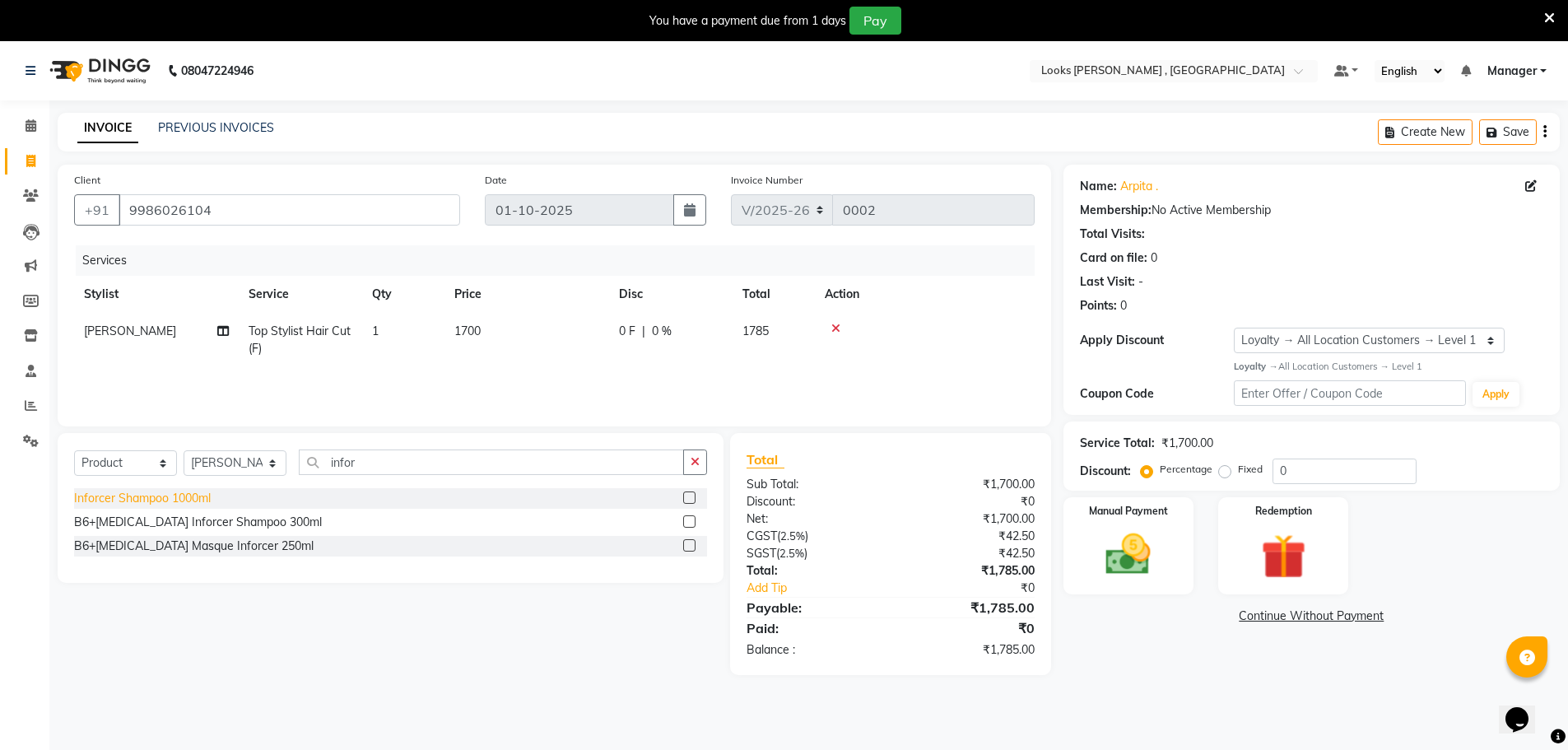
click at [160, 498] on div "Inforcer Shampoo 1000ml" at bounding box center [142, 498] width 136 height 17
checkbox input "false"
click at [684, 522] on label at bounding box center [689, 521] width 13 height 13
click at [684, 522] on input "checkbox" at bounding box center [688, 522] width 11 height 11
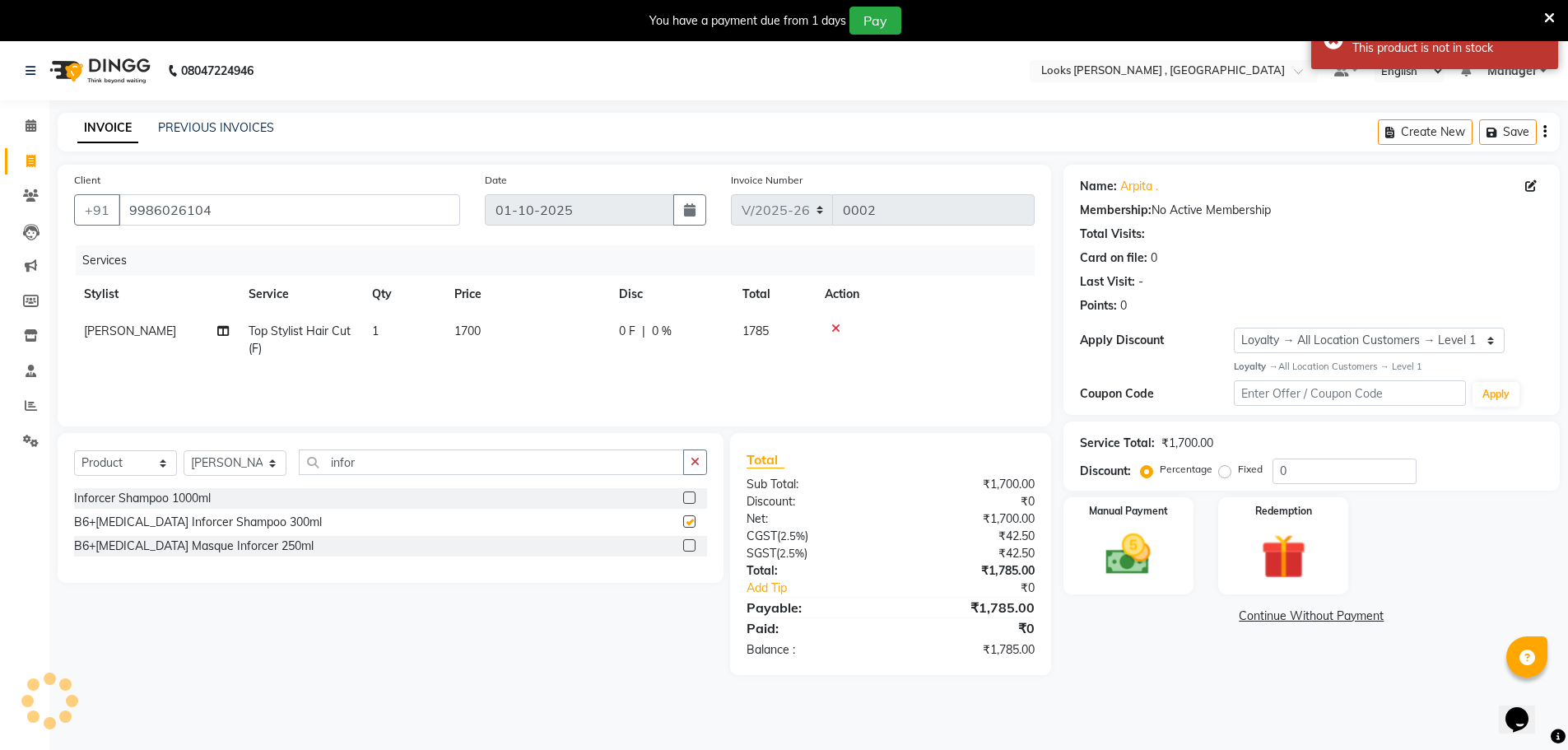
checkbox input "false"
click at [689, 547] on label at bounding box center [689, 545] width 13 height 13
click at [689, 547] on input "checkbox" at bounding box center [688, 546] width 11 height 11
checkbox input "false"
click at [690, 522] on label at bounding box center [689, 521] width 13 height 13
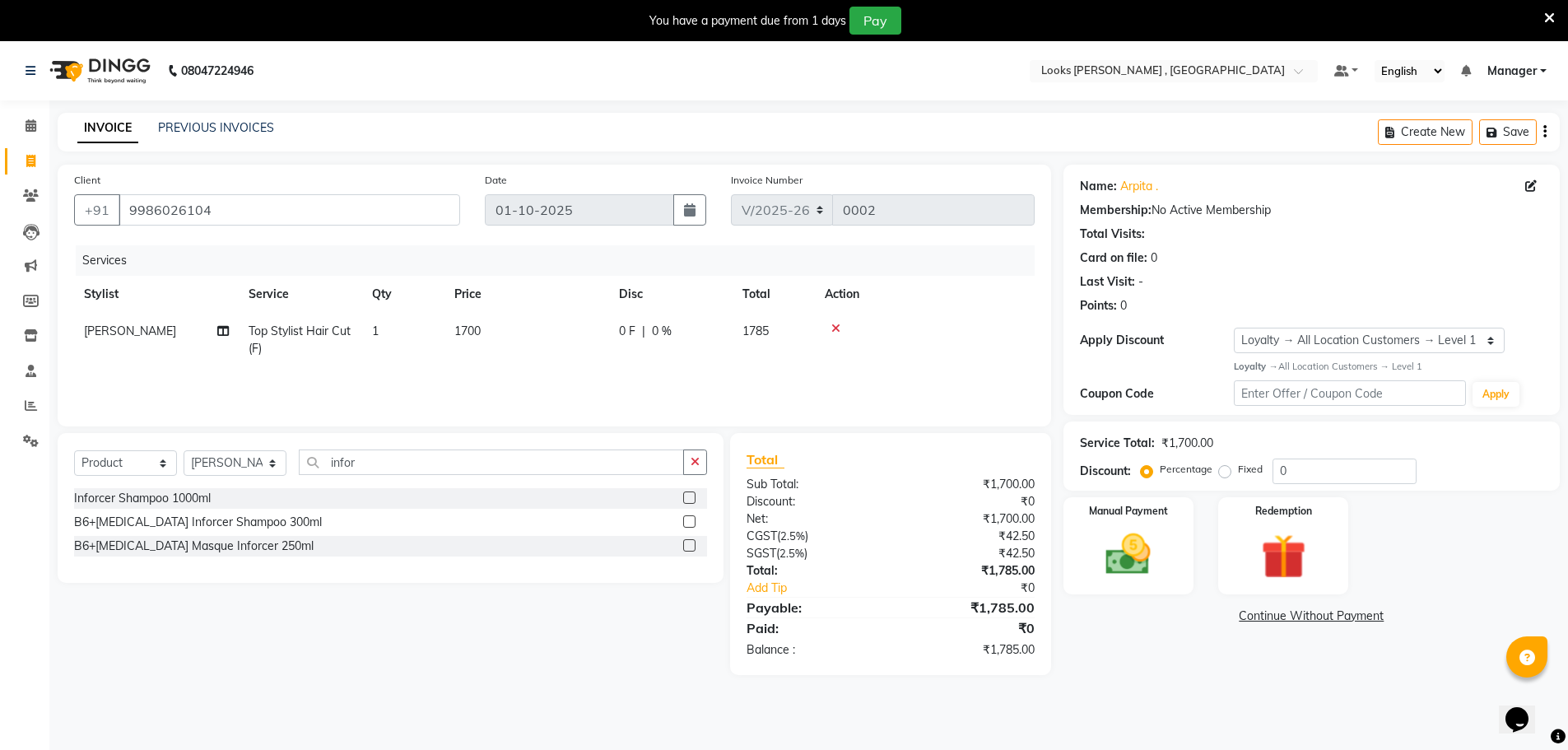
click at [690, 522] on input "checkbox" at bounding box center [688, 522] width 11 height 11
click at [1554, 13] on div "You have a payment due from 1 days Pay" at bounding box center [784, 20] width 1568 height 41
click at [1553, 13] on icon at bounding box center [1549, 18] width 11 height 14
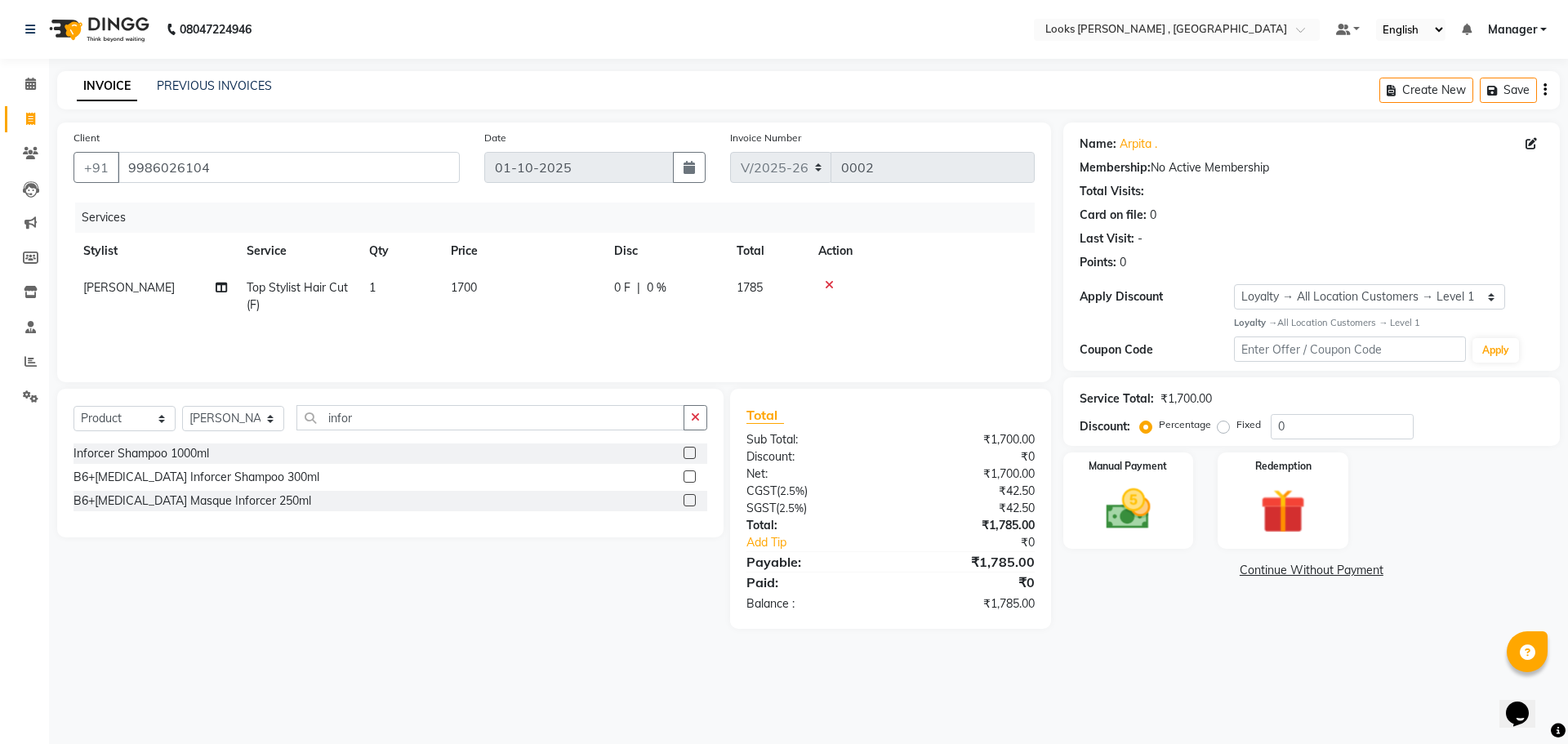
click at [694, 474] on label at bounding box center [689, 476] width 13 height 13
click at [694, 474] on input "checkbox" at bounding box center [689, 477] width 11 height 11
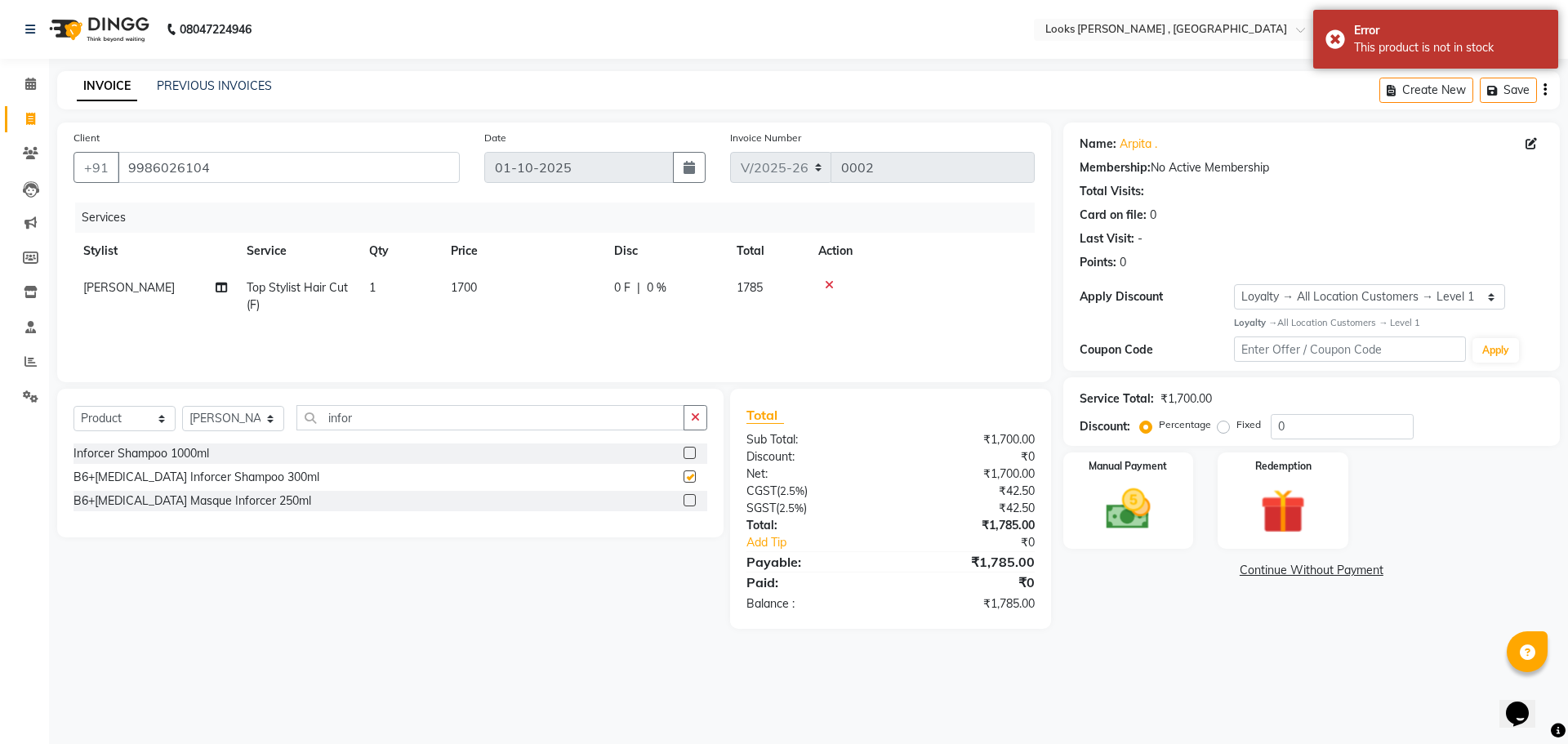
checkbox input "false"
click at [411, 420] on input "infor" at bounding box center [490, 418] width 388 height 25
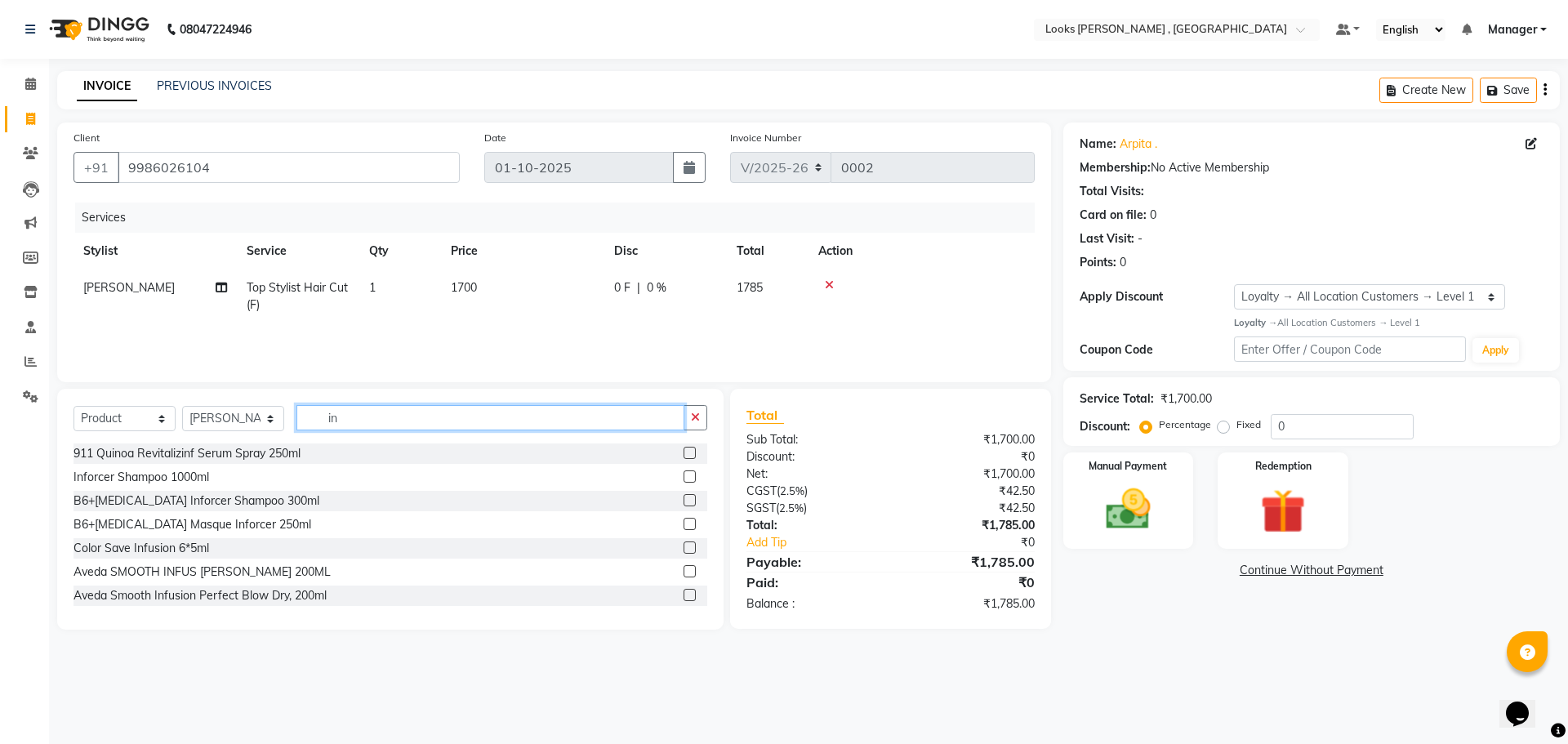
type input "i"
type input "b"
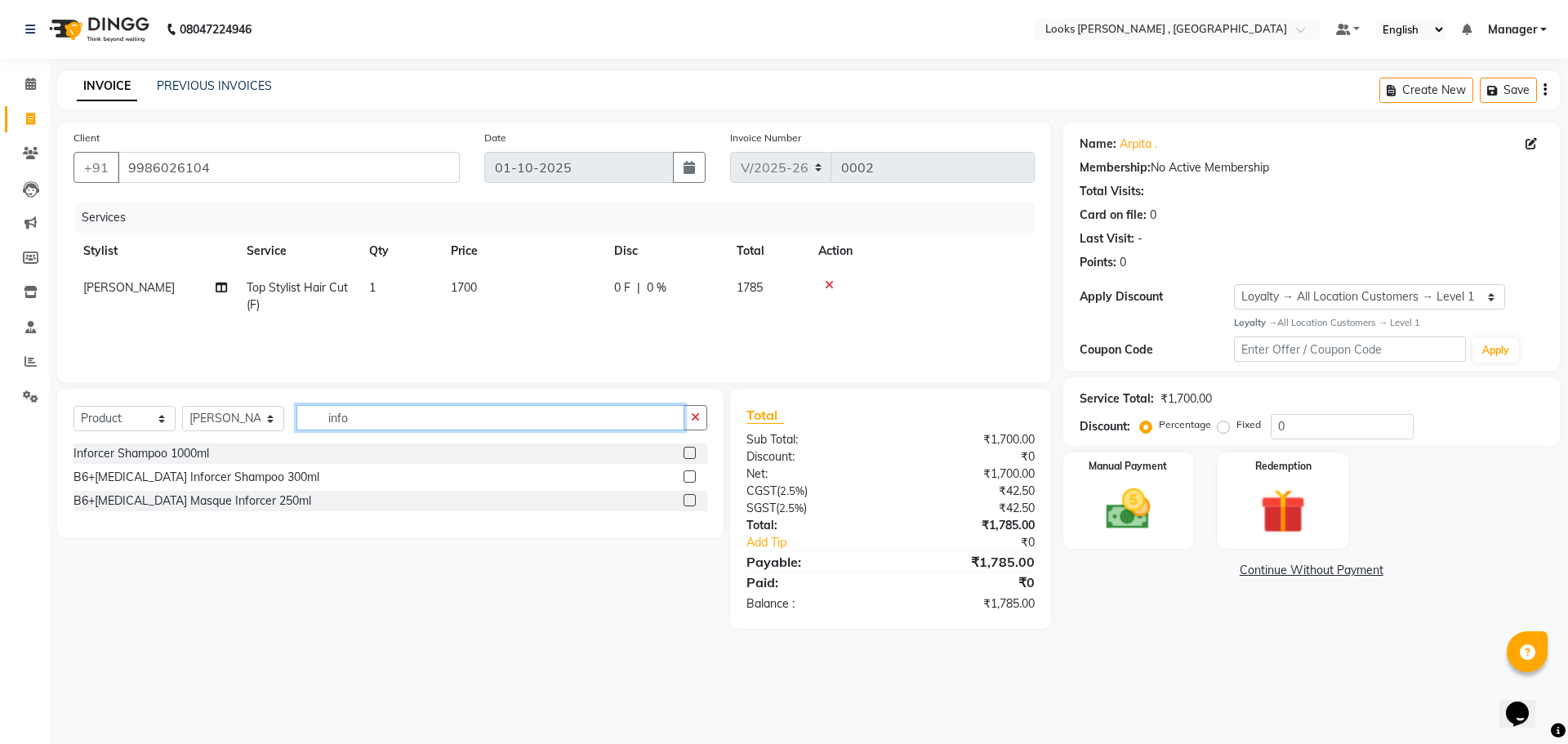
type input "infor"
click at [694, 476] on label at bounding box center [689, 476] width 13 height 13
click at [694, 476] on input "checkbox" at bounding box center [689, 477] width 11 height 11
click at [683, 479] on div "B6+[MEDICAL_DATA] Inforcer Shampoo 300ml" at bounding box center [390, 477] width 634 height 20
click at [689, 479] on label at bounding box center [689, 476] width 13 height 13
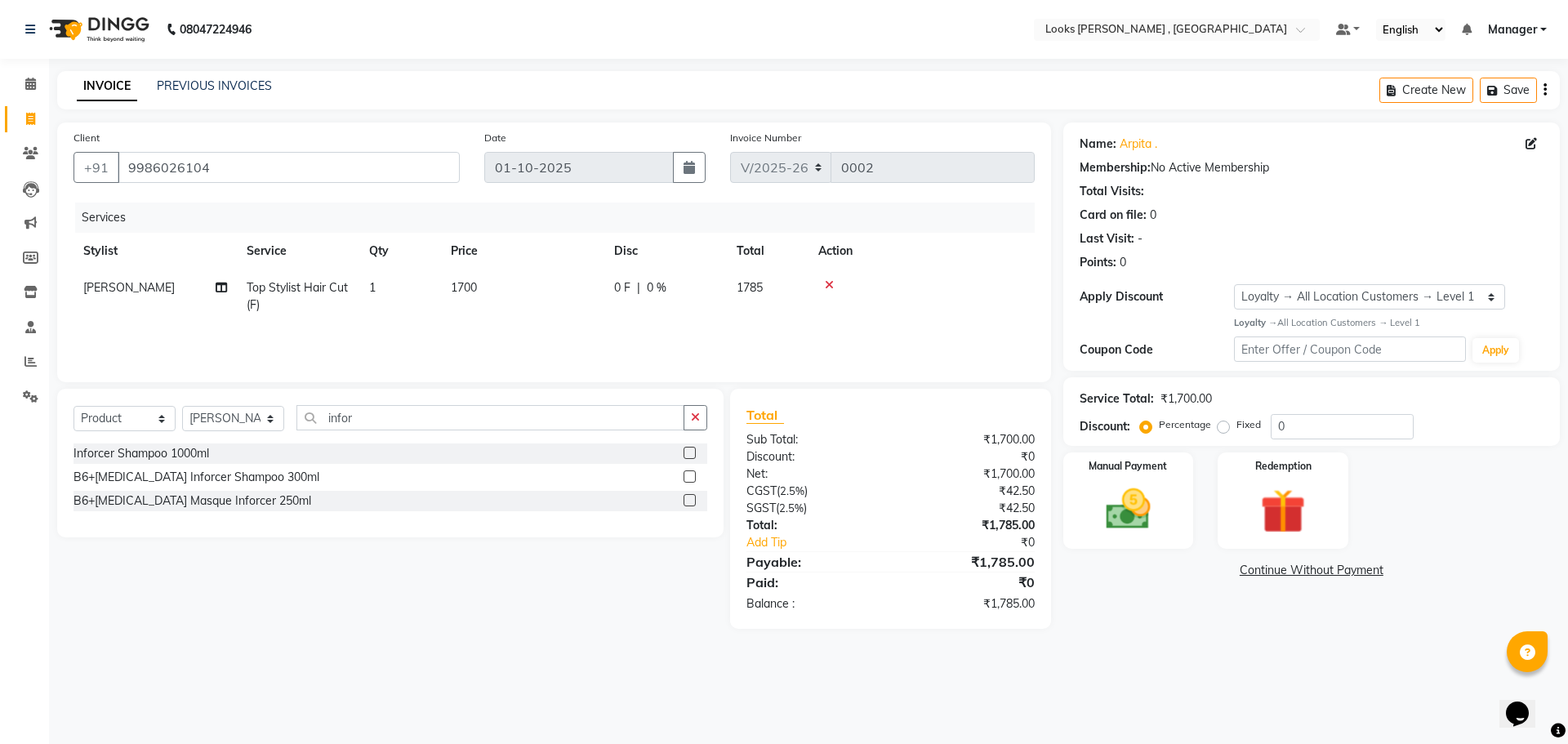
click at [689, 479] on input "checkbox" at bounding box center [689, 477] width 11 height 11
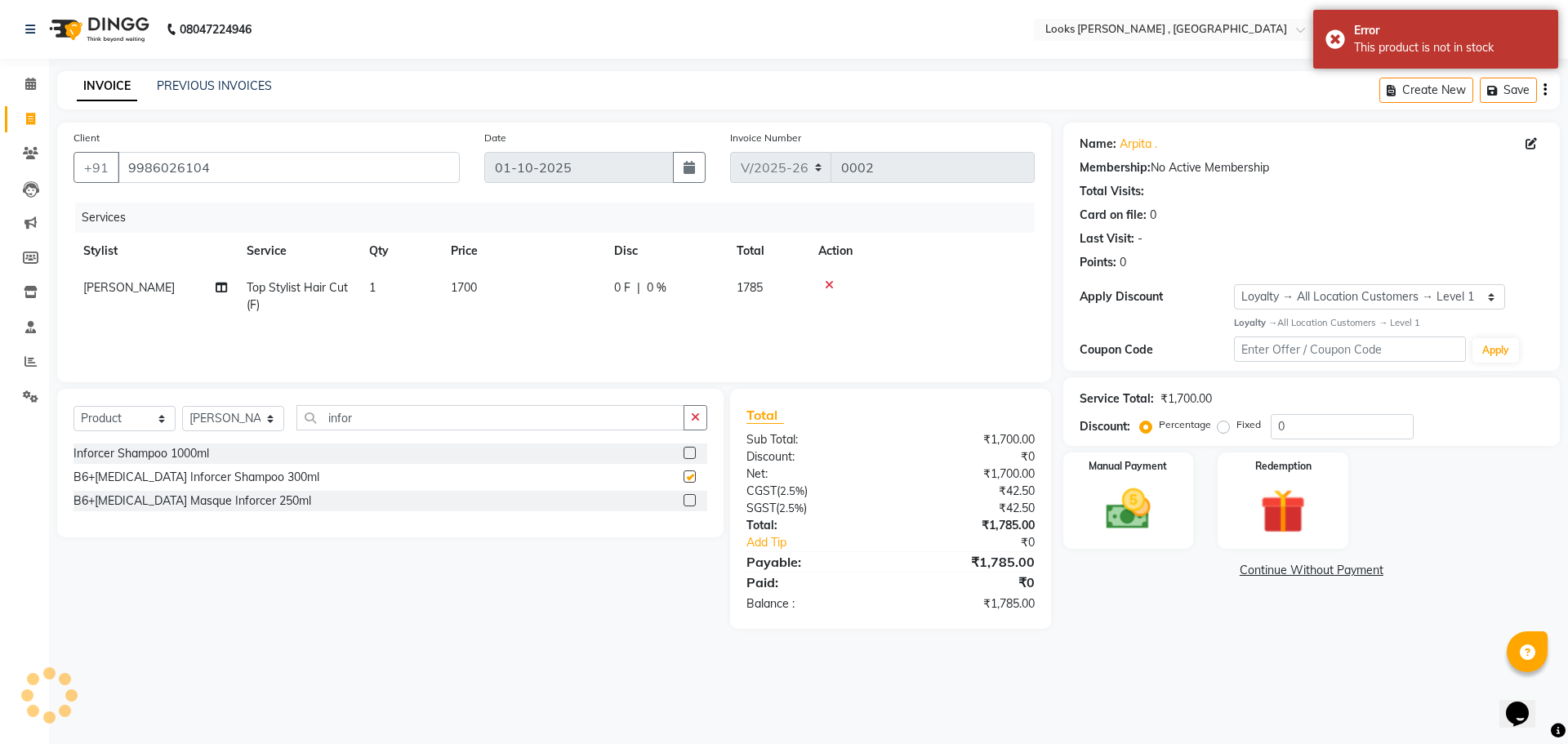
checkbox input "false"
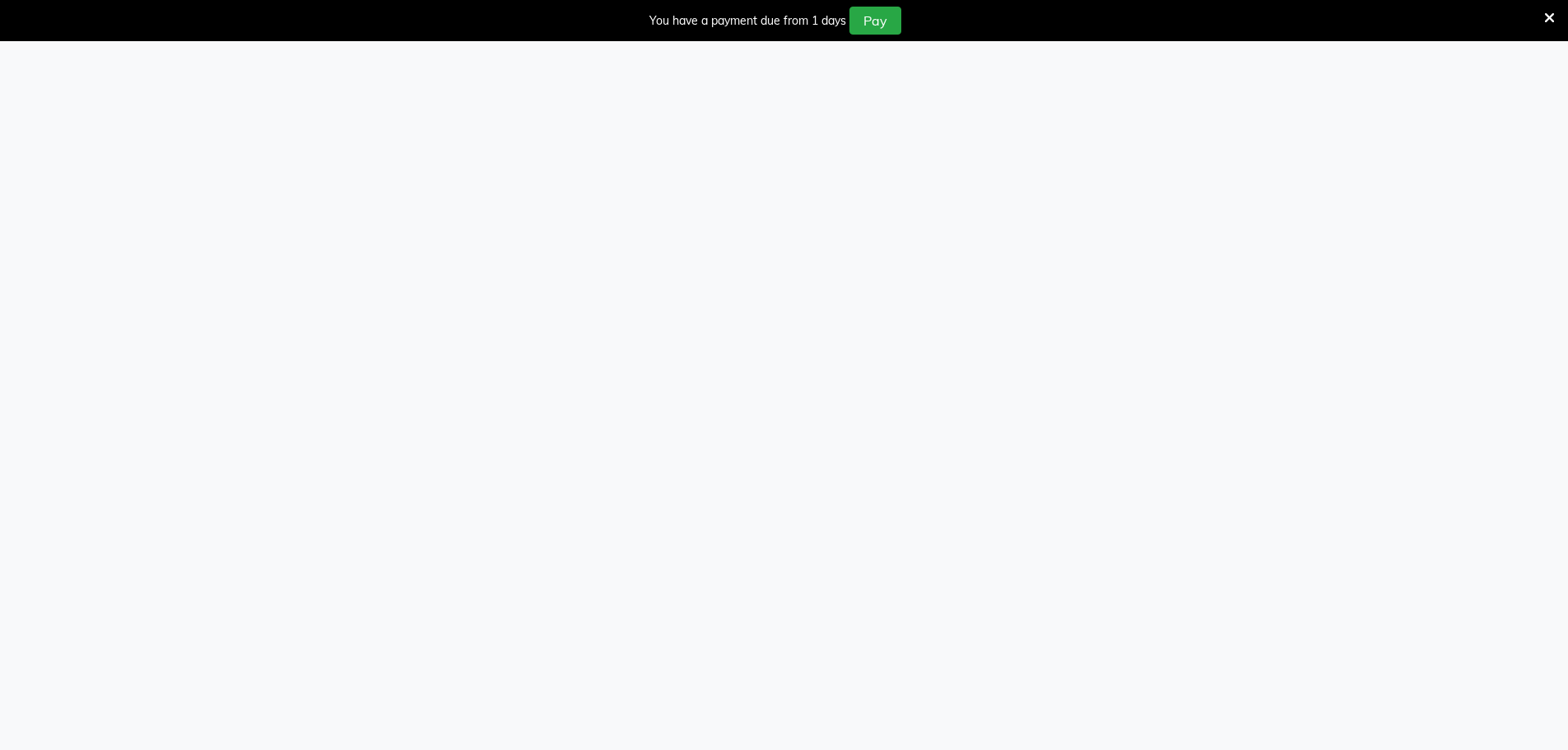
select select "service"
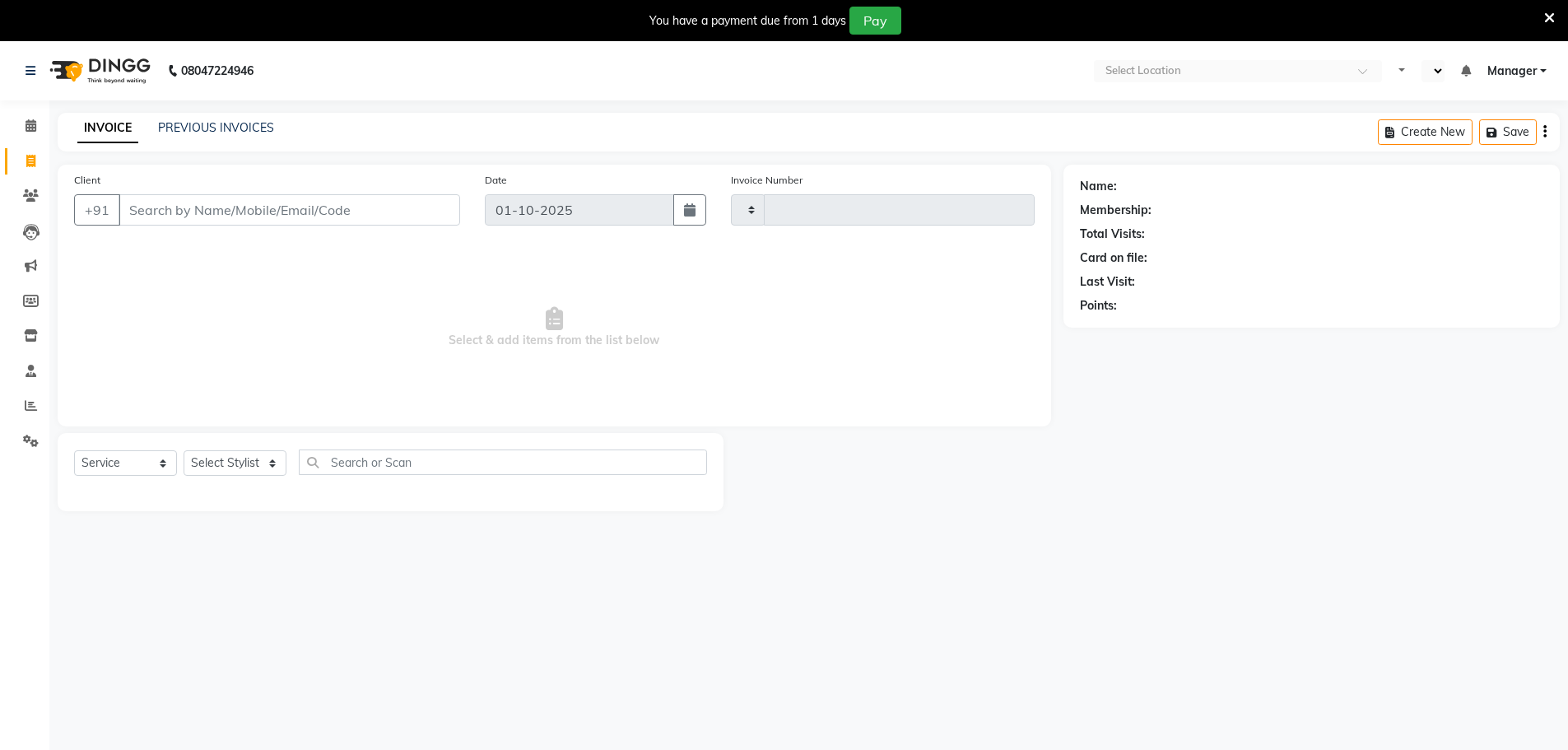
type input "0002"
select select "en"
select select "9135"
click at [345, 210] on input "Client" at bounding box center [289, 209] width 341 height 31
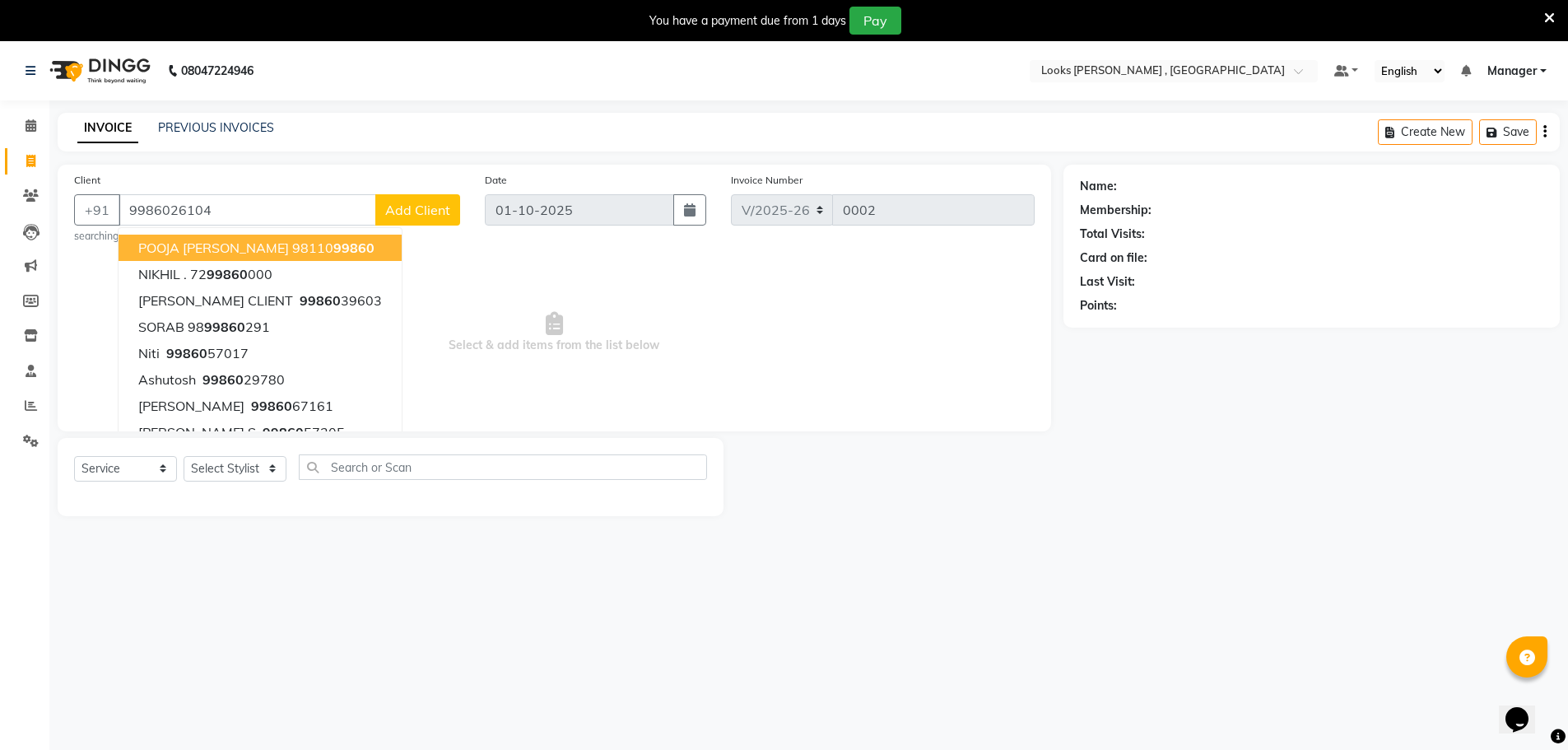
type input "9986026104"
select select "1: Object"
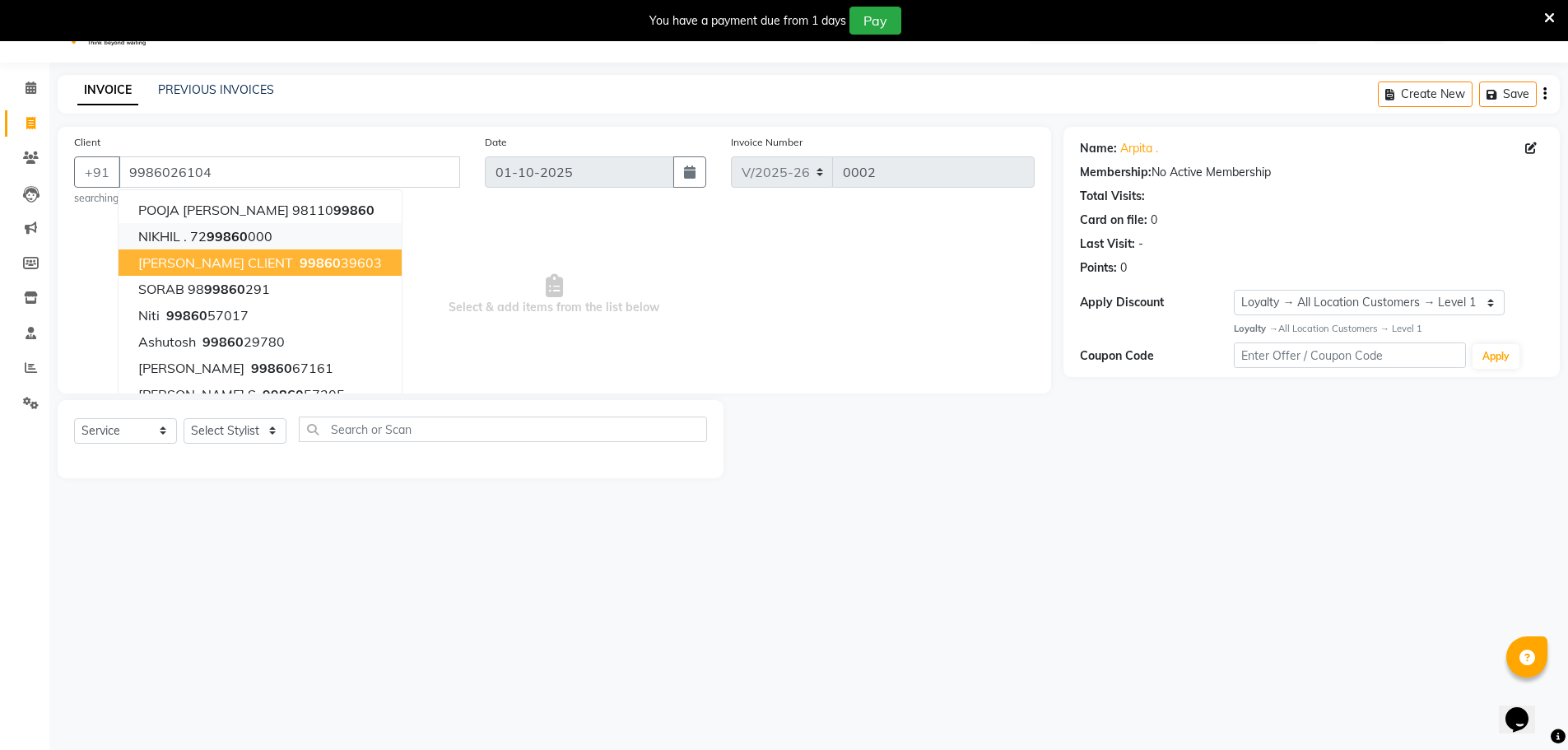
scroll to position [41, 0]
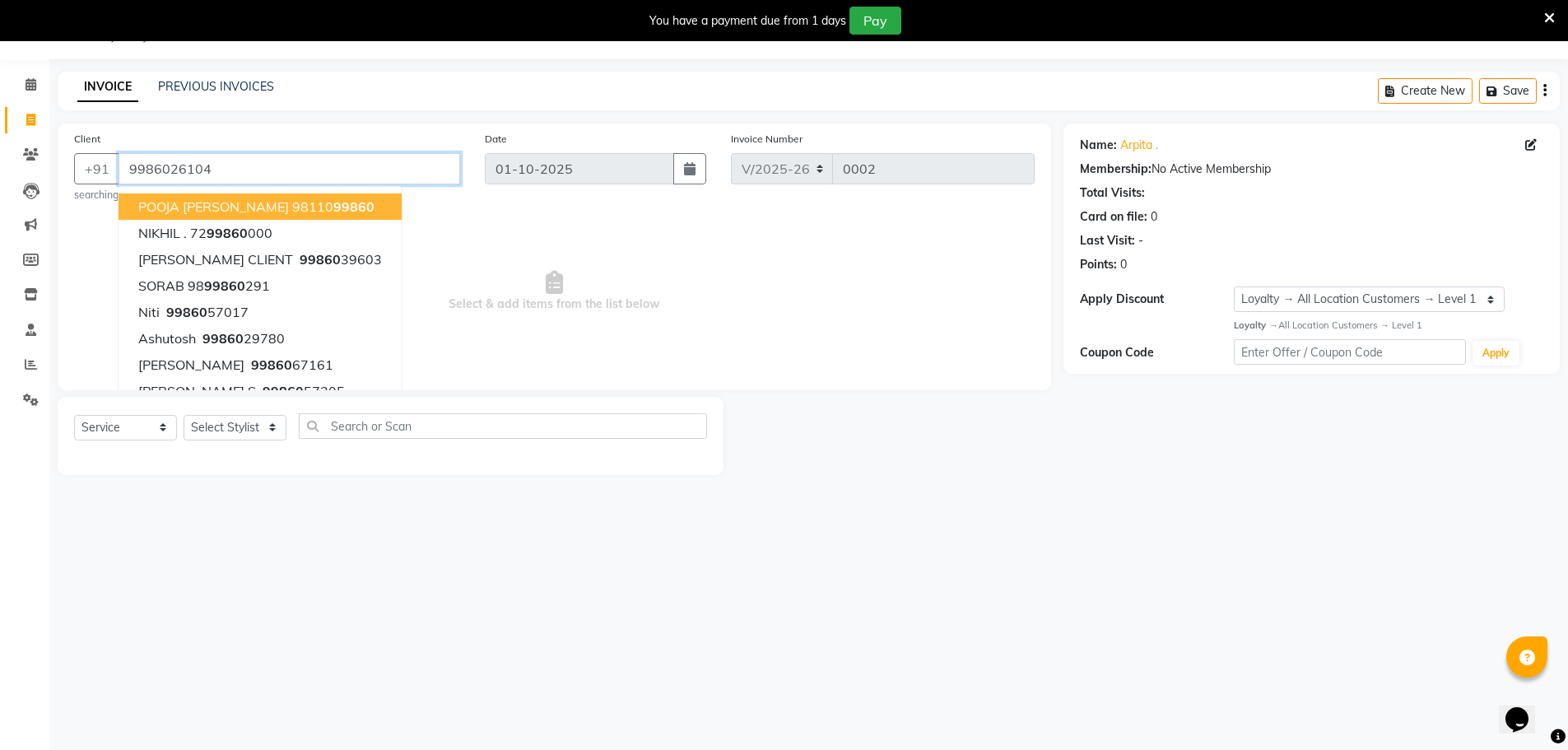
click at [283, 173] on input "9986026104" at bounding box center [289, 169] width 341 height 31
click at [346, 163] on input "9986026104" at bounding box center [289, 169] width 341 height 31
click at [255, 169] on input "9986026104" at bounding box center [289, 169] width 341 height 31
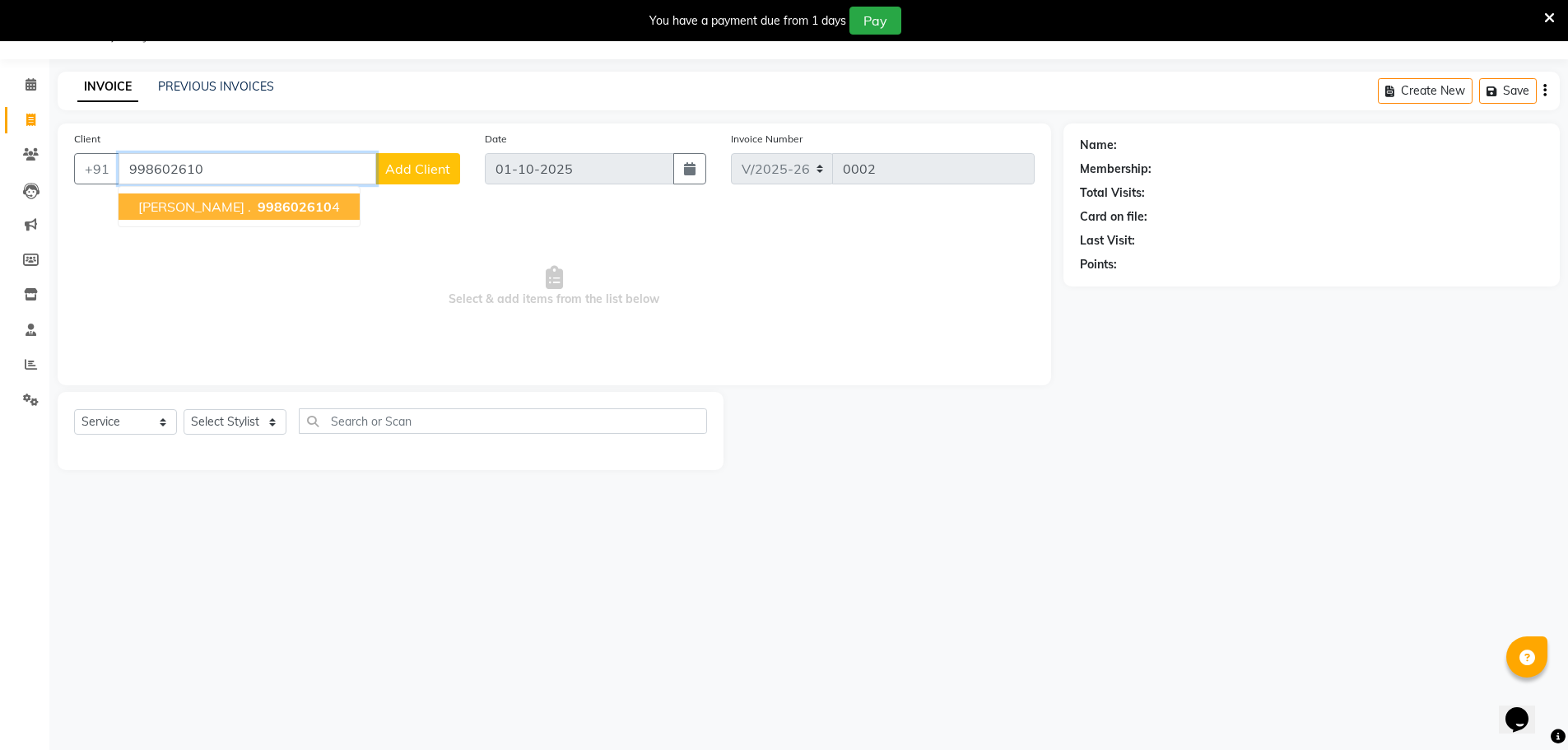
click at [258, 210] on span "998602610" at bounding box center [295, 206] width 74 height 16
type input "9986026104"
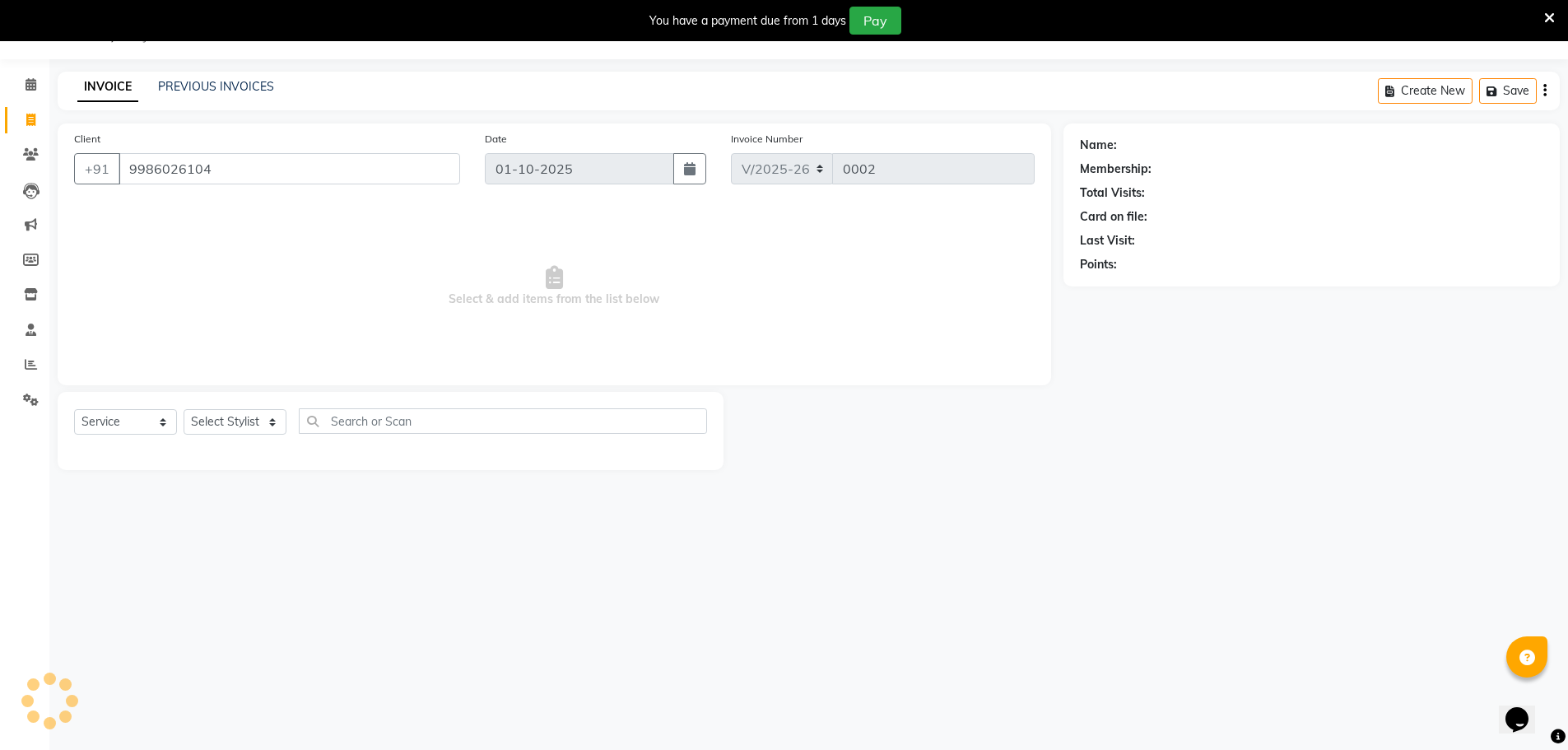
select select "1: Object"
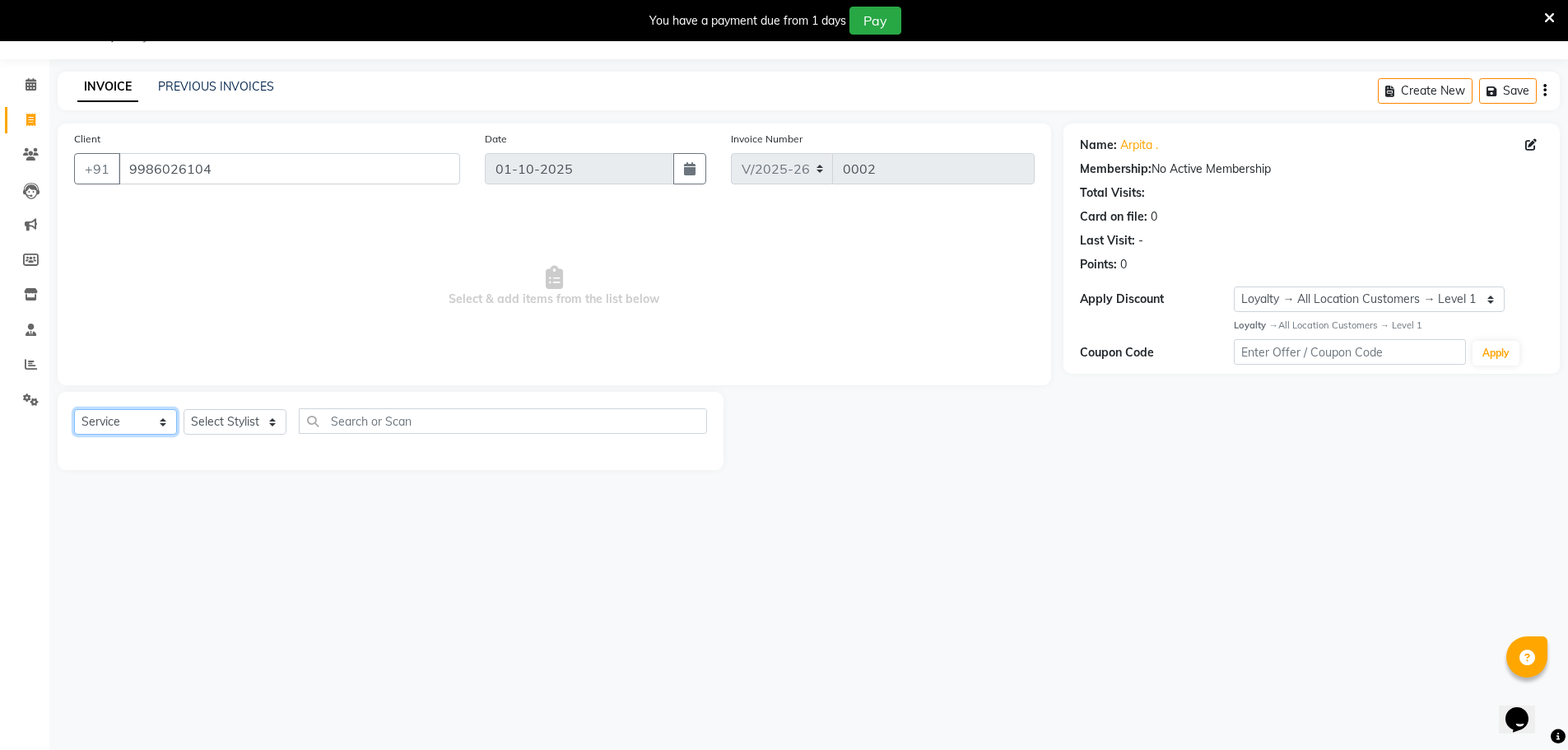
click at [147, 415] on select "Select Service Product Membership Package Voucher Prepaid Gift Card" at bounding box center [125, 421] width 103 height 26
click at [74, 409] on select "Select Service Product Membership Package Voucher Prepaid Gift Card" at bounding box center [125, 421] width 103 height 26
click at [235, 415] on select "Select Stylist Ankit Arun Counter_Sales [PERSON_NAME] [PERSON_NAME] Manager [PE…" at bounding box center [235, 421] width 103 height 26
select select "93416"
click at [184, 409] on select "Select Stylist Ankit Arun Counter_Sales [PERSON_NAME] [PERSON_NAME] Manager [PE…" at bounding box center [235, 421] width 103 height 26
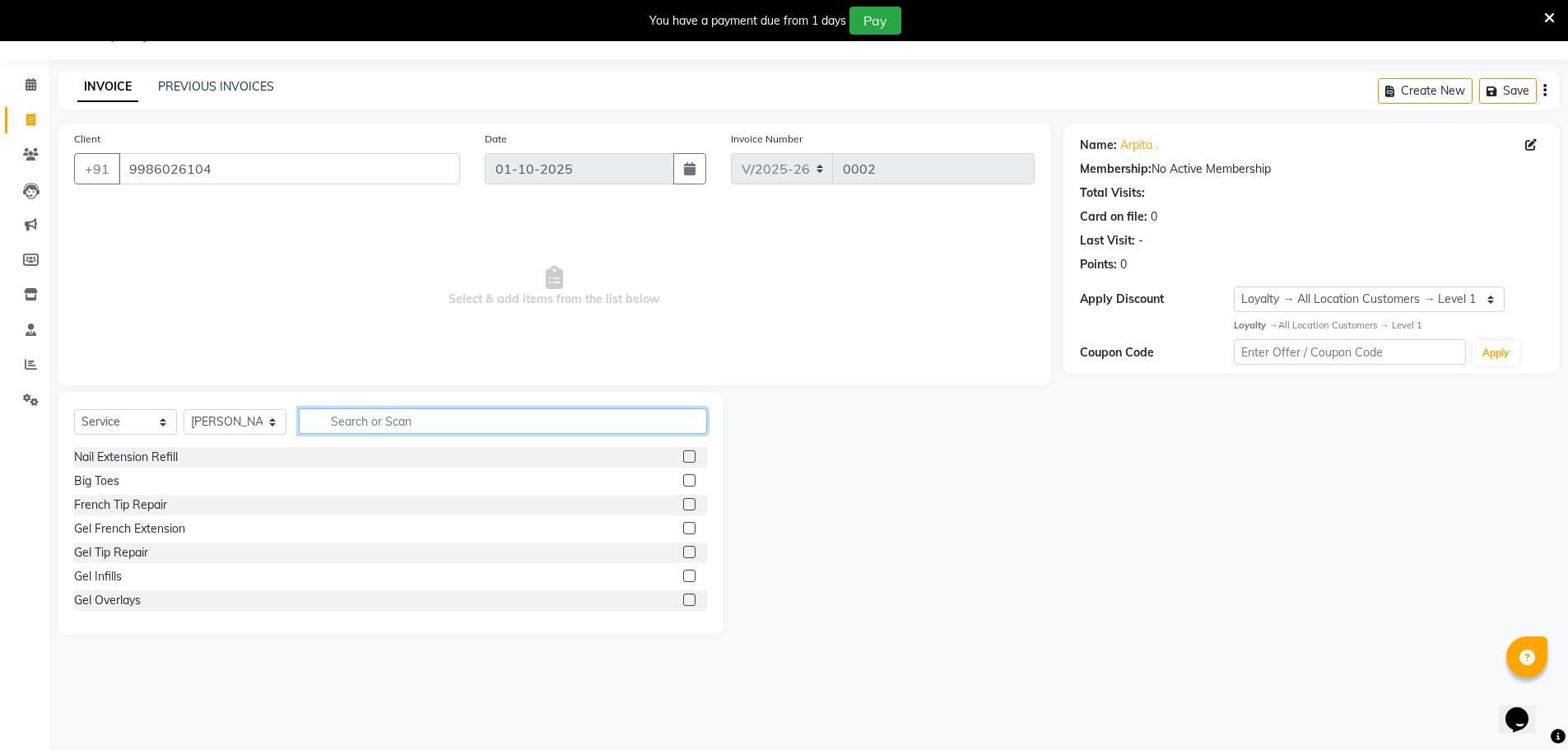
click at [366, 416] on input "text" at bounding box center [503, 421] width 409 height 26
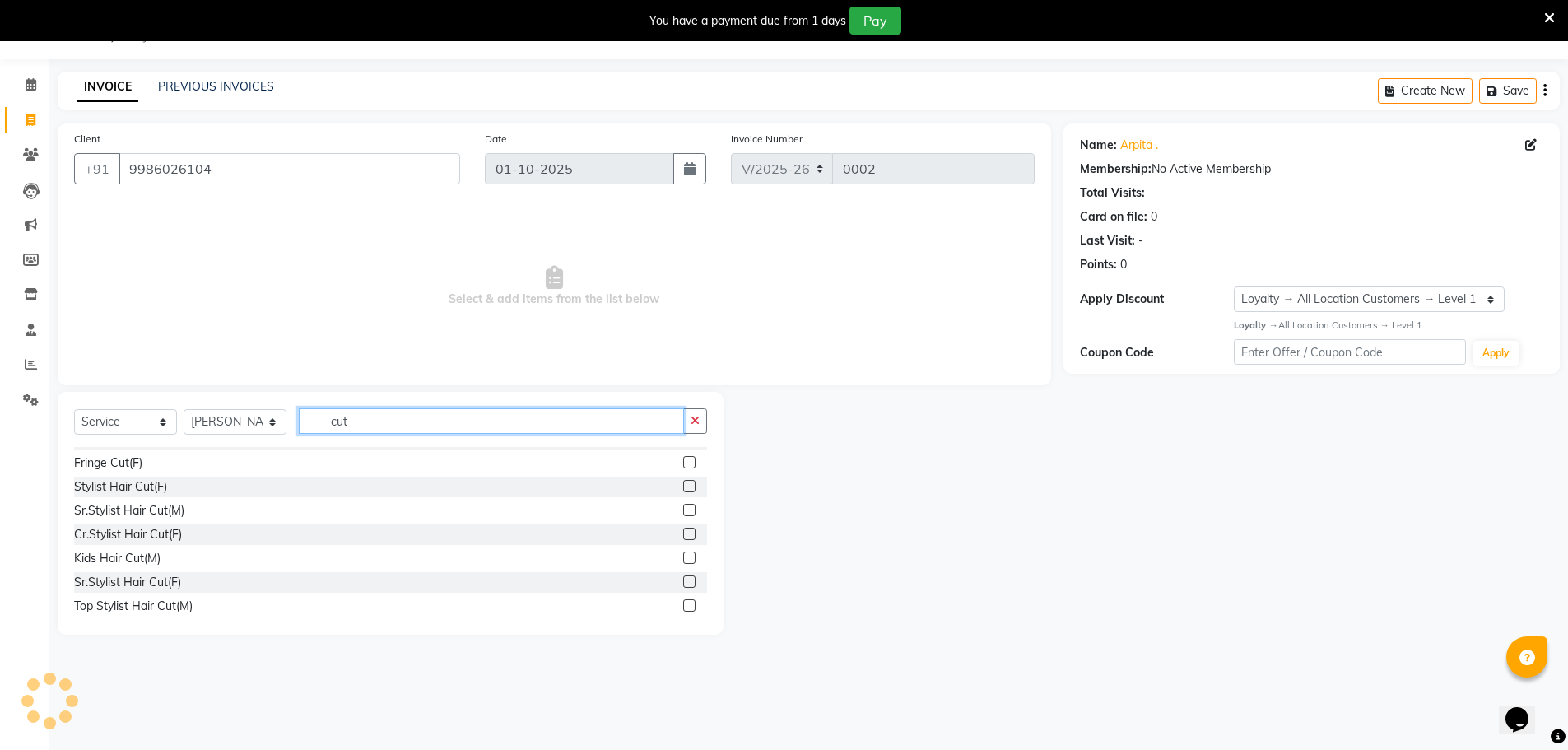
scroll to position [99, 0]
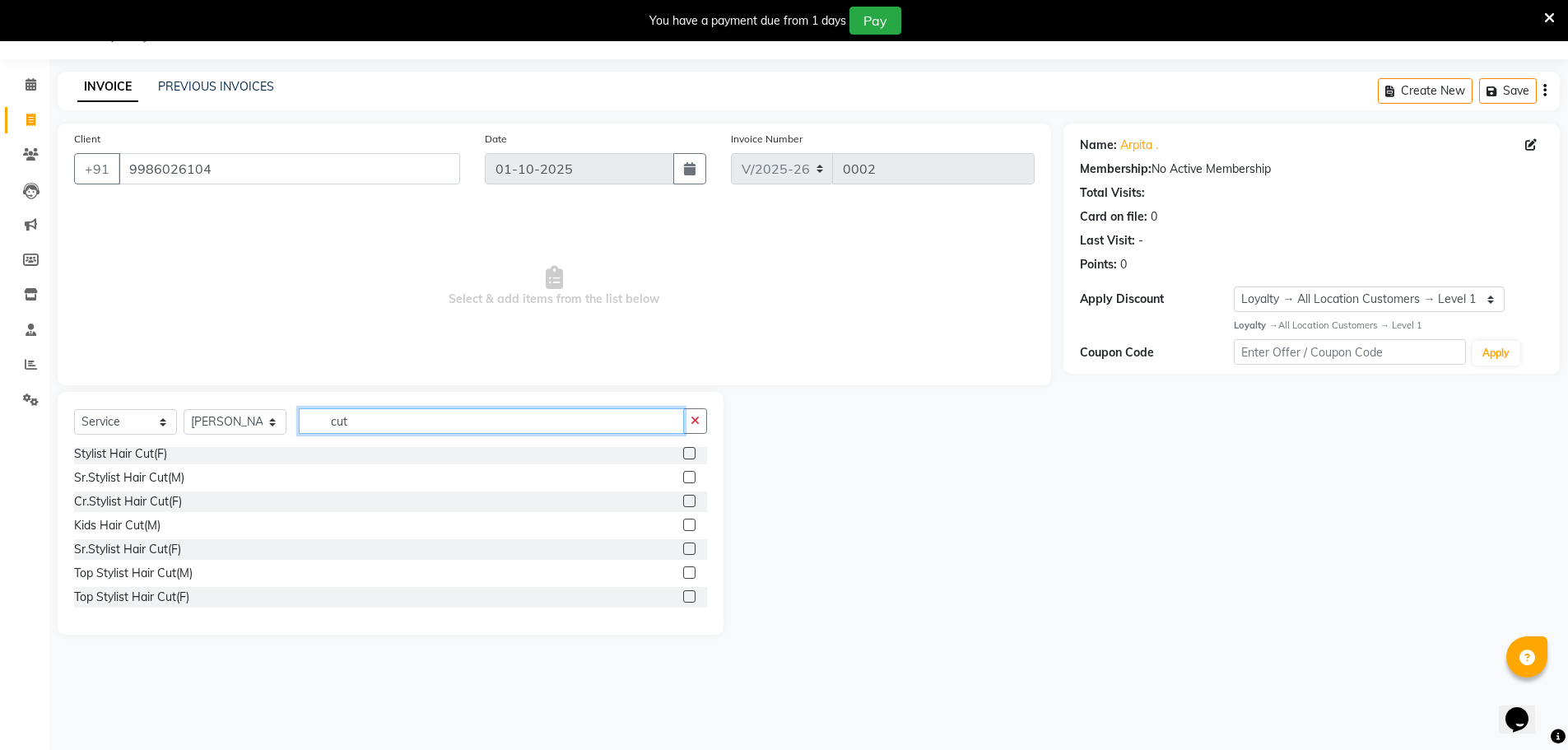
type input "cut"
click at [208, 596] on div "Top Stylist Hair Cut(F)" at bounding box center [390, 597] width 632 height 20
click at [210, 595] on div "Top Stylist Hair Cut(F)" at bounding box center [390, 597] width 632 height 20
click at [173, 595] on div "Top Stylist Hair Cut(F)" at bounding box center [131, 597] width 115 height 17
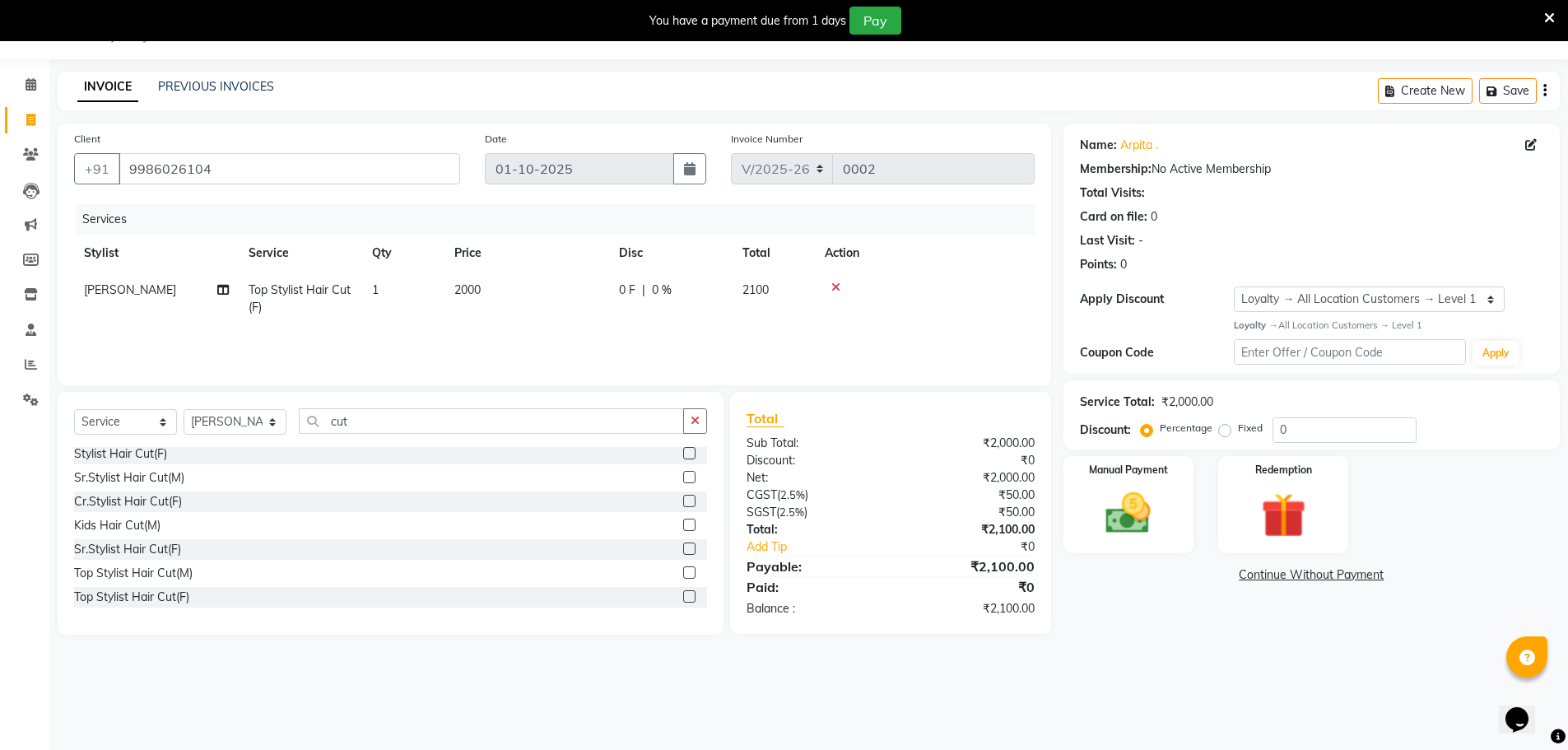
click at [683, 596] on label at bounding box center [689, 596] width 13 height 13
click at [683, 596] on input "checkbox" at bounding box center [688, 597] width 11 height 11
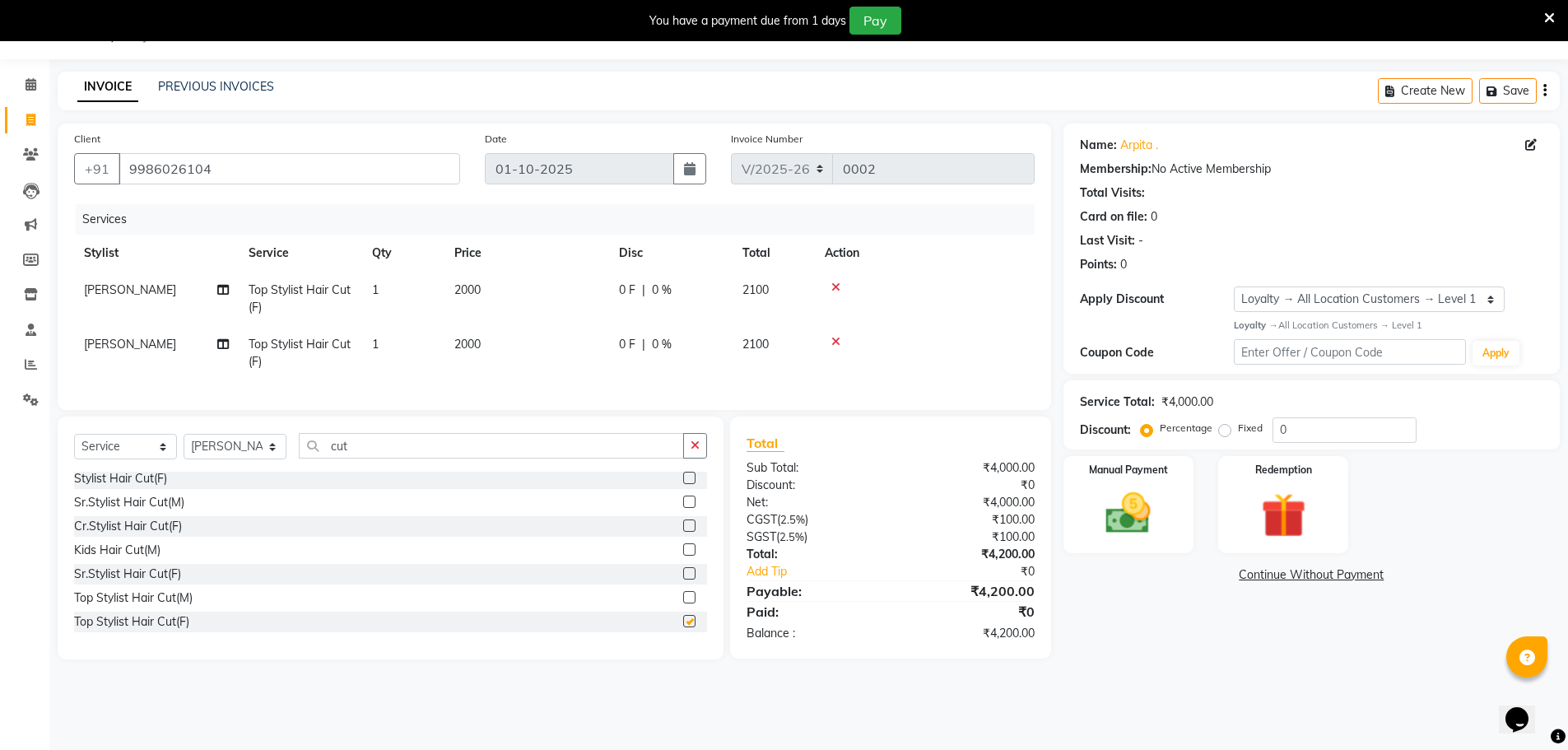
checkbox input "false"
click at [837, 341] on icon at bounding box center [835, 341] width 9 height 12
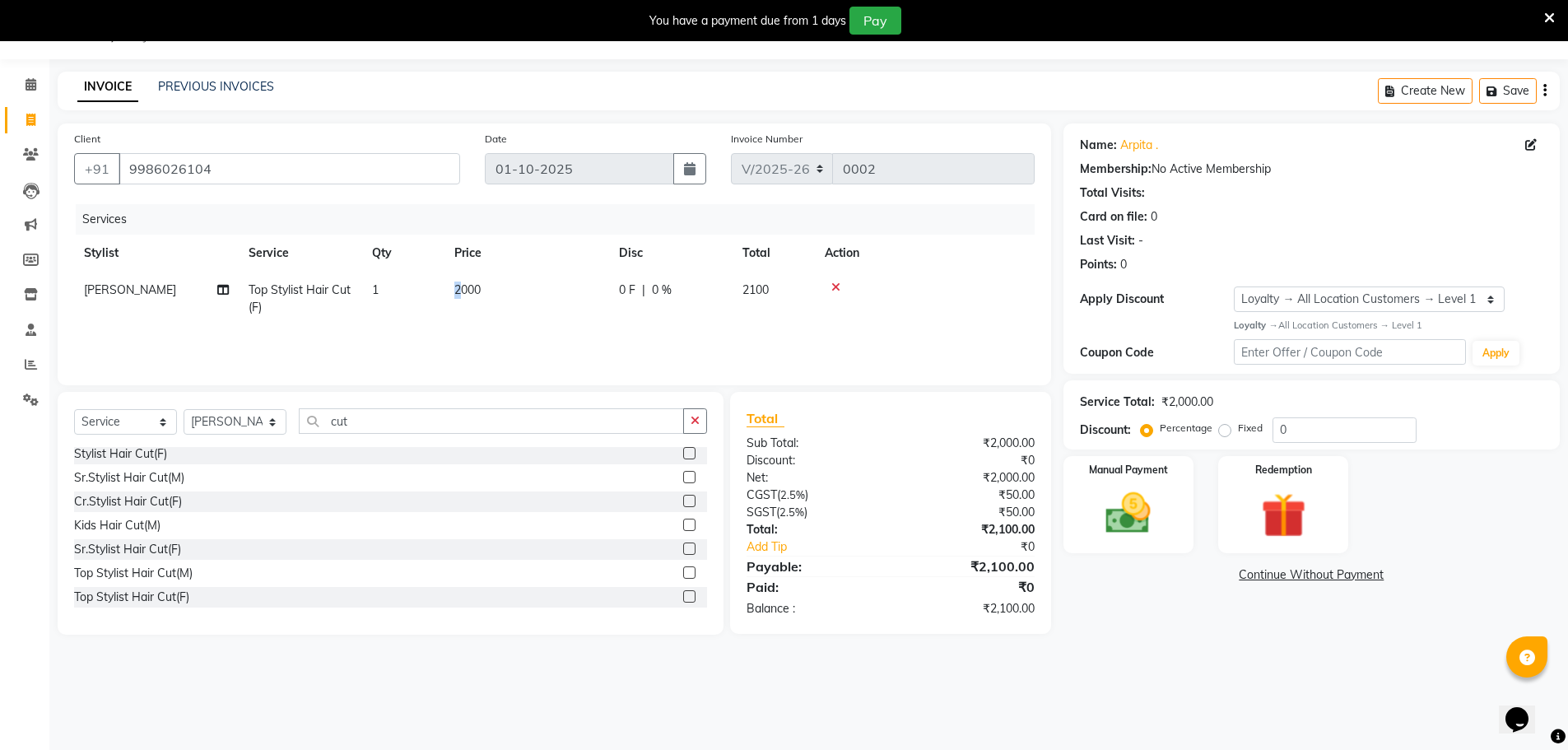
click at [458, 287] on span "2000" at bounding box center [467, 289] width 26 height 14
select select "93416"
click at [593, 299] on input "2000" at bounding box center [604, 295] width 145 height 26
type input "2"
type input "1700"
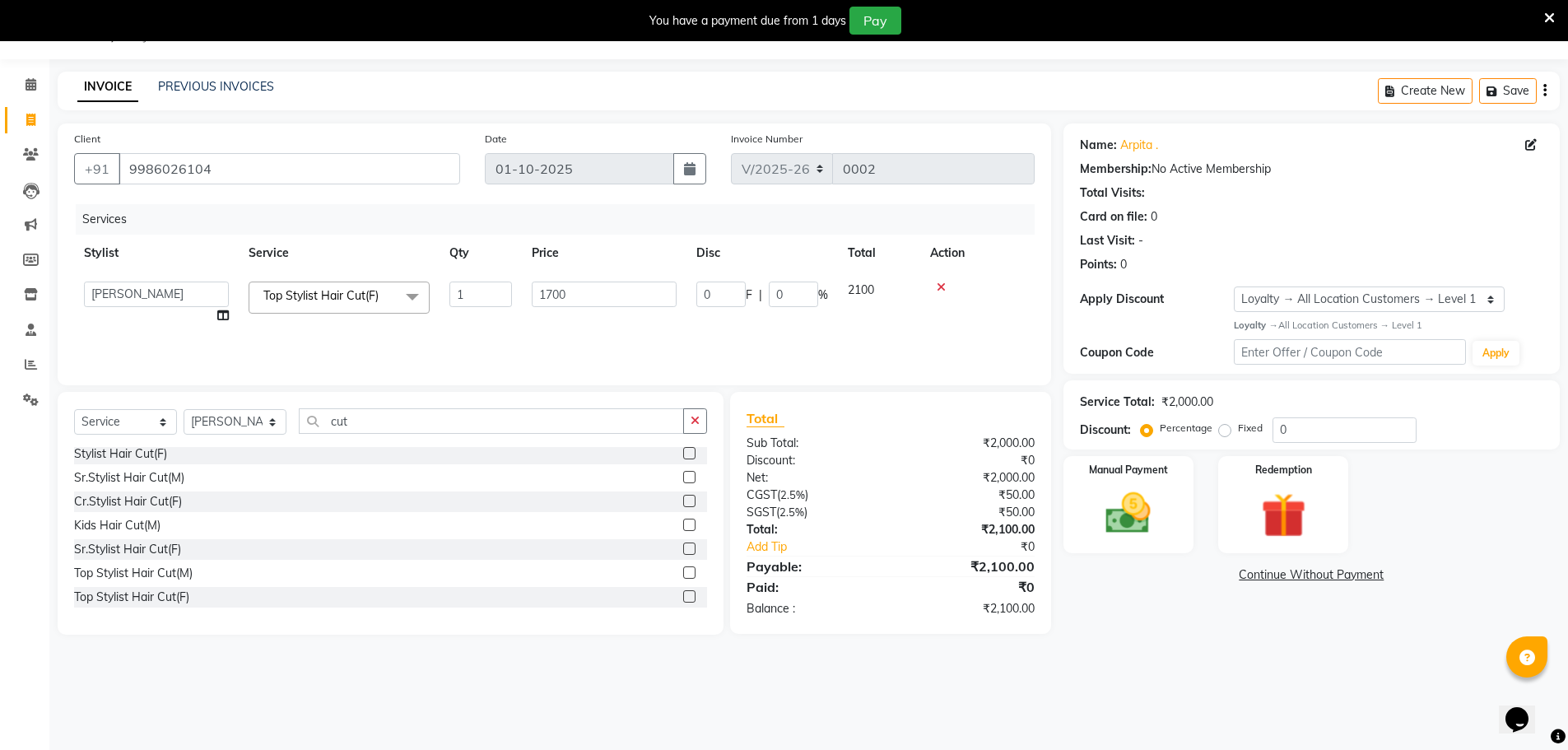
click at [707, 335] on div "Services Stylist Service Qty Price Disc Total Action Ankit Arun Counter_Sales […" at bounding box center [554, 286] width 960 height 164
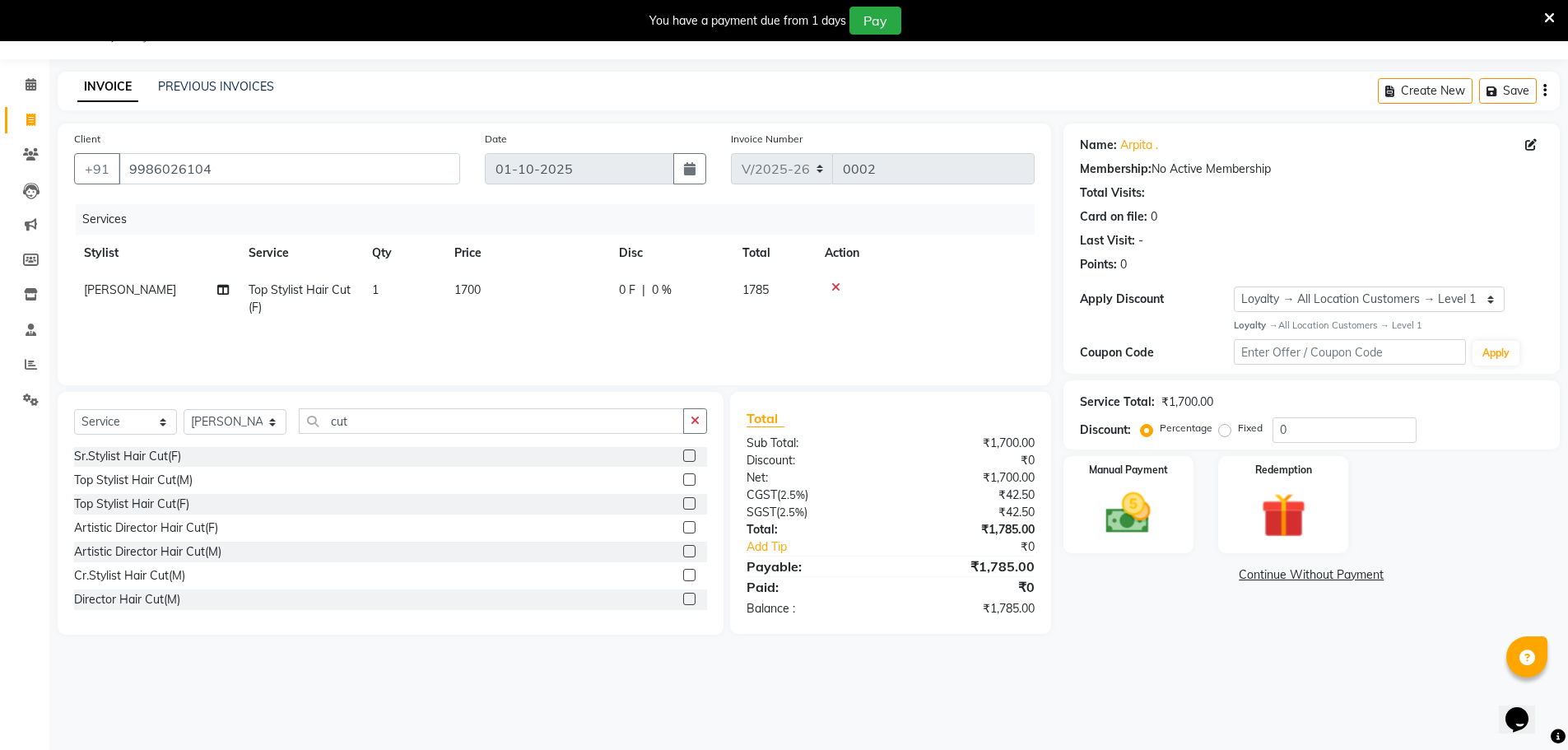
scroll to position [193, 0]
click at [698, 415] on icon "button" at bounding box center [695, 421] width 9 height 12
click at [159, 417] on select "Select Service Product Membership Package Voucher Prepaid Gift Card" at bounding box center [125, 421] width 103 height 26
select select "product"
click at [74, 409] on select "Select Service Product Membership Package Voucher Prepaid Gift Card" at bounding box center [125, 421] width 103 height 26
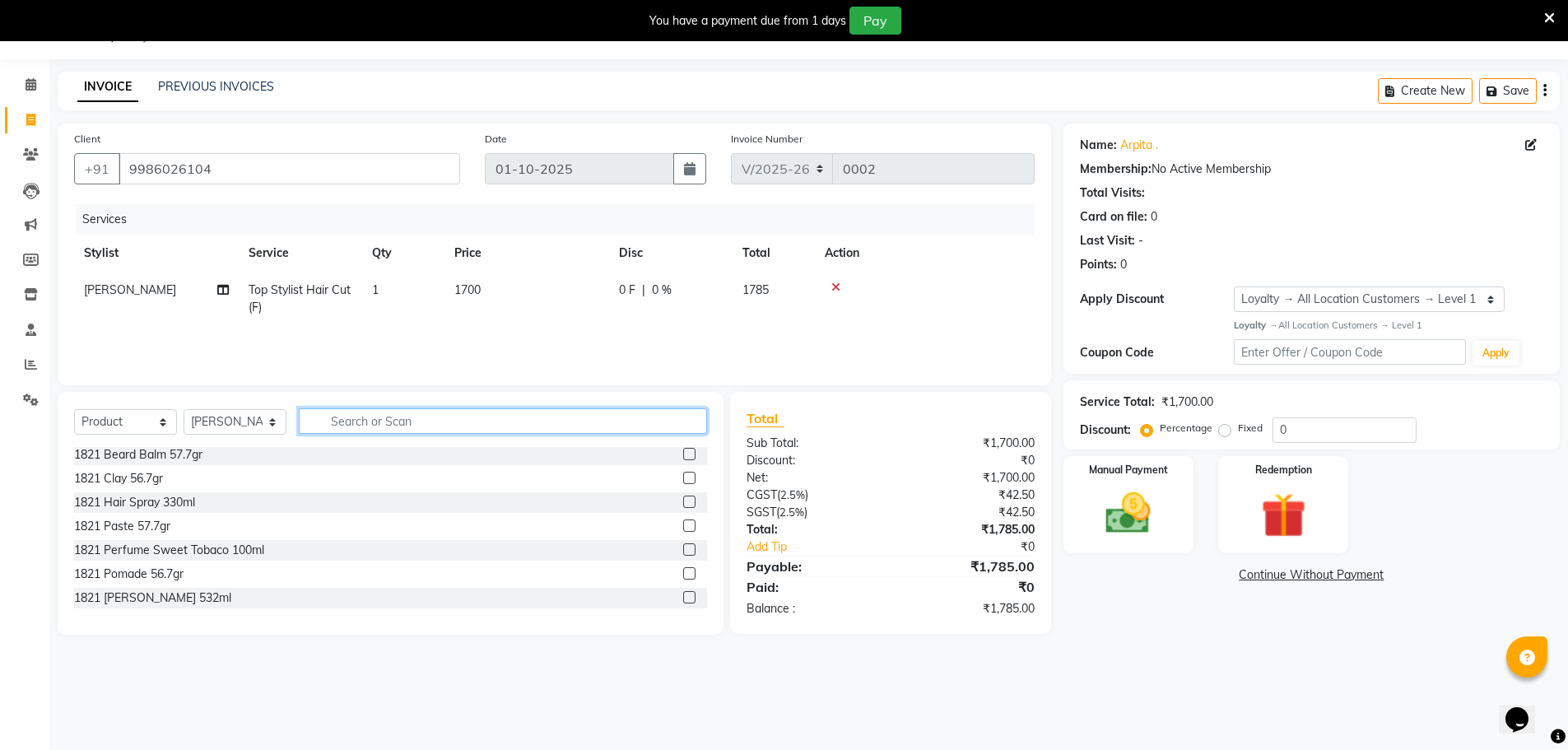
click at [412, 415] on input "text" at bounding box center [503, 421] width 409 height 26
type input "b"
type input "o"
type input "n"
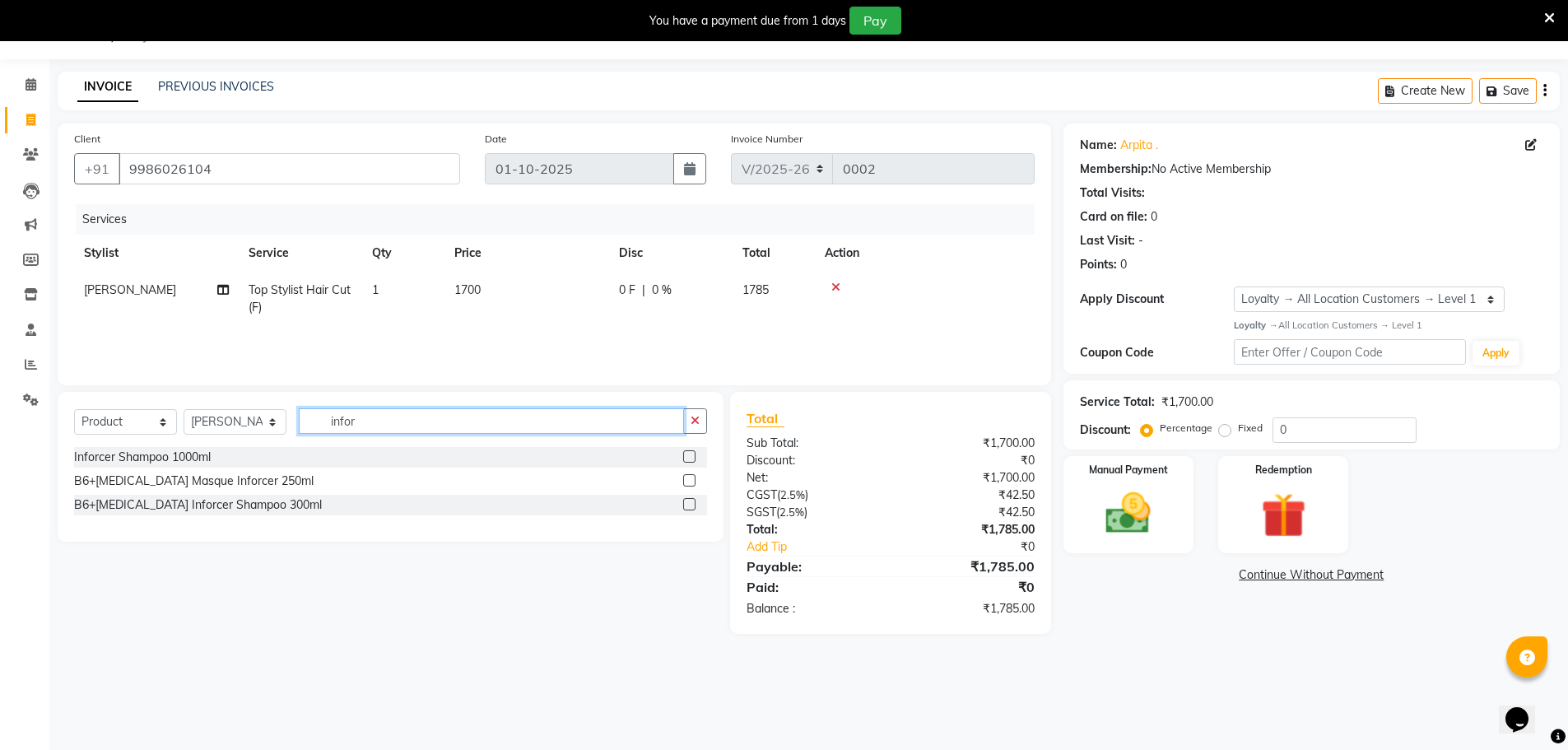
type input "infor"
click at [694, 485] on label at bounding box center [689, 480] width 13 height 13
click at [694, 485] on input "checkbox" at bounding box center [688, 481] width 11 height 11
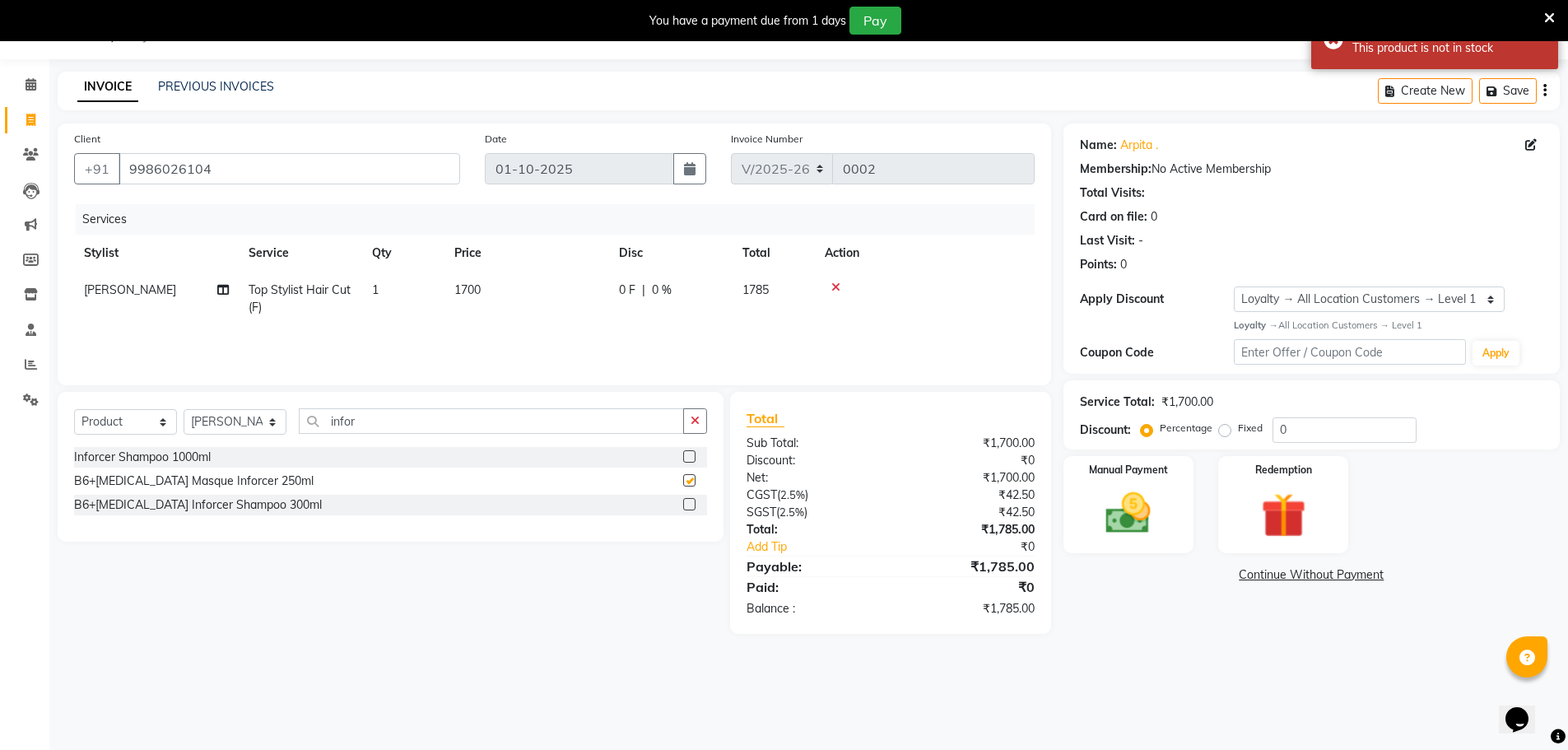
checkbox input "false"
click at [161, 418] on select "Select Service Product Membership Package Voucher Prepaid Gift Card" at bounding box center [125, 421] width 103 height 26
click at [74, 409] on select "Select Service Product Membership Package Voucher Prepaid Gift Card" at bounding box center [125, 421] width 103 height 26
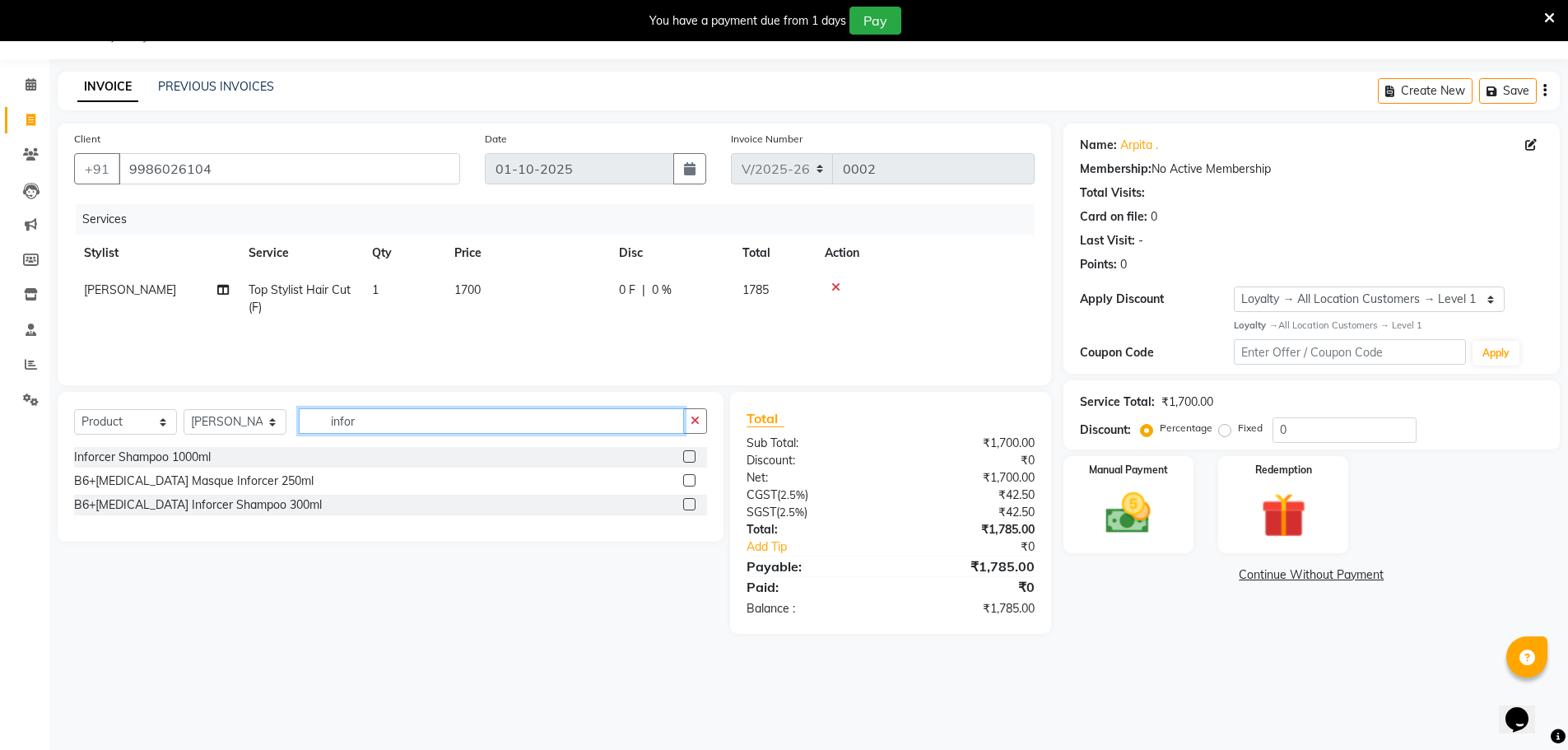
click at [467, 426] on input "infor" at bounding box center [491, 421] width 385 height 26
type input "info"
click at [690, 481] on label at bounding box center [689, 480] width 13 height 13
click at [690, 481] on input "checkbox" at bounding box center [688, 481] width 11 height 11
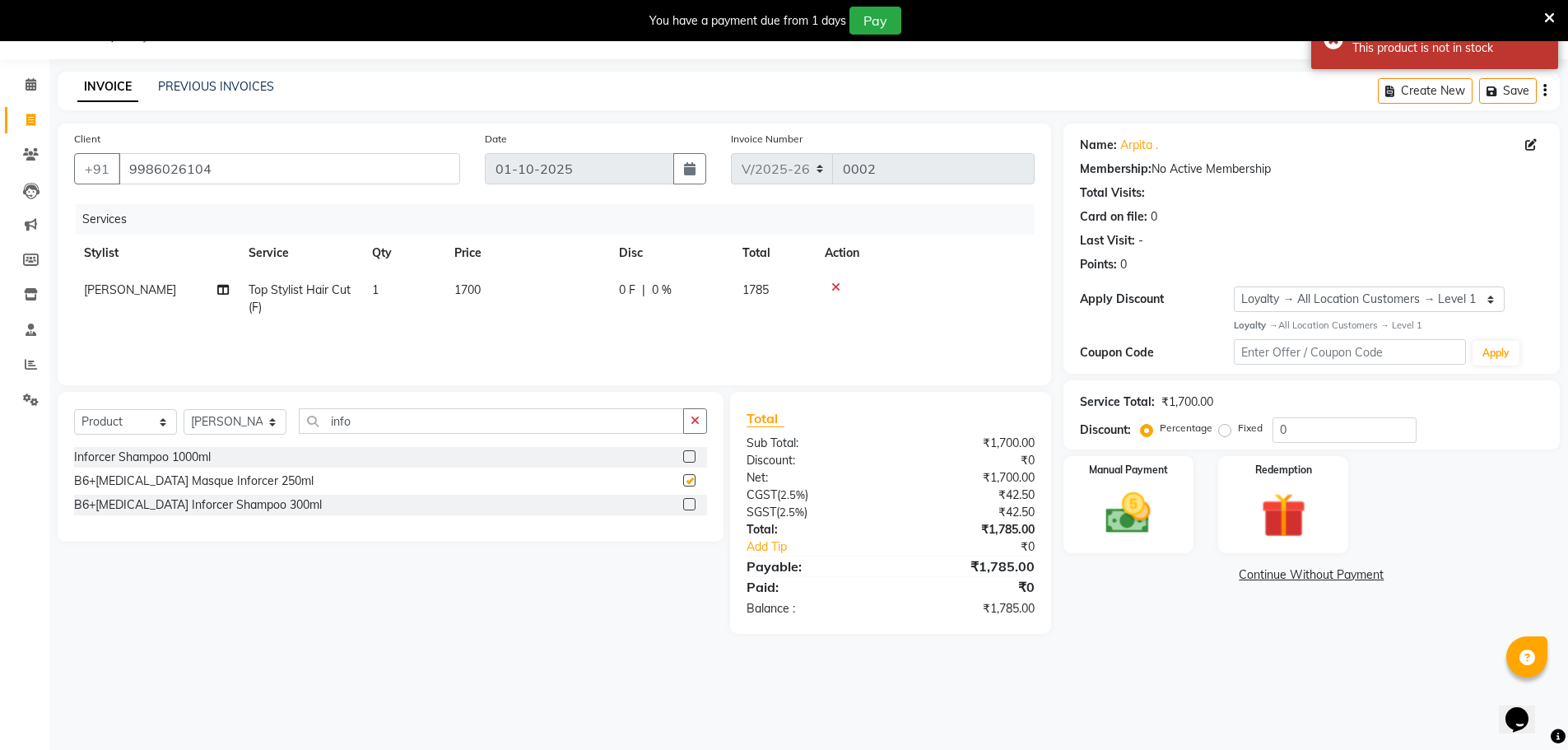
checkbox input "false"
click at [1544, 16] on icon at bounding box center [1549, 18] width 11 height 14
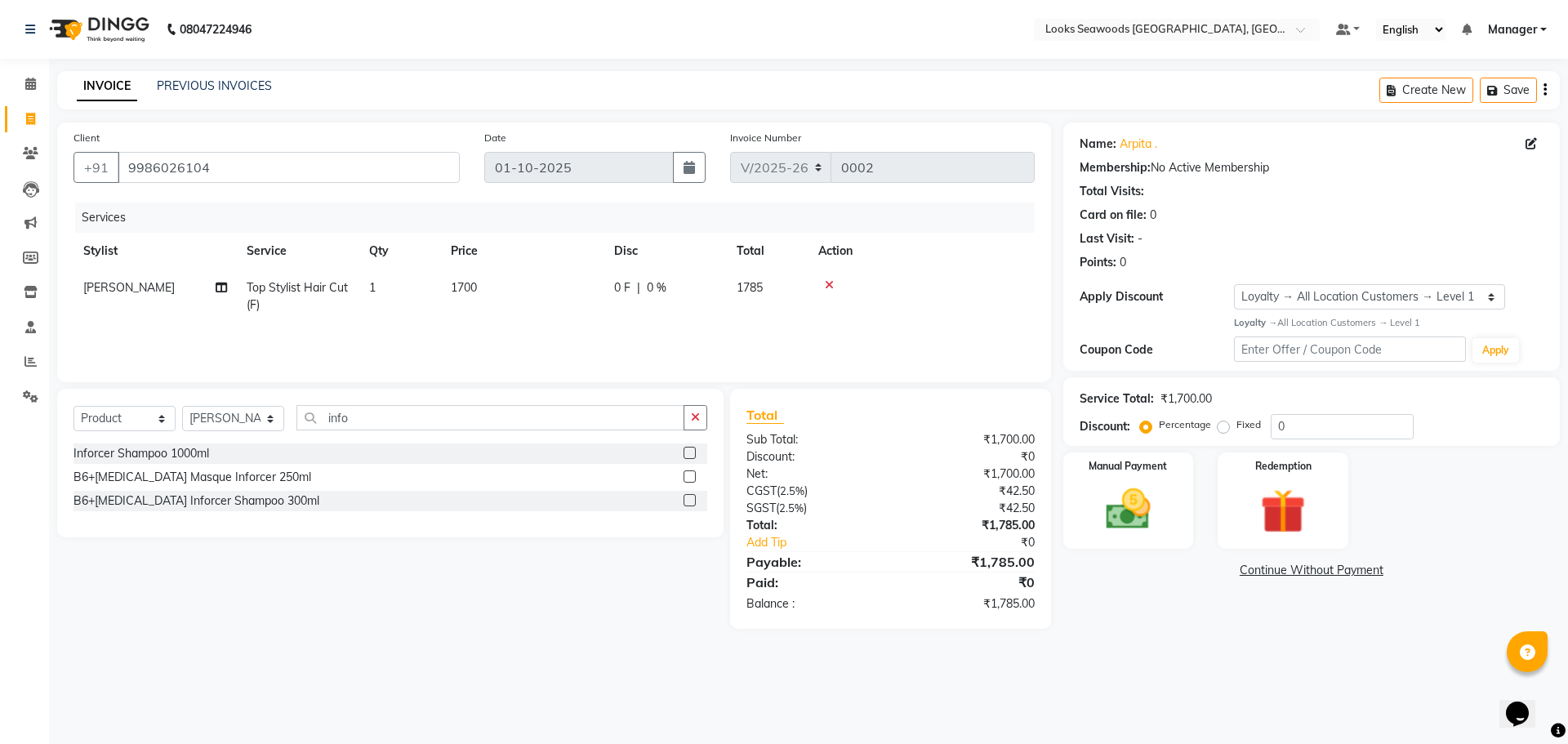
click at [691, 504] on label at bounding box center [689, 500] width 13 height 13
click at [691, 504] on input "checkbox" at bounding box center [689, 501] width 11 height 11
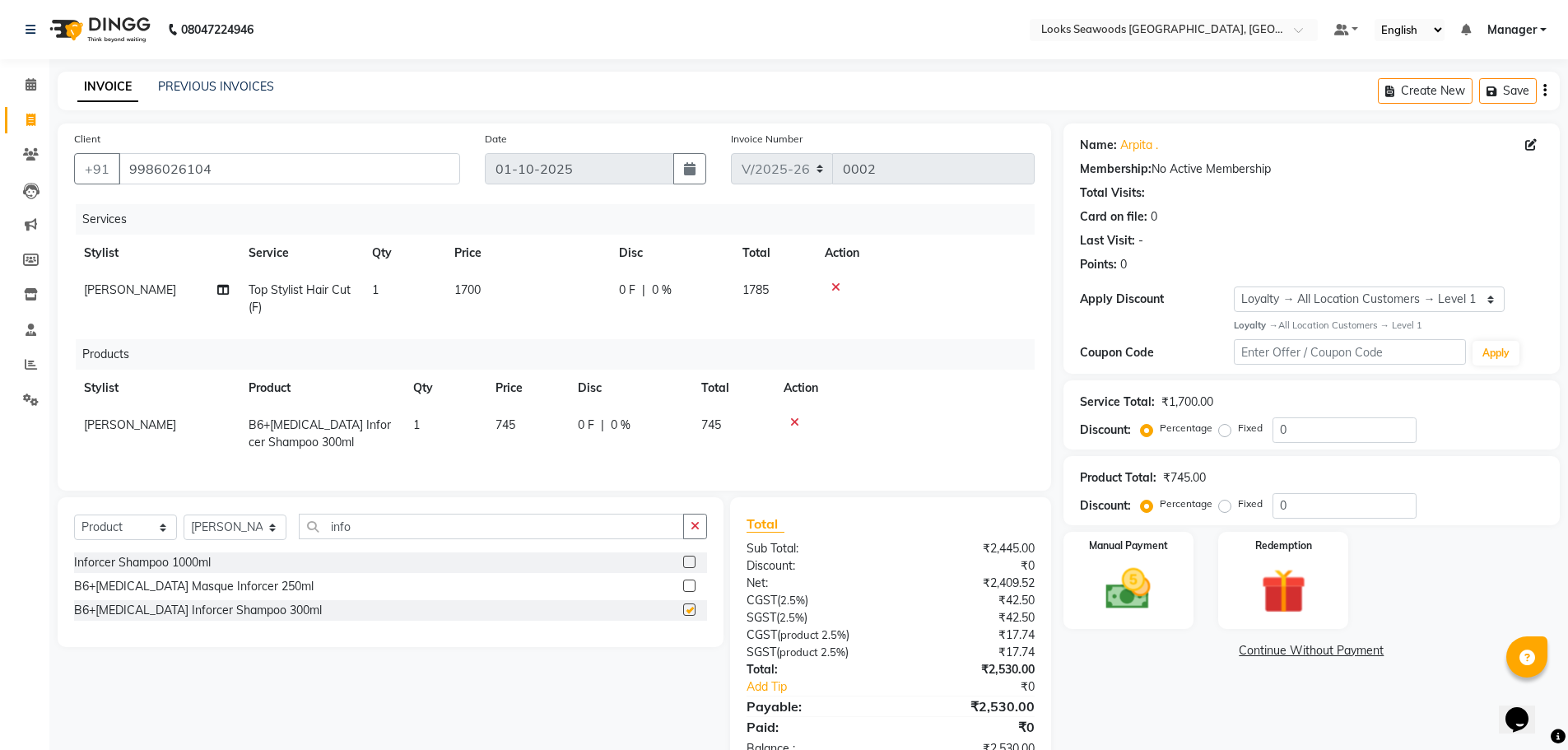
checkbox input "false"
click at [684, 592] on label at bounding box center [689, 586] width 13 height 13
click at [684, 592] on input "checkbox" at bounding box center [688, 587] width 11 height 11
click at [684, 592] on label at bounding box center [689, 586] width 13 height 13
click at [684, 592] on input "checkbox" at bounding box center [688, 587] width 11 height 11
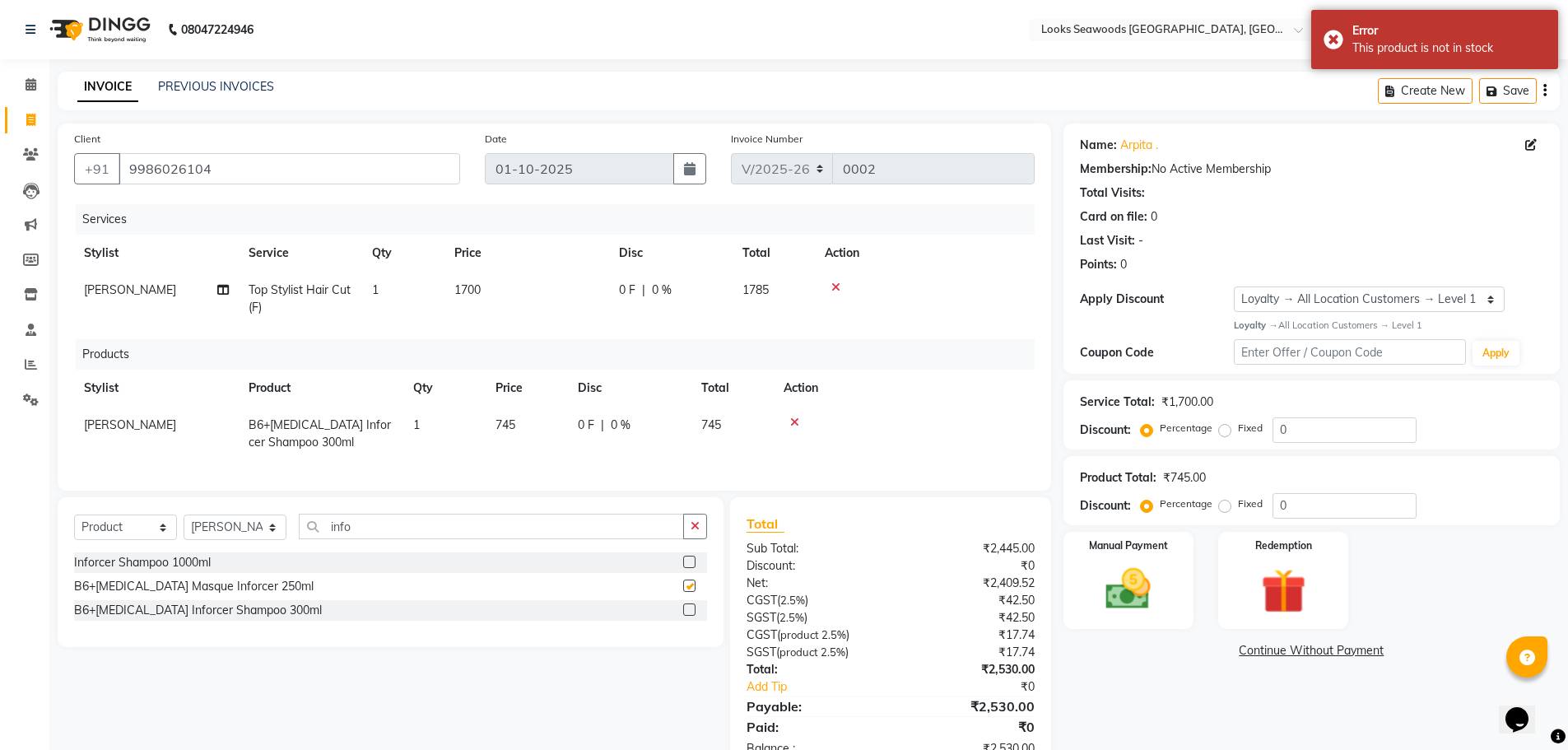
checkbox input "false"
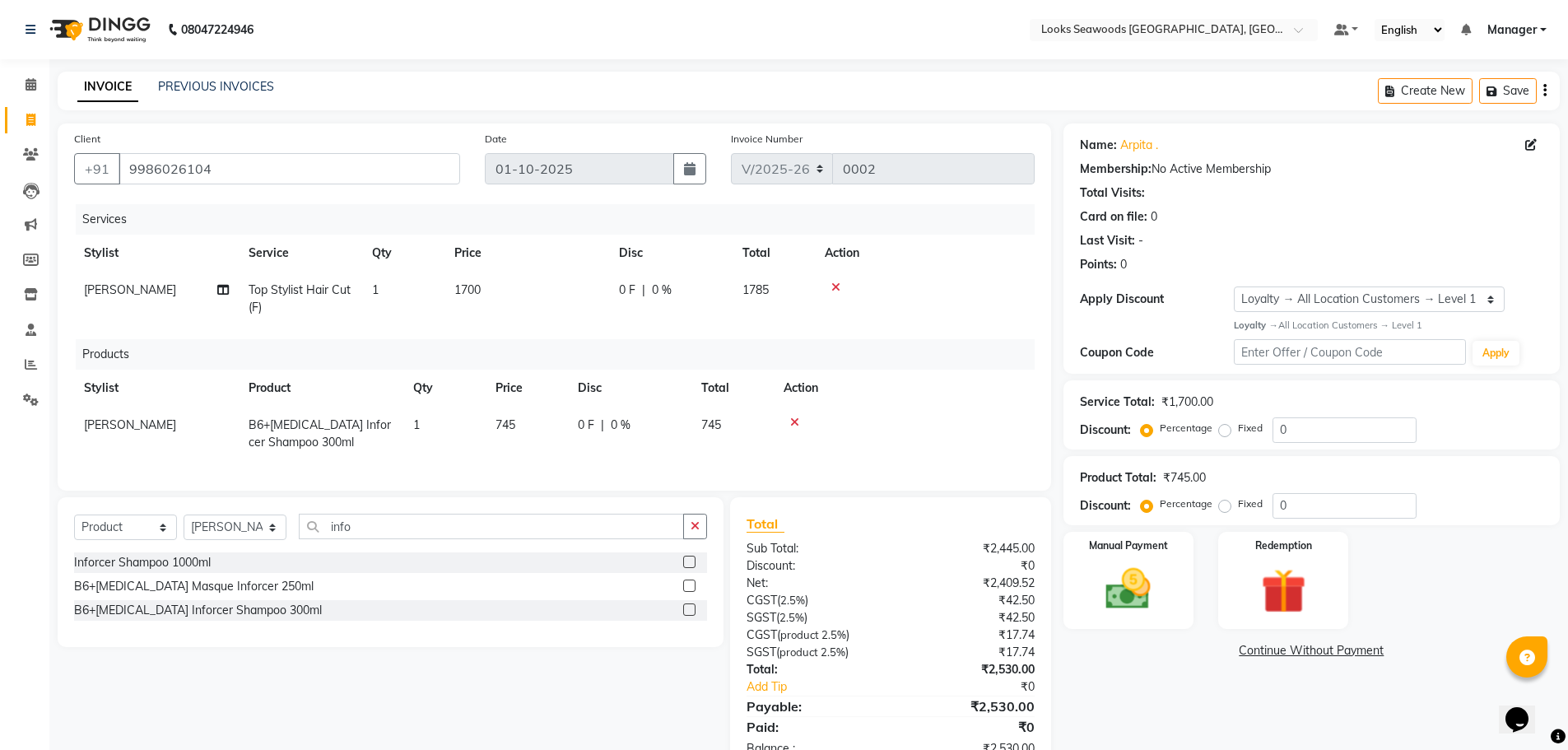
click at [483, 417] on td "1" at bounding box center [444, 434] width 83 height 54
select select "93416"
click at [532, 425] on input "745" at bounding box center [526, 429] width 62 height 26
type input "790"
click at [987, 342] on div "Products" at bounding box center [561, 354] width 971 height 31
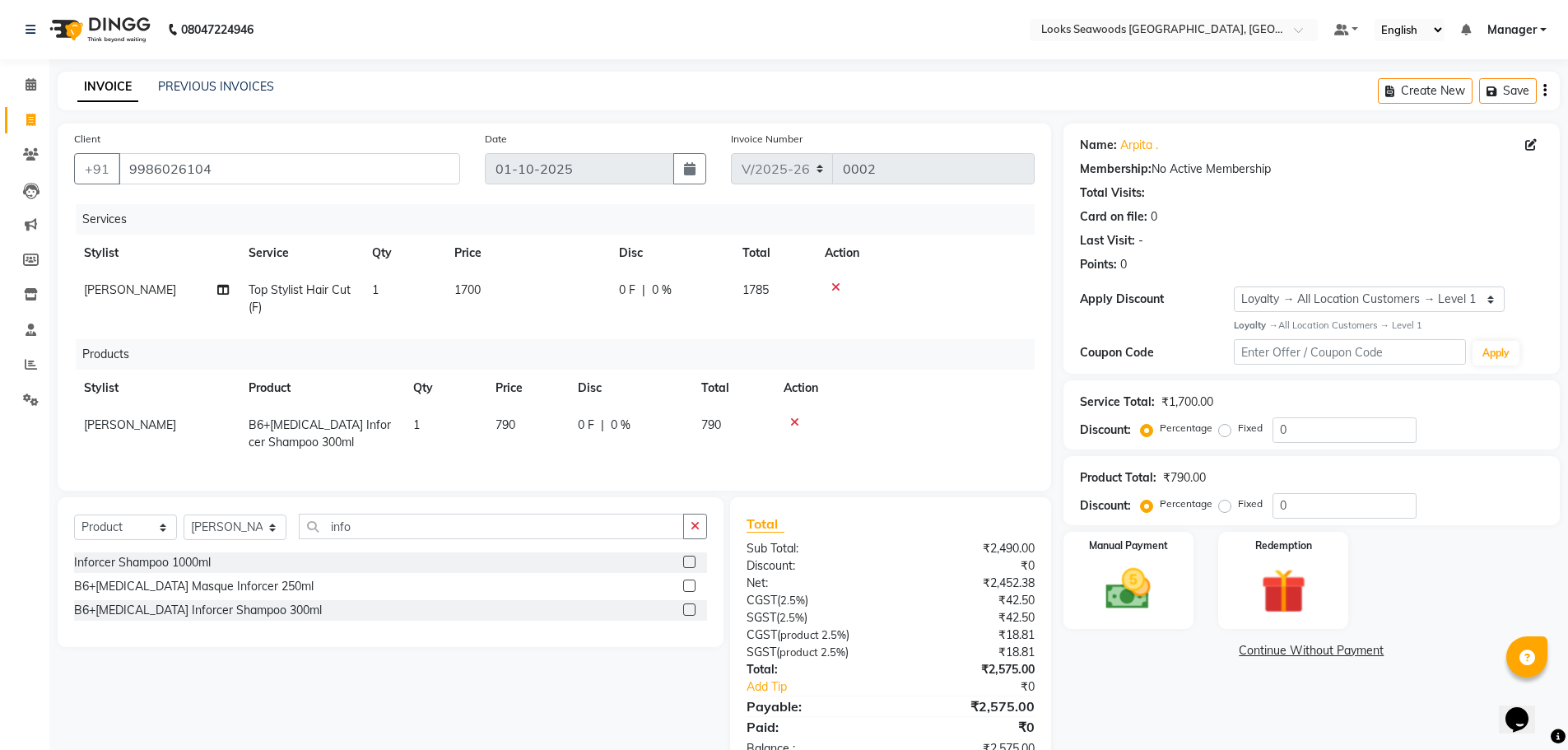
click at [686, 592] on label at bounding box center [689, 586] width 13 height 13
click at [686, 592] on input "checkbox" at bounding box center [688, 587] width 11 height 11
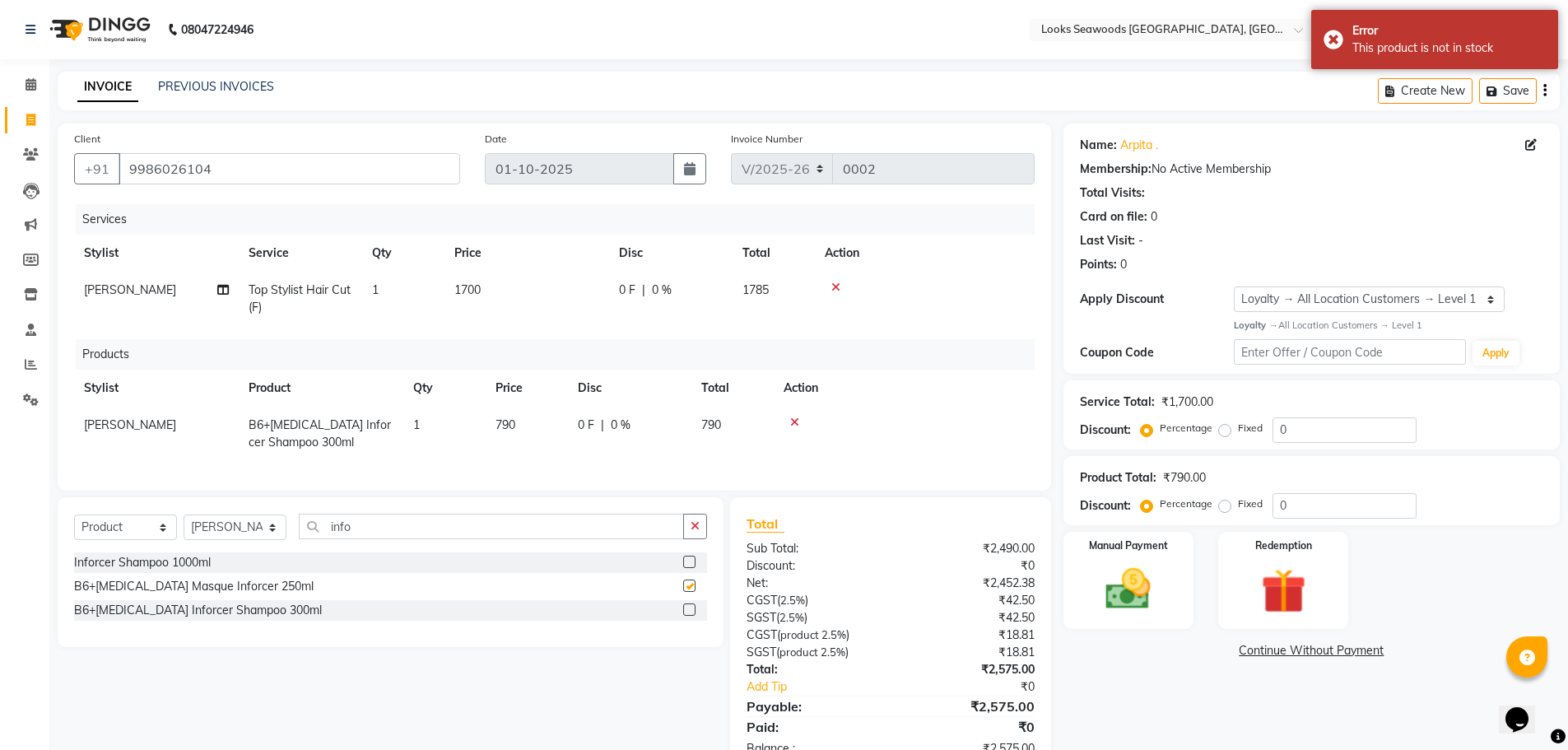
checkbox input "false"
click at [456, 539] on input "info" at bounding box center [491, 526] width 385 height 26
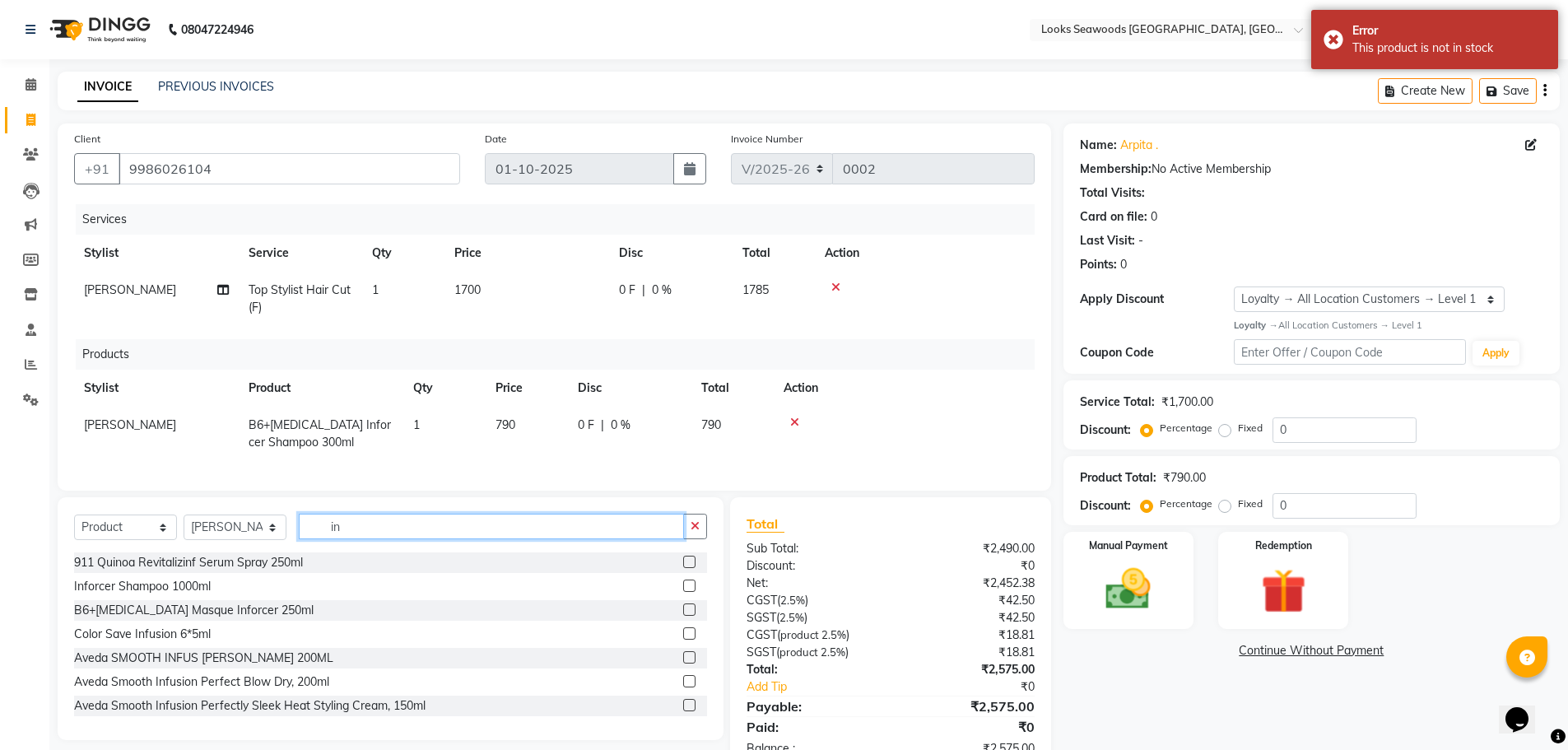
type input "i"
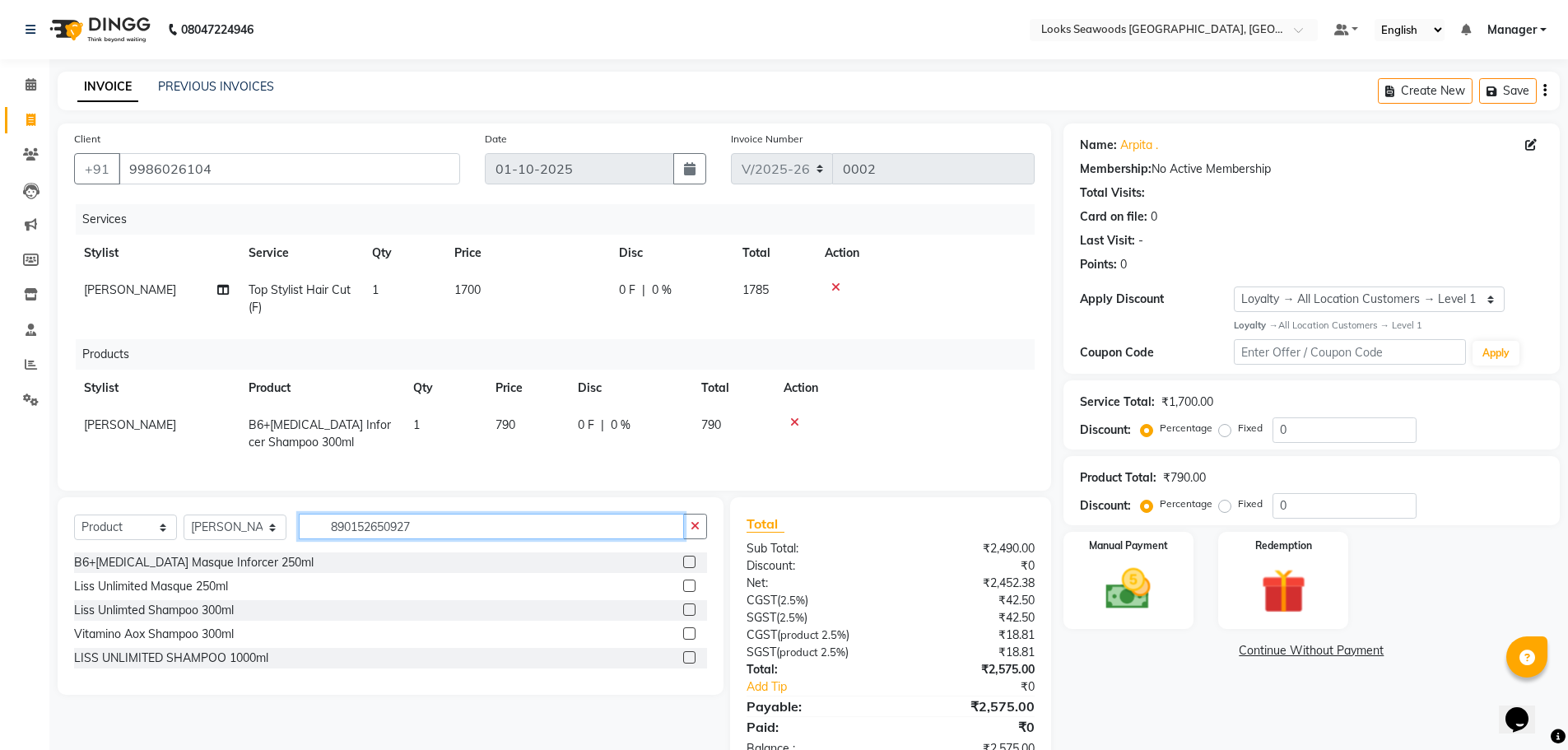
type input "8901526509270"
type input "inforc"
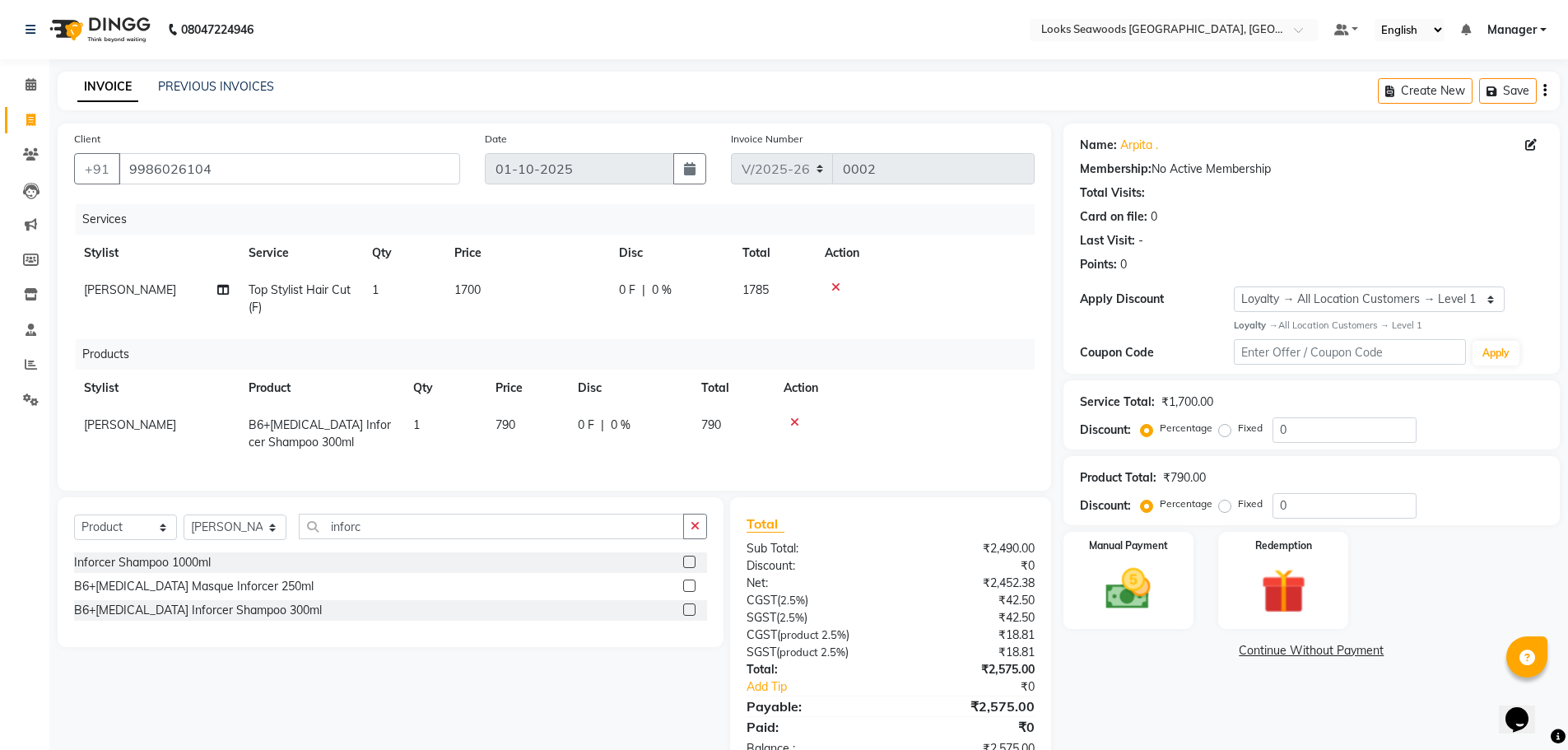
click at [684, 592] on label at bounding box center [689, 586] width 13 height 13
click at [684, 592] on input "checkbox" at bounding box center [688, 587] width 11 height 11
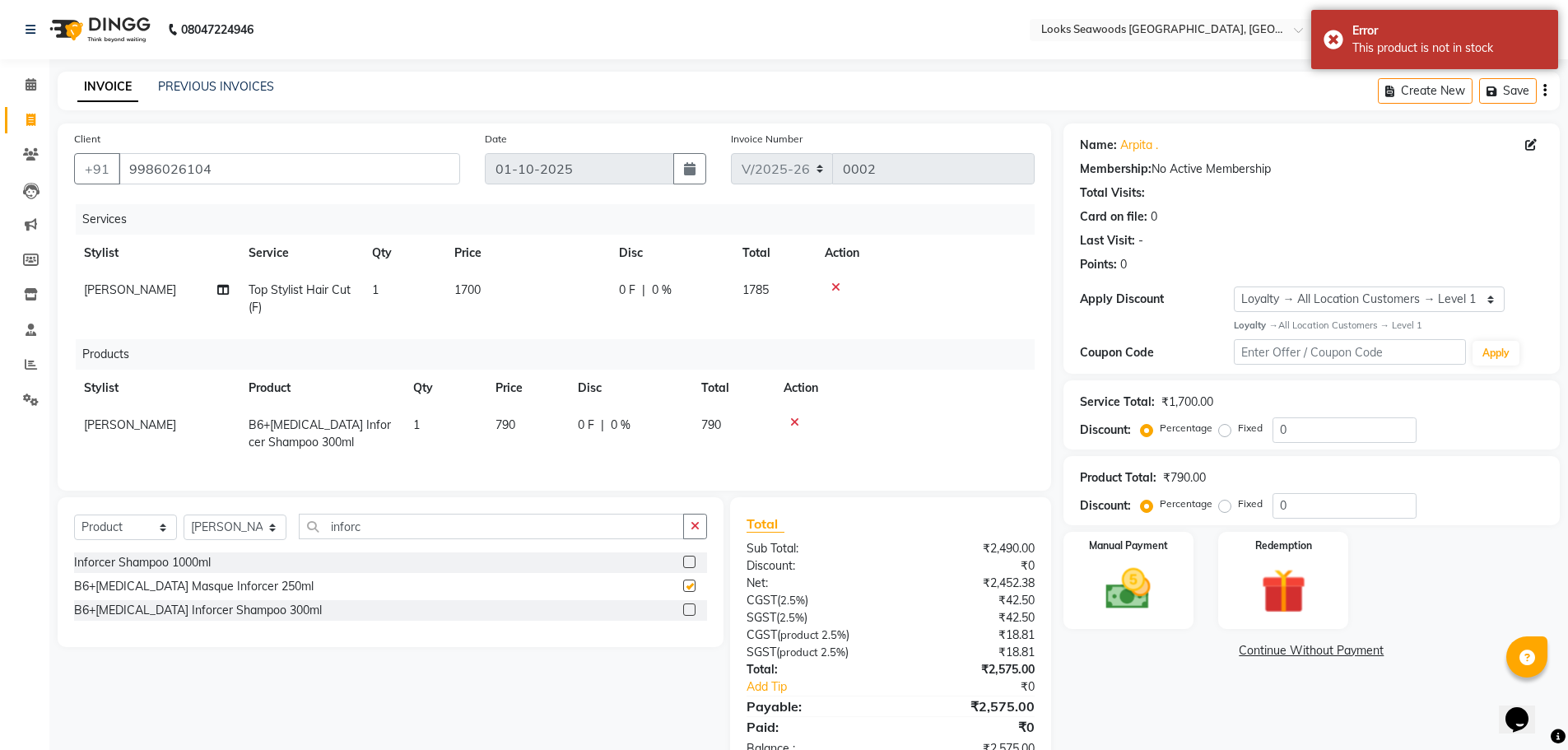
checkbox input "false"
click at [690, 532] on icon "button" at bounding box center [695, 526] width 9 height 12
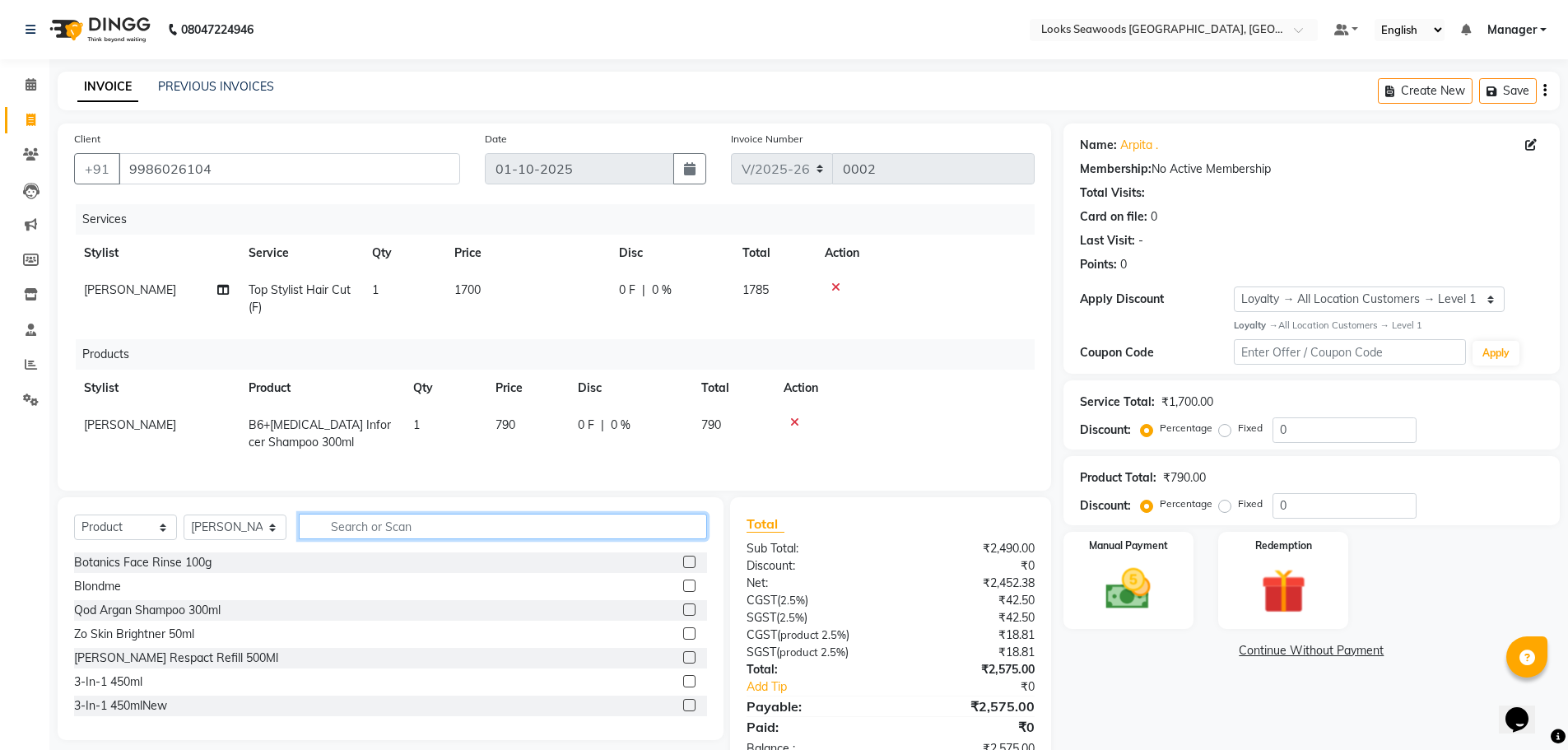
click at [381, 539] on input "text" at bounding box center [503, 526] width 409 height 26
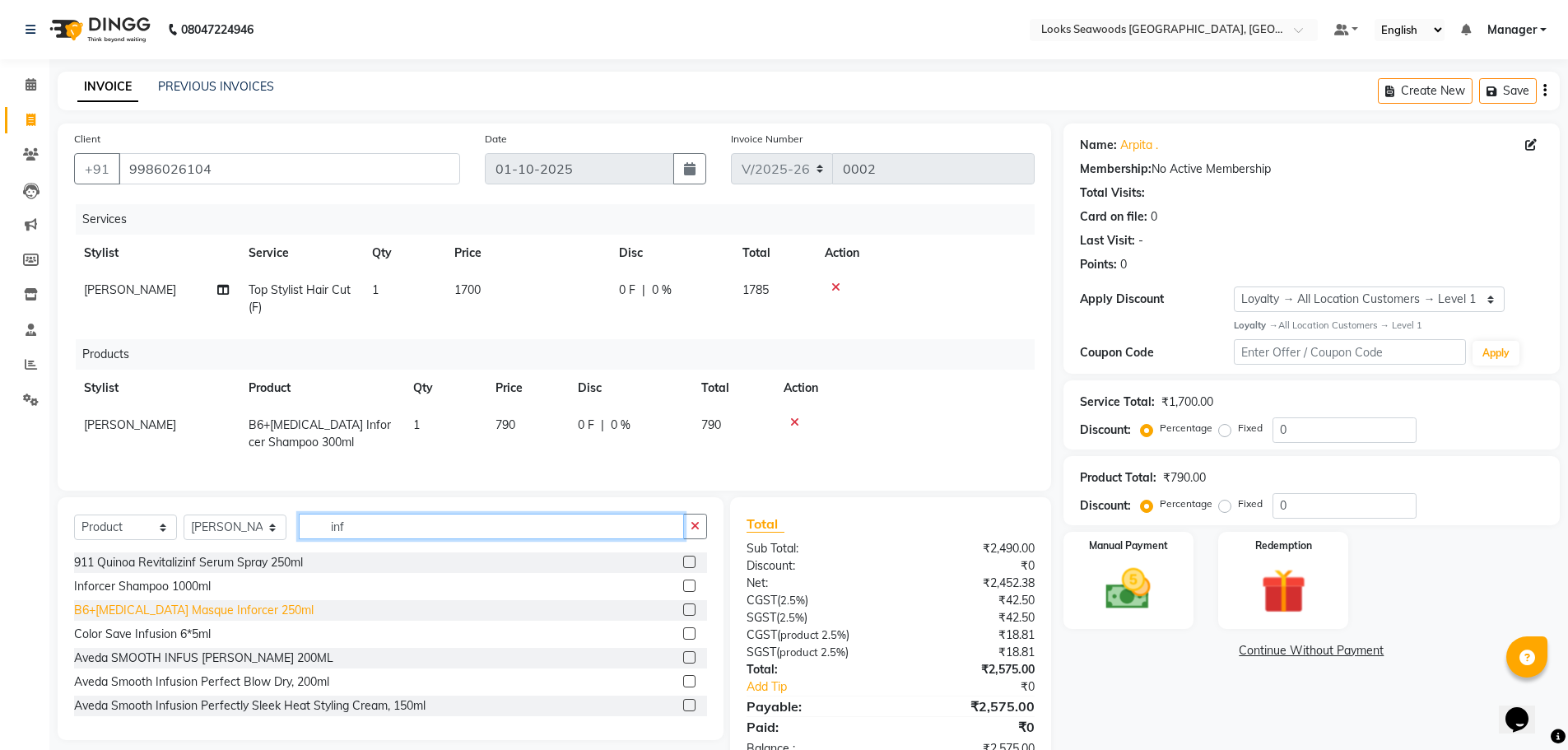
type input "inf"
click at [168, 619] on div "B6+[MEDICAL_DATA] Masque Inforcer 250ml" at bounding box center [193, 610] width 239 height 17
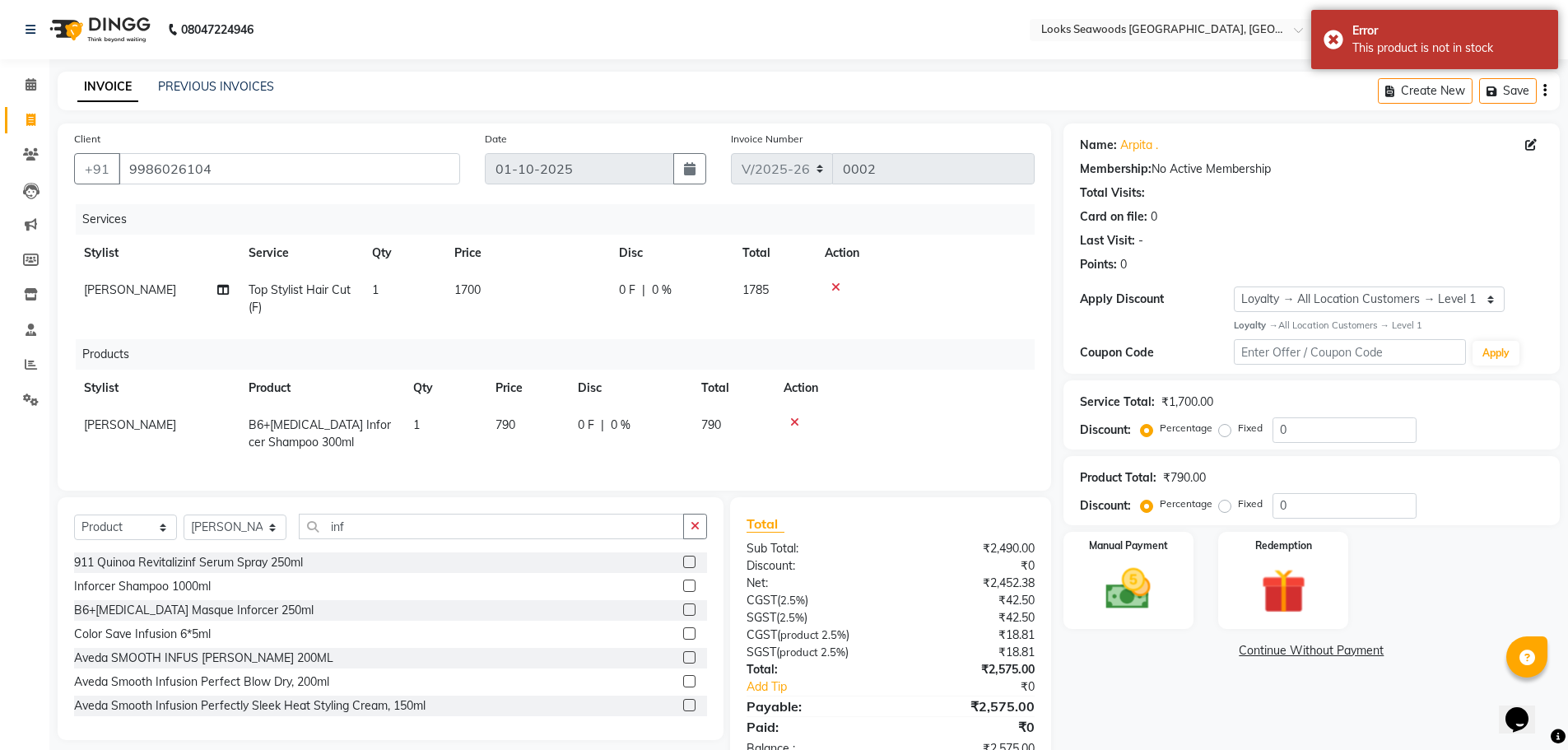
click at [683, 615] on label at bounding box center [689, 610] width 13 height 13
click at [683, 615] on input "checkbox" at bounding box center [688, 610] width 11 height 11
checkbox input "false"
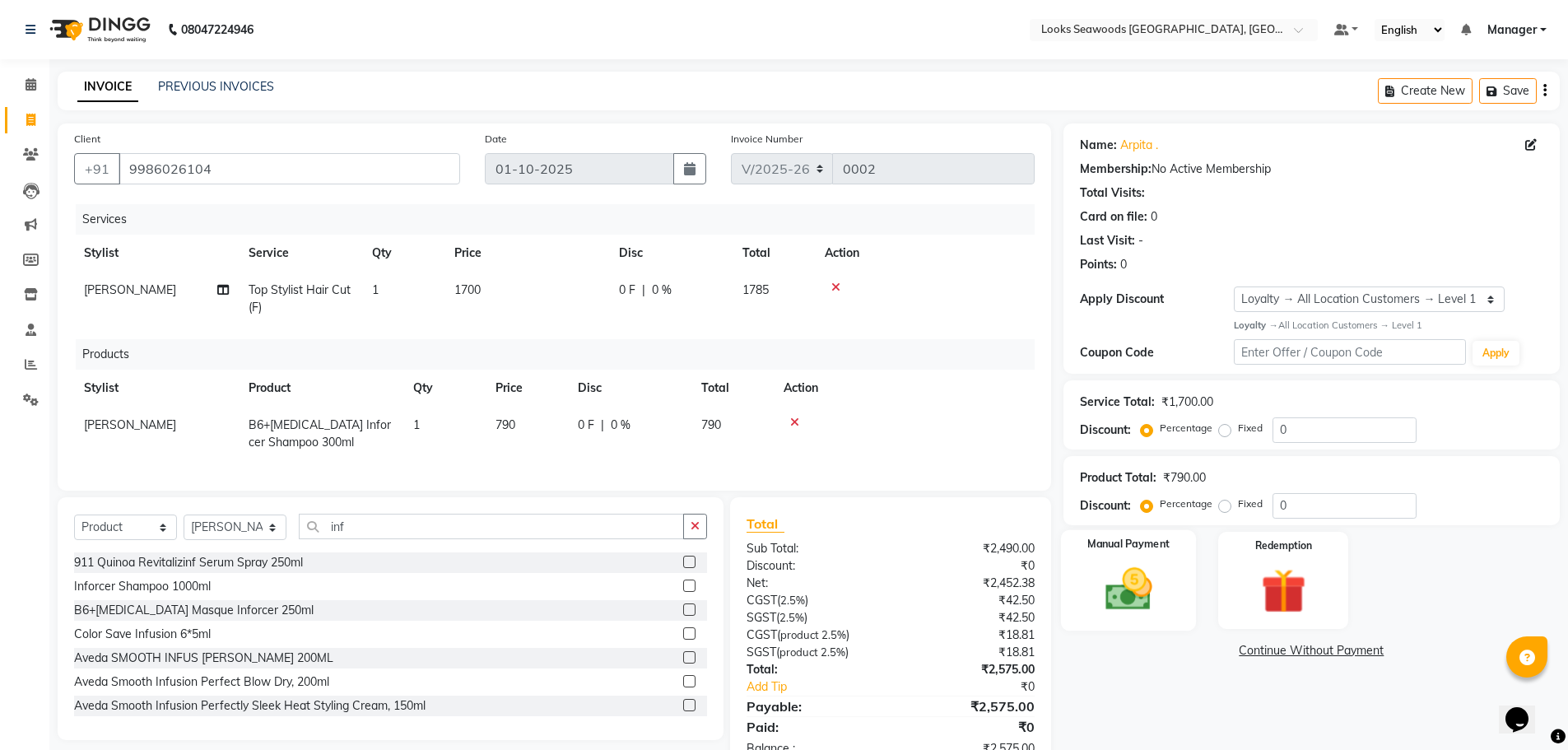
click at [1143, 571] on img at bounding box center [1128, 588] width 76 height 54
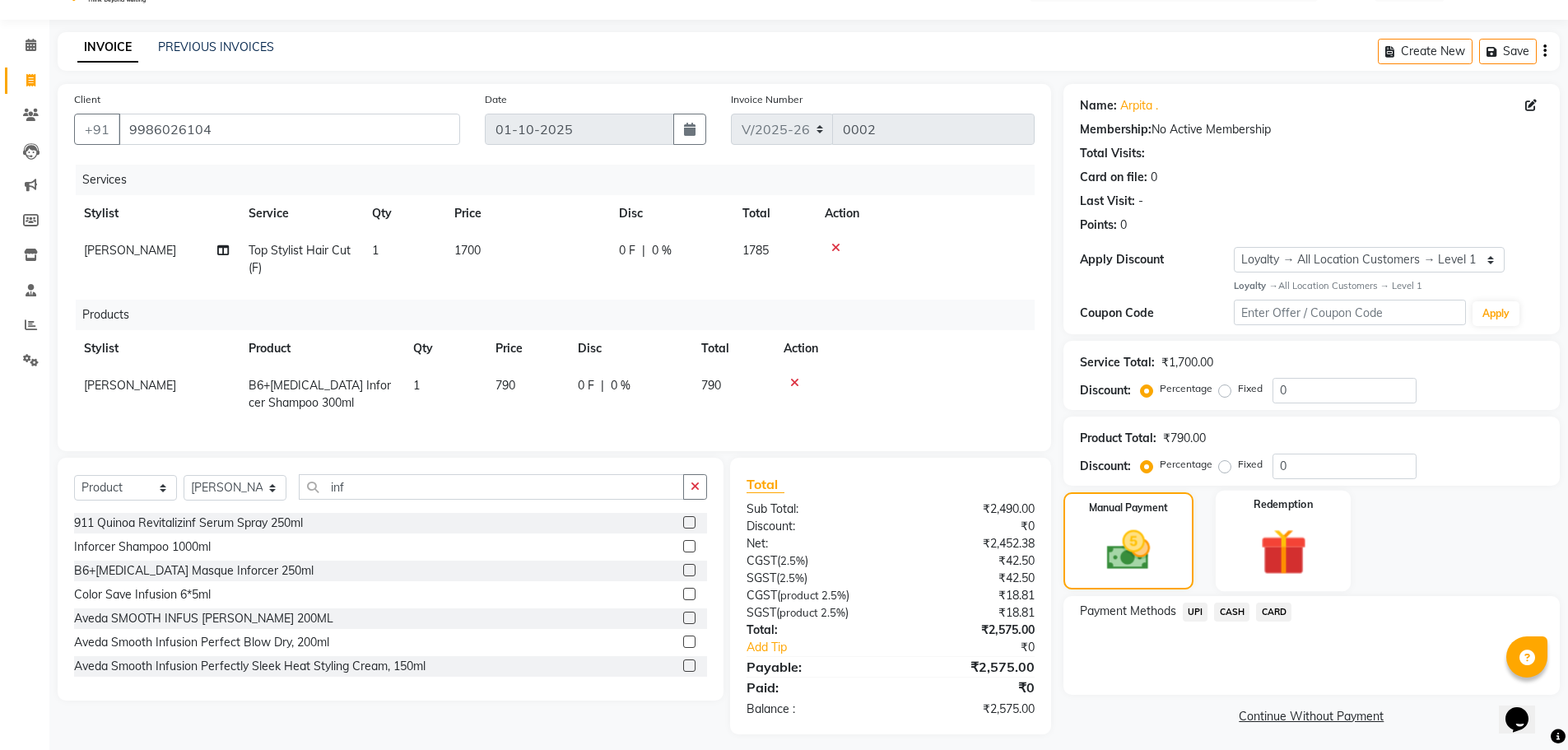
scroll to position [61, 0]
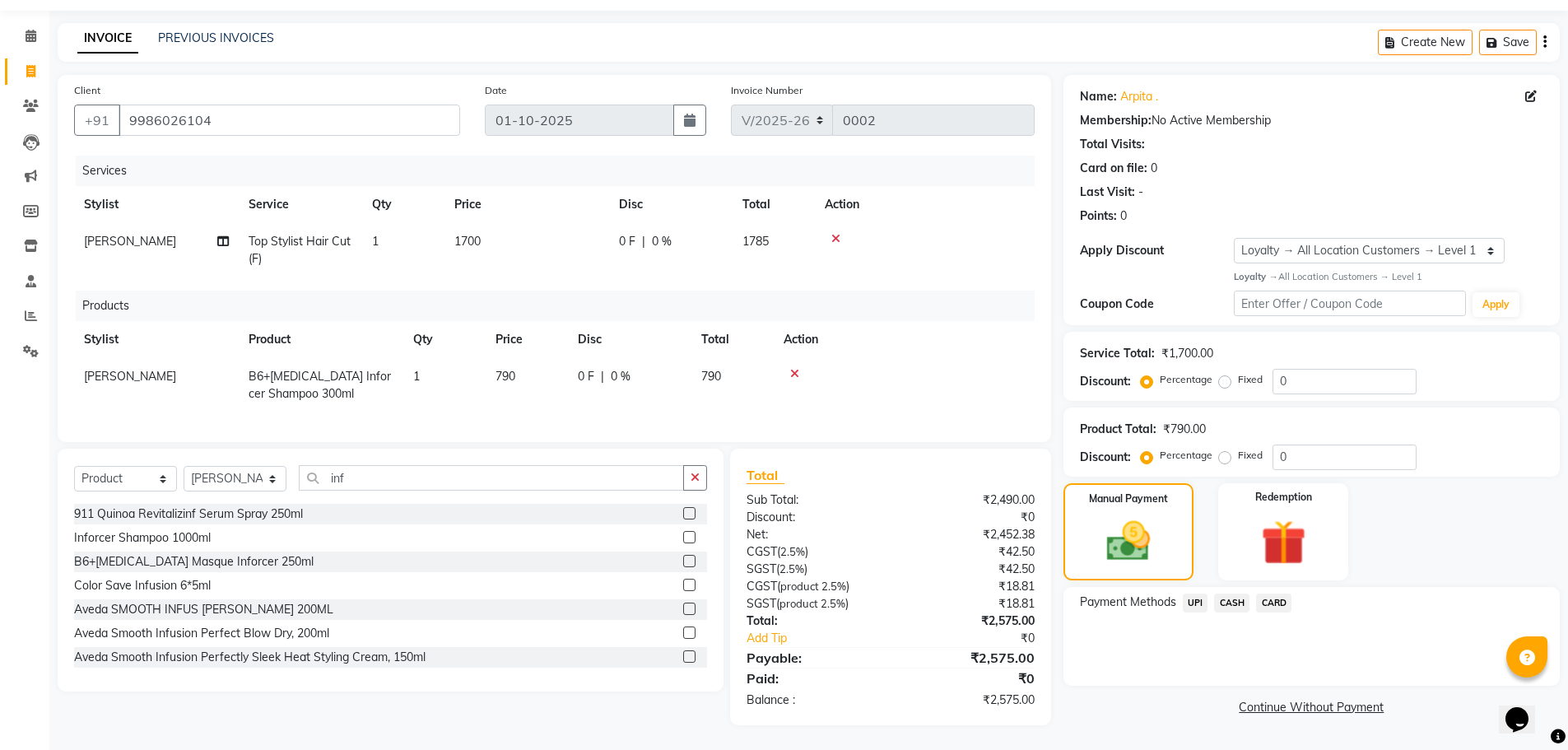
click at [1200, 593] on span "UPI" at bounding box center [1195, 603] width 26 height 19
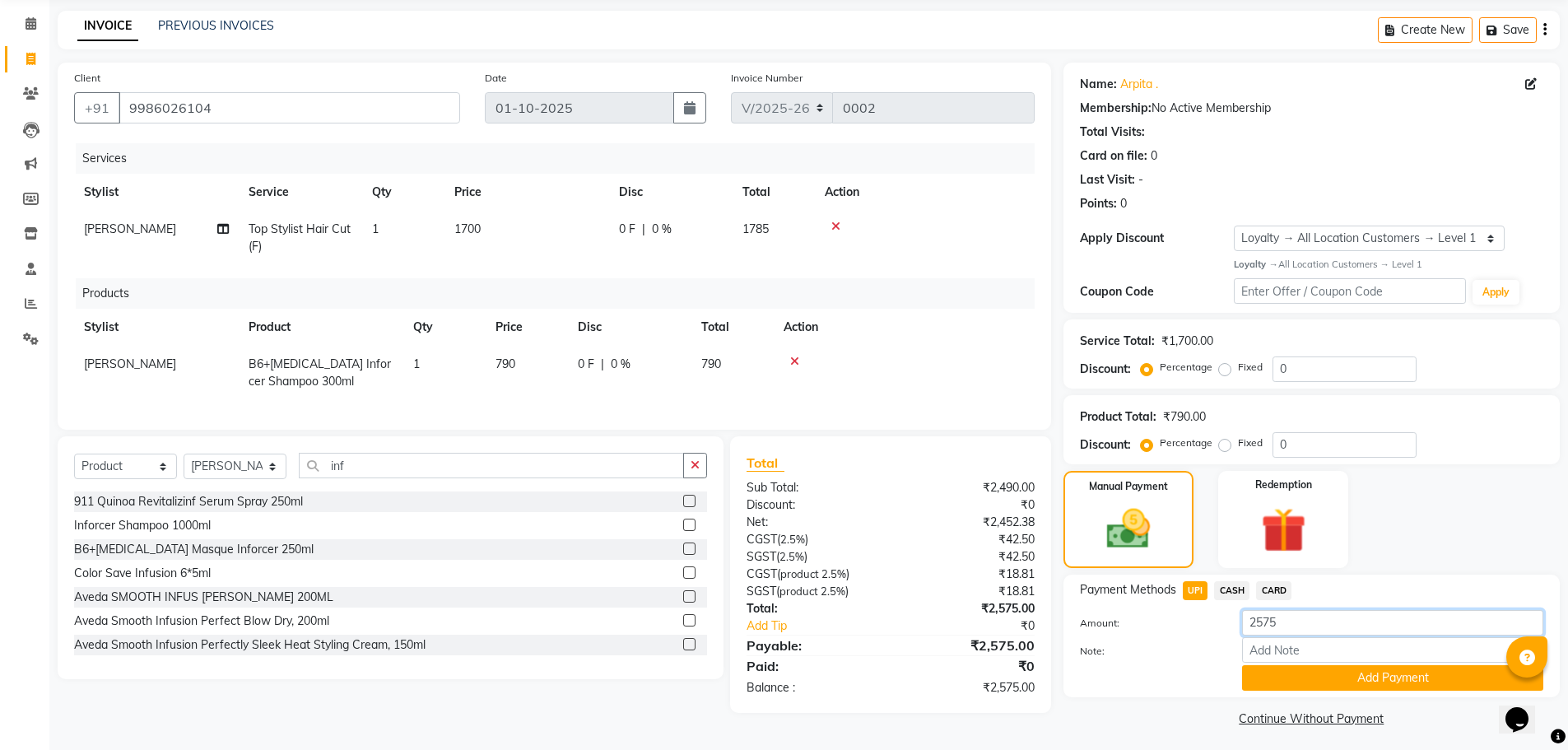
click at [1292, 621] on input "2575" at bounding box center [1393, 622] width 301 height 26
click at [1290, 626] on input "2575" at bounding box center [1393, 622] width 301 height 26
drag, startPoint x: 1290, startPoint y: 626, endPoint x: 1276, endPoint y: 626, distance: 14.0
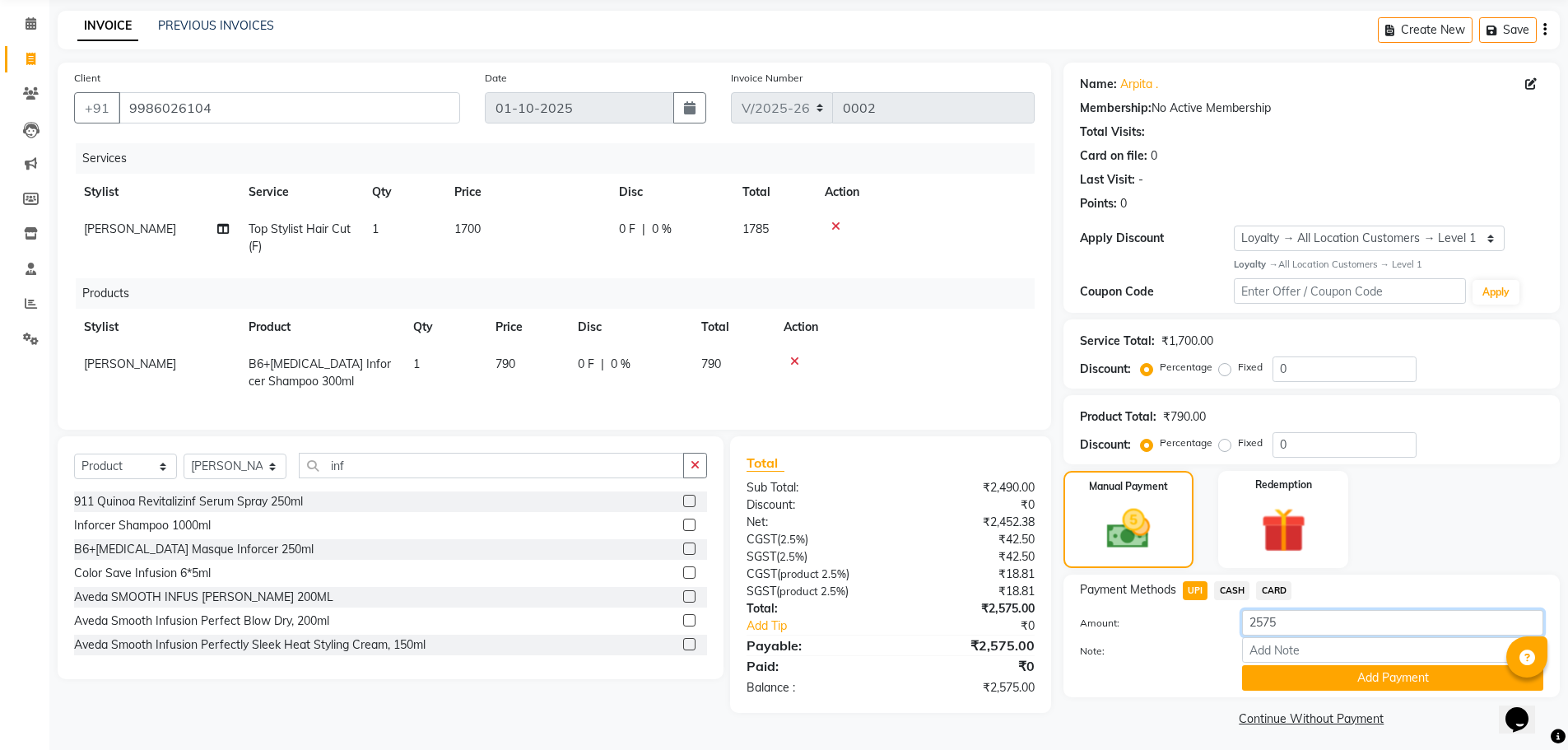
click at [1282, 626] on input "2575" at bounding box center [1393, 622] width 301 height 26
click at [1274, 626] on input "2575" at bounding box center [1393, 622] width 301 height 26
click at [1283, 626] on input "2575" at bounding box center [1393, 622] width 301 height 26
drag, startPoint x: 1283, startPoint y: 626, endPoint x: 1235, endPoint y: 633, distance: 48.5
click at [1235, 633] on div "2575" at bounding box center [1392, 622] width 326 height 26
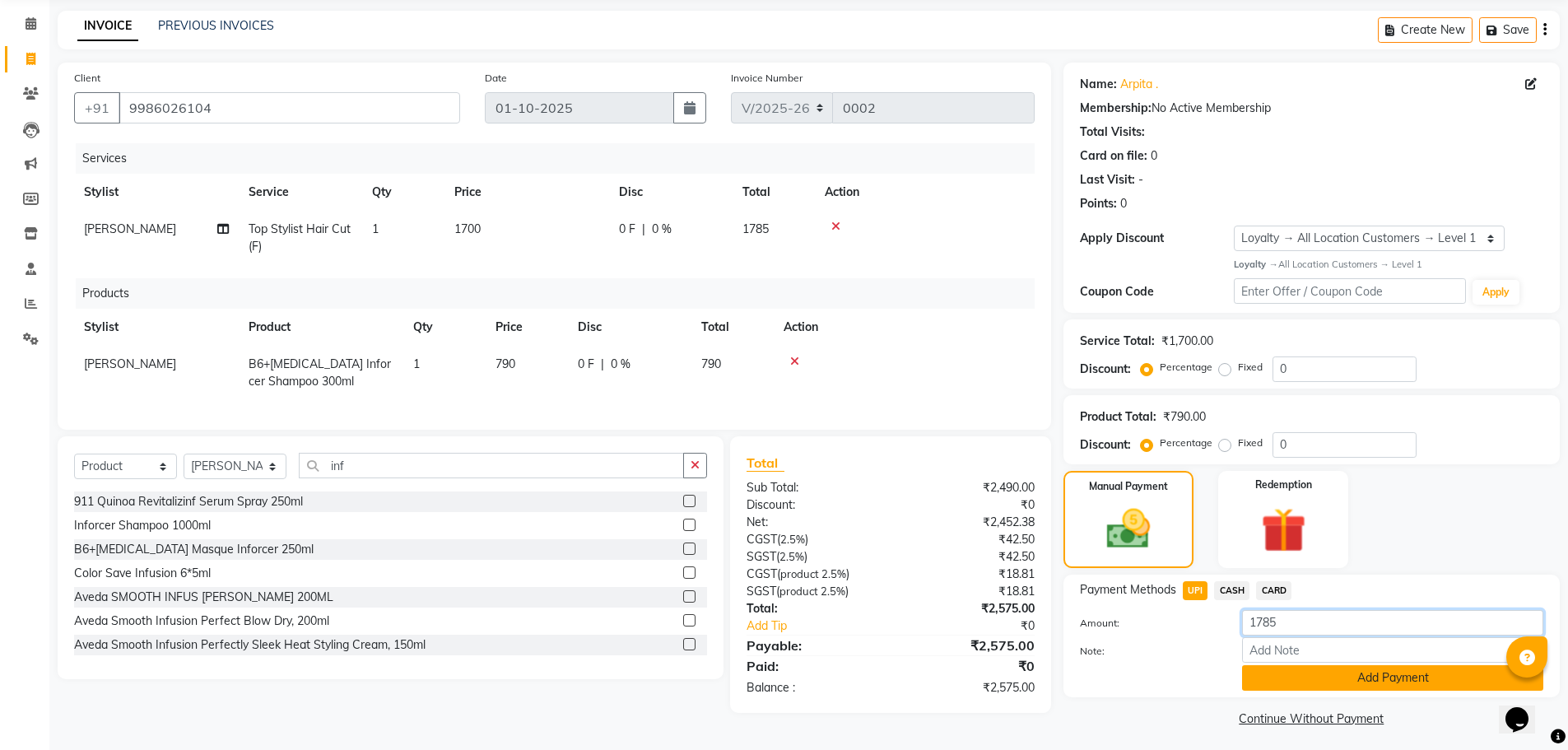
type input "1785"
click at [1349, 675] on button "Add Payment" at bounding box center [1393, 678] width 301 height 26
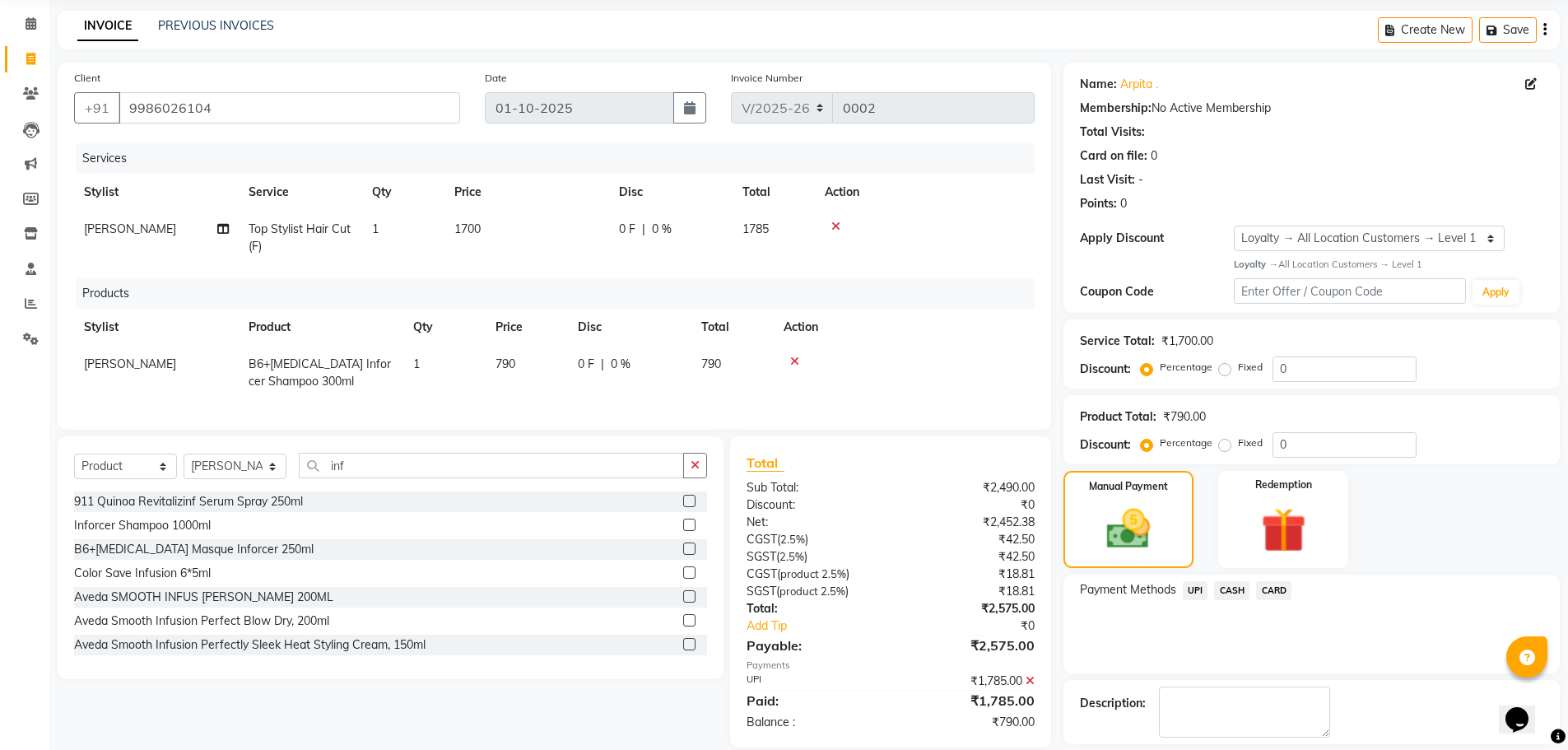
click at [1233, 591] on span "CASH" at bounding box center [1232, 591] width 36 height 19
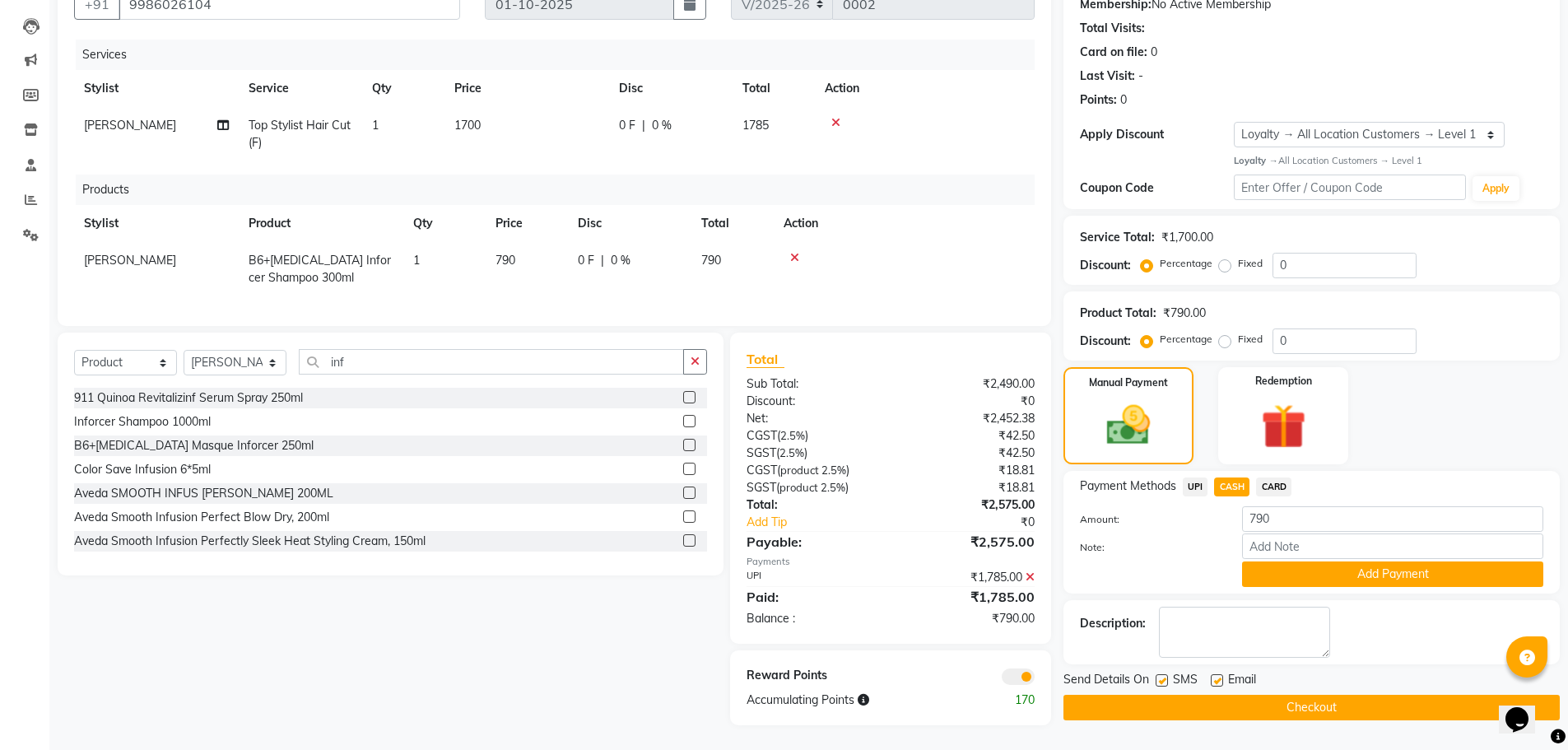
scroll to position [177, 0]
click at [1367, 563] on button "Add Payment" at bounding box center [1393, 574] width 301 height 26
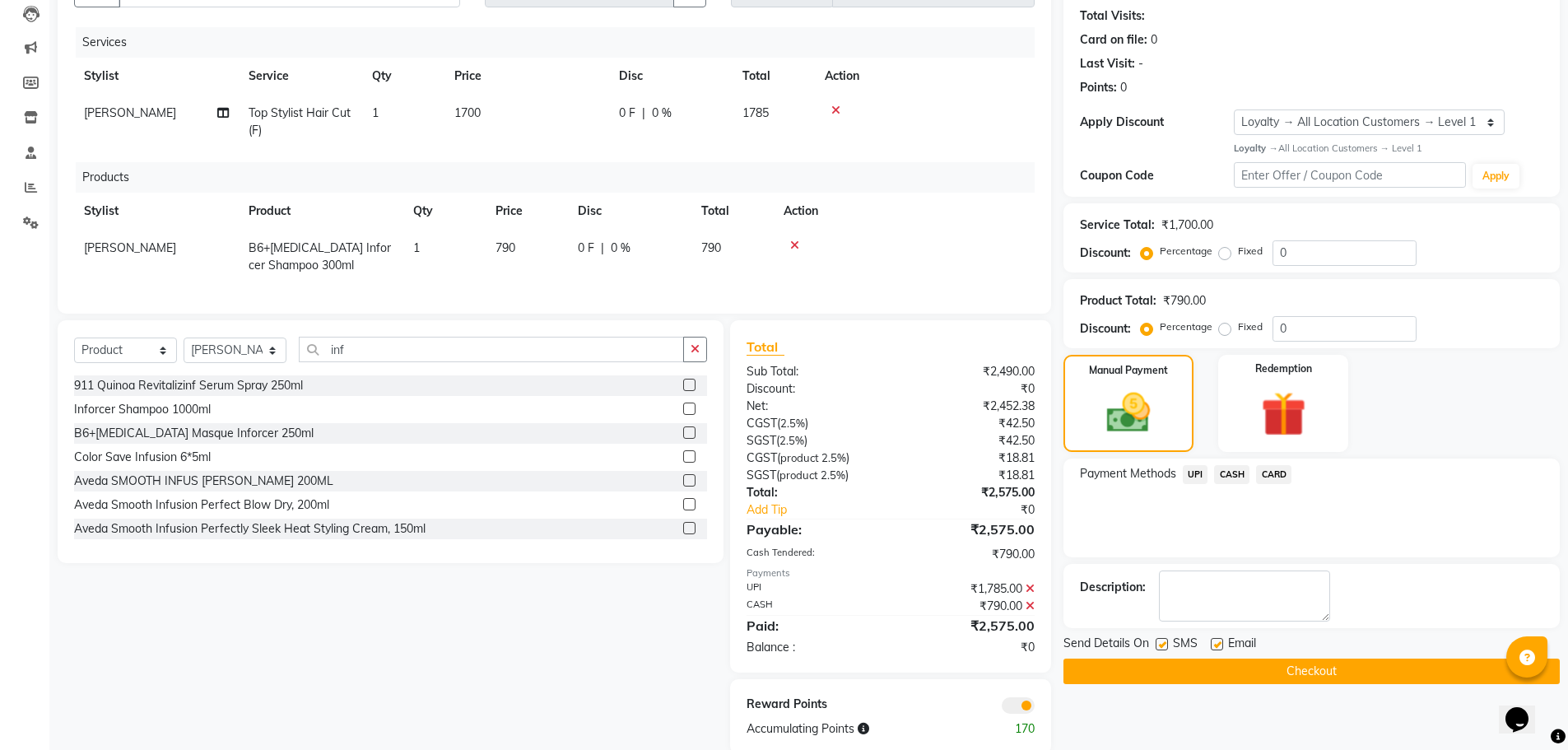
click at [1307, 674] on button "Checkout" at bounding box center [1311, 671] width 496 height 26
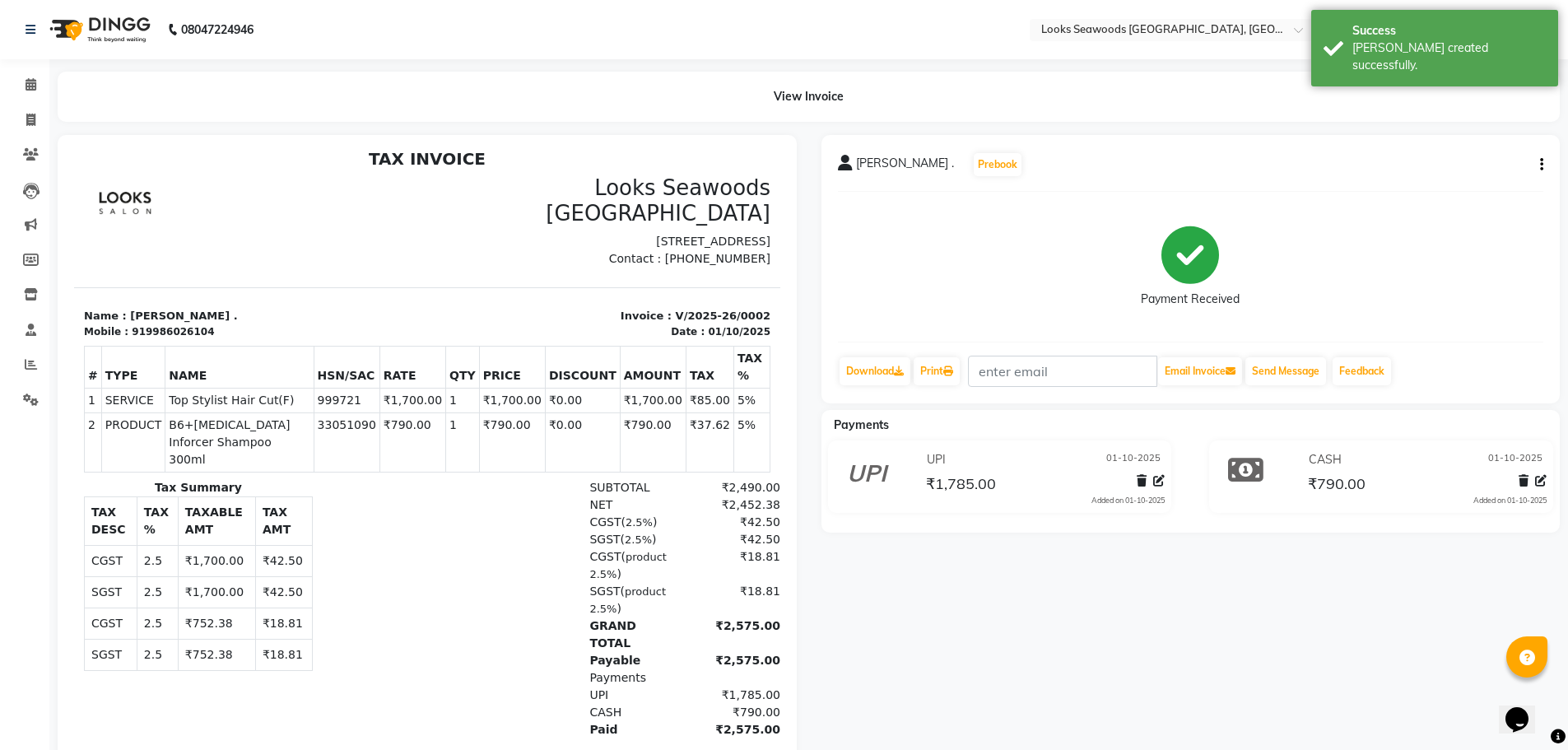
scroll to position [13, 0]
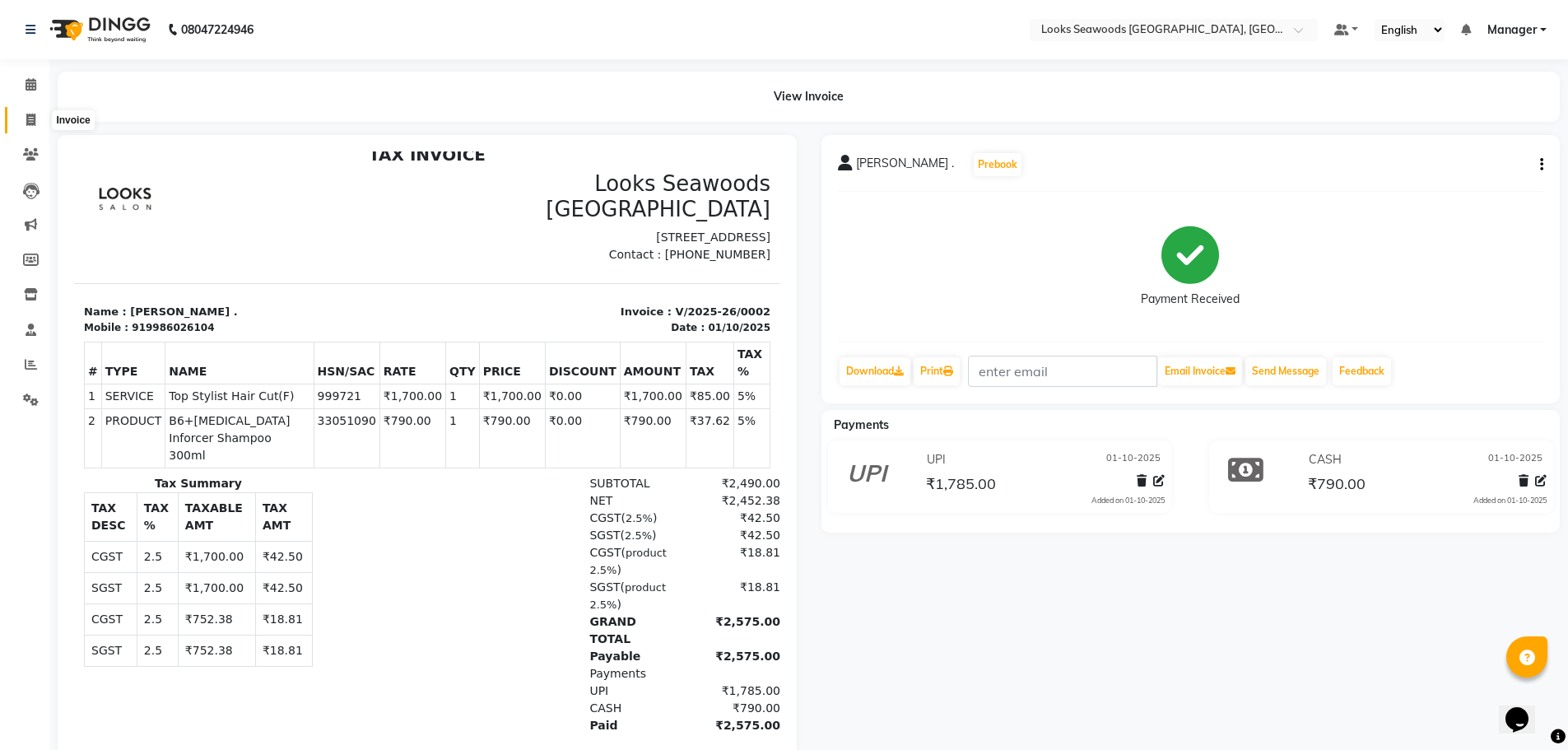
click at [37, 127] on span at bounding box center [31, 121] width 29 height 19
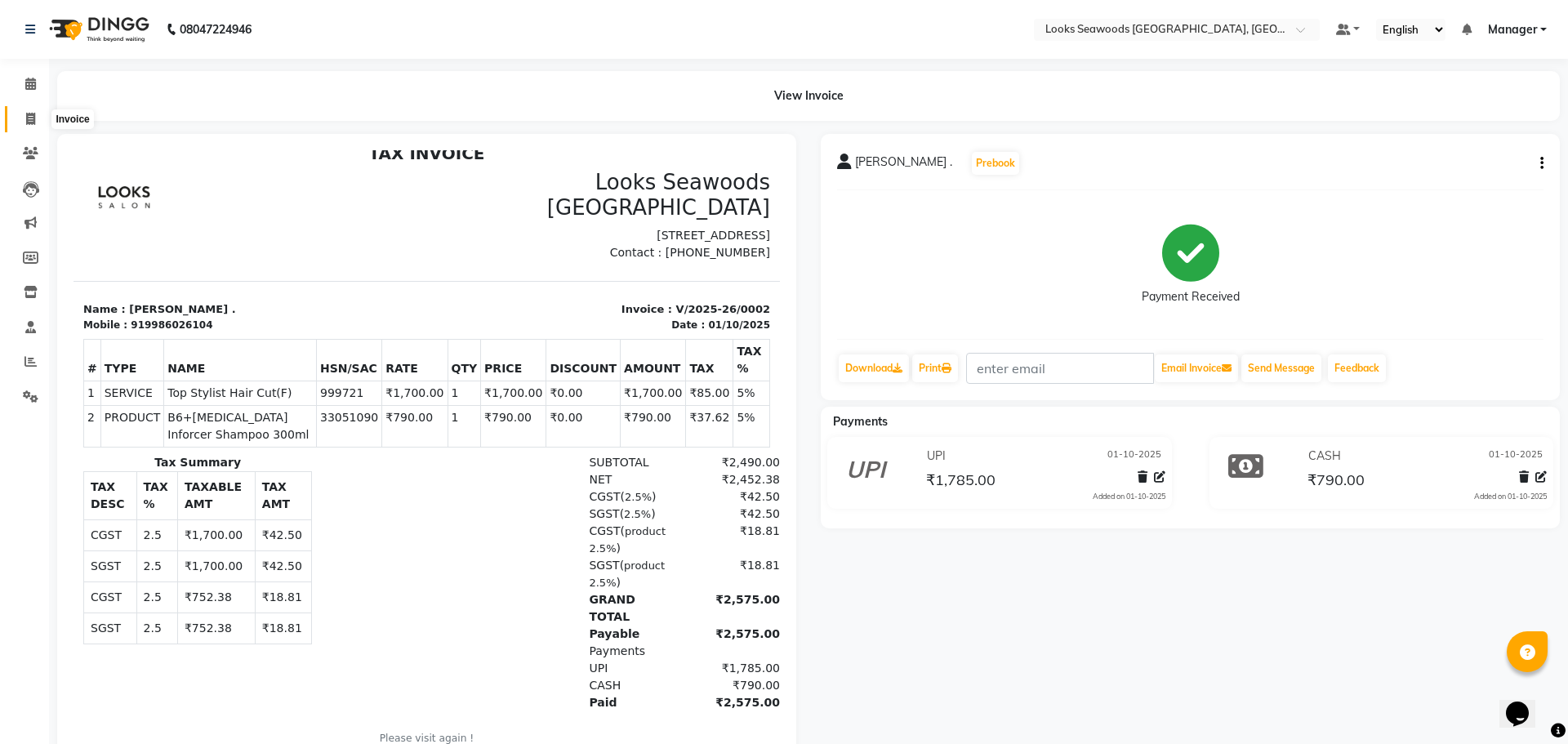
select select "9135"
select select "service"
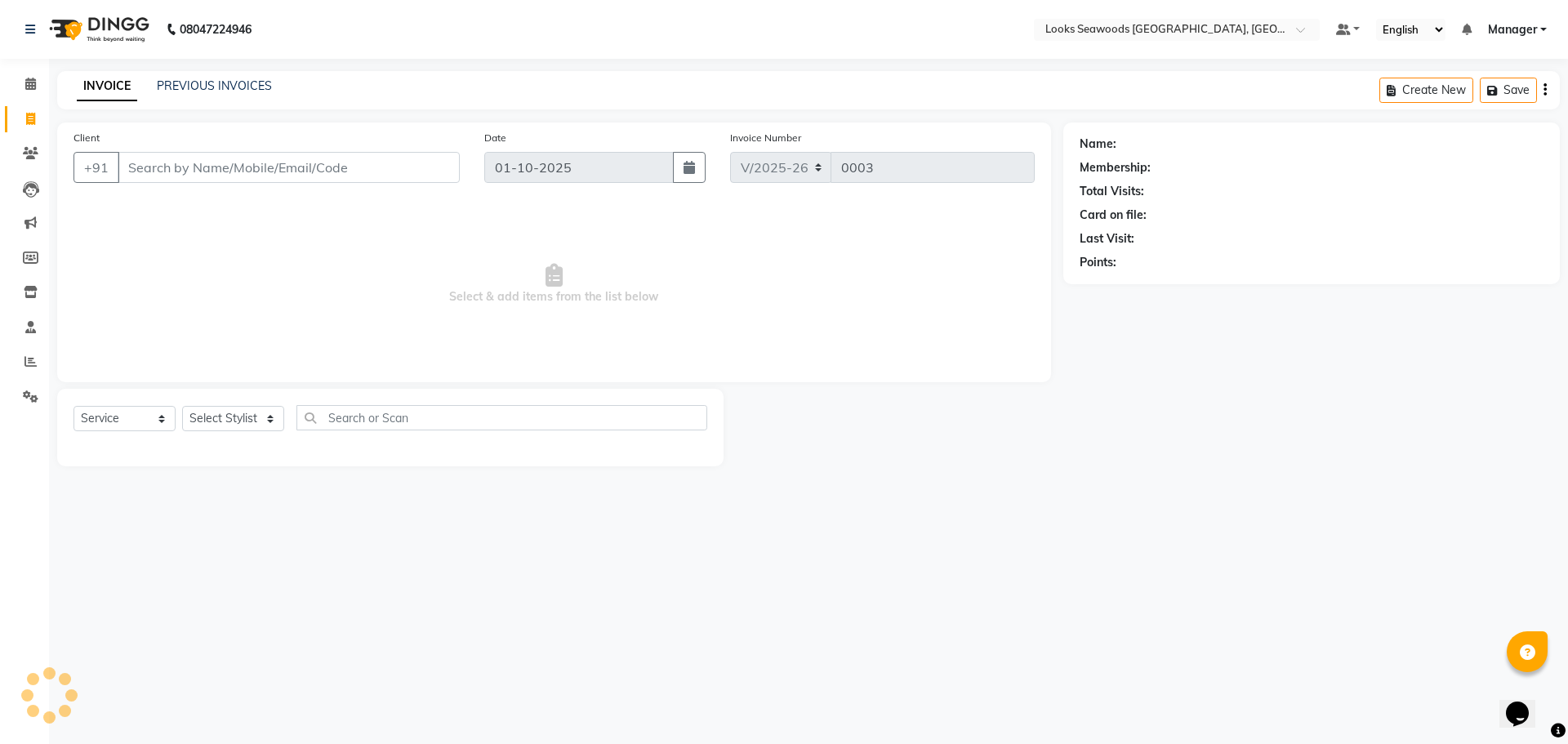
click at [208, 169] on input "Client" at bounding box center [288, 167] width 342 height 31
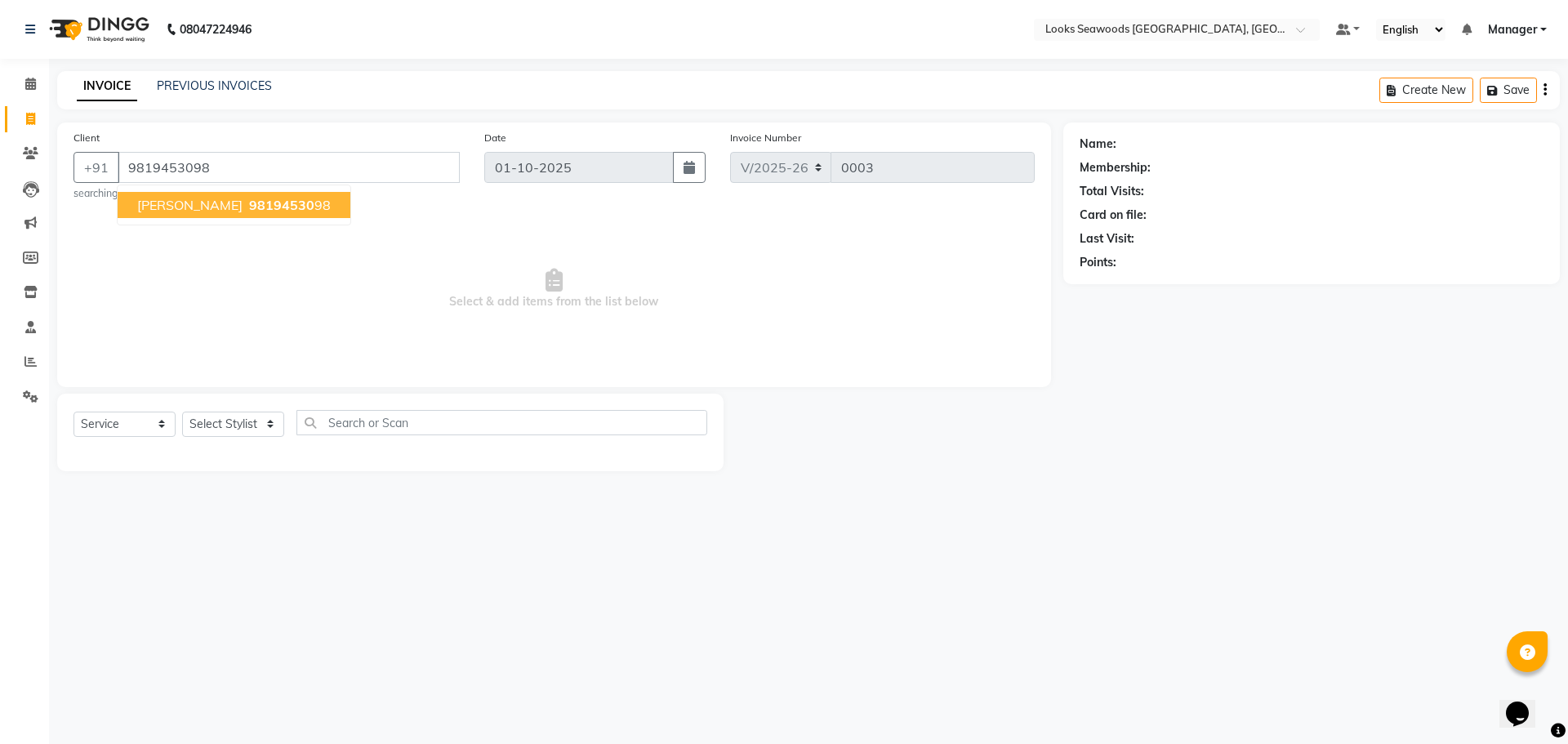
type input "9819453098"
select select "1: Object"
click at [249, 206] on span "98194530" at bounding box center [281, 204] width 65 height 16
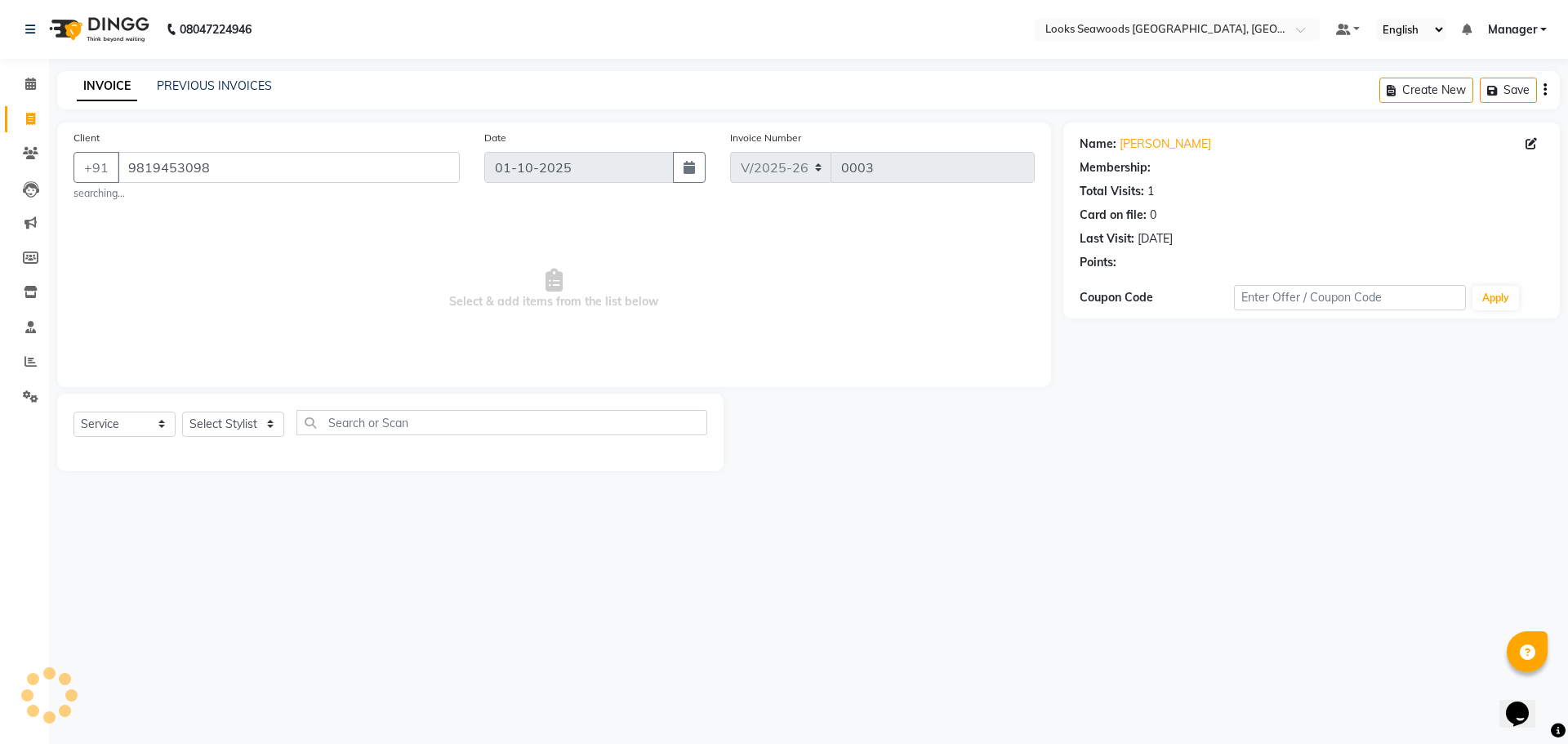
select select "1: Object"
click at [113, 426] on select "Select Service Product Membership Package Voucher Prepaid Gift Card" at bounding box center [124, 424] width 102 height 25
click at [74, 411] on select "Select Service Product Membership Package Voucher Prepaid Gift Card" at bounding box center [124, 424] width 102 height 25
click at [271, 423] on select "Select Stylist Ankit Arun Counter_Sales [PERSON_NAME] [PERSON_NAME] Manager [PE…" at bounding box center [233, 424] width 102 height 25
select select "93416"
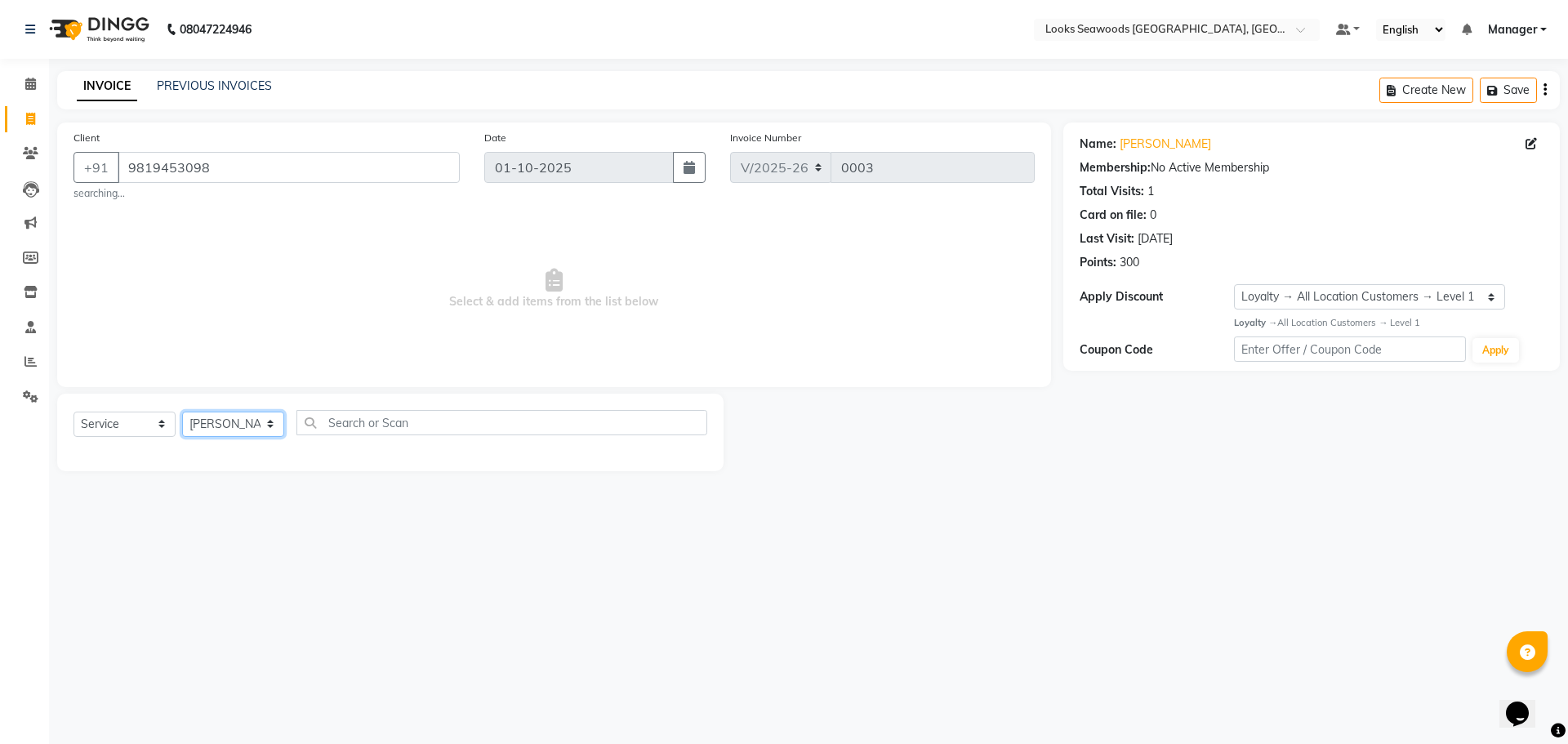
click at [182, 411] on select "Select Stylist Ankit Arun Counter_Sales [PERSON_NAME] [PERSON_NAME] Manager [PE…" at bounding box center [233, 424] width 102 height 25
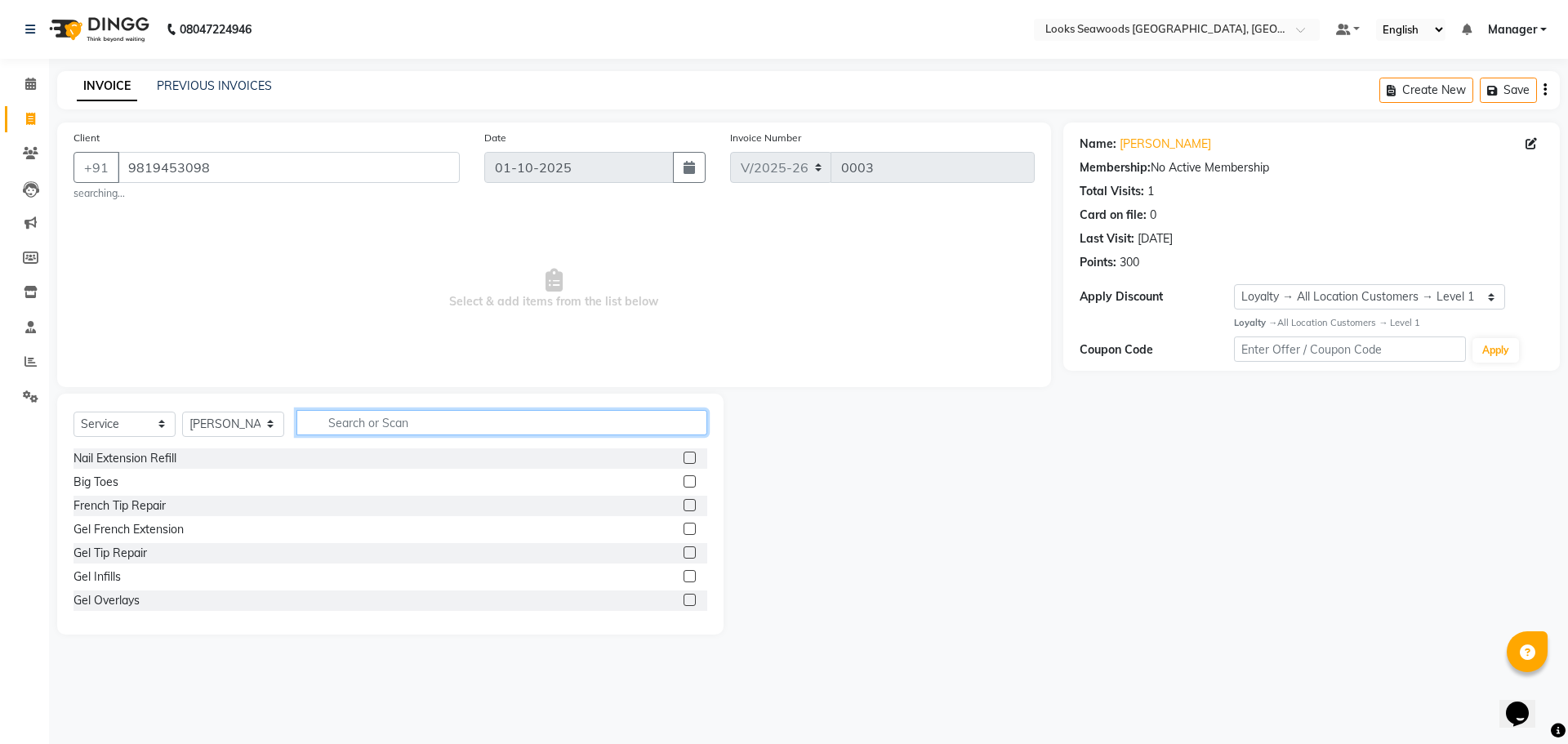
click at [362, 424] on input "text" at bounding box center [502, 422] width 411 height 25
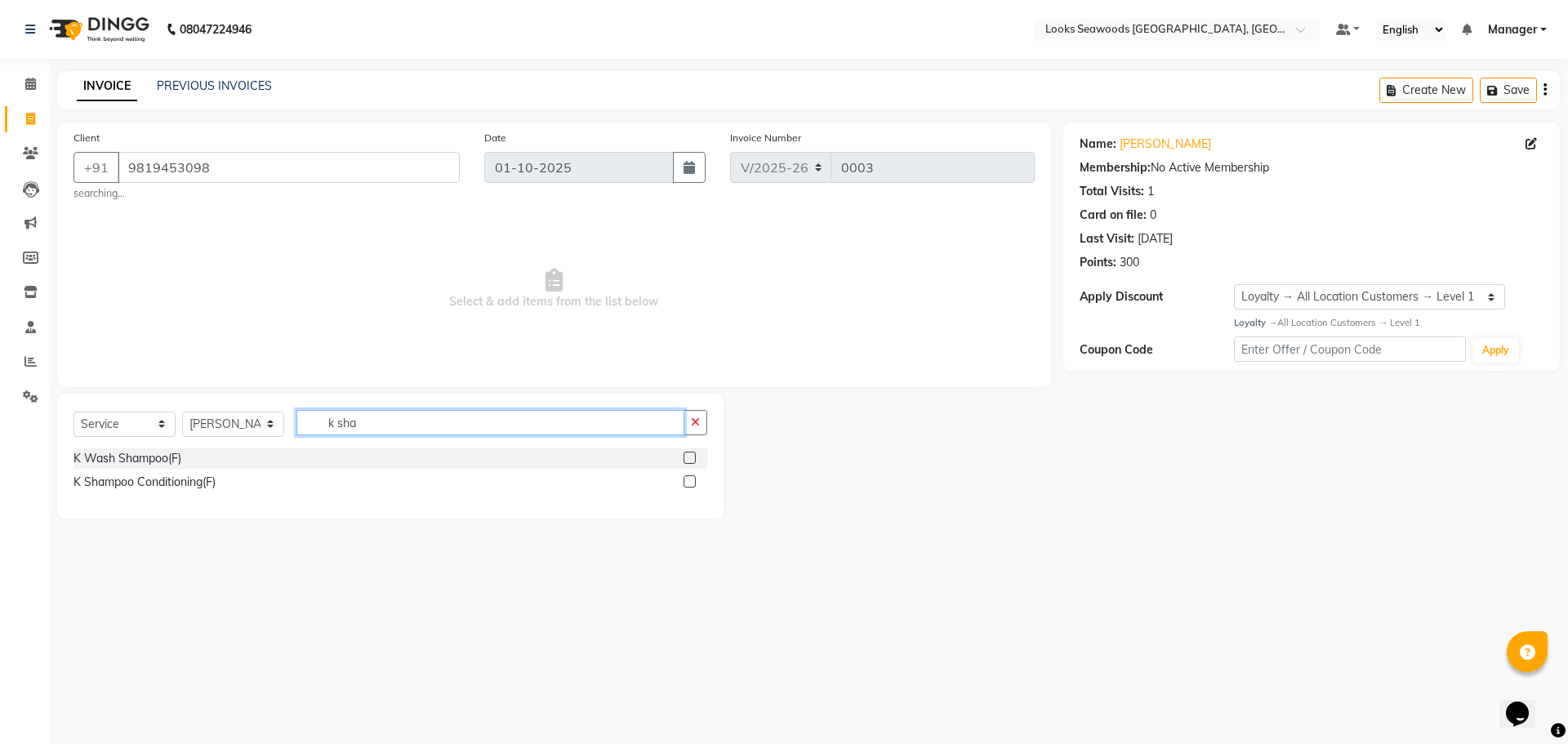
type input "k sha"
click at [285, 476] on div "K Shampoo Conditioning(F)" at bounding box center [390, 482] width 634 height 20
click at [691, 481] on label at bounding box center [689, 481] width 13 height 13
click at [691, 481] on input "checkbox" at bounding box center [689, 482] width 11 height 11
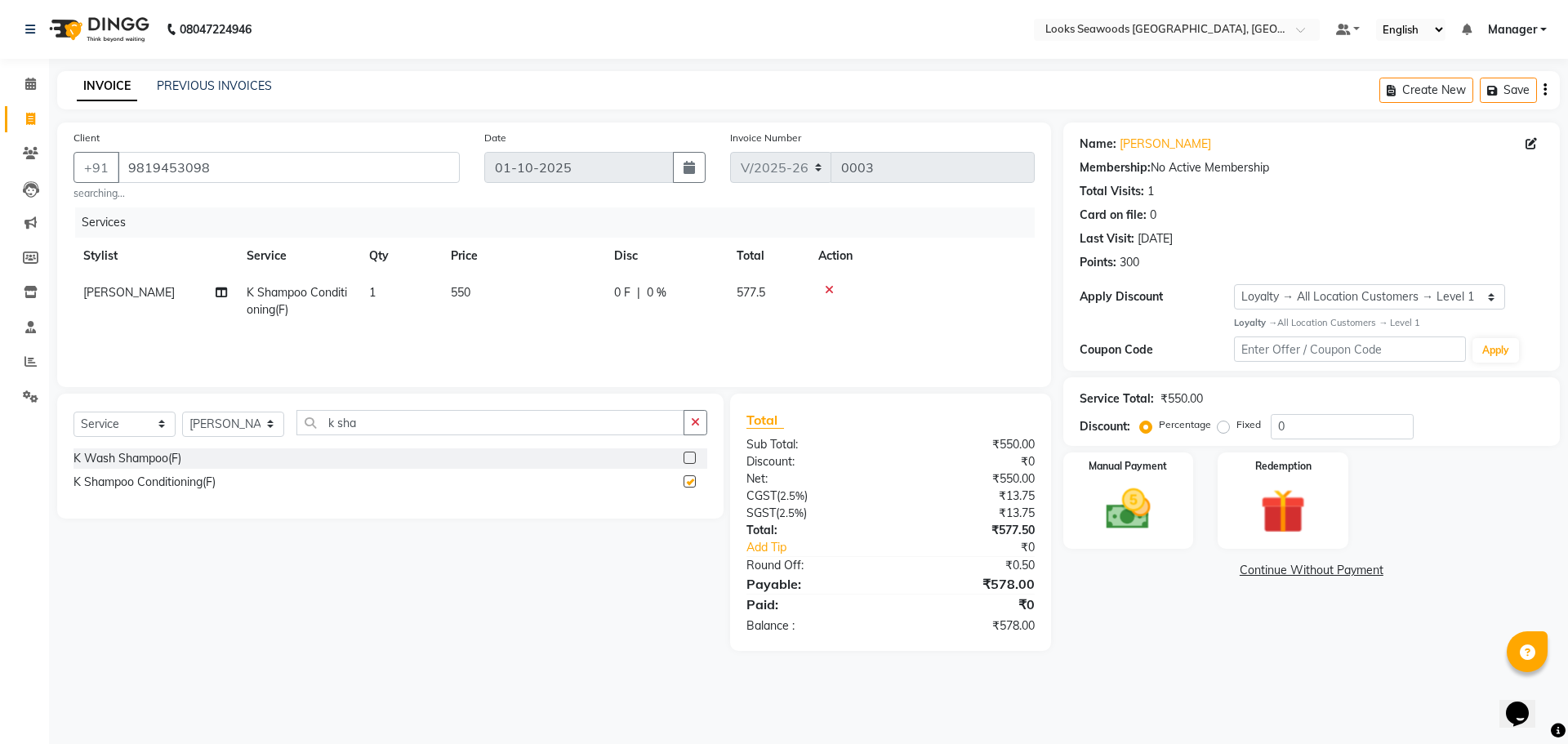
checkbox input "false"
click at [471, 292] on span "550" at bounding box center [460, 291] width 19 height 14
select select "93416"
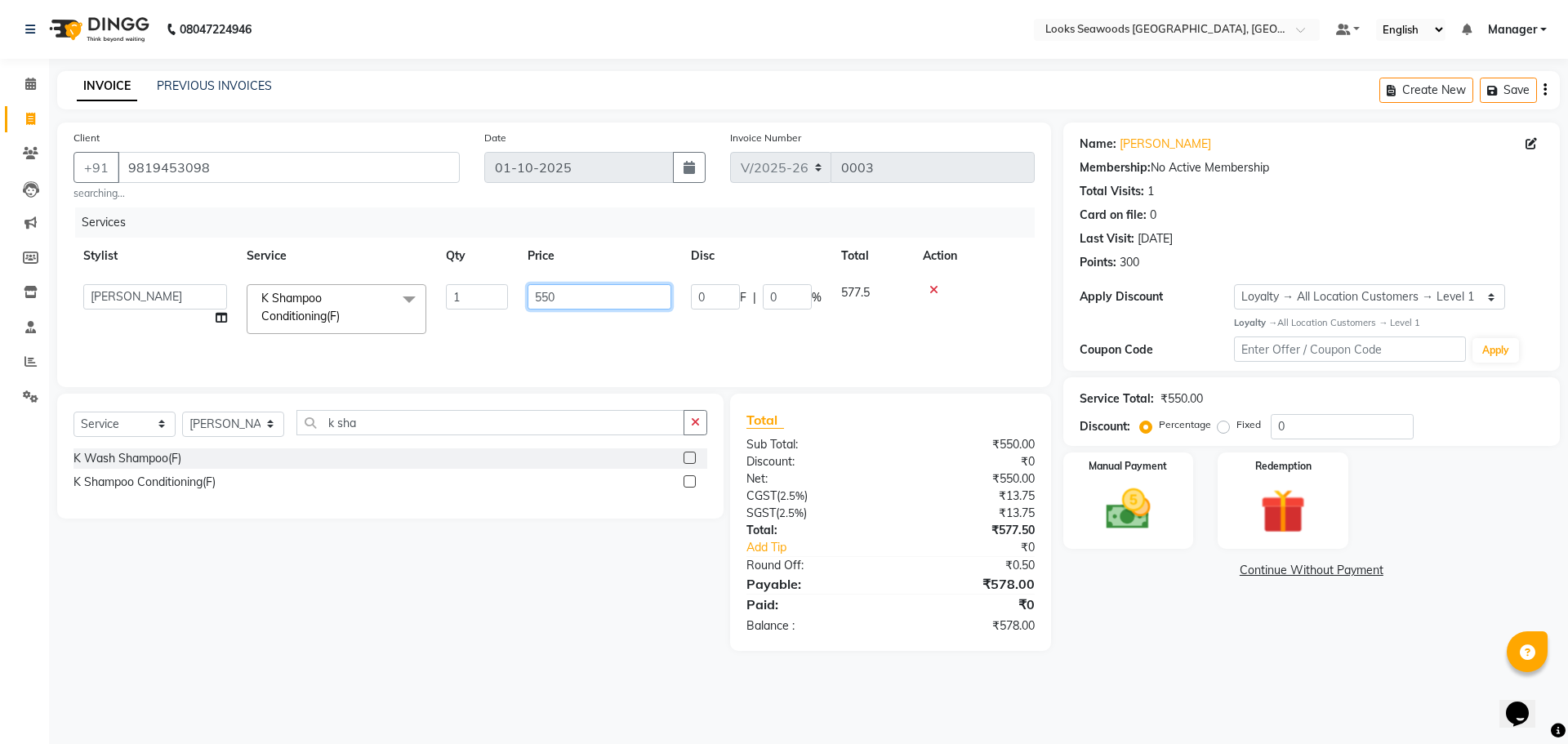
click at [572, 294] on input "550" at bounding box center [600, 296] width 144 height 25
type input "5"
type input "700"
click at [730, 350] on div "Services Stylist Service Qty Price Disc Total Action Ankit Arun Counter_Sales […" at bounding box center [554, 289] width 961 height 163
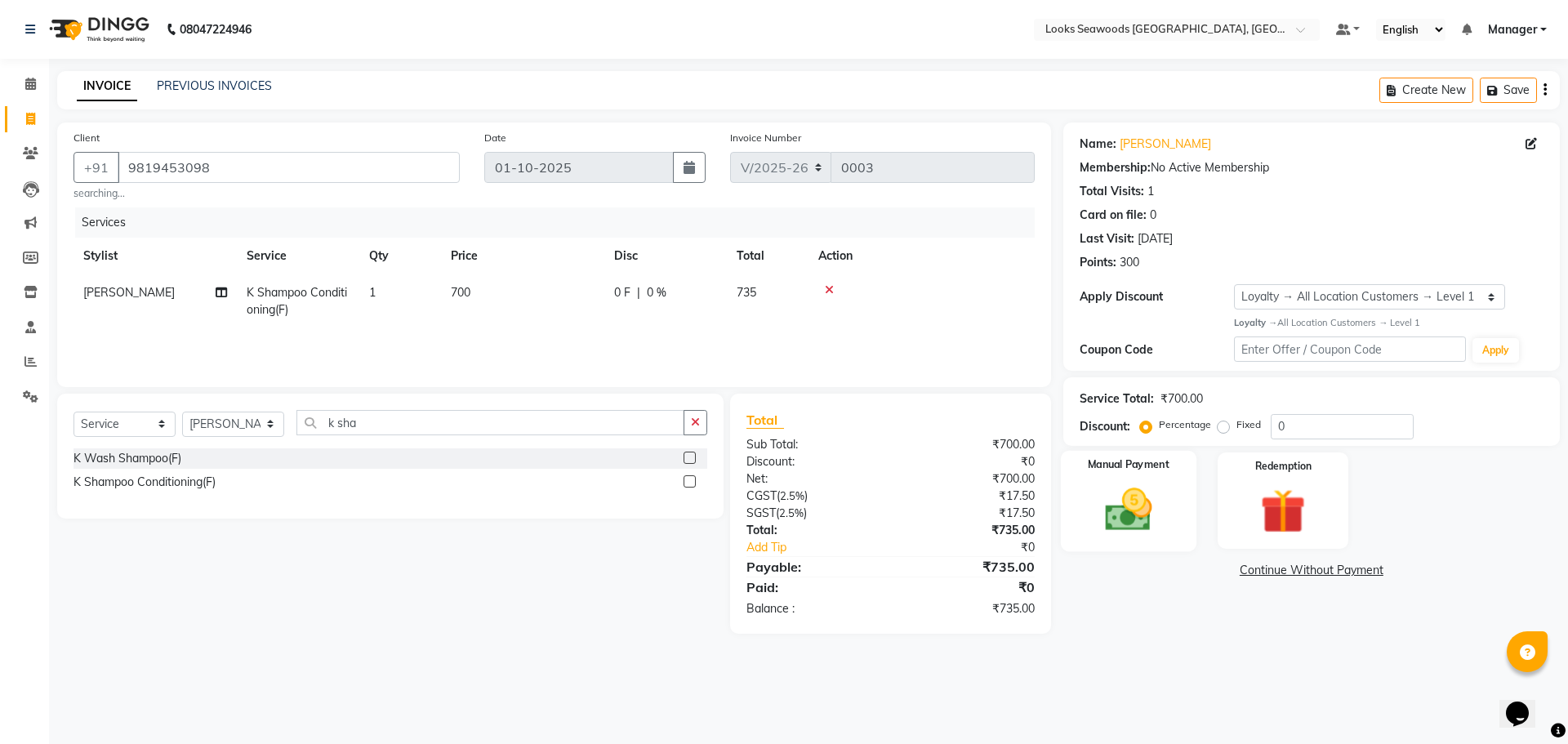
click at [1145, 503] on img at bounding box center [1129, 509] width 76 height 54
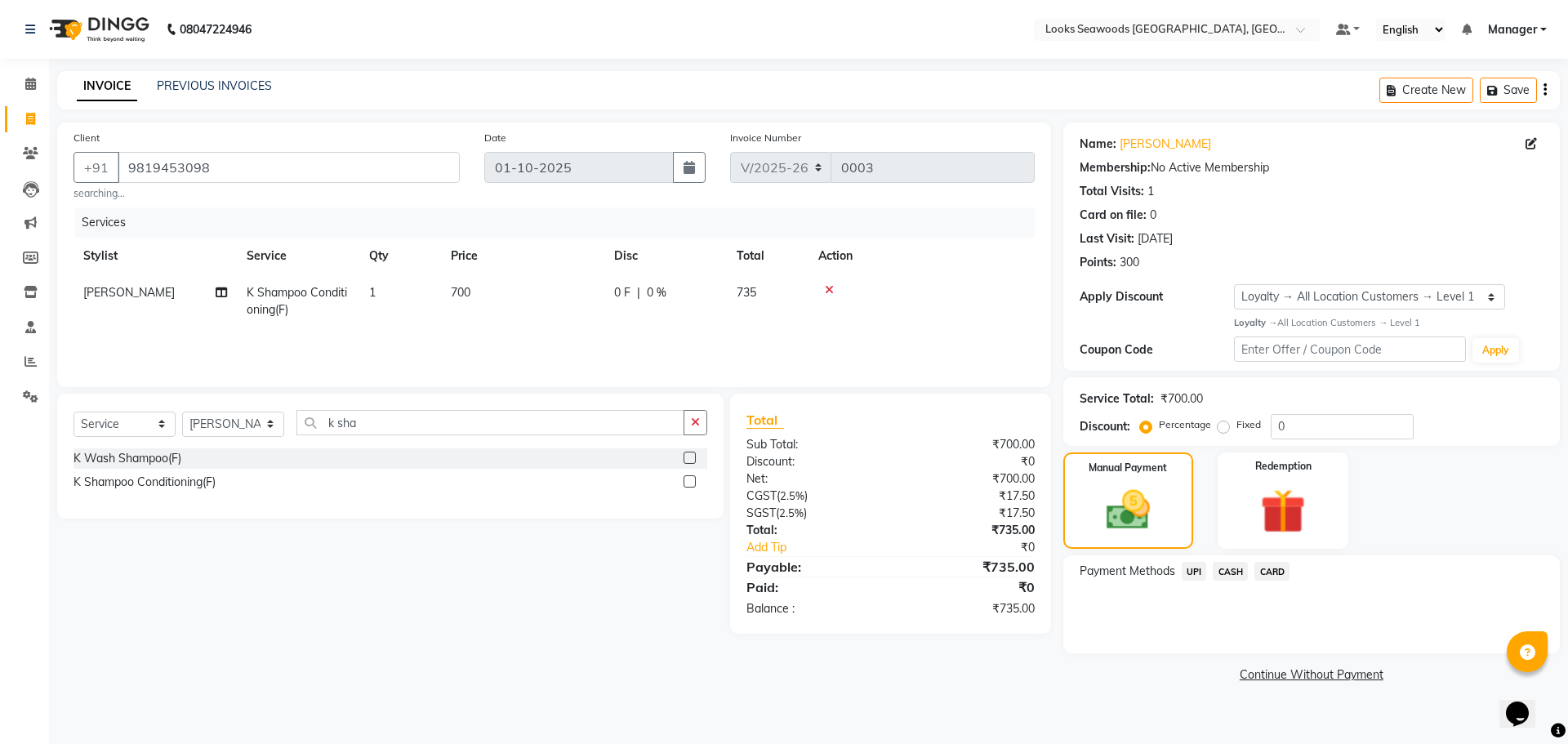
click at [1203, 575] on span "UPI" at bounding box center [1195, 571] width 25 height 19
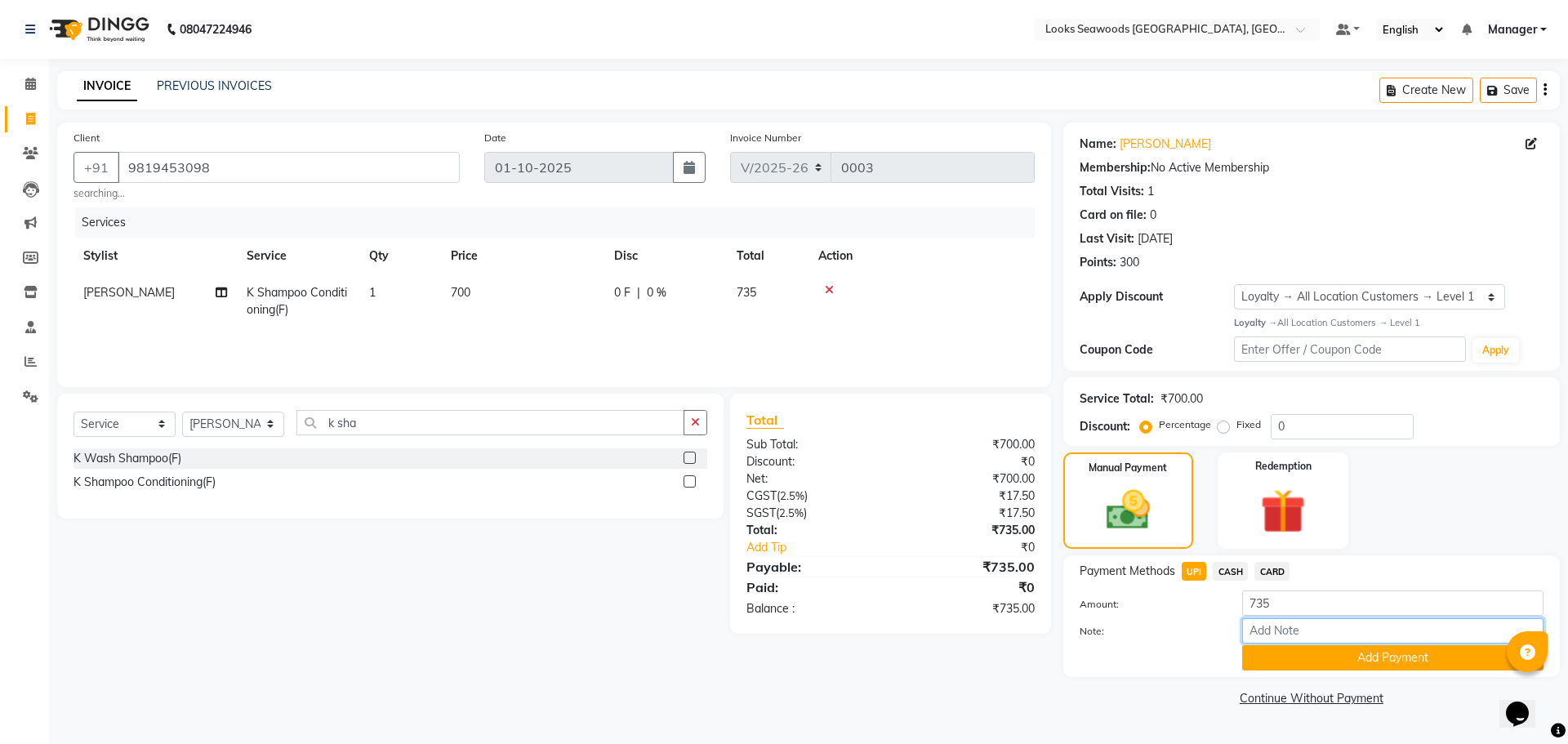
click at [1353, 634] on input "Note:" at bounding box center [1392, 631] width 302 height 25
paste input "292587063878"
type input "292587063878"
click at [1351, 651] on button "Add Payment" at bounding box center [1392, 658] width 302 height 25
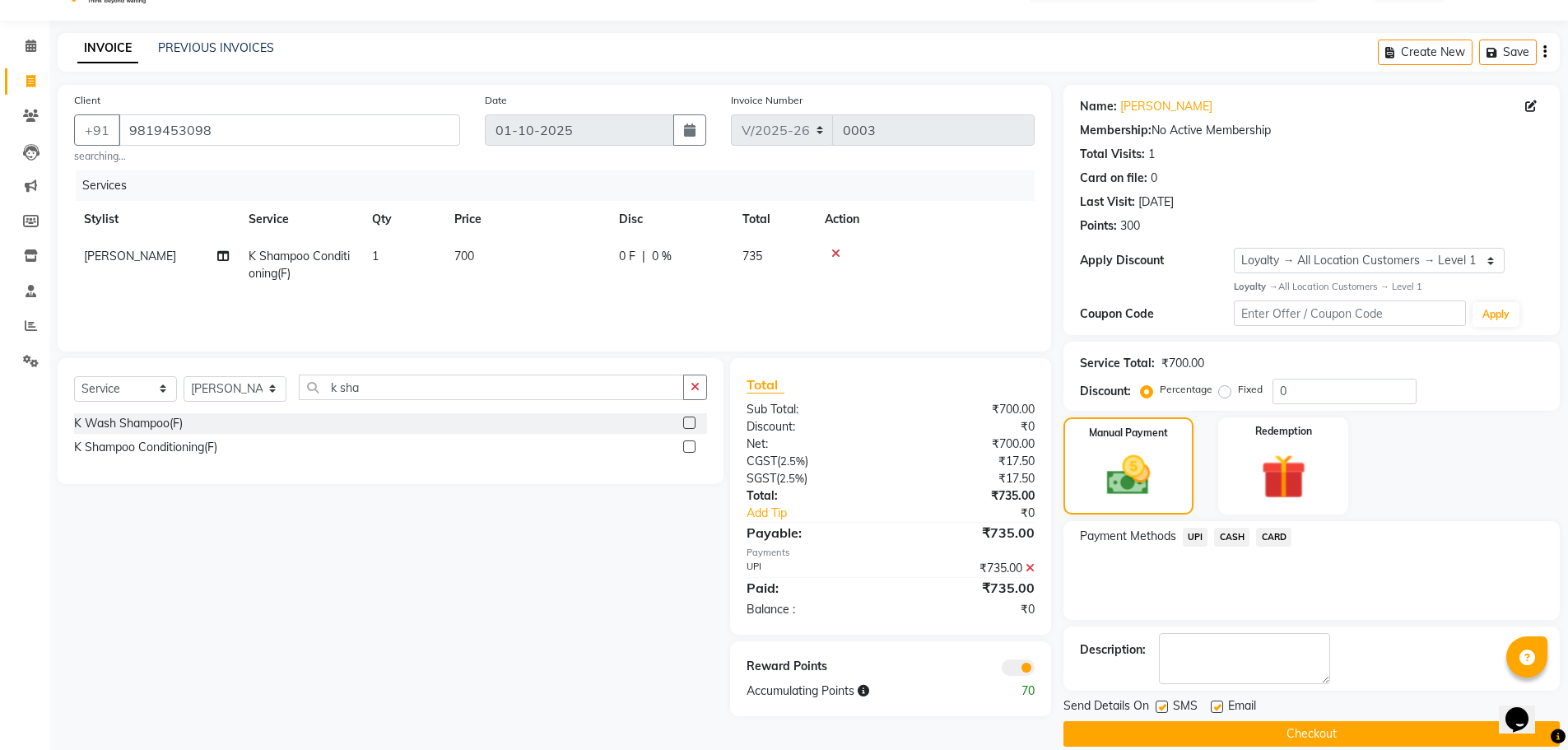
scroll to position [60, 0]
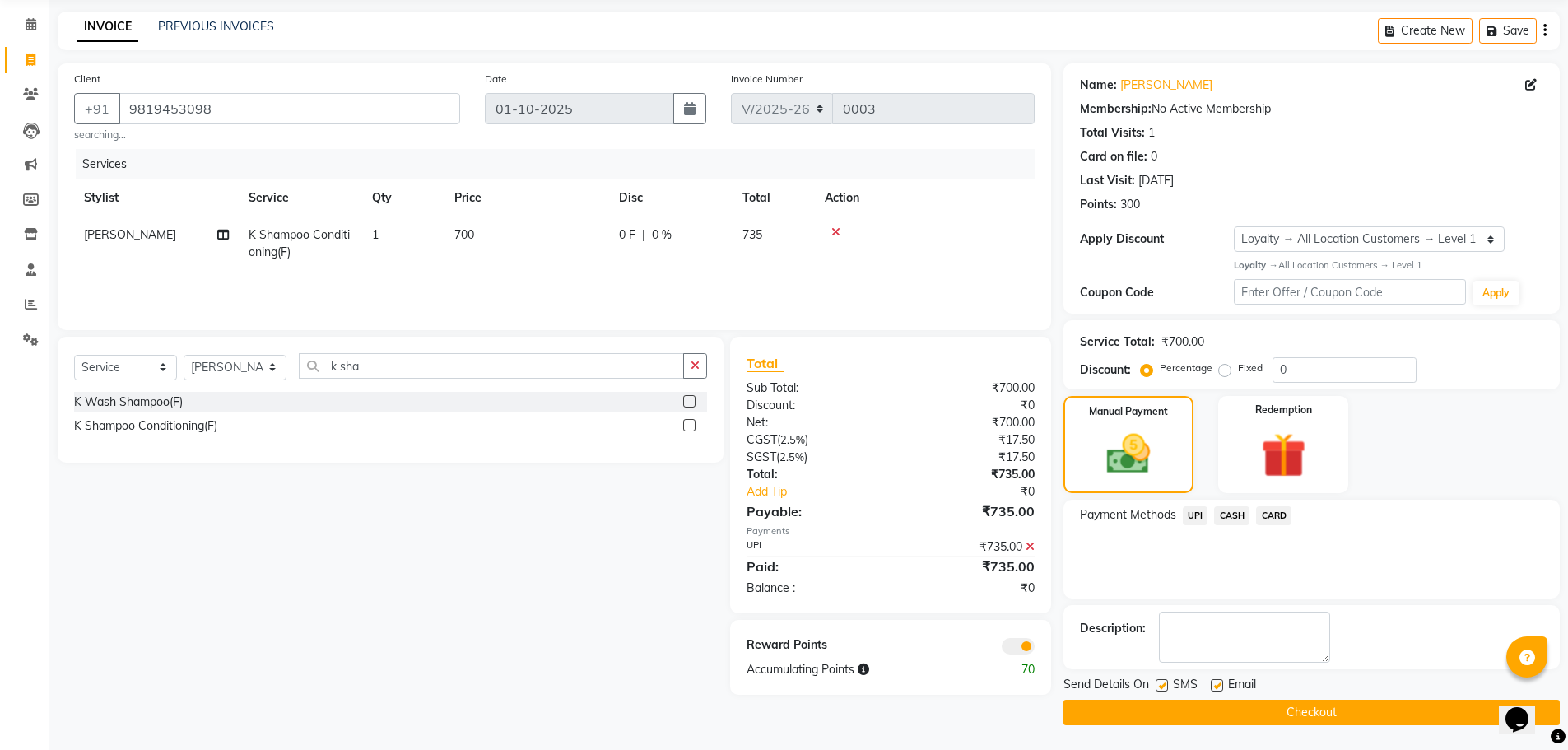
click at [1187, 512] on span "UPI" at bounding box center [1195, 516] width 26 height 19
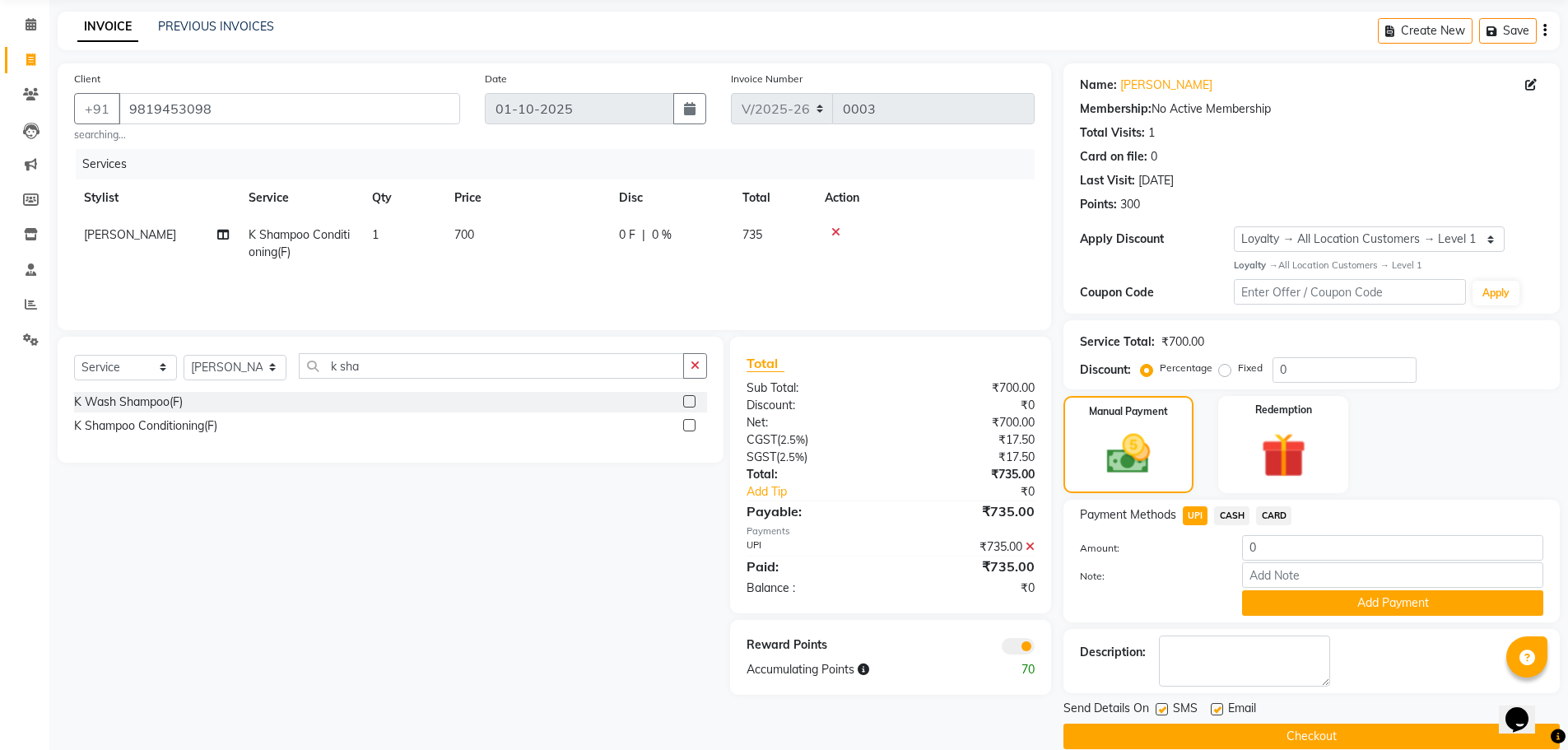
click at [1294, 736] on button "Checkout" at bounding box center [1311, 736] width 496 height 26
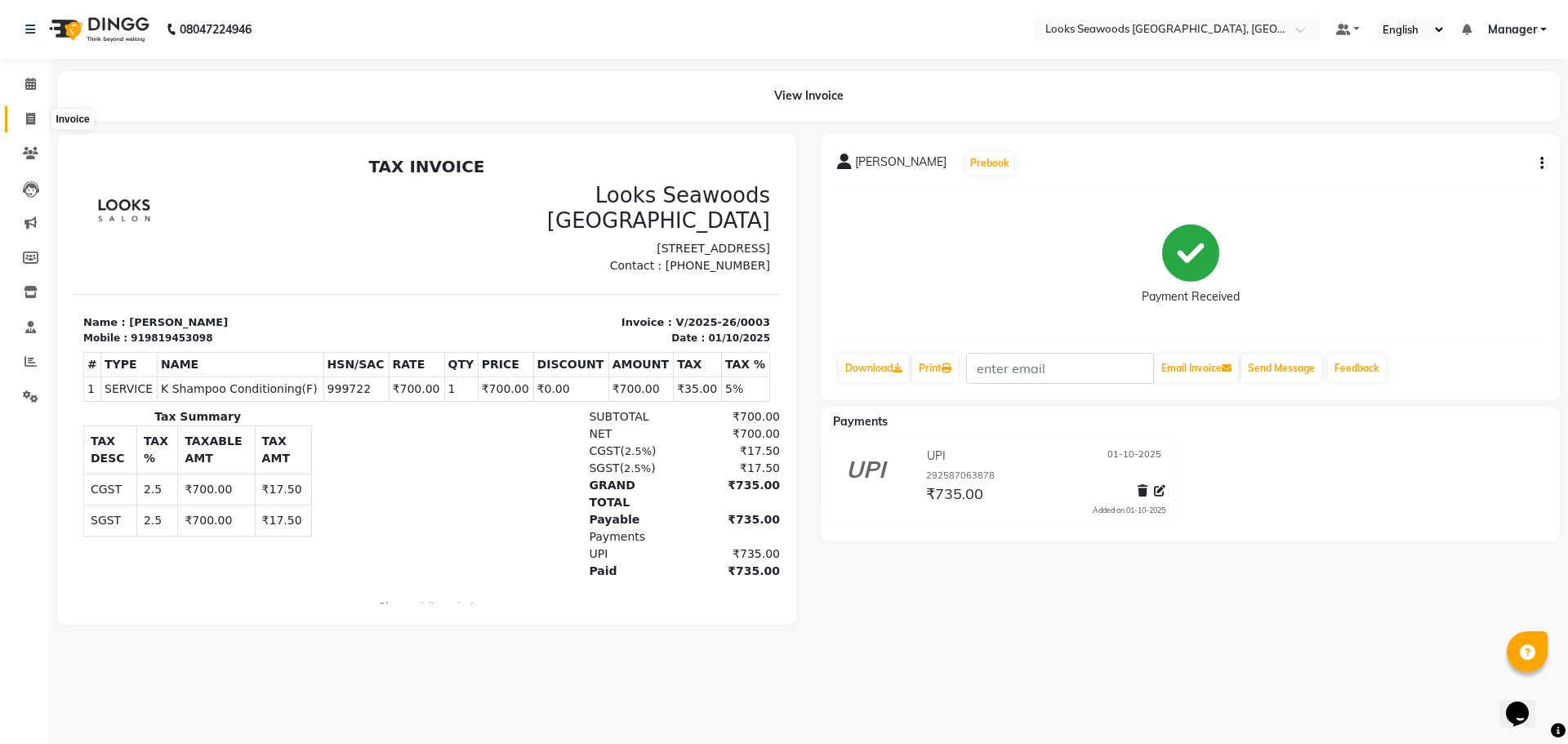
click at [23, 127] on span at bounding box center [30, 120] width 29 height 19
select select "9135"
select select "service"
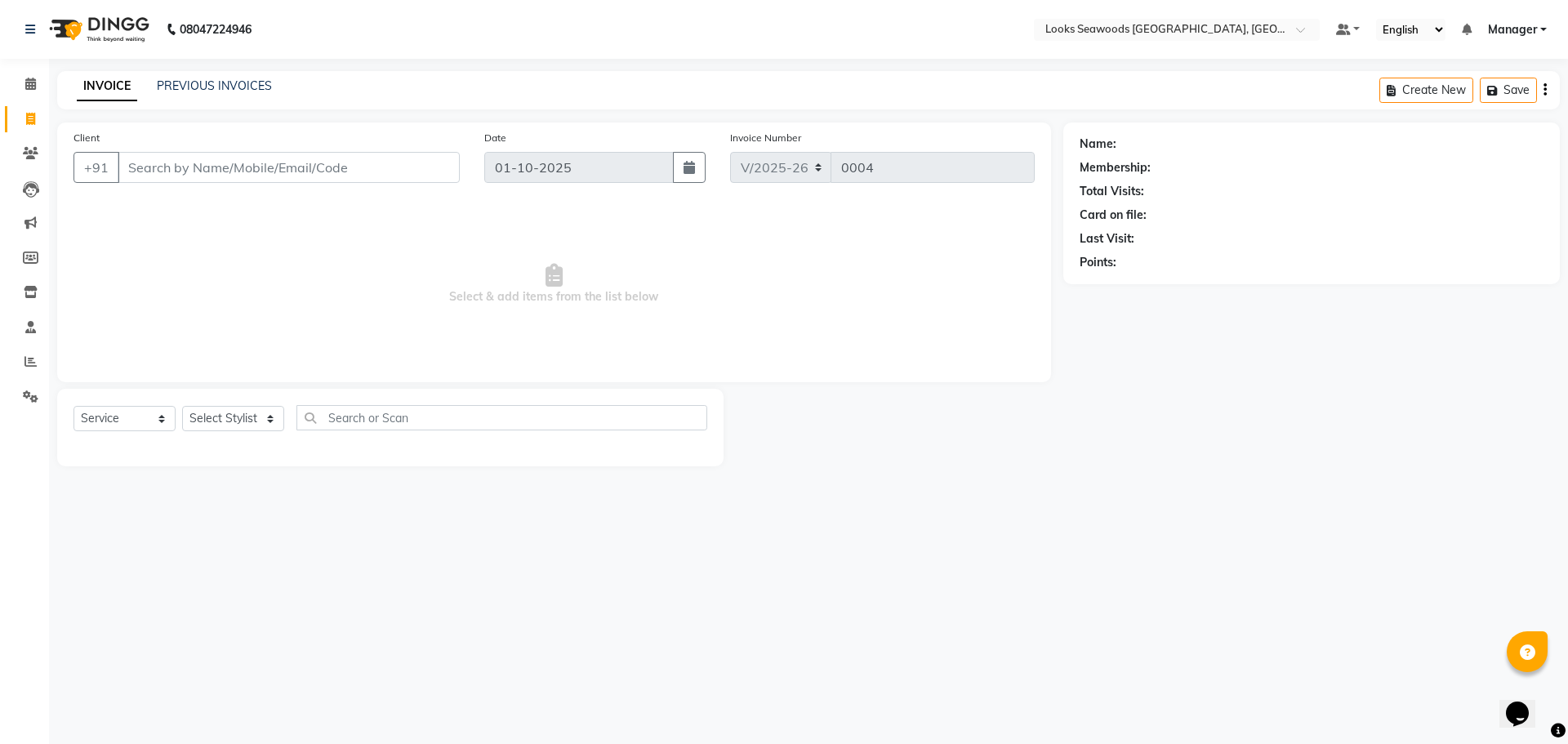
click at [293, 168] on input "Client" at bounding box center [288, 167] width 342 height 31
type input "9930822329"
click at [434, 167] on span "Add Client" at bounding box center [417, 167] width 64 height 16
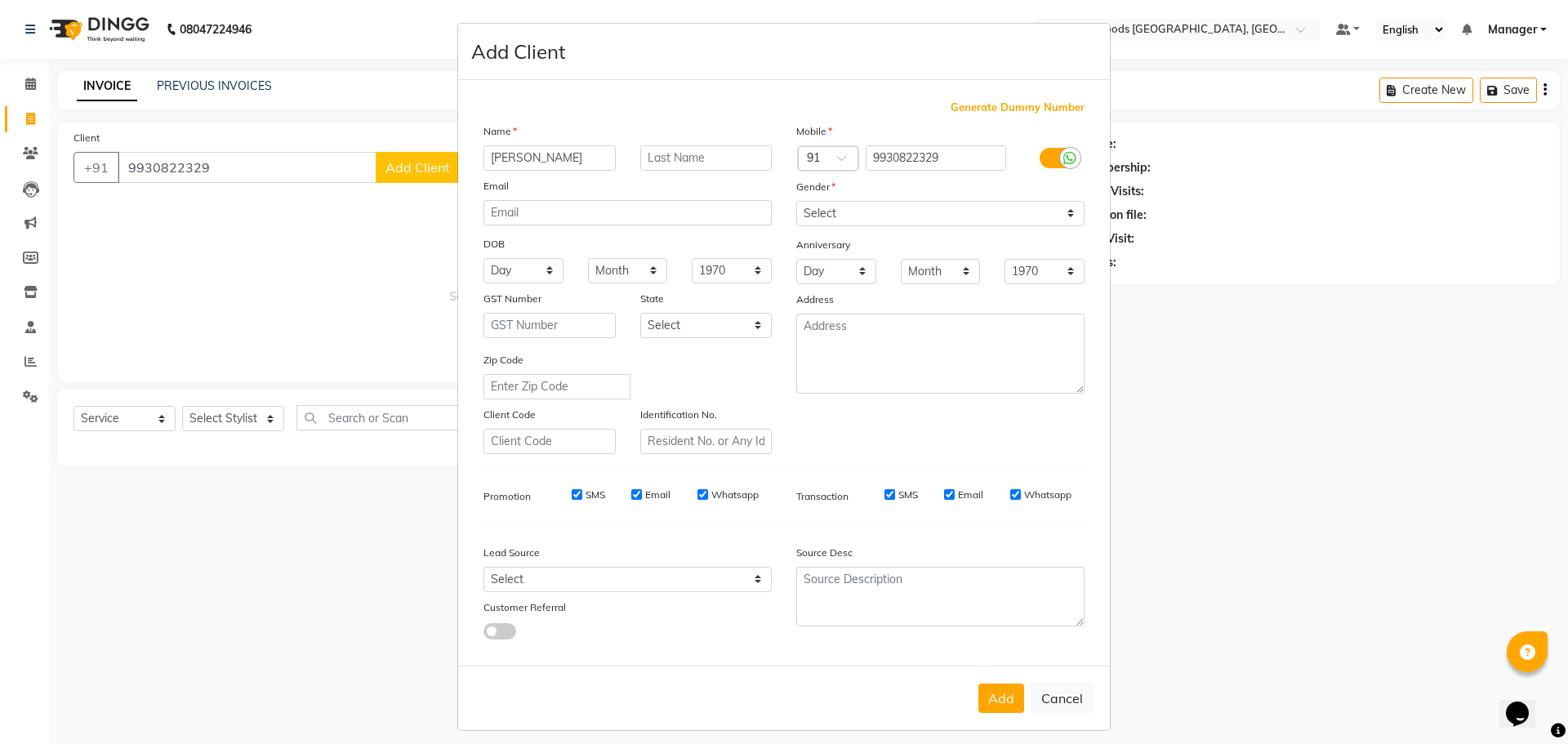
type input "[PERSON_NAME]"
type input "."
click at [1037, 213] on select "Select [DEMOGRAPHIC_DATA] [DEMOGRAPHIC_DATA] Other Prefer Not To Say" at bounding box center [940, 214] width 288 height 25
select select "[DEMOGRAPHIC_DATA]"
click at [797, 201] on select "Select [DEMOGRAPHIC_DATA] [DEMOGRAPHIC_DATA] Other Prefer Not To Say" at bounding box center [940, 214] width 288 height 25
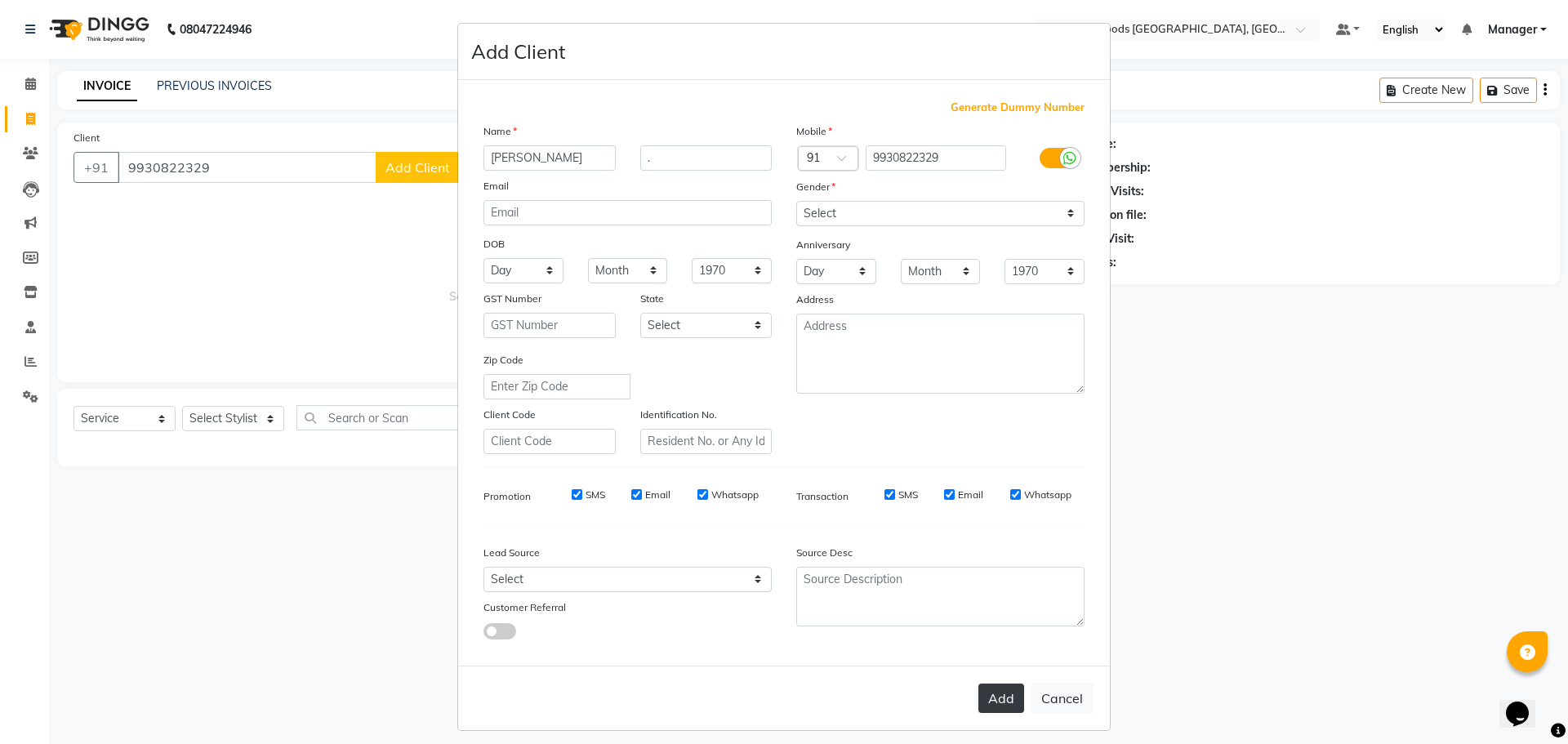
click at [997, 700] on button "Add" at bounding box center [1001, 698] width 46 height 30
select select
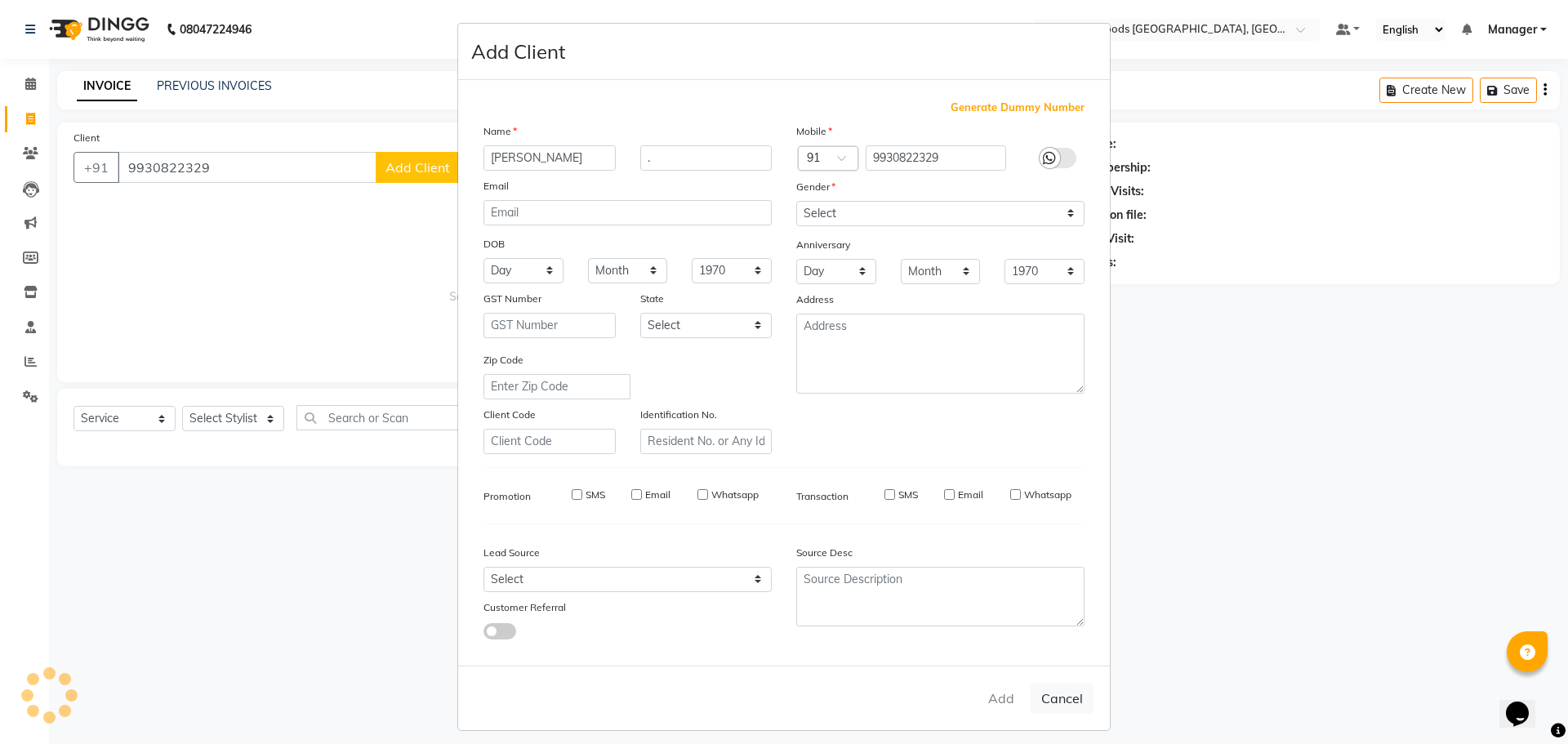
select select
checkbox input "false"
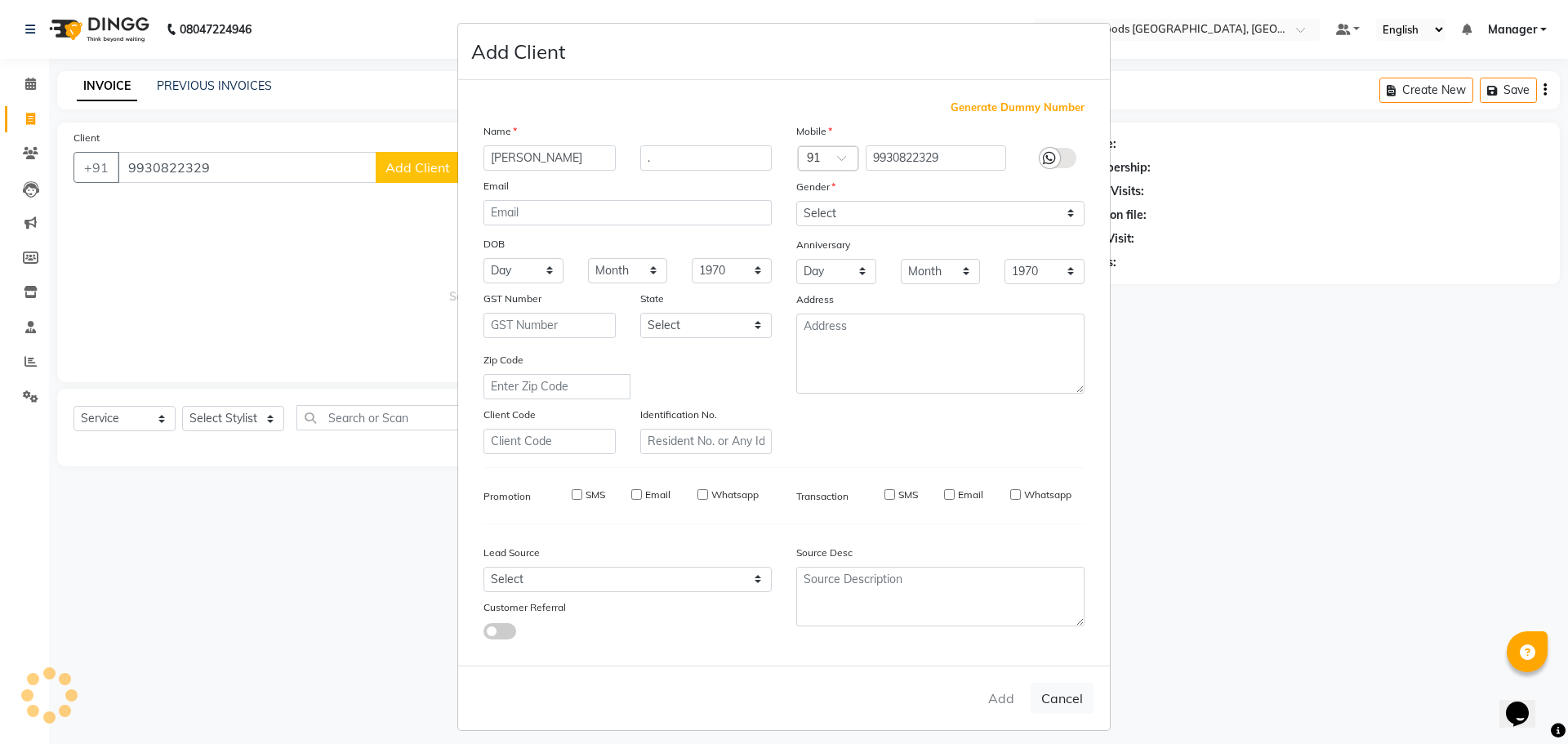
checkbox input "false"
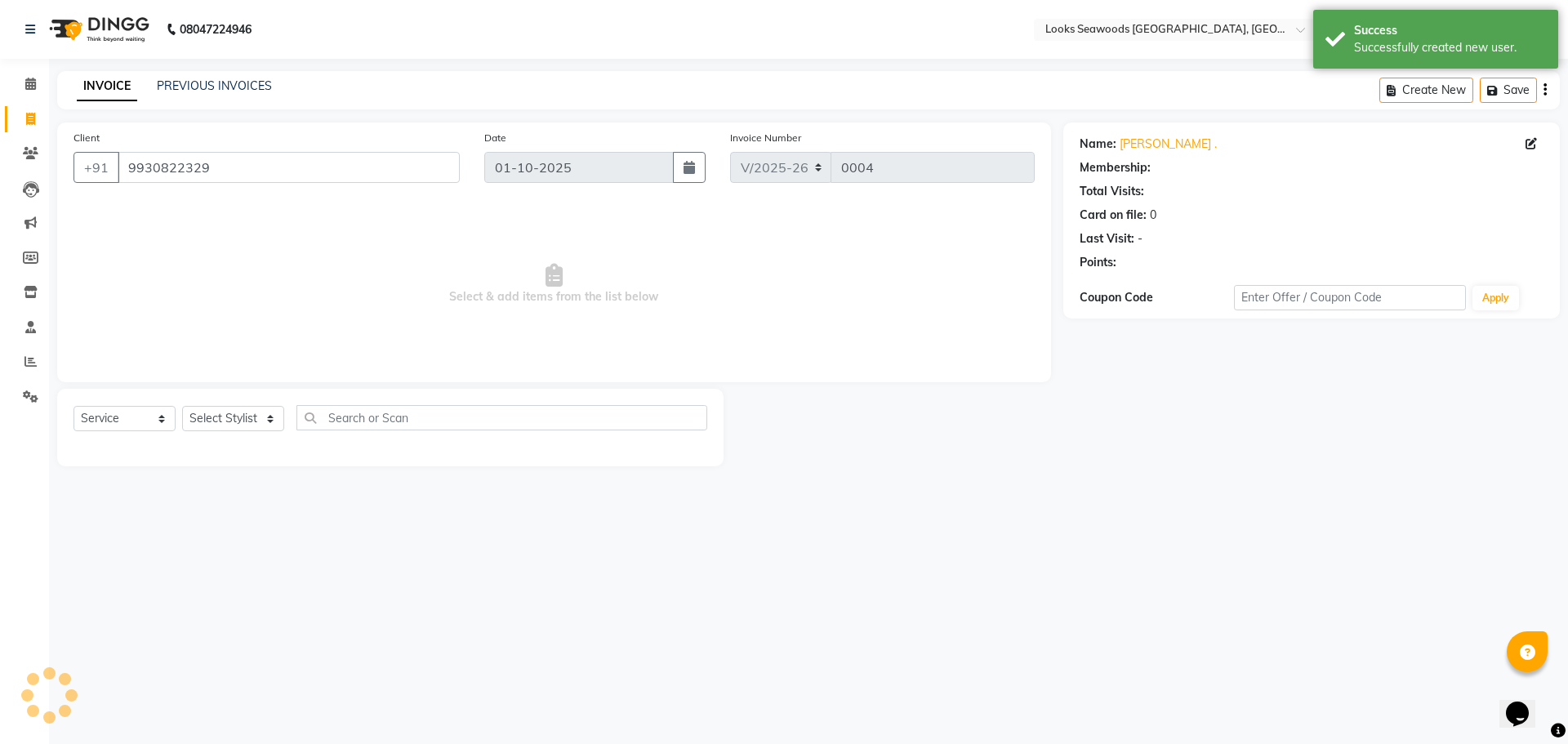
select select "1: Object"
click at [163, 426] on select "Select Service Product Membership Package Voucher Prepaid Gift Card" at bounding box center [124, 418] width 102 height 25
click at [74, 405] on select "Select Service Product Membership Package Voucher Prepaid Gift Card" at bounding box center [124, 418] width 102 height 25
click at [219, 421] on select "Select Stylist Ankit Arun Counter_Sales [PERSON_NAME] [PERSON_NAME] Manager [PE…" at bounding box center [233, 418] width 102 height 25
select select "93418"
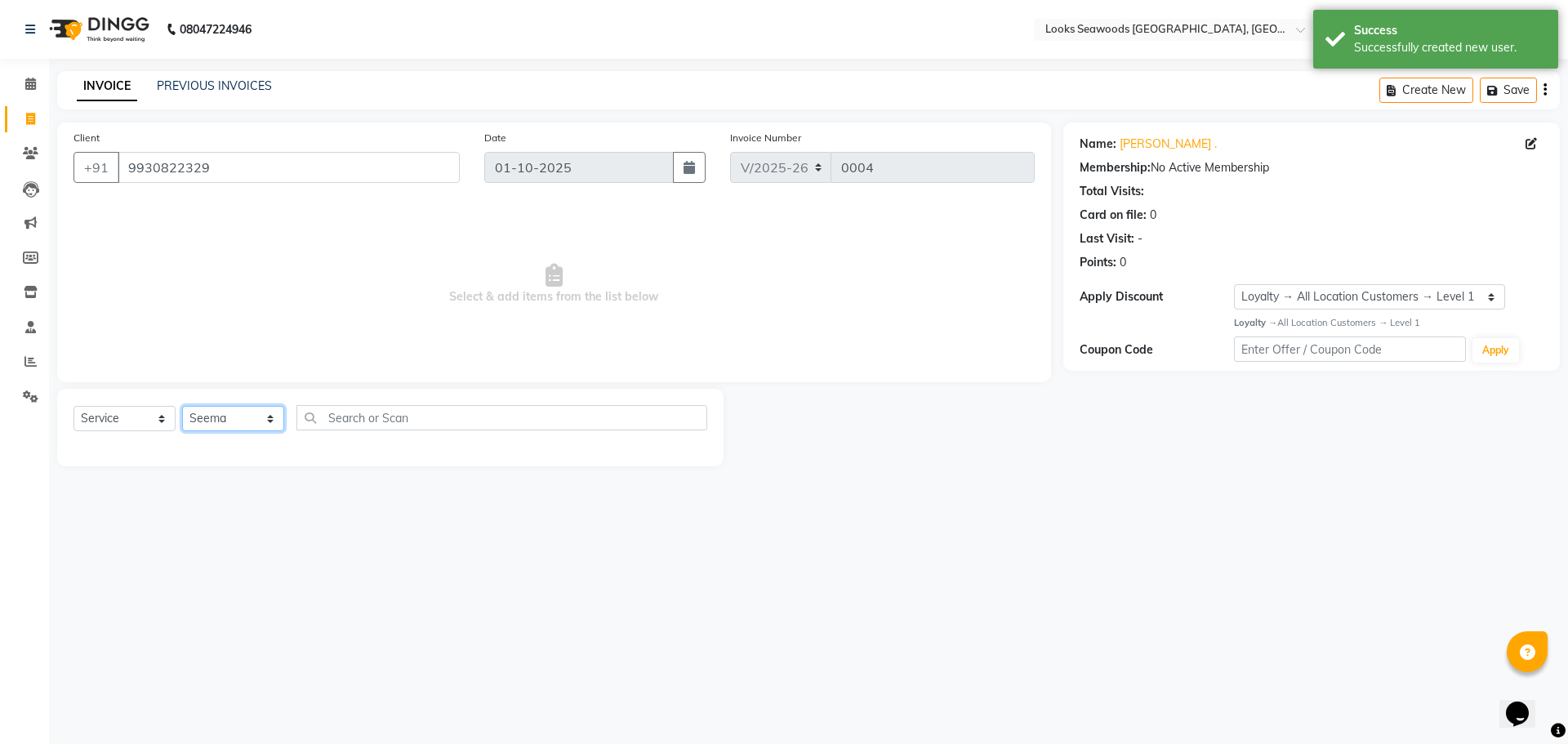
click at [182, 405] on select "Select Stylist Ankit Arun Counter_Sales [PERSON_NAME] [PERSON_NAME] Manager [PE…" at bounding box center [233, 418] width 102 height 25
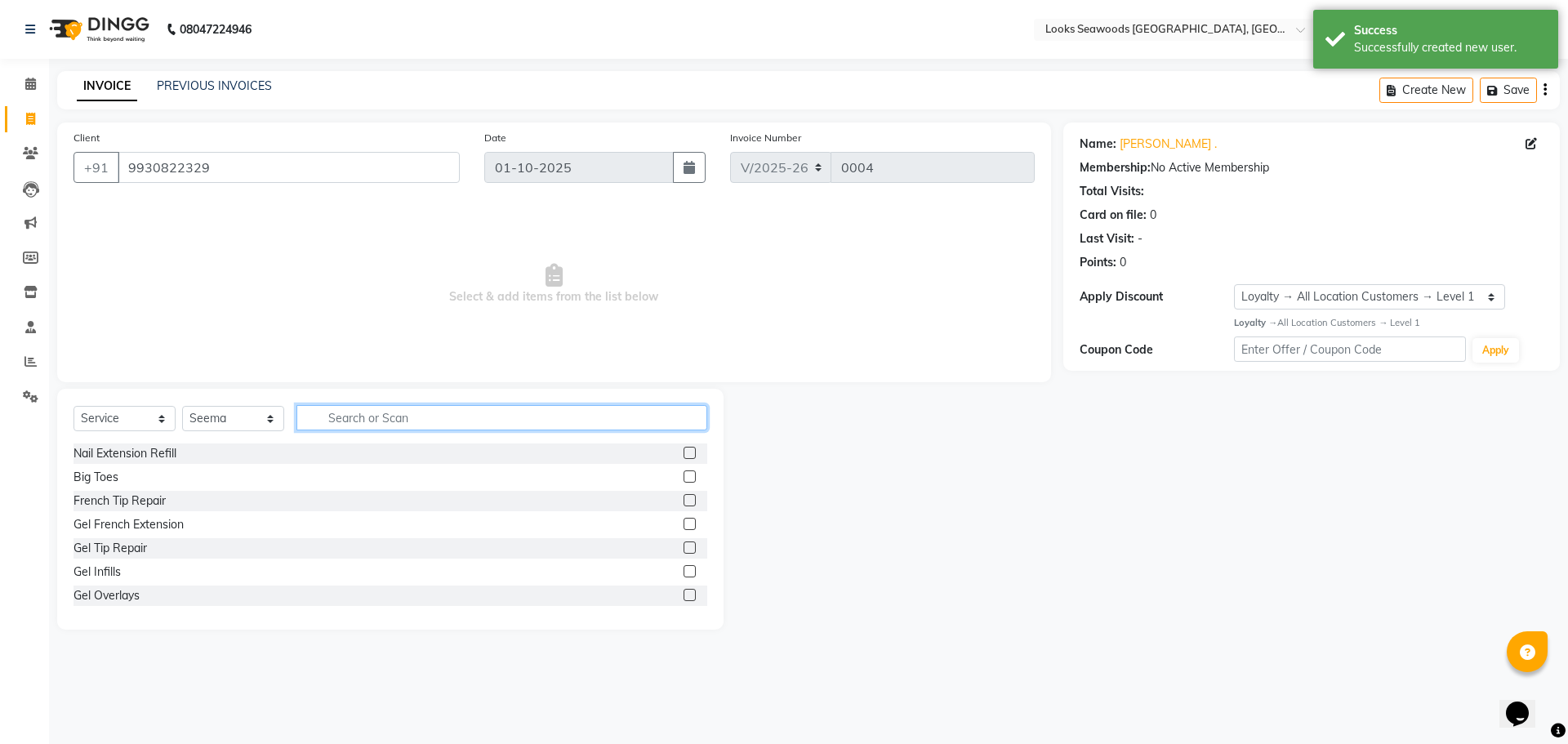
click at [355, 424] on input "text" at bounding box center [502, 418] width 411 height 25
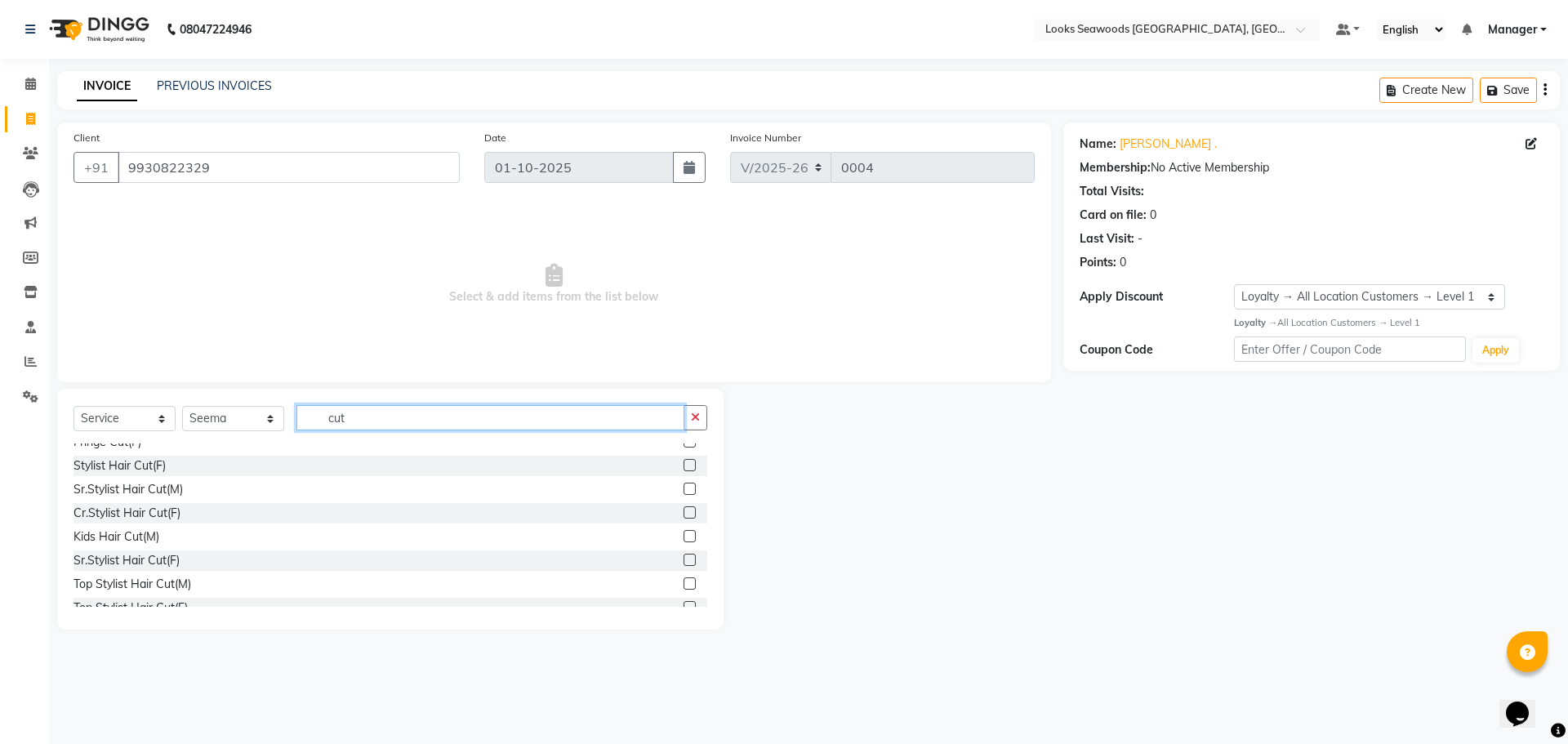
scroll to position [98, 0]
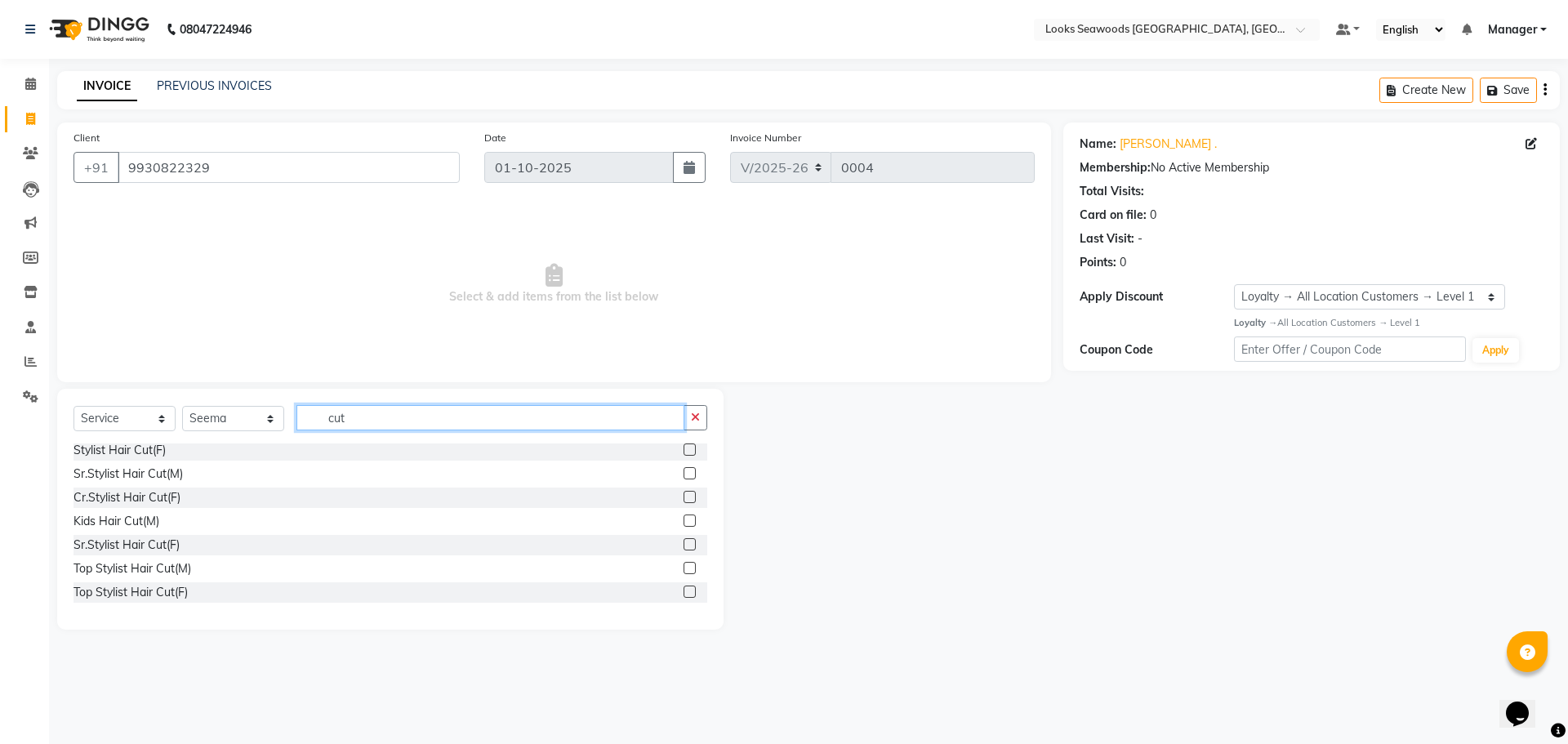
type input "cut"
click at [202, 594] on div "Top Stylist Hair Cut(F)" at bounding box center [390, 592] width 634 height 20
click at [683, 590] on label at bounding box center [689, 591] width 13 height 13
click at [683, 590] on input "checkbox" at bounding box center [689, 592] width 11 height 11
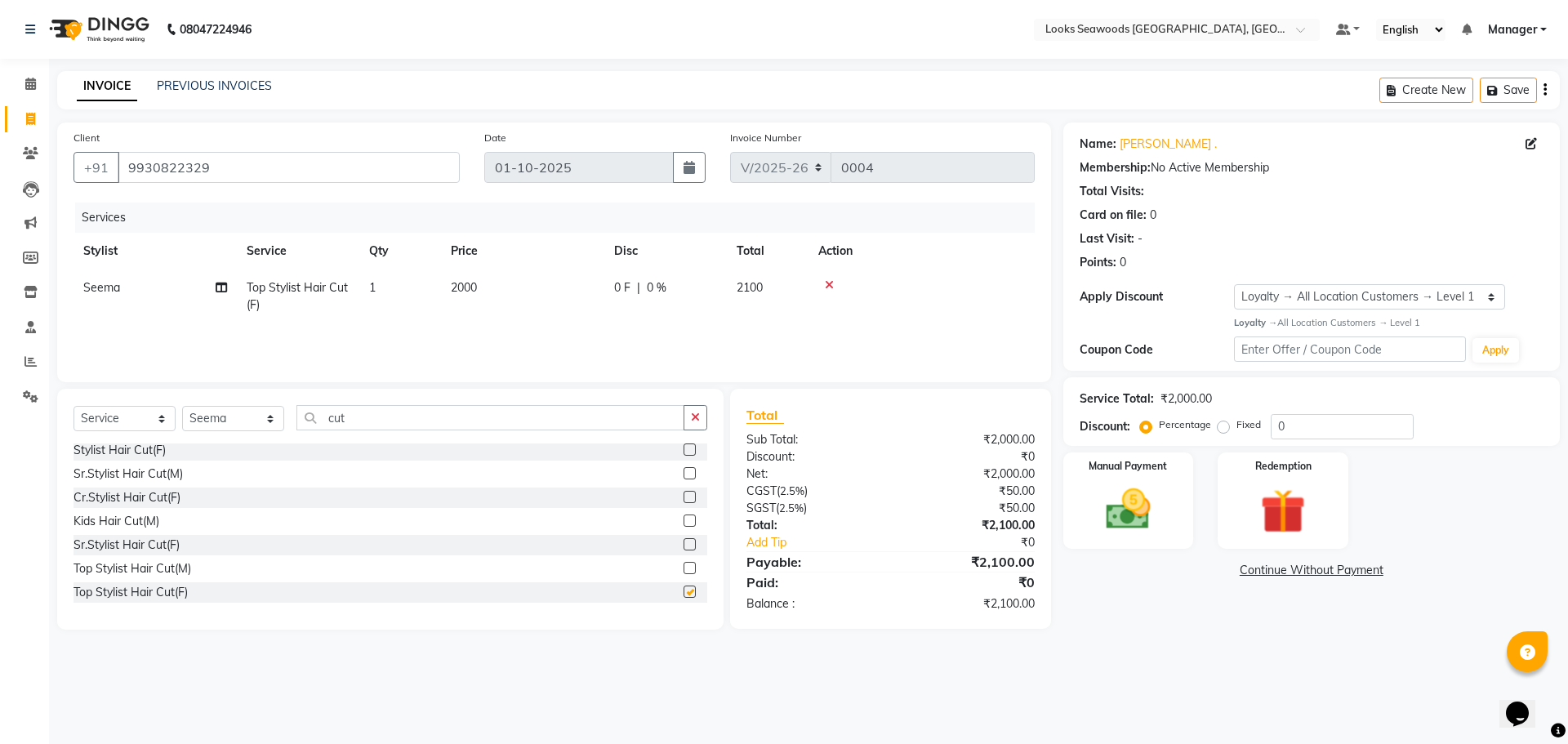
checkbox input "false"
click at [271, 421] on select "Select Stylist Ankit Arun Counter_Sales [PERSON_NAME] [PERSON_NAME] Manager [PE…" at bounding box center [233, 418] width 102 height 25
select select "93423"
click at [182, 405] on select "Select Stylist Ankit Arun Counter_Sales [PERSON_NAME] [PERSON_NAME] Manager [PE…" at bounding box center [233, 418] width 102 height 25
click at [373, 421] on input "cut" at bounding box center [490, 418] width 388 height 25
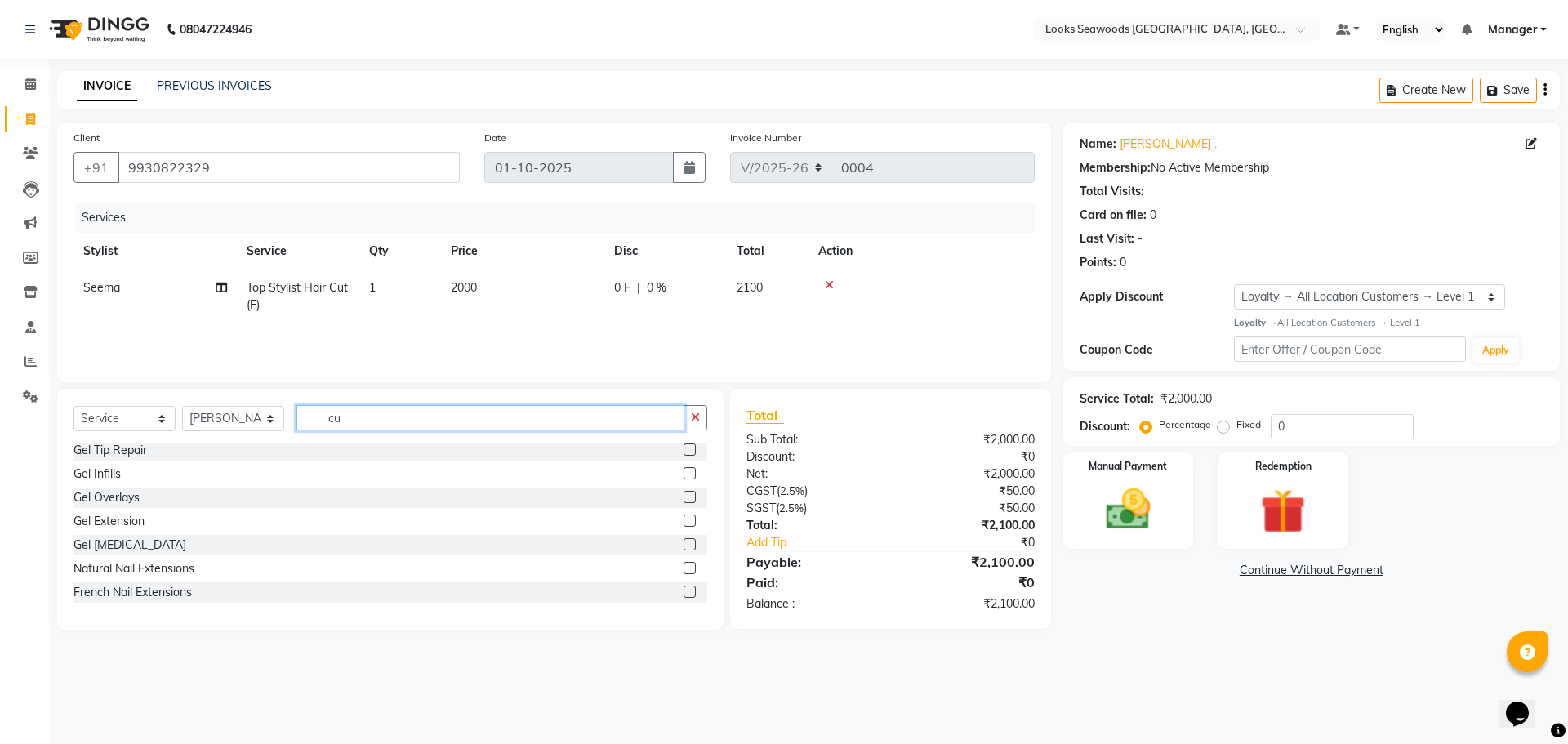
type input "c"
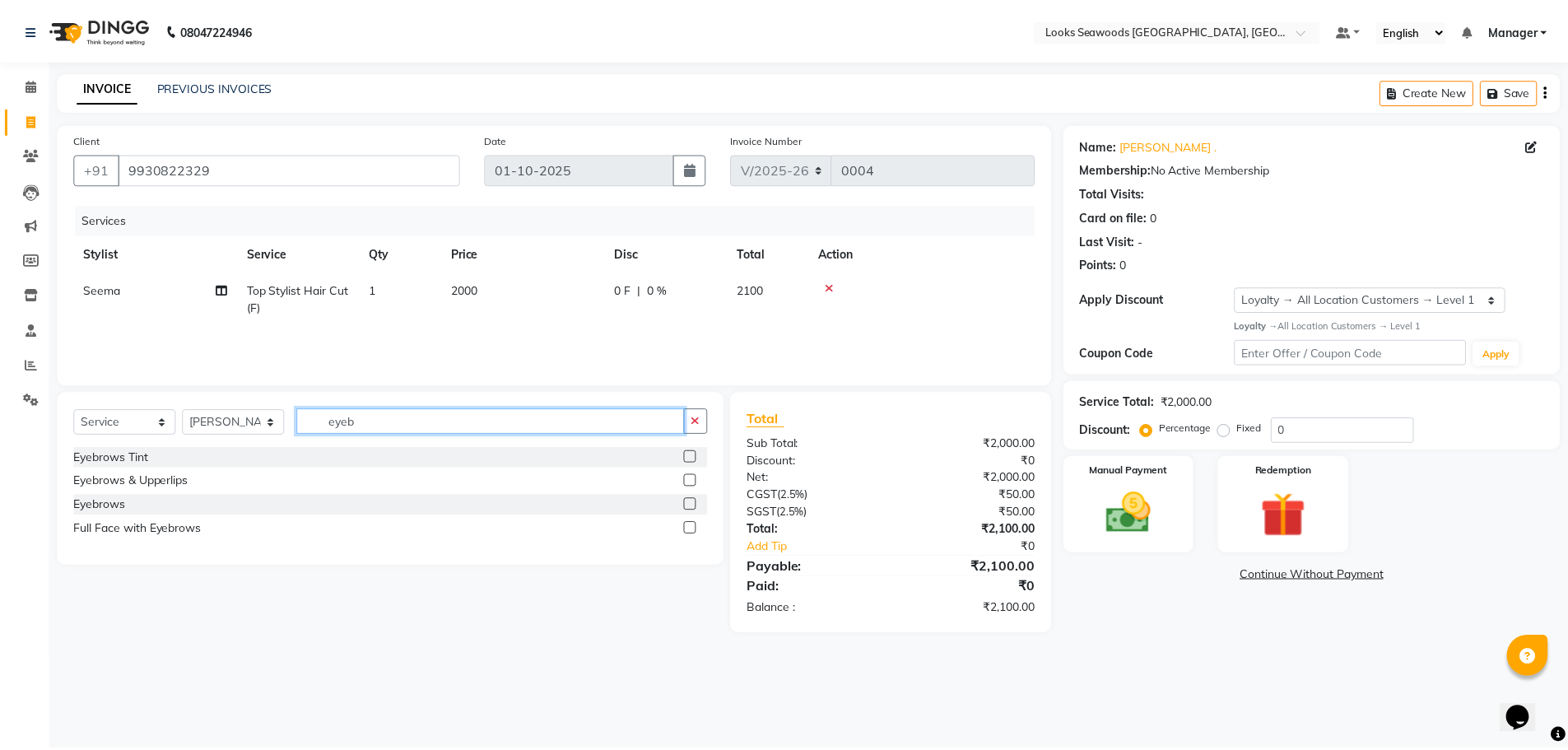
scroll to position [0, 0]
type input "eyebro"
click at [690, 481] on label at bounding box center [695, 480] width 13 height 13
click at [690, 481] on input "checkbox" at bounding box center [694, 481] width 11 height 11
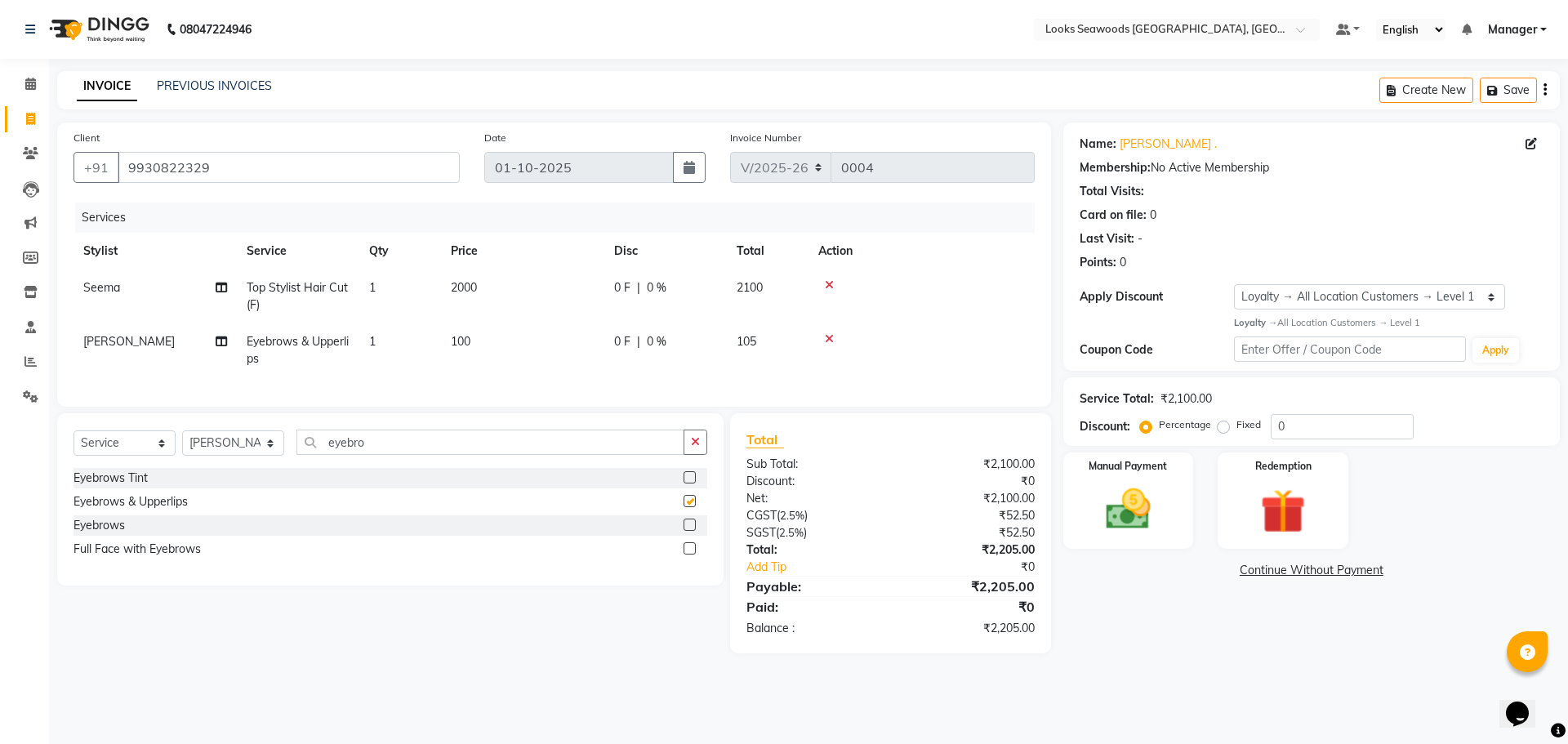
checkbox input "false"
click at [469, 345] on span "100" at bounding box center [460, 340] width 19 height 14
select select "93423"
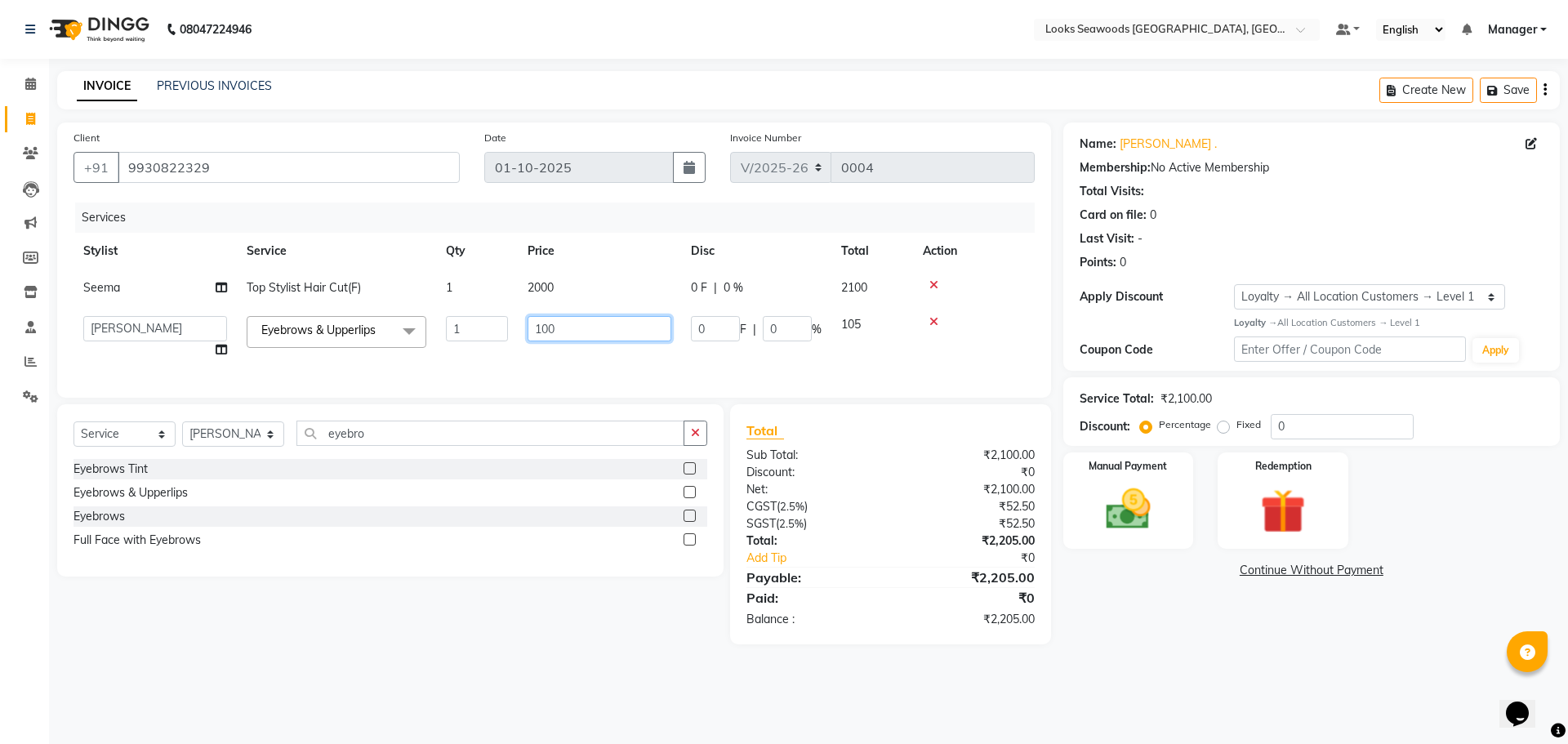
click at [564, 333] on input "100" at bounding box center [600, 329] width 144 height 25
drag, startPoint x: 569, startPoint y: 330, endPoint x: 529, endPoint y: 330, distance: 40.0
click at [537, 330] on input "100" at bounding box center [600, 329] width 144 height 25
type input "200"
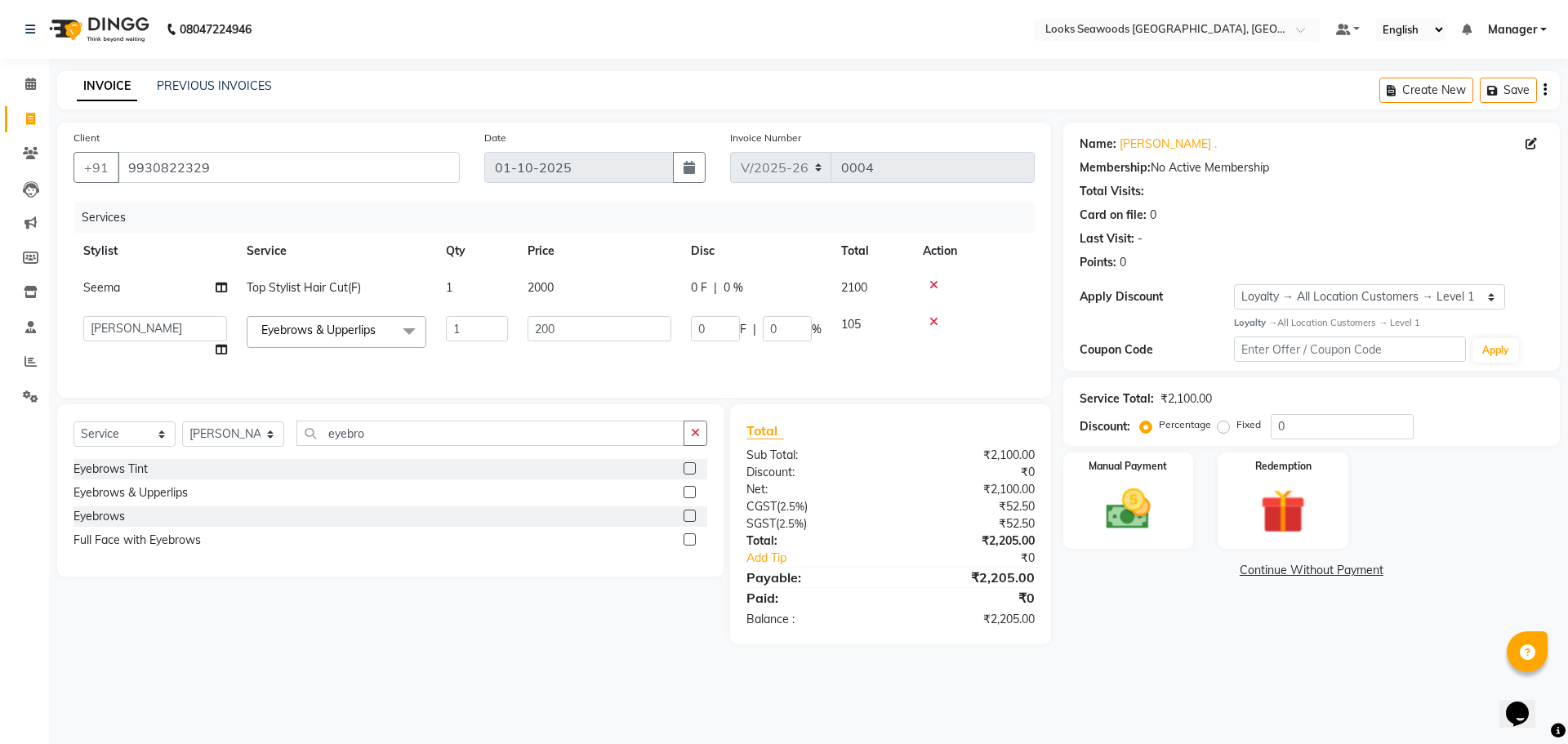
click at [550, 377] on div "Services Stylist Service Qty Price Disc Total Action Seema Top Stylist Hair Cut…" at bounding box center [554, 292] width 961 height 179
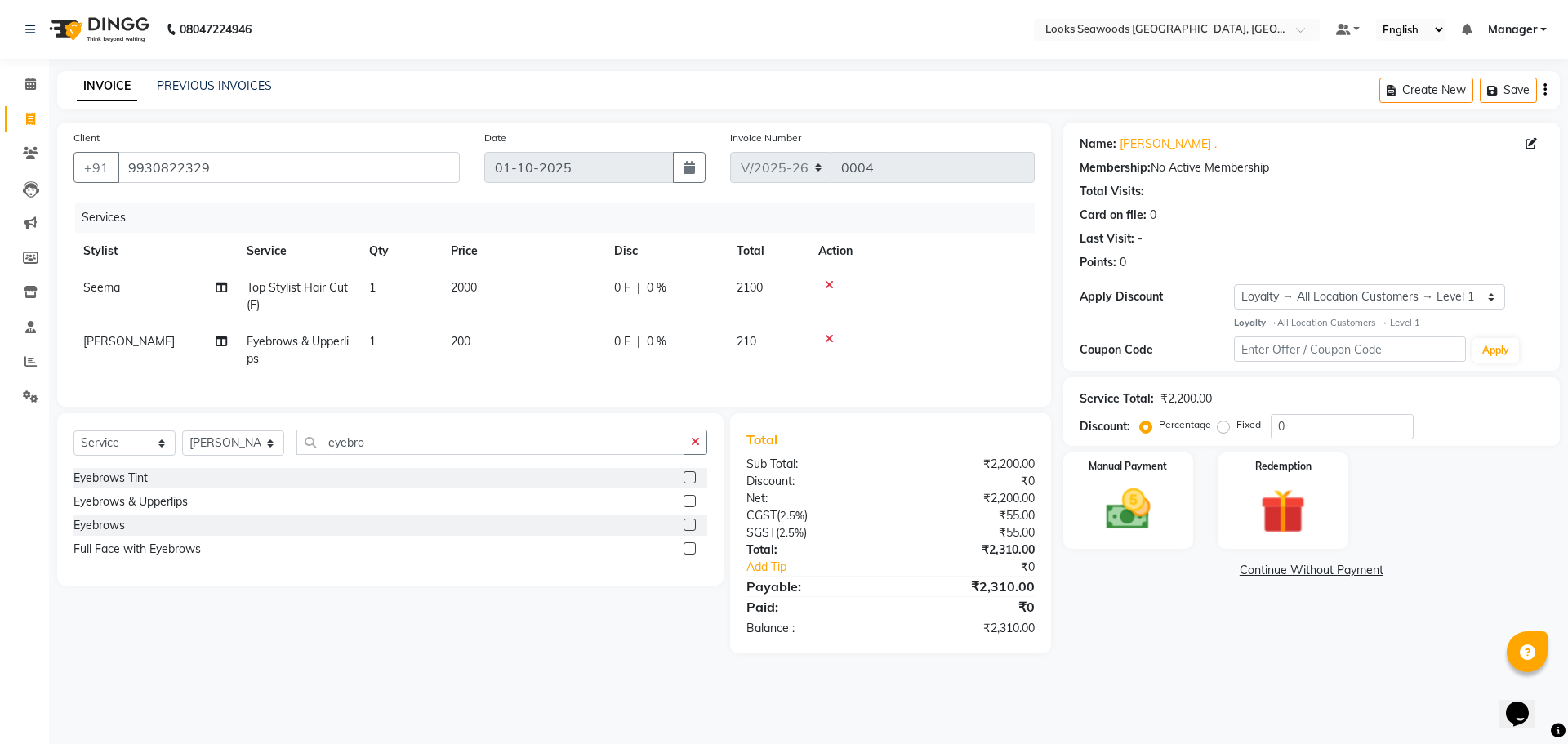
click at [454, 284] on span "2000" at bounding box center [464, 287] width 26 height 14
select select "93418"
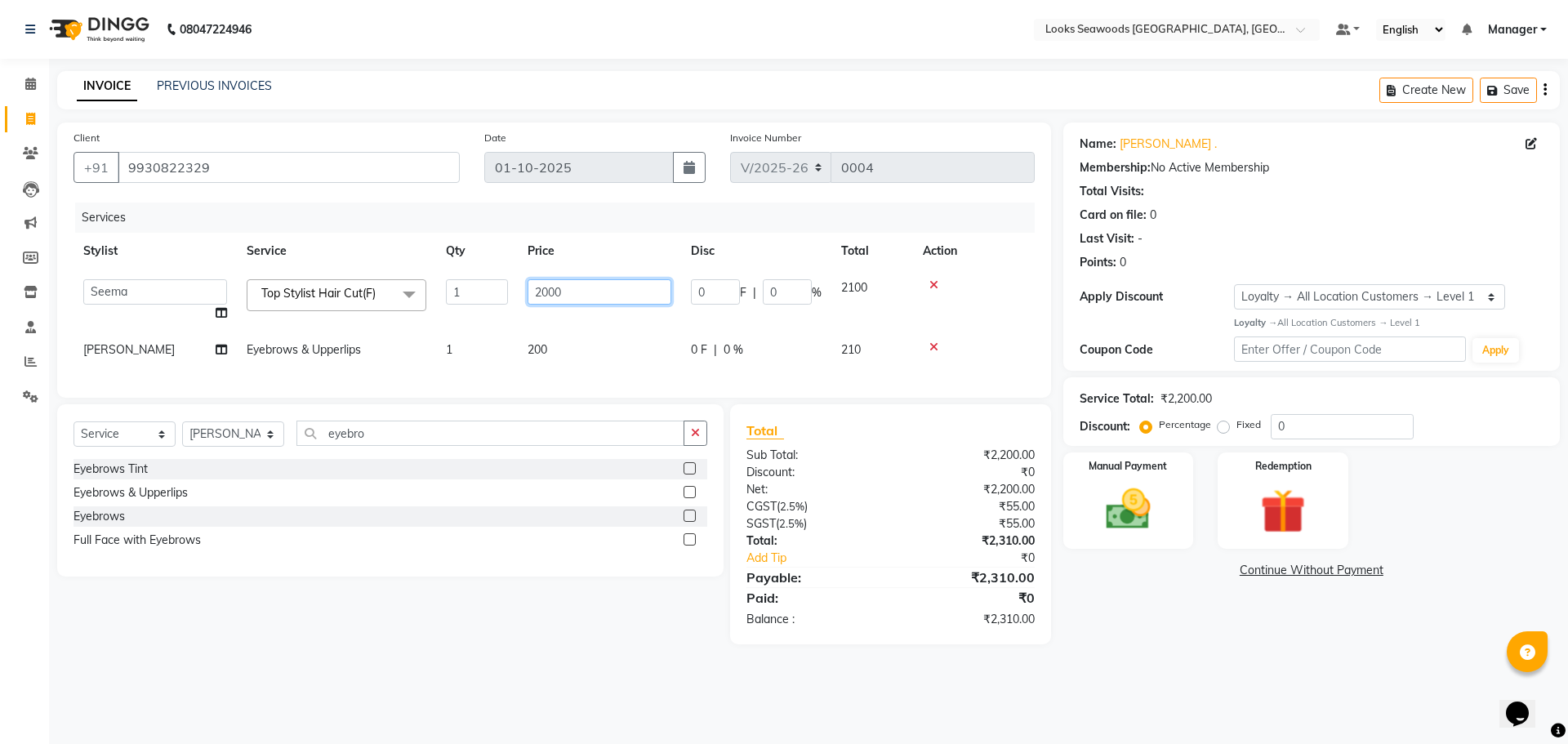
drag, startPoint x: 569, startPoint y: 290, endPoint x: 531, endPoint y: 288, distance: 38.1
click at [531, 289] on input "2000" at bounding box center [600, 292] width 144 height 25
type input "1400"
click at [1006, 285] on div at bounding box center [973, 285] width 102 height 12
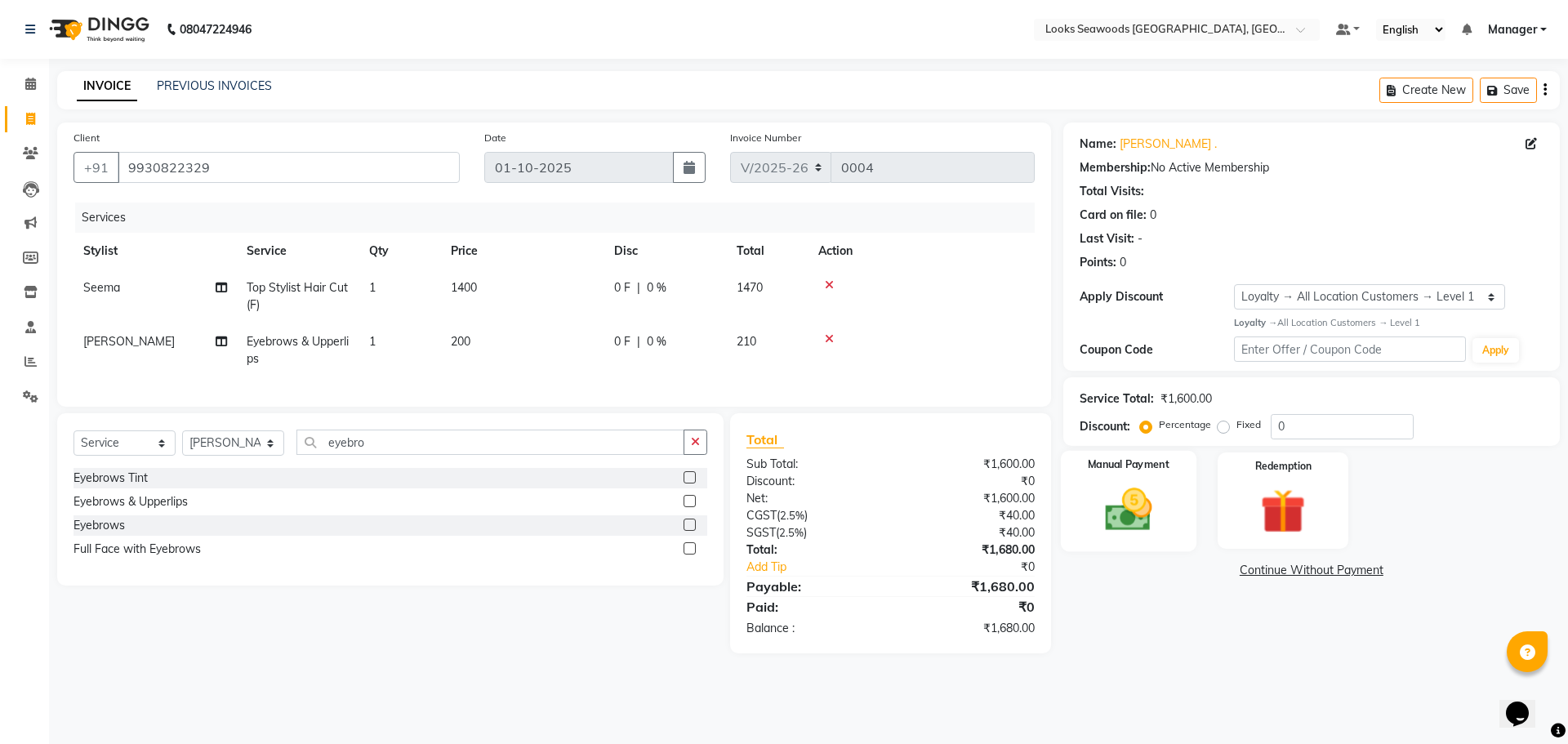
click at [1178, 514] on div "Manual Payment" at bounding box center [1128, 500] width 135 height 100
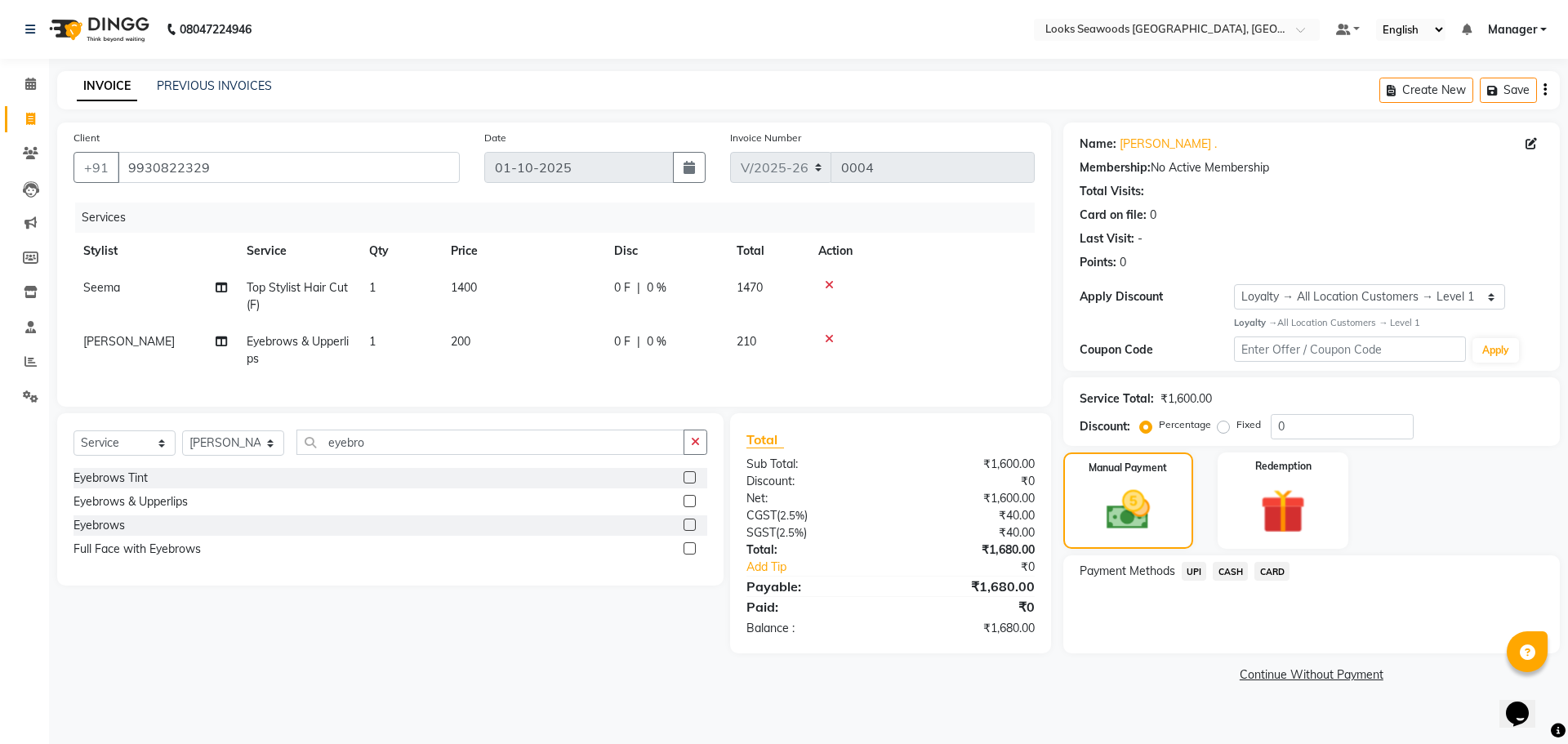
click at [1188, 573] on span "UPI" at bounding box center [1195, 571] width 25 height 19
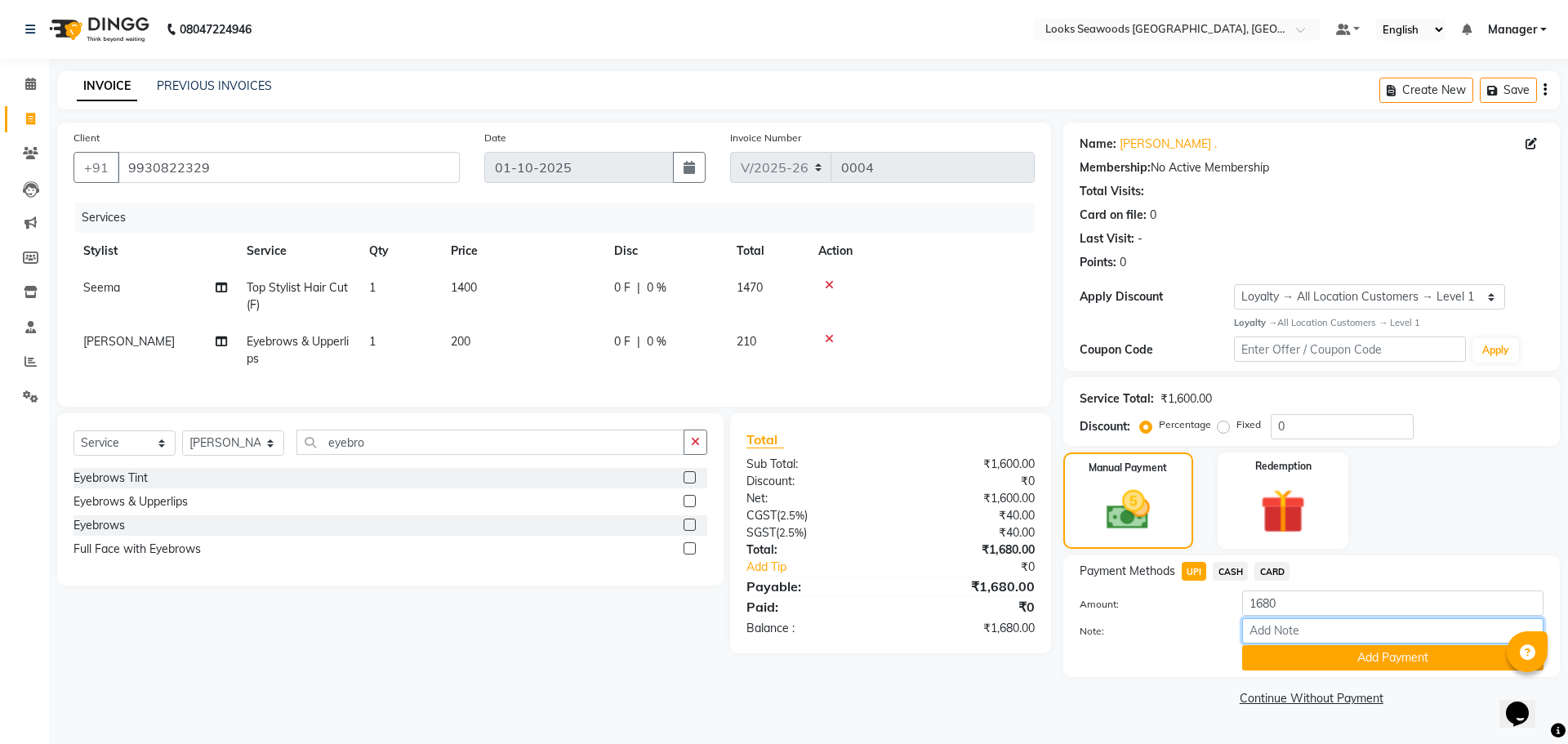
click at [1293, 625] on input "Note:" at bounding box center [1392, 631] width 302 height 25
click at [1294, 627] on input "Note:" at bounding box center [1392, 631] width 302 height 25
paste input "112015888684"
type input "112015888684"
click at [1294, 654] on button "Add Payment" at bounding box center [1392, 658] width 302 height 25
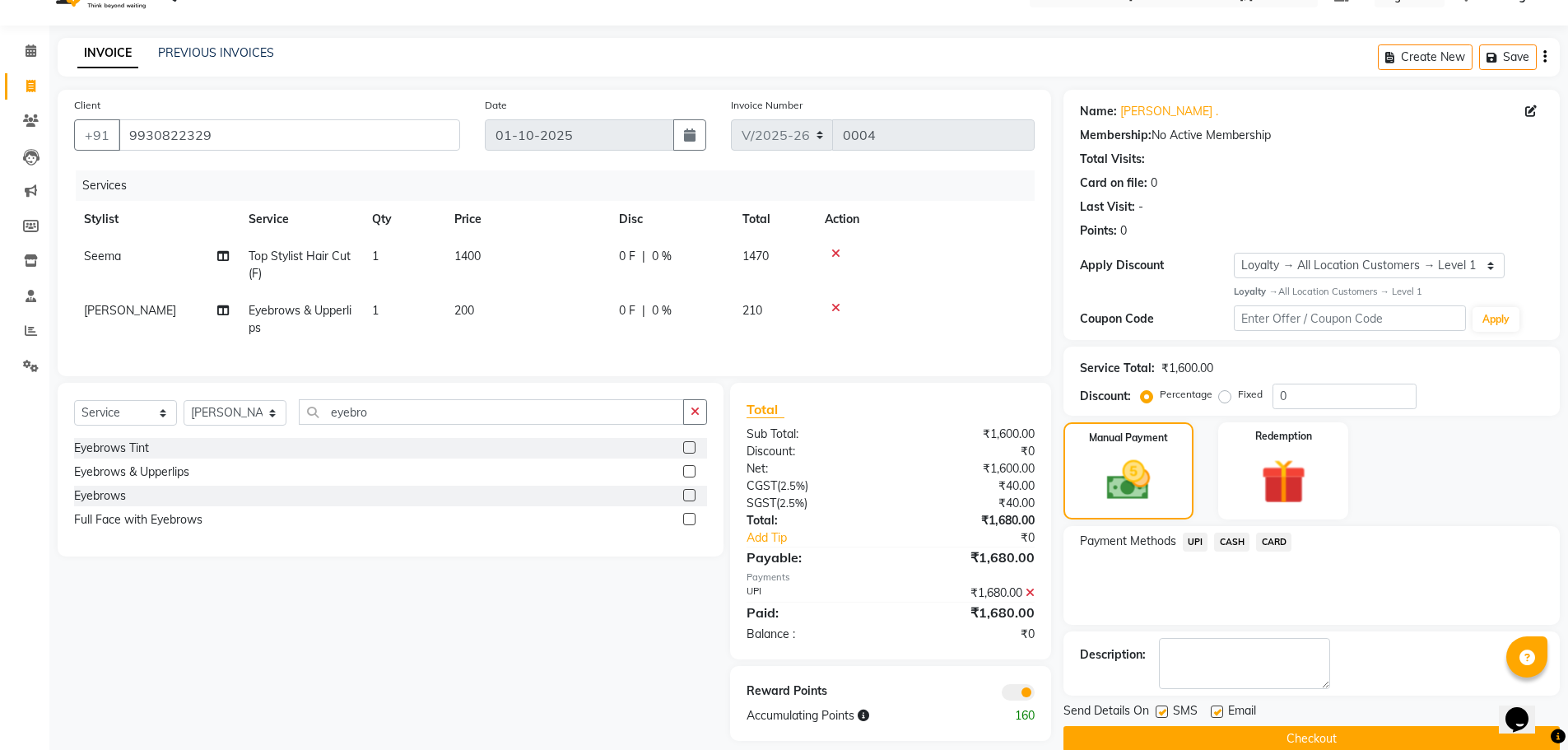
scroll to position [62, 0]
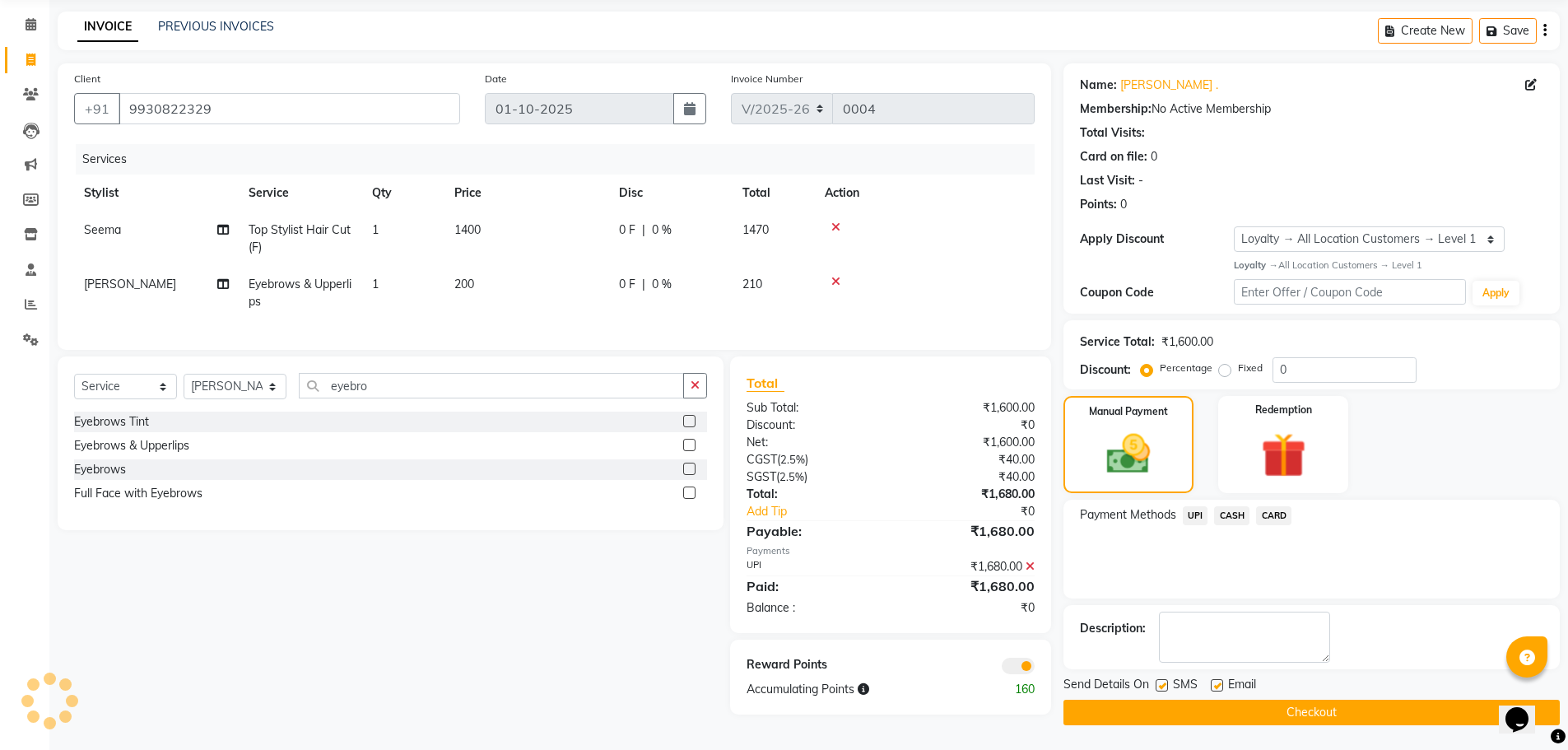
click at [1197, 514] on span "UPI" at bounding box center [1195, 516] width 26 height 19
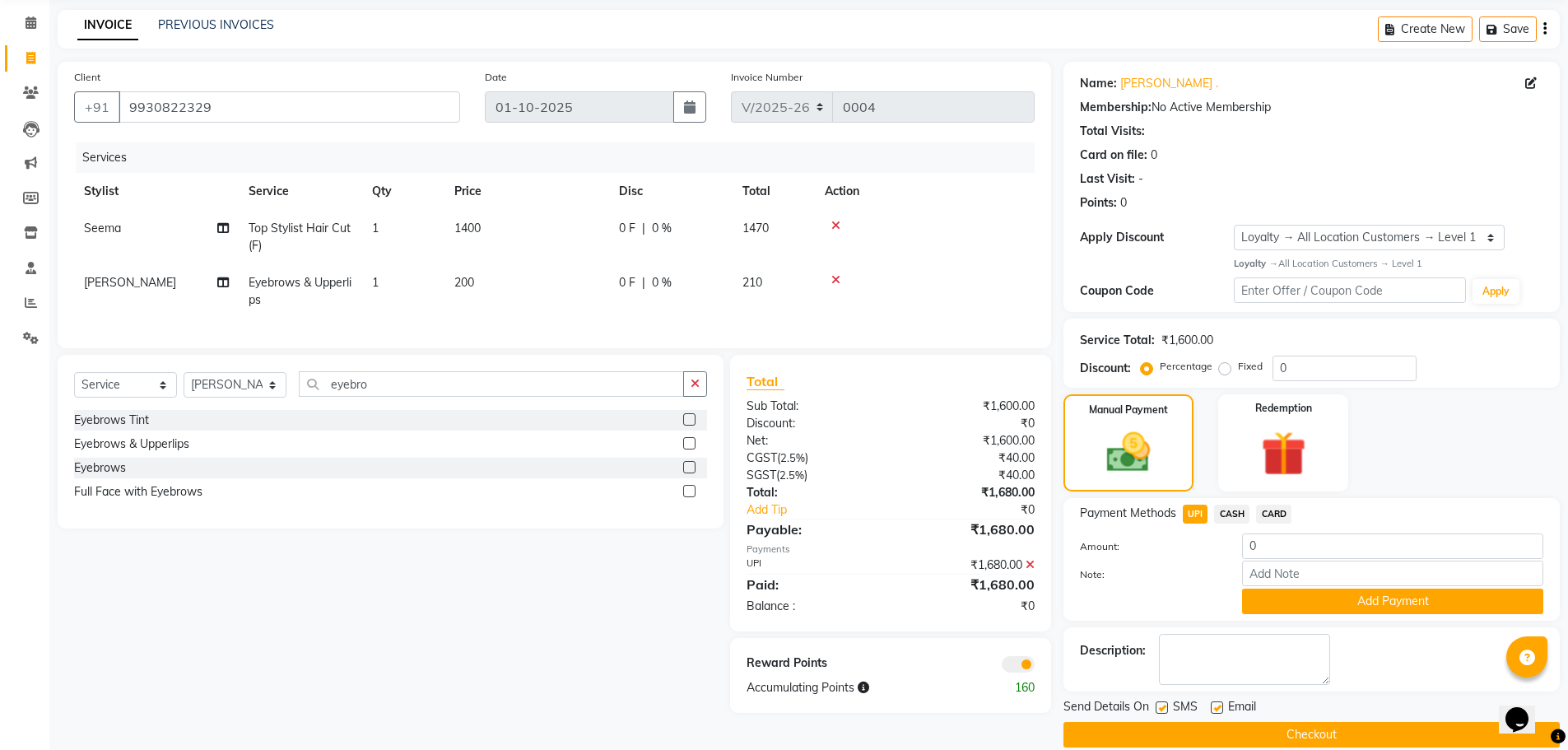
scroll to position [84, 0]
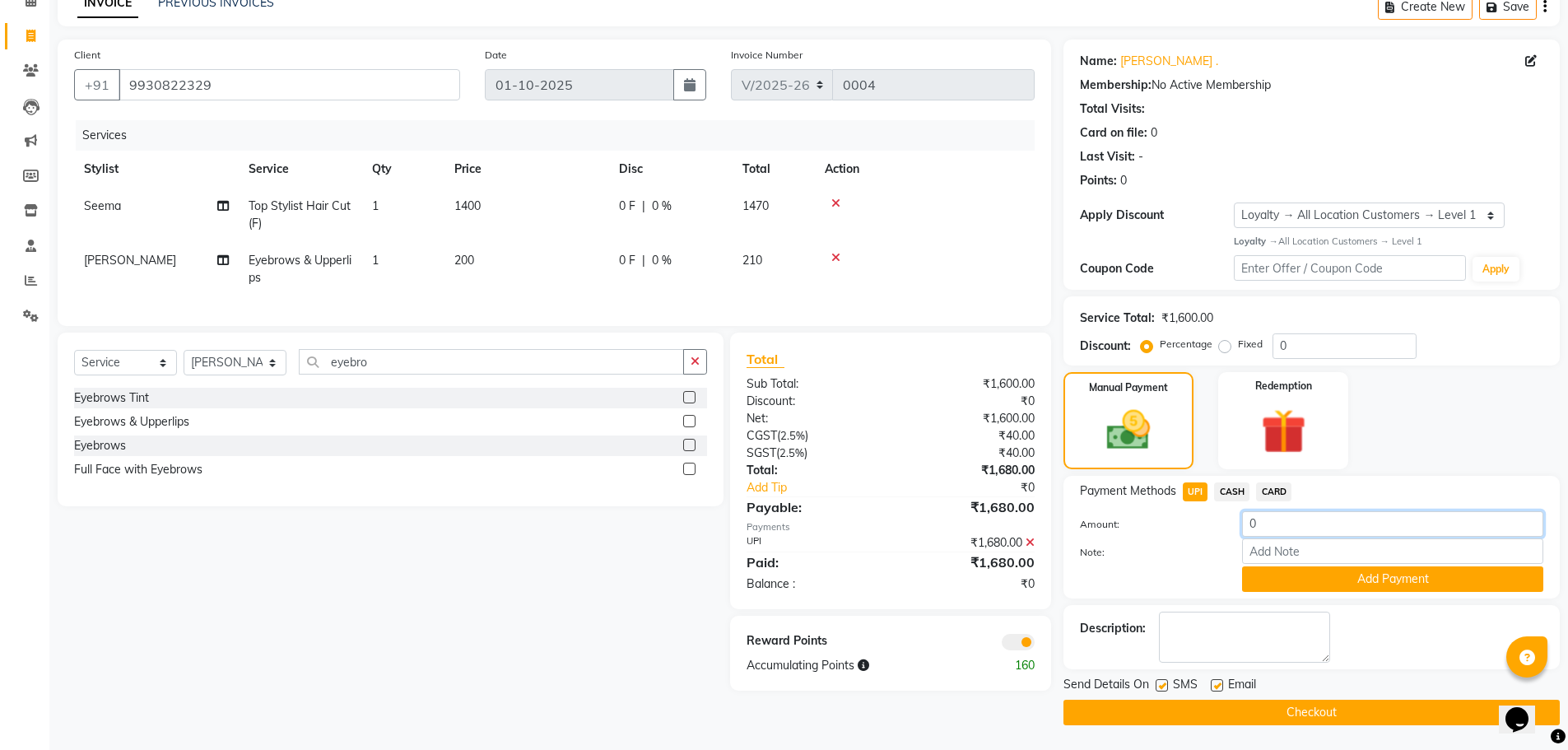
click at [1294, 527] on input "0" at bounding box center [1393, 524] width 301 height 26
type input "01"
type input "0"
type input "1680"
click at [1332, 562] on input "Note:" at bounding box center [1393, 551] width 301 height 26
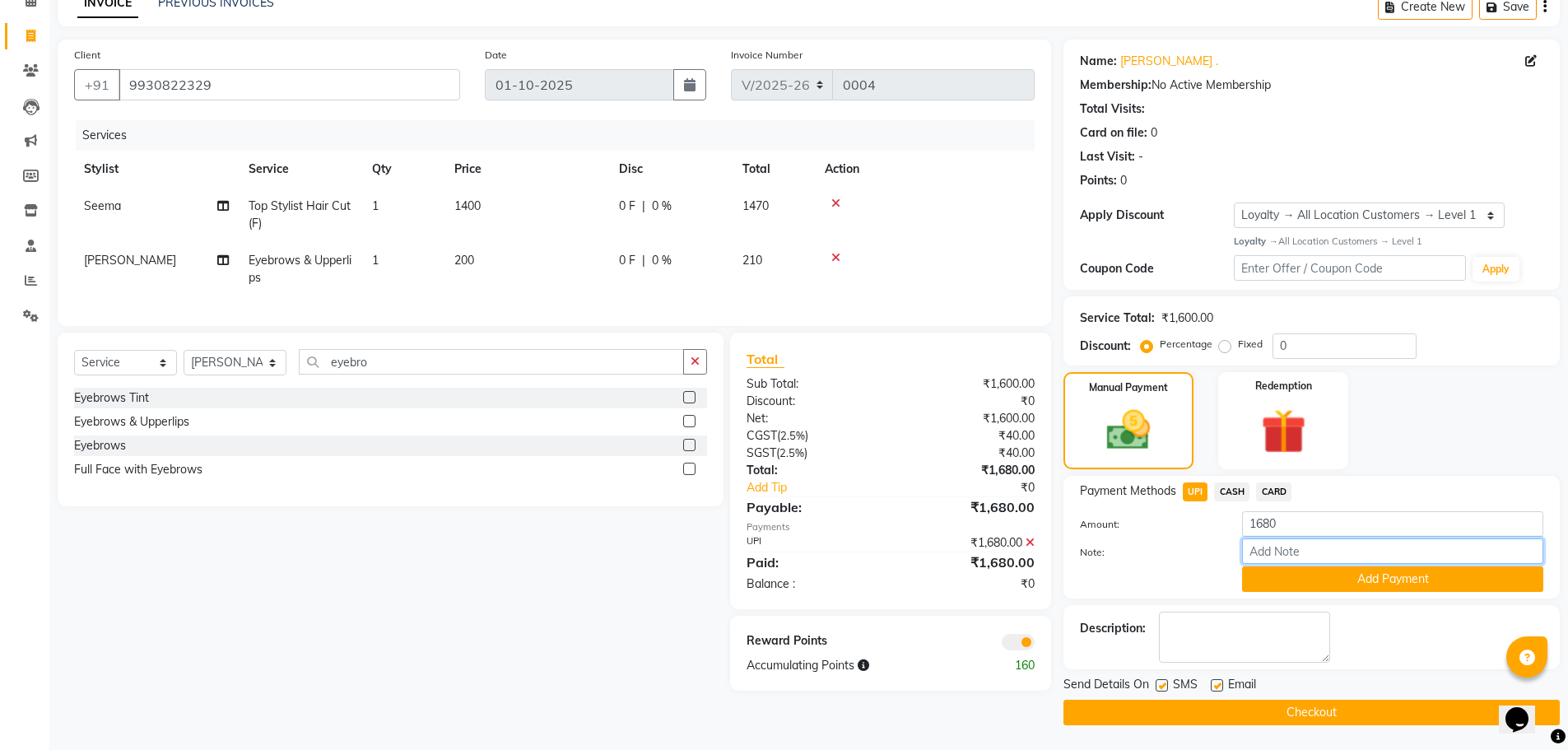
paste input "112015888684"
type input "112015888684"
click at [1378, 587] on button "Add Payment" at bounding box center [1393, 579] width 301 height 26
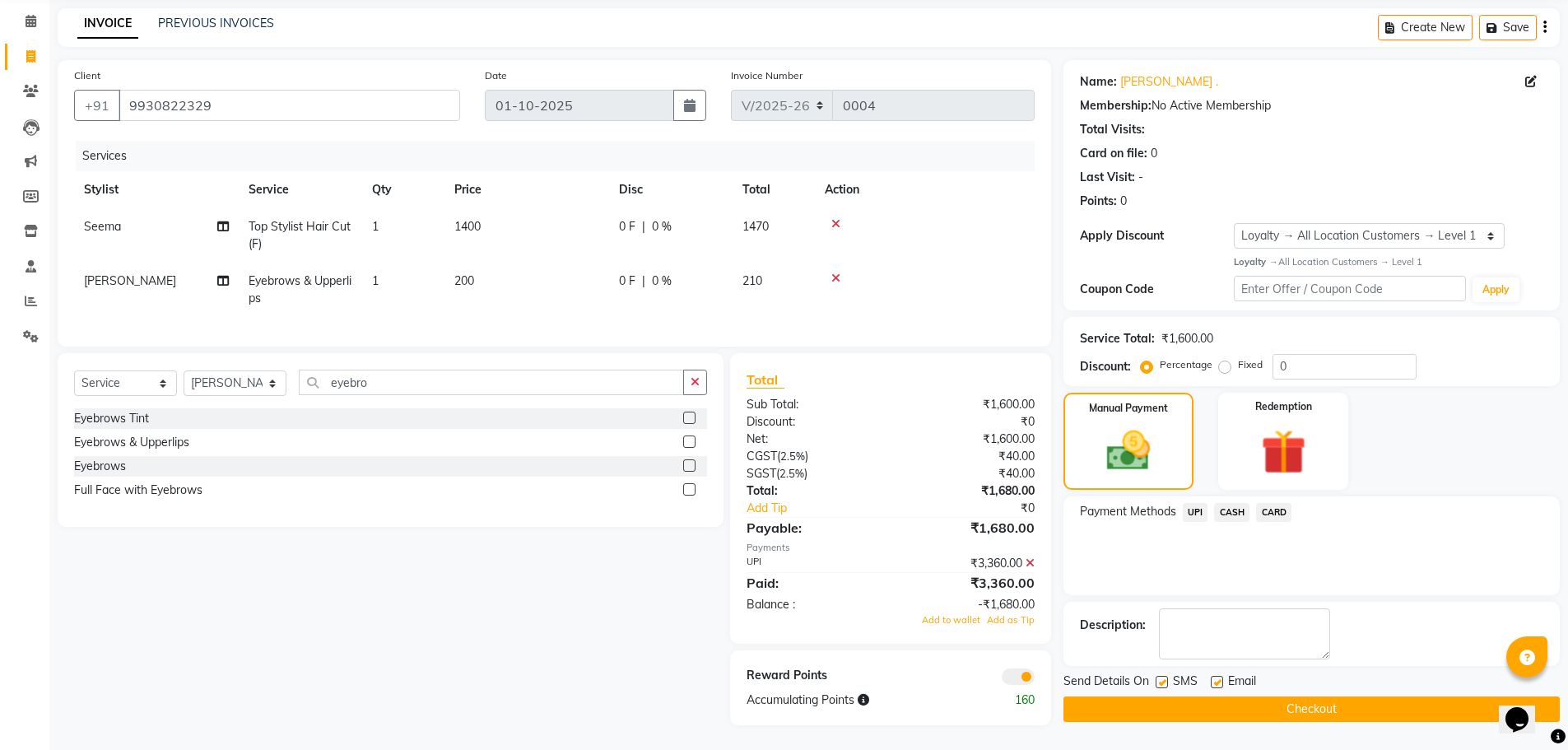
scroll to position [76, 0]
click at [1199, 503] on span "UPI" at bounding box center [1195, 512] width 26 height 19
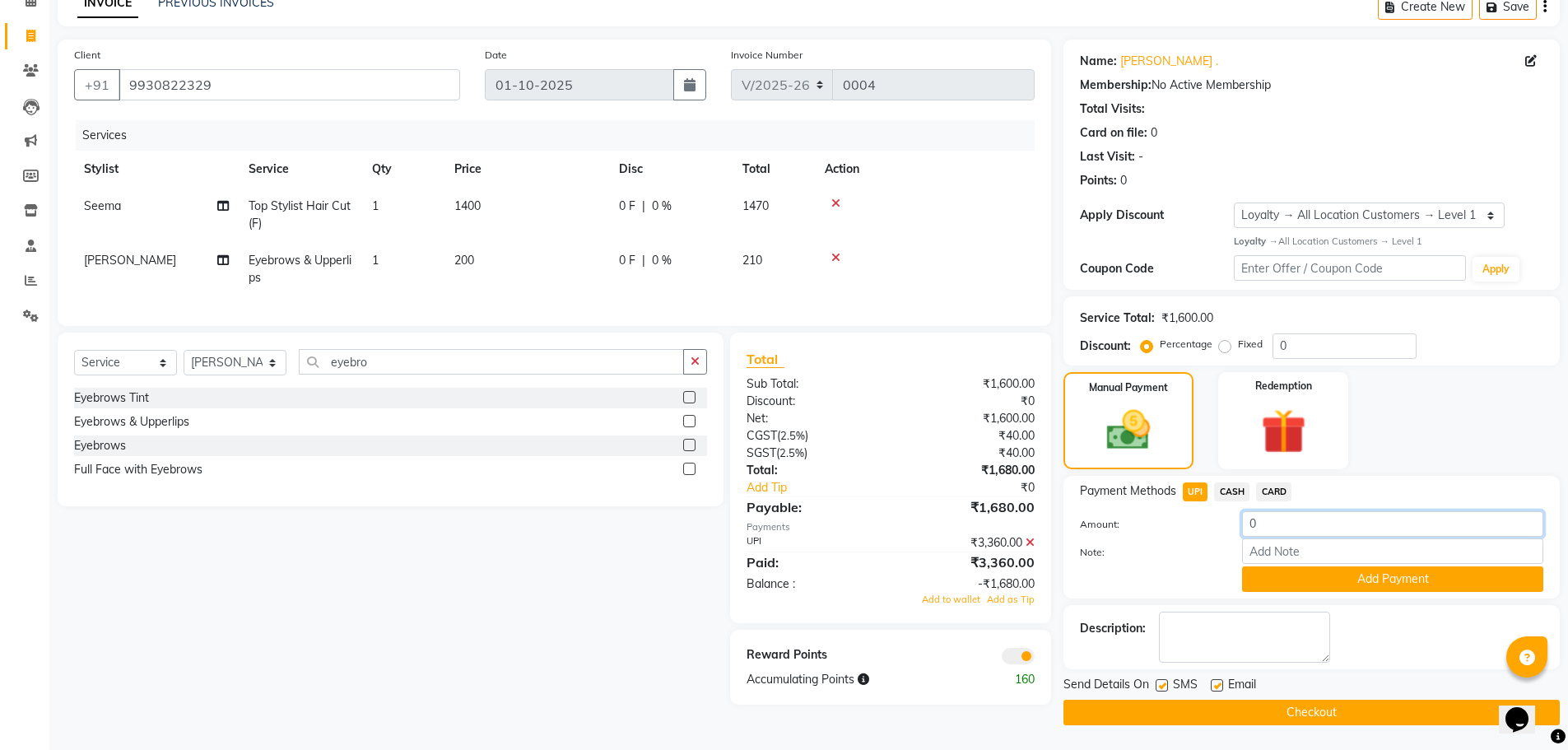
click at [1289, 525] on input "0" at bounding box center [1393, 524] width 301 height 26
click at [1033, 548] on icon at bounding box center [1030, 542] width 9 height 12
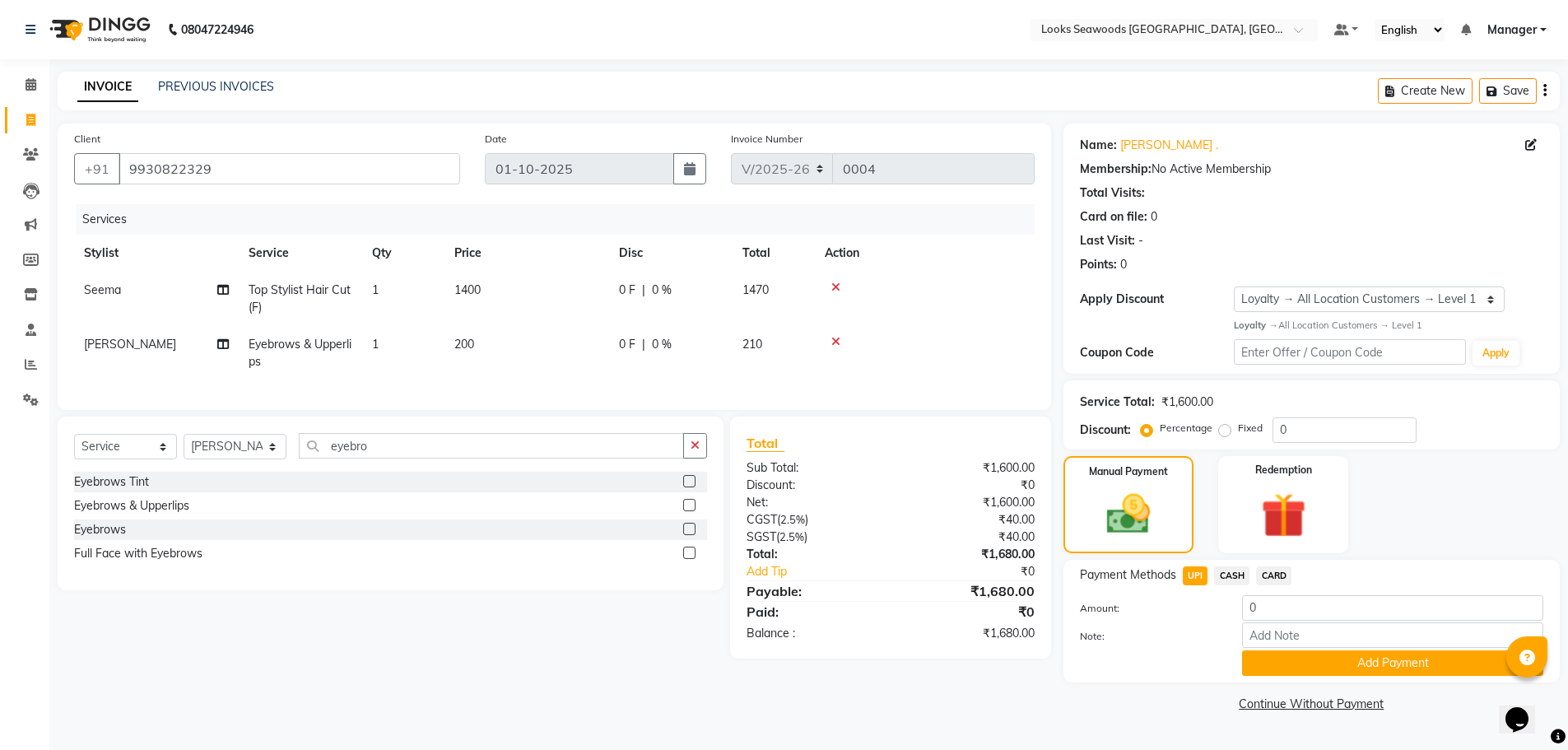
scroll to position [0, 0]
click at [1279, 600] on input "0" at bounding box center [1403, 608] width 304 height 26
type input "1680"
paste input "112015888684"
type input "112015888684"
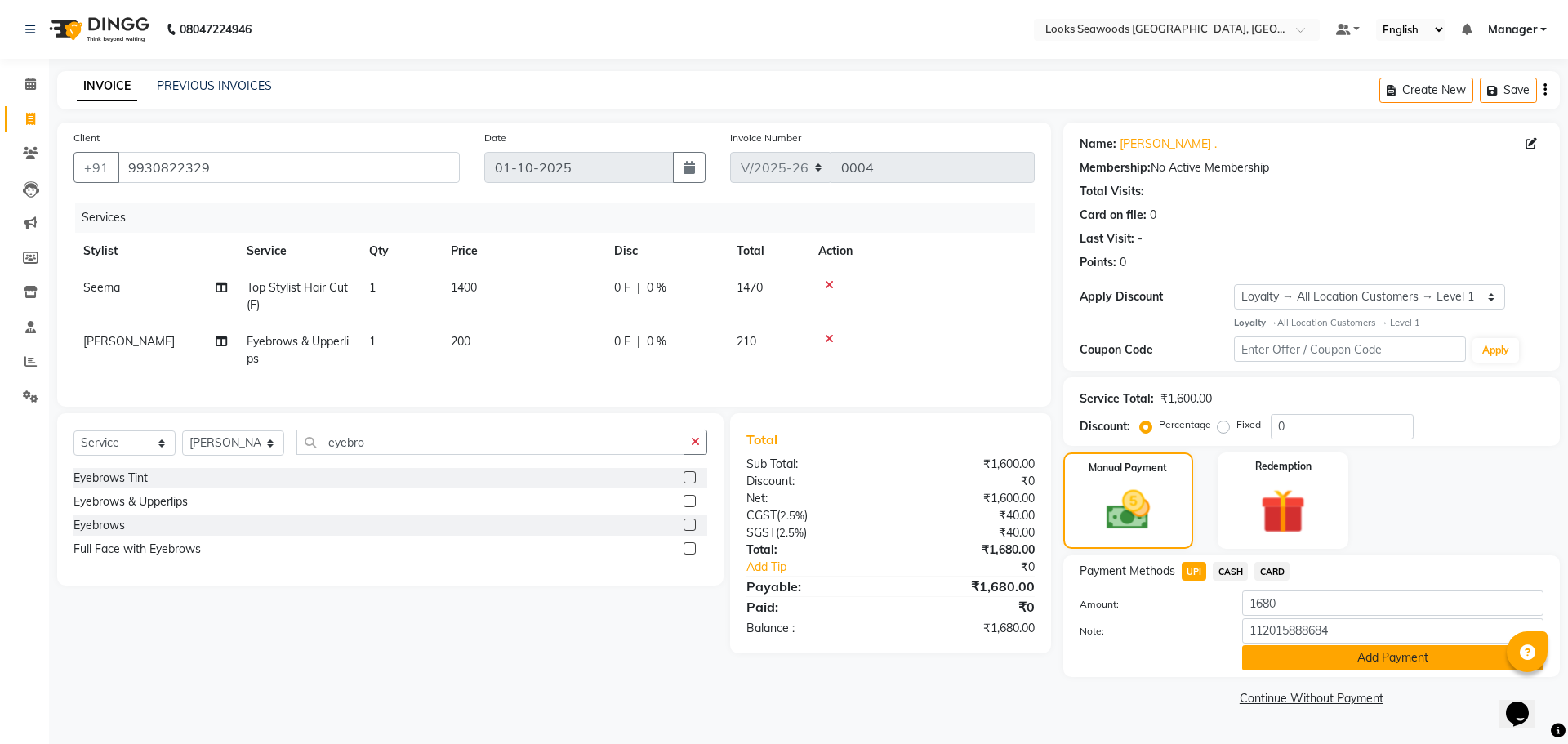
click at [1358, 661] on button "Add Payment" at bounding box center [1392, 658] width 302 height 25
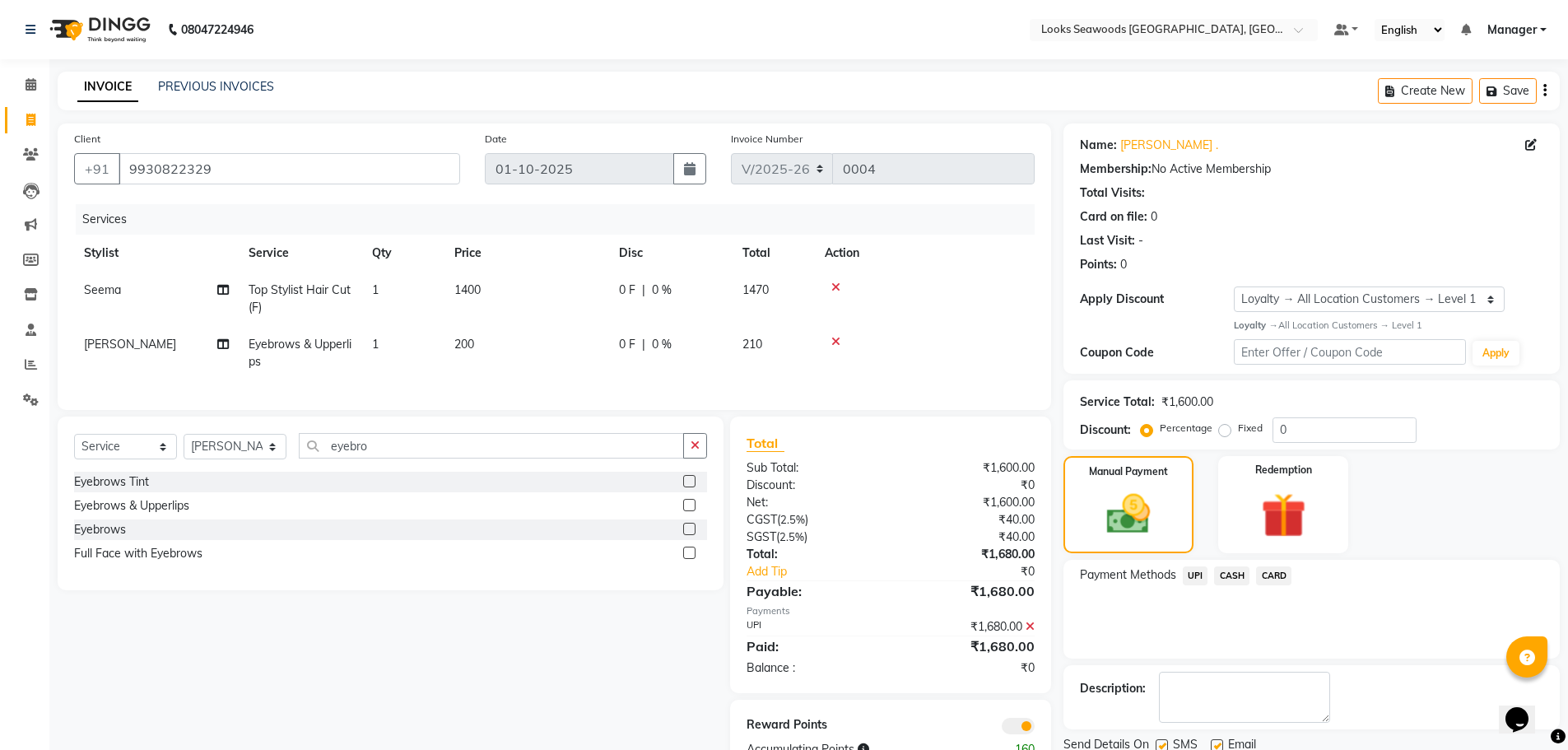
scroll to position [62, 0]
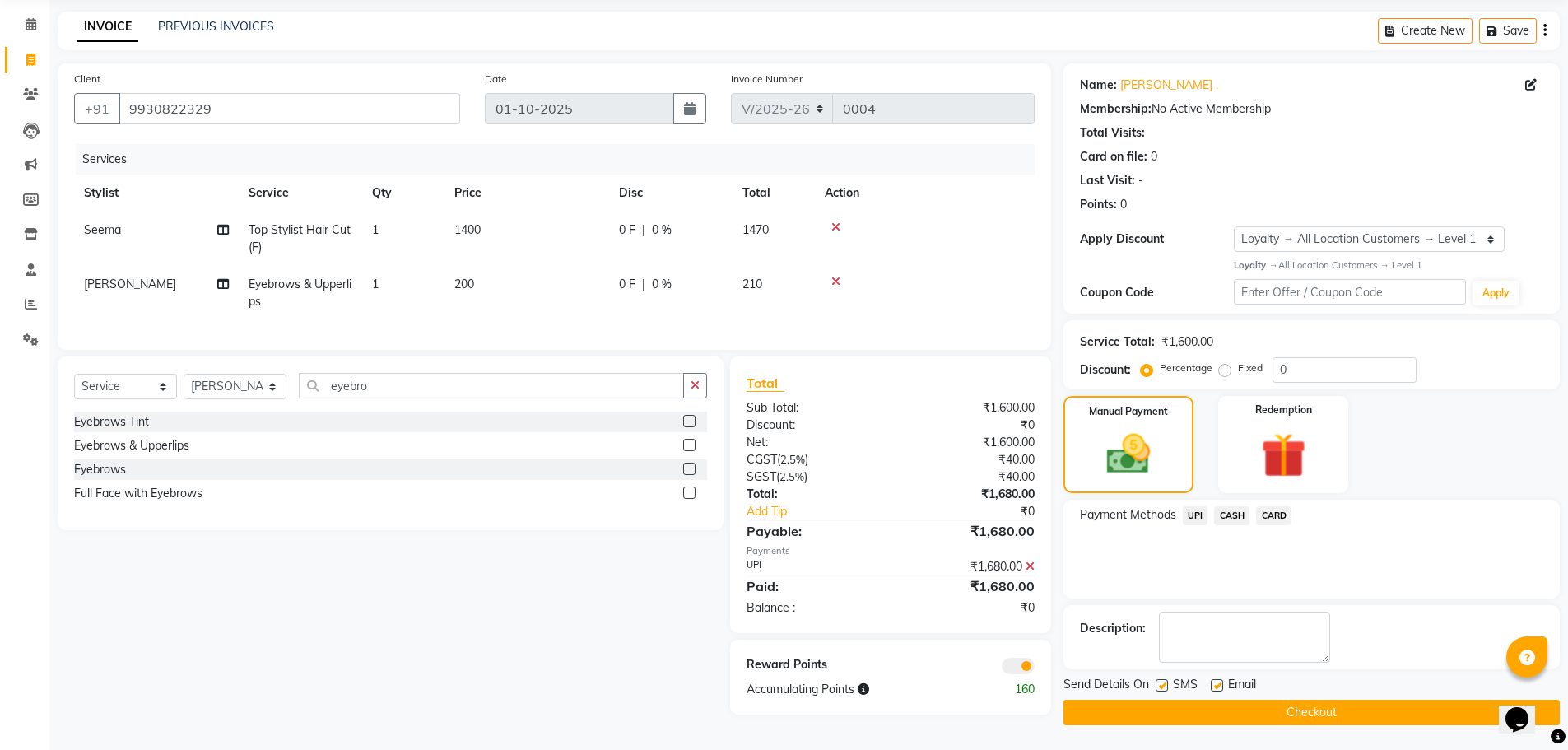
click at [1298, 707] on button "Checkout" at bounding box center [1311, 713] width 496 height 26
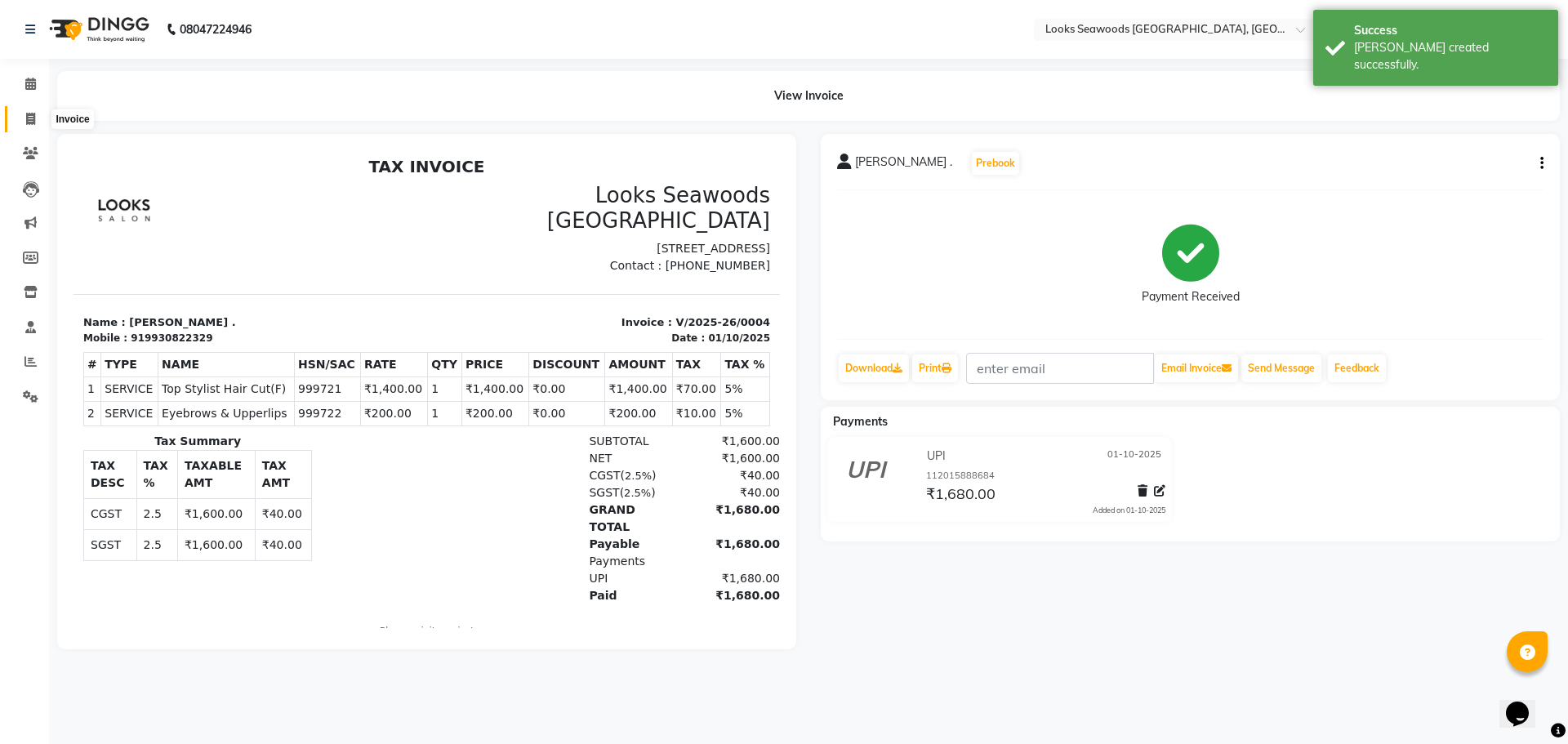
click at [32, 122] on icon at bounding box center [30, 118] width 9 height 13
select select "9135"
select select "service"
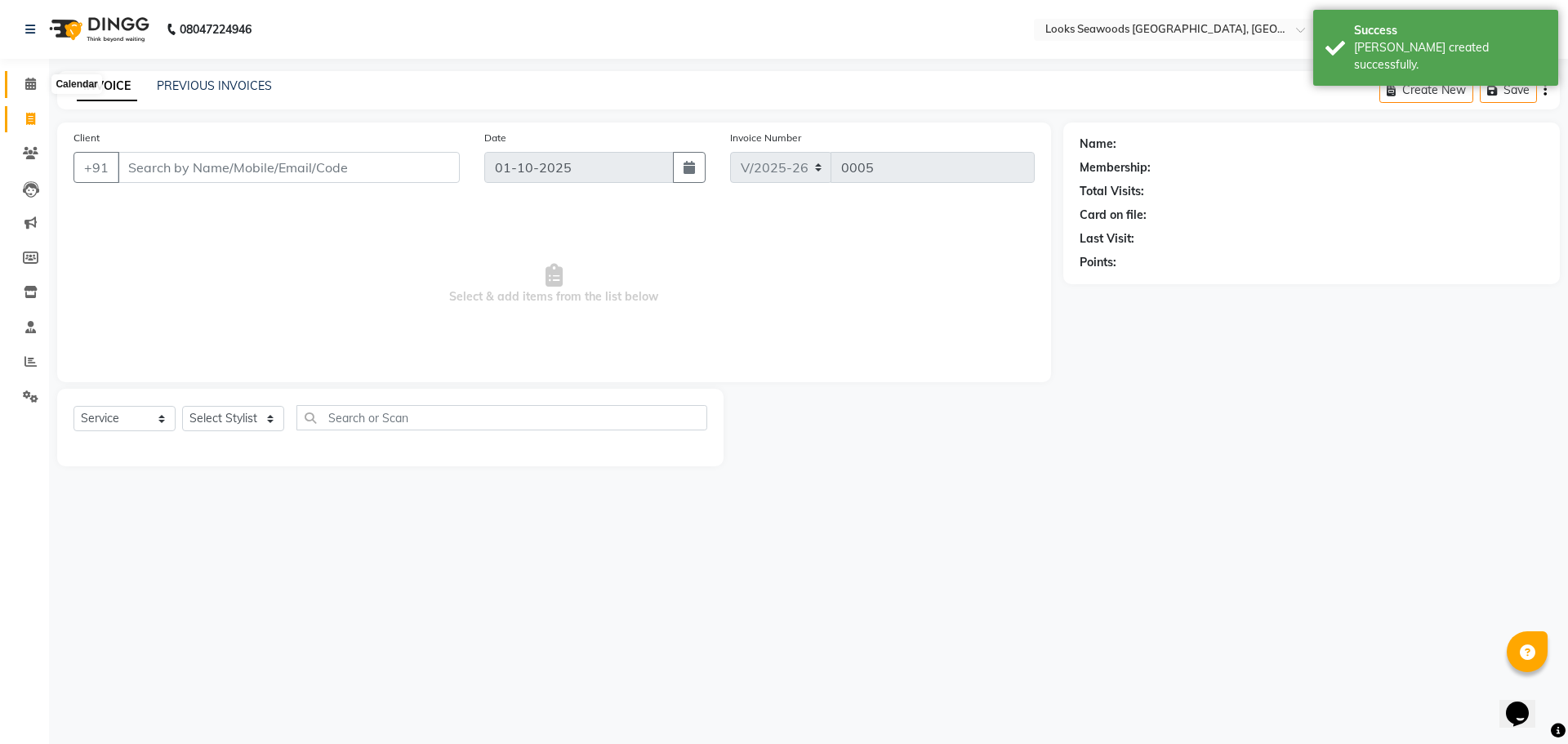
click at [28, 79] on icon at bounding box center [30, 84] width 11 height 13
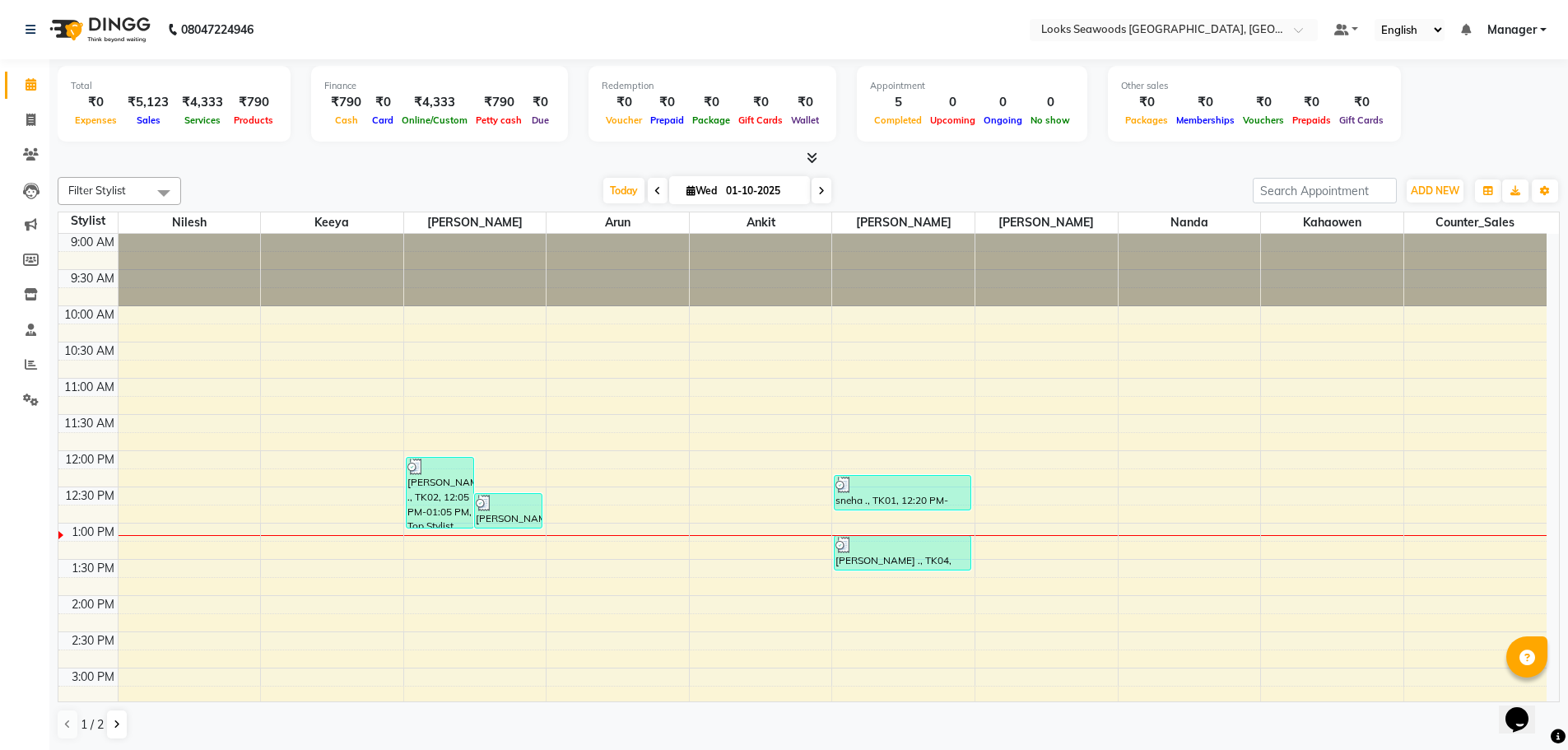
click at [1534, 29] on span "Manager" at bounding box center [1512, 30] width 49 height 17
click at [1472, 109] on link "Sign out" at bounding box center [1462, 113] width 151 height 26
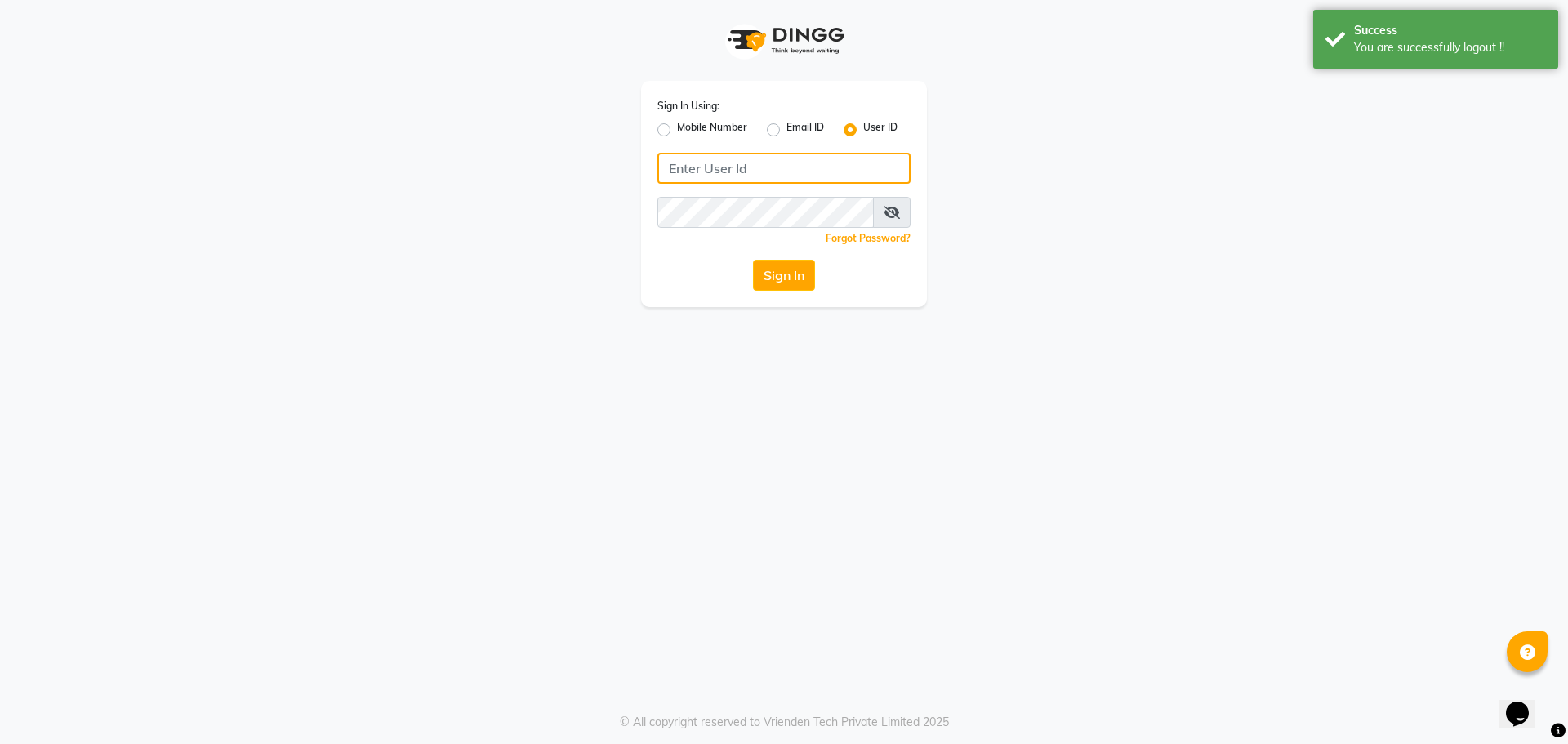
click at [699, 169] on input "Username" at bounding box center [784, 168] width 253 height 31
type input "e3995-01"
click at [799, 279] on button "Sign In" at bounding box center [783, 274] width 62 height 31
